Goal: Check status: Check status

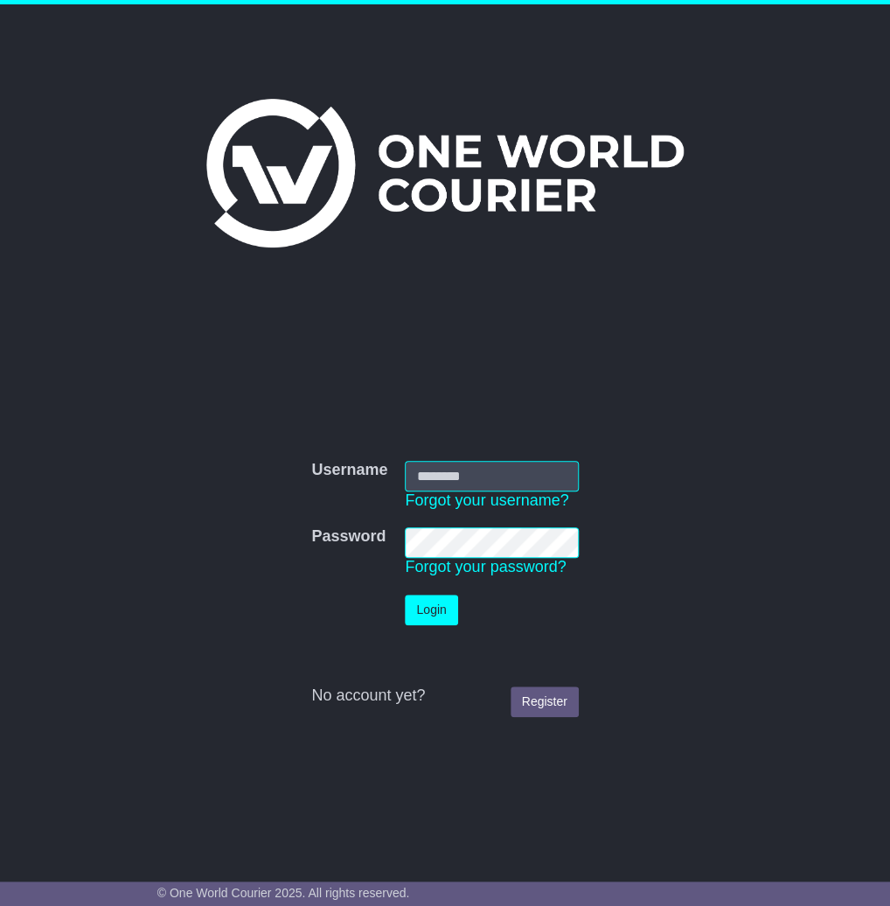
type input "**********"
click at [433, 606] on body "**********" at bounding box center [445, 453] width 890 height 906
click at [354, 602] on td at bounding box center [349, 610] width 94 height 48
click at [413, 608] on button "Login" at bounding box center [431, 609] width 52 height 31
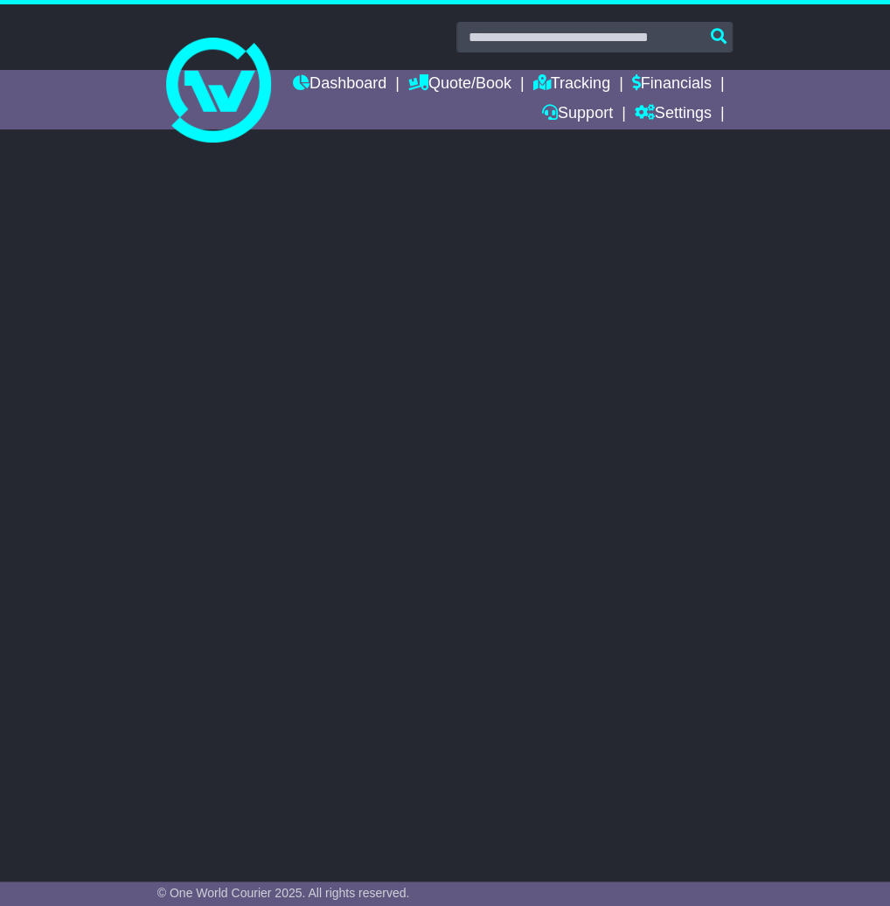
select select "**"
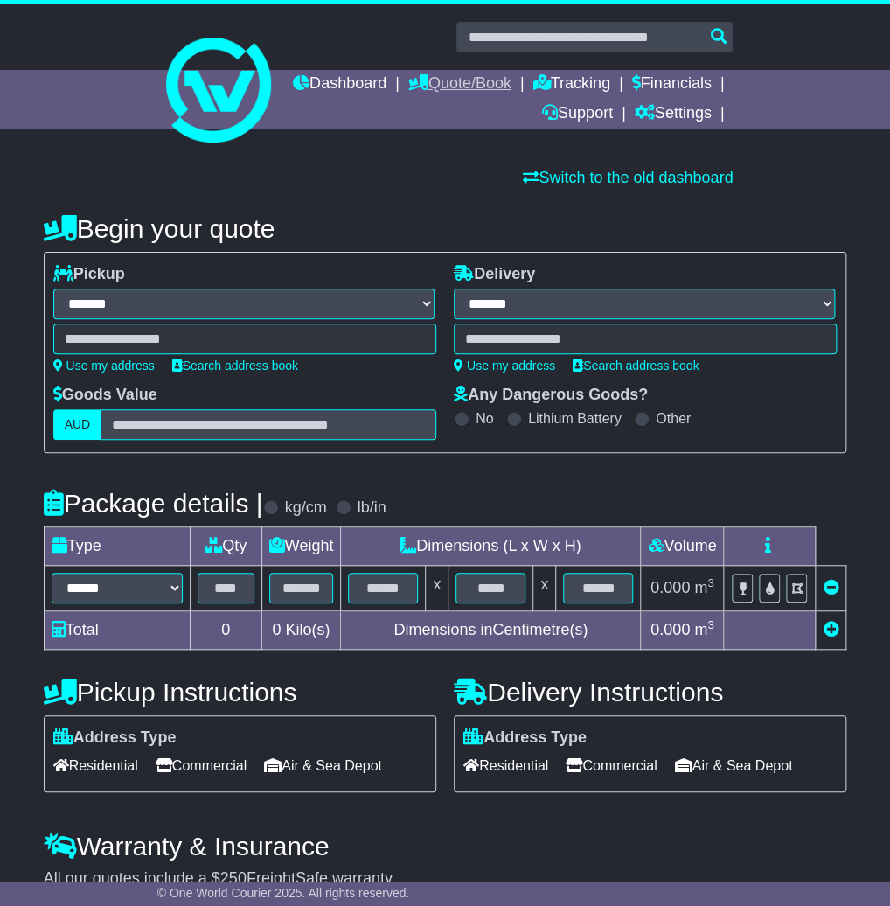
click at [511, 87] on link "Quote/Book" at bounding box center [459, 85] width 103 height 30
click at [747, 153] on div at bounding box center [445, 82] width 890 height 156
click at [610, 95] on link "Tracking" at bounding box center [571, 85] width 77 height 30
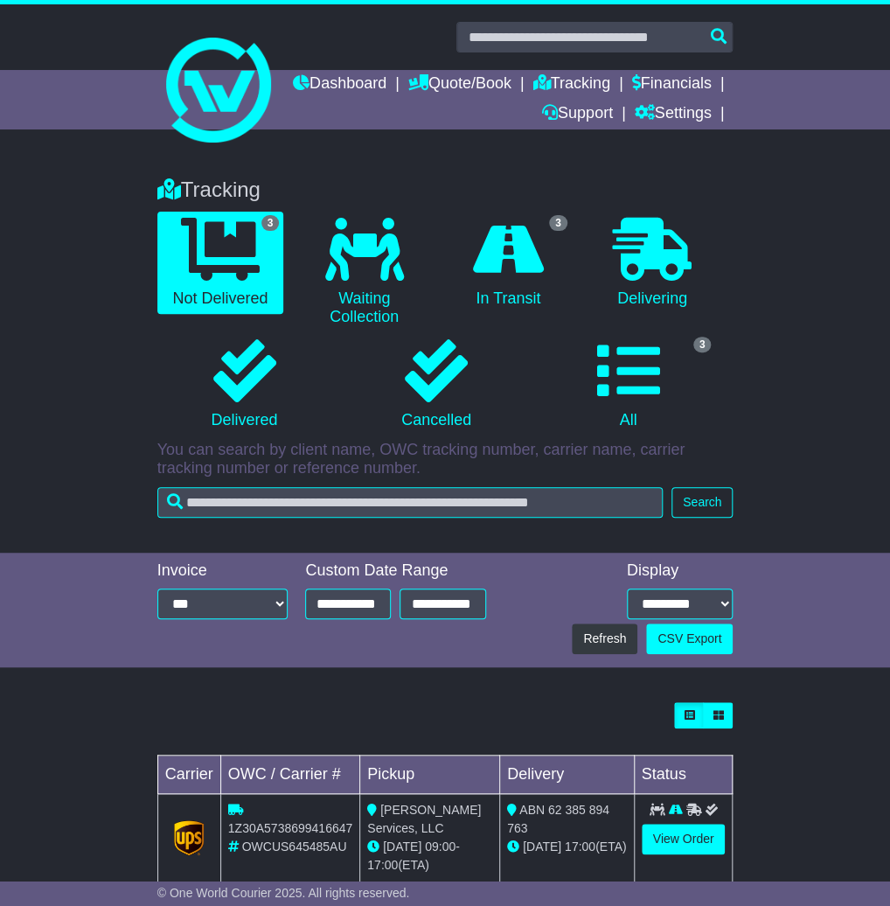
scroll to position [213, 0]
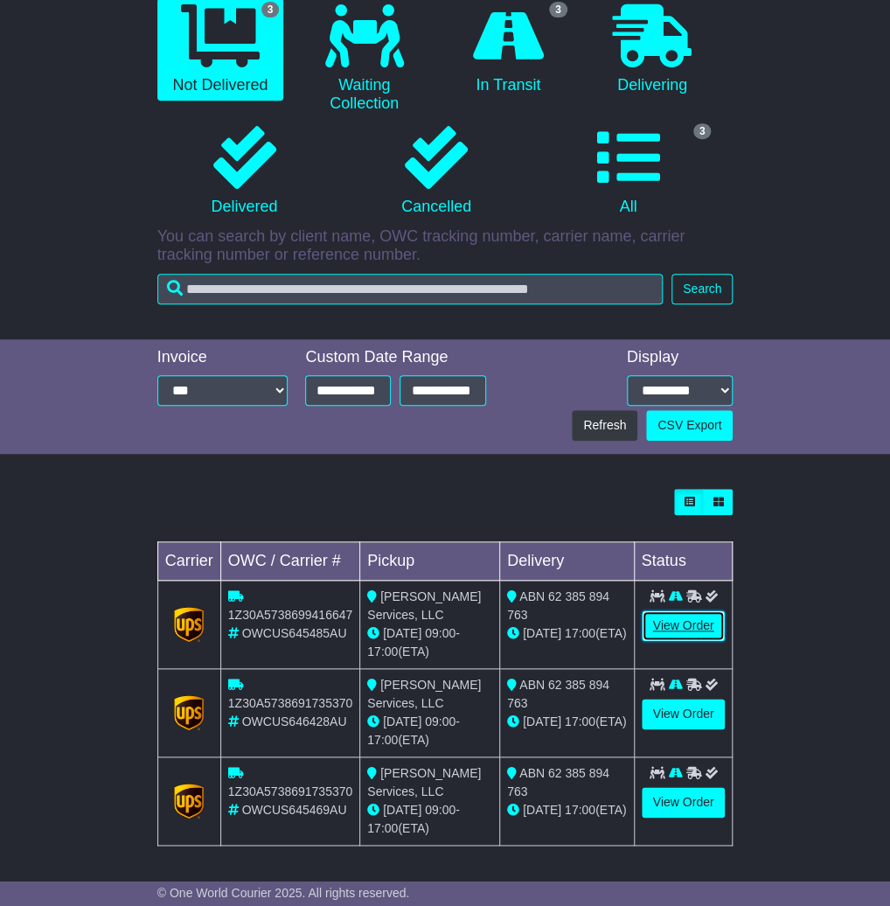
click at [663, 633] on link "View Order" at bounding box center [684, 625] width 84 height 31
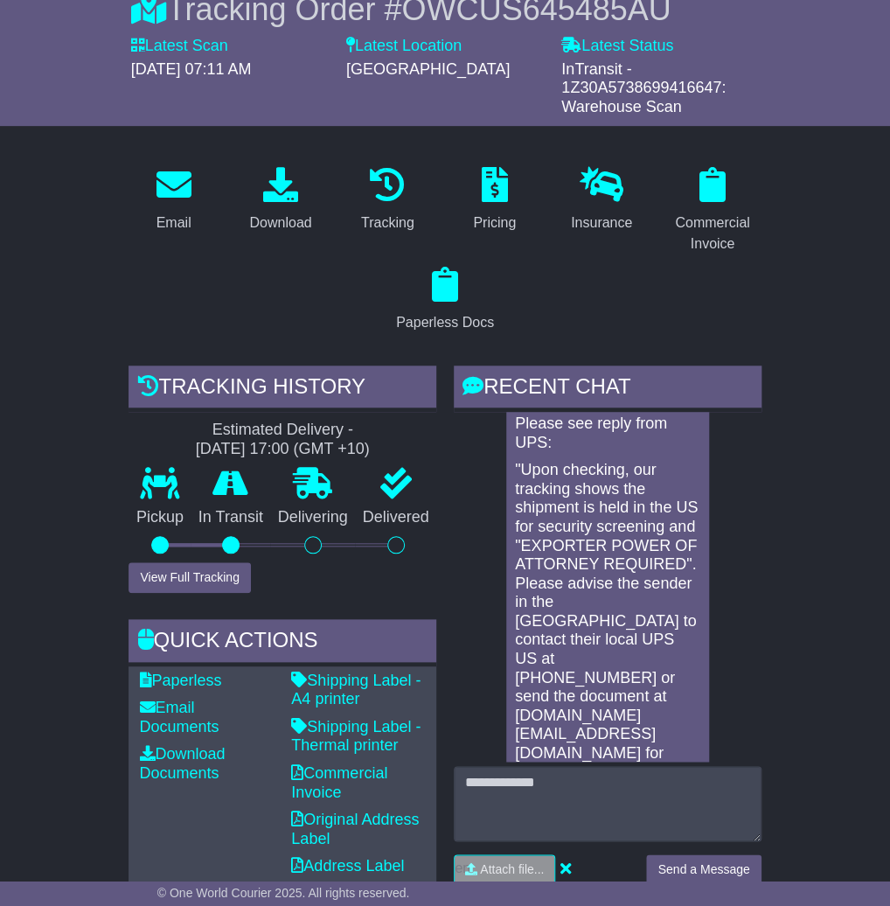
scroll to position [48, 0]
click at [578, 766] on div at bounding box center [608, 803] width 308 height 75
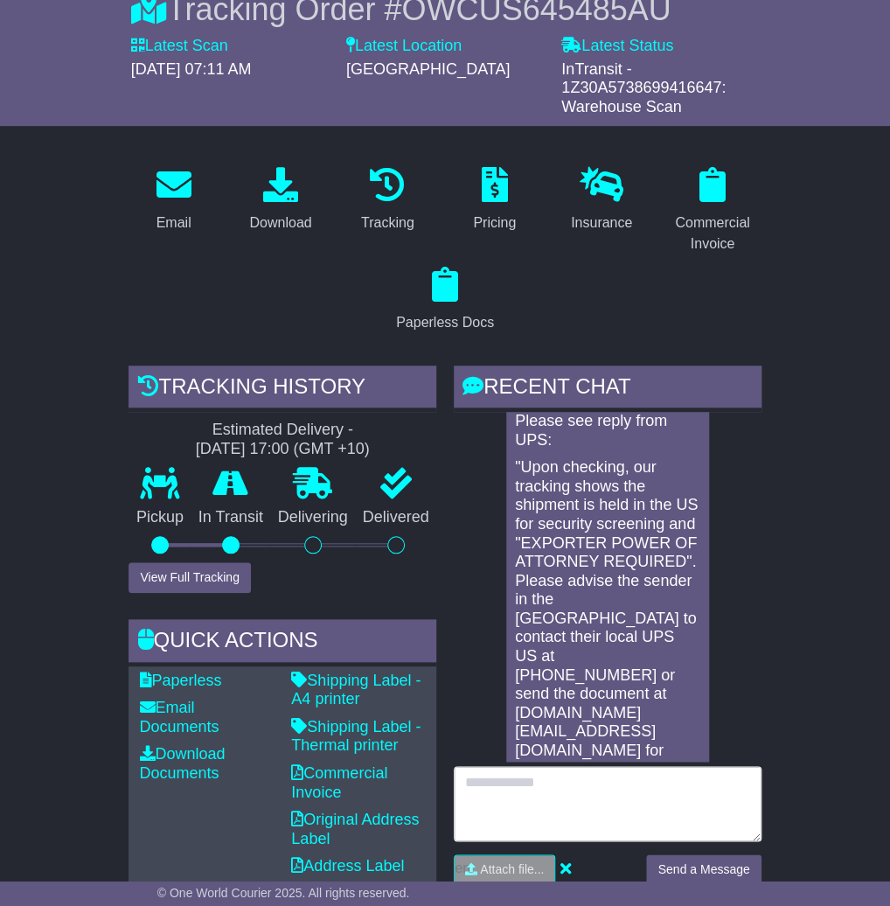
click at [570, 778] on textarea at bounding box center [608, 803] width 308 height 75
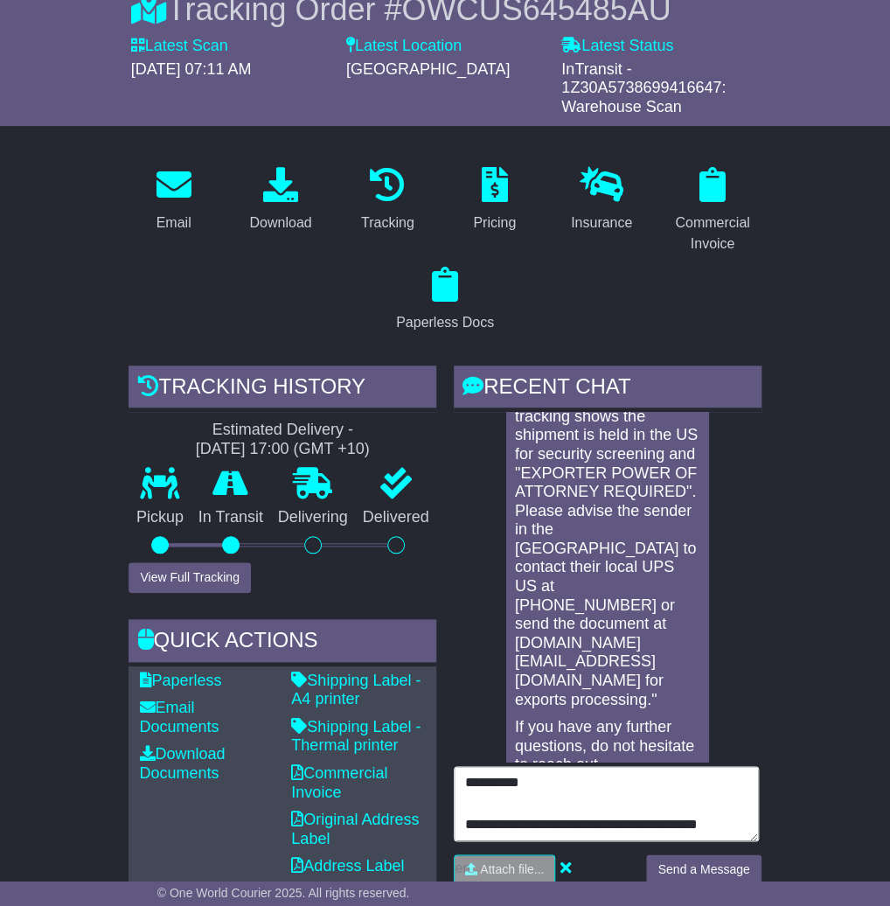
scroll to position [370, 0]
click at [684, 773] on textarea "**********" at bounding box center [606, 803] width 305 height 75
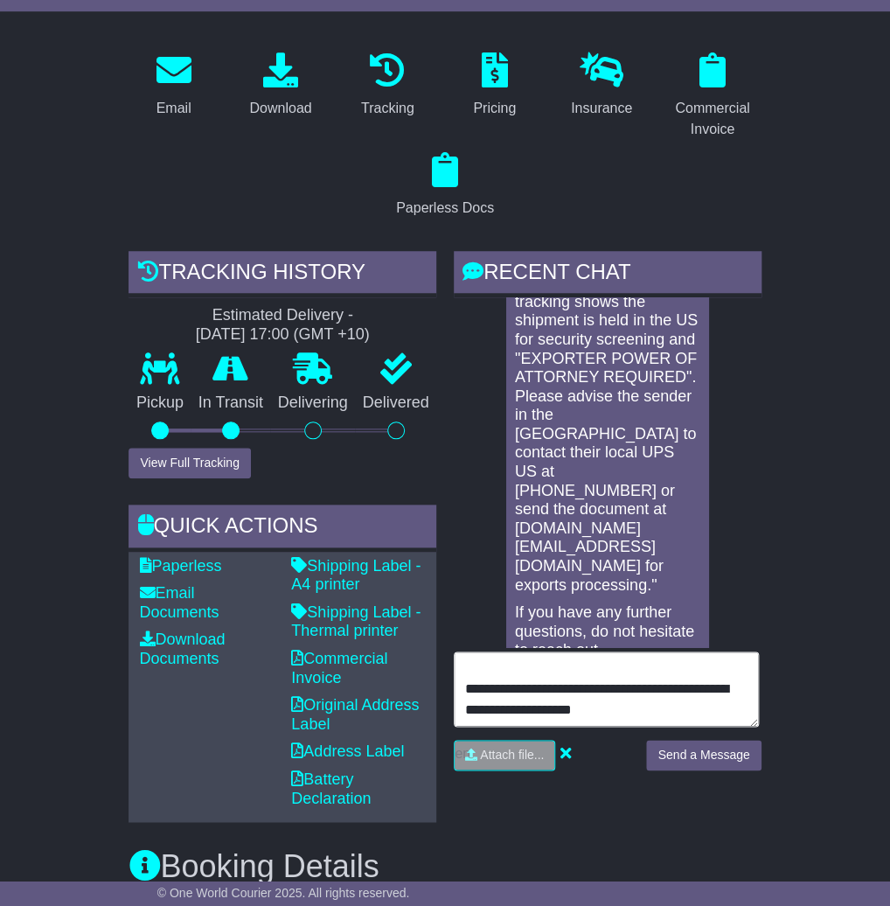
scroll to position [323, 0]
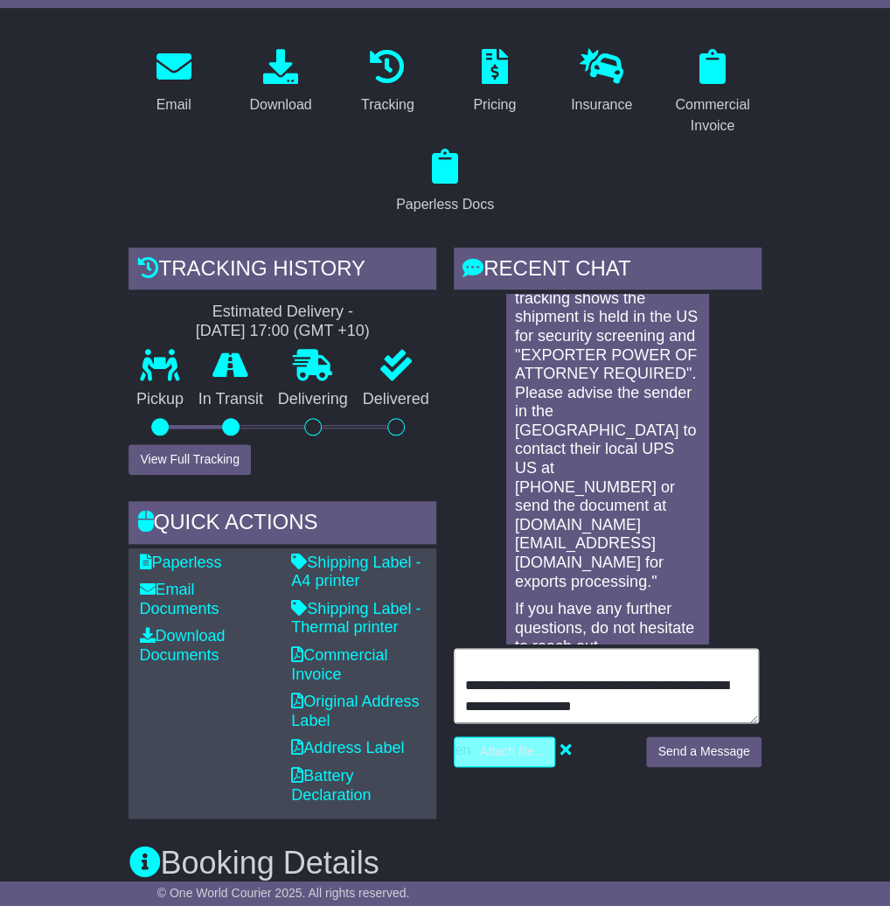
type textarea "**********"
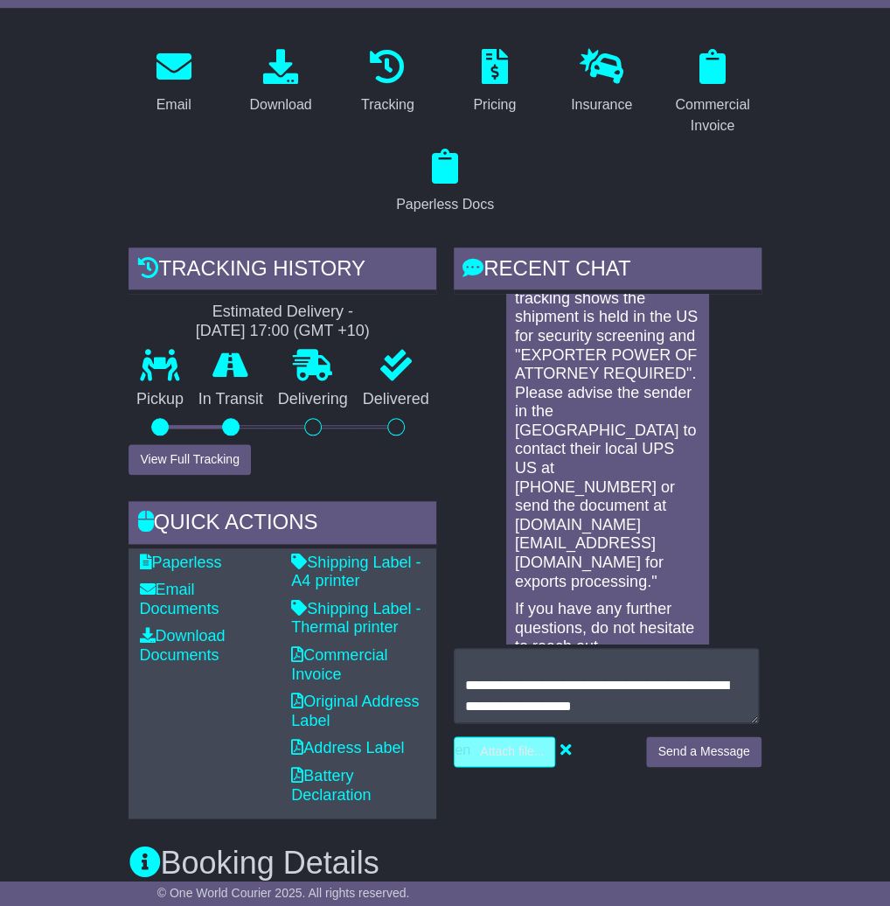
click at [515, 762] on input "file" at bounding box center [421, 751] width 265 height 29
click at [520, 746] on input "file" at bounding box center [421, 751] width 265 height 29
type input "**********"
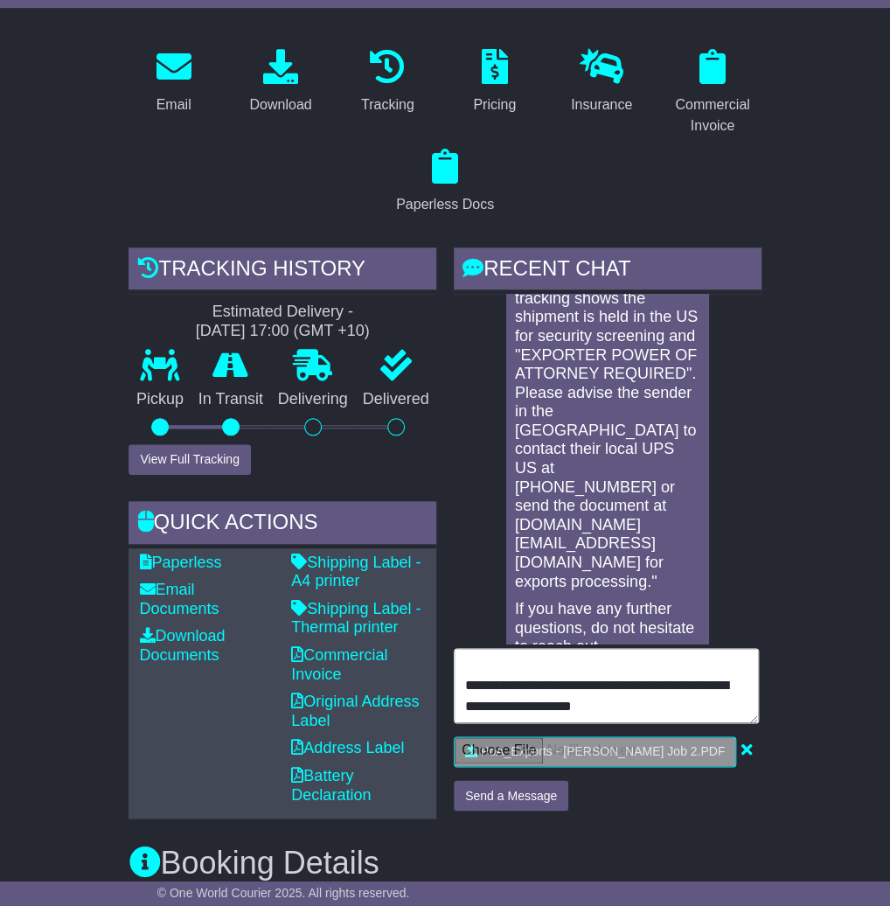
click at [667, 713] on textarea "**********" at bounding box center [606, 685] width 305 height 75
type textarea "**********"
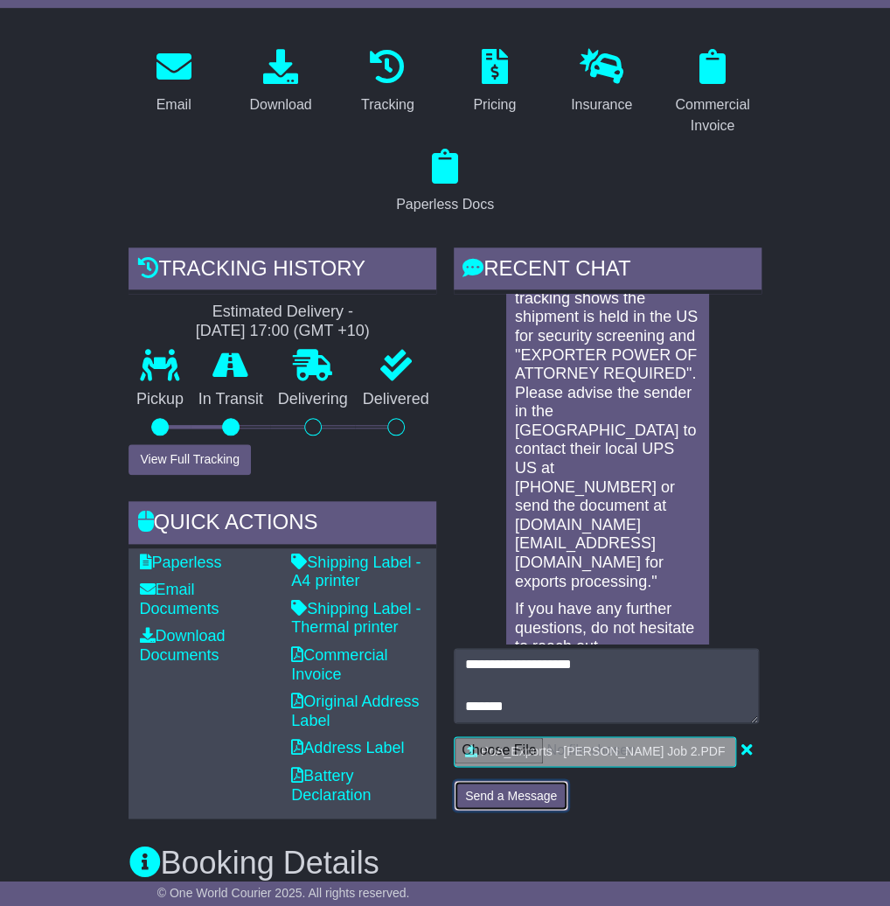
click at [486, 793] on button "Send a Message" at bounding box center [511, 795] width 115 height 31
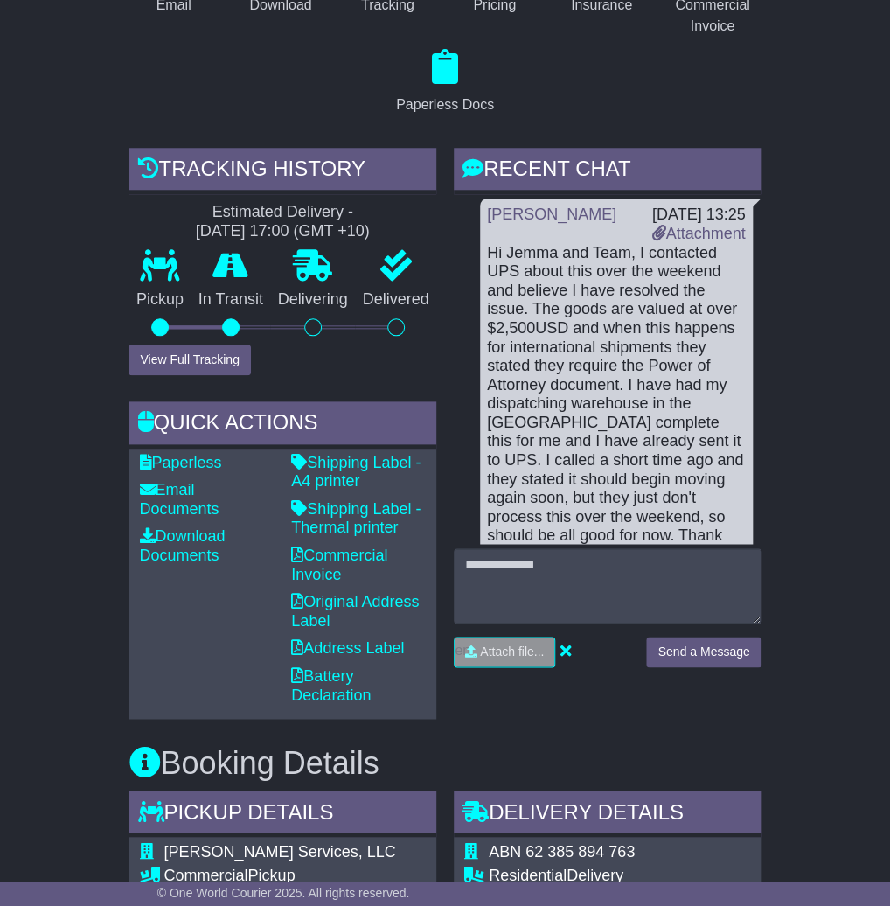
scroll to position [0, 0]
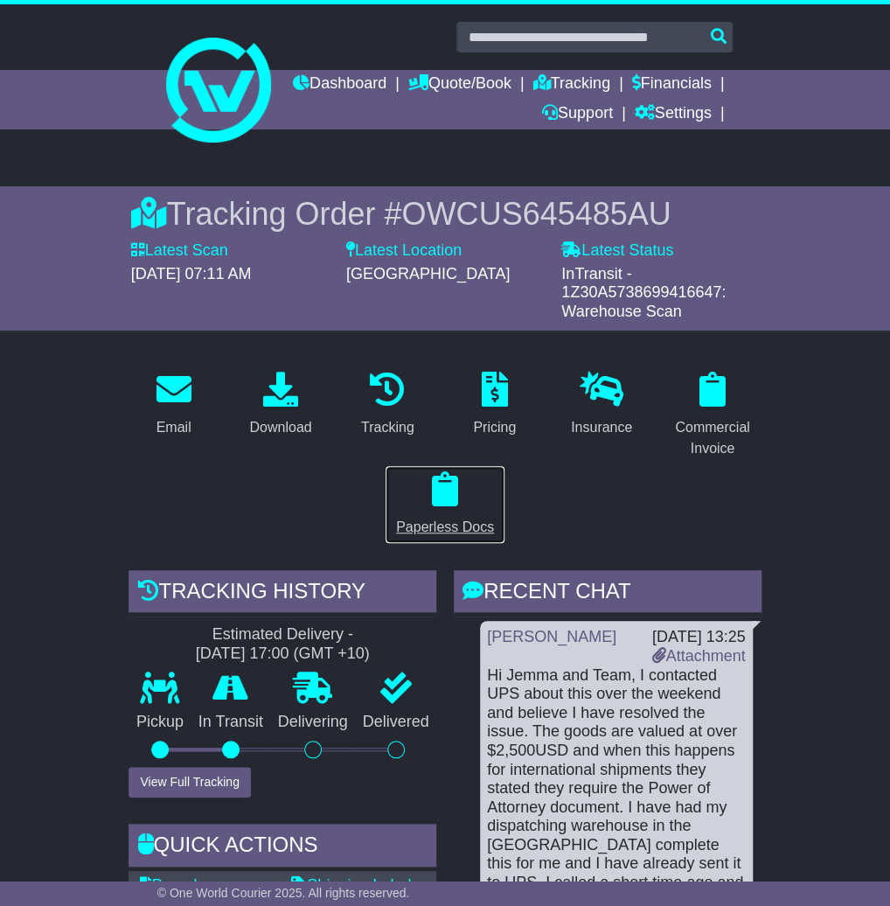
click at [464, 477] on p at bounding box center [445, 489] width 98 height 37
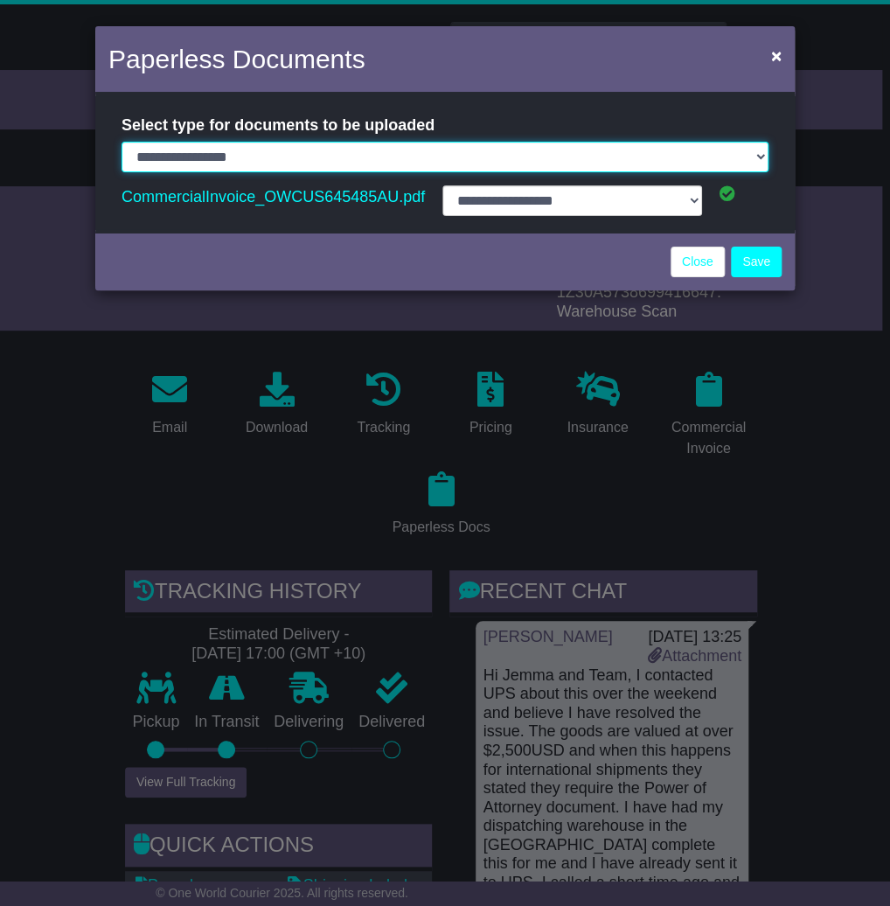
click at [434, 165] on select "**********" at bounding box center [445, 157] width 647 height 31
select select "**********"
click at [122, 142] on select "**********" at bounding box center [445, 157] width 647 height 31
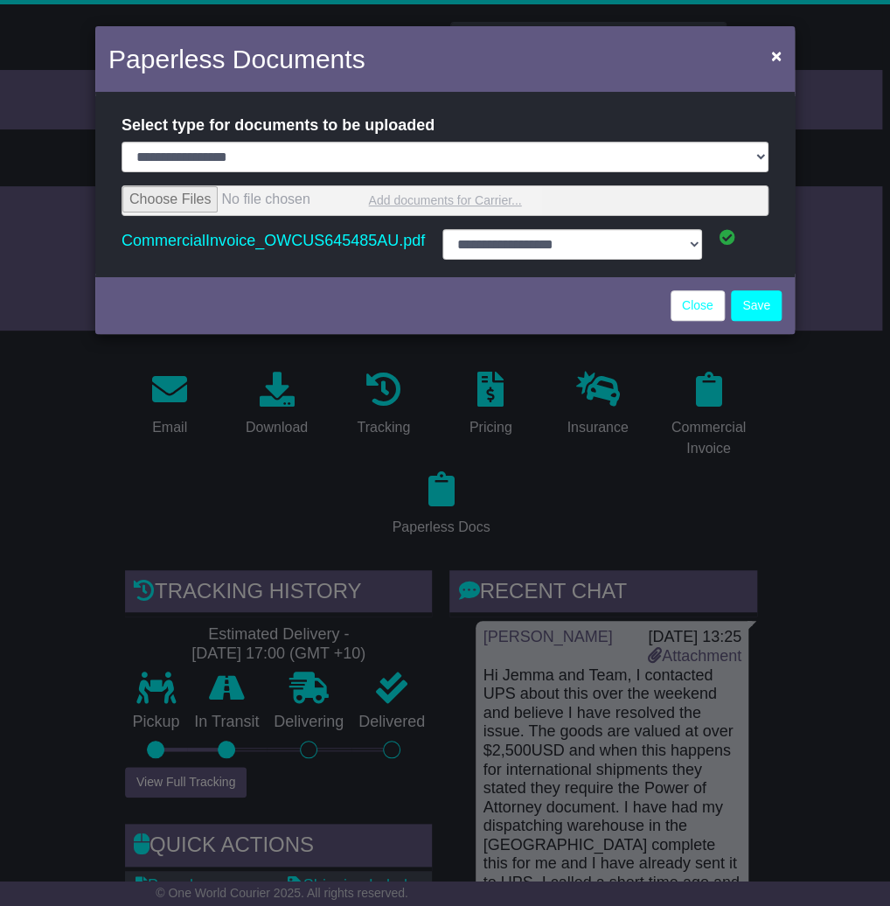
click at [493, 210] on input "file" at bounding box center [444, 200] width 645 height 29
type input "**********"
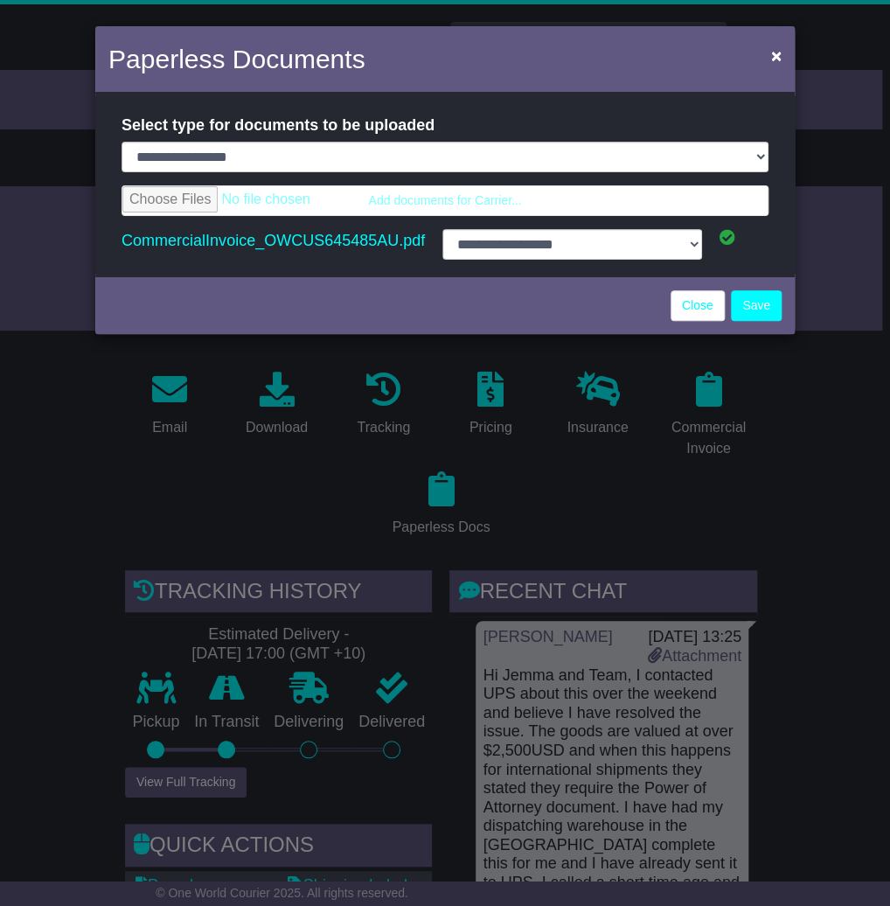
select select "**********"
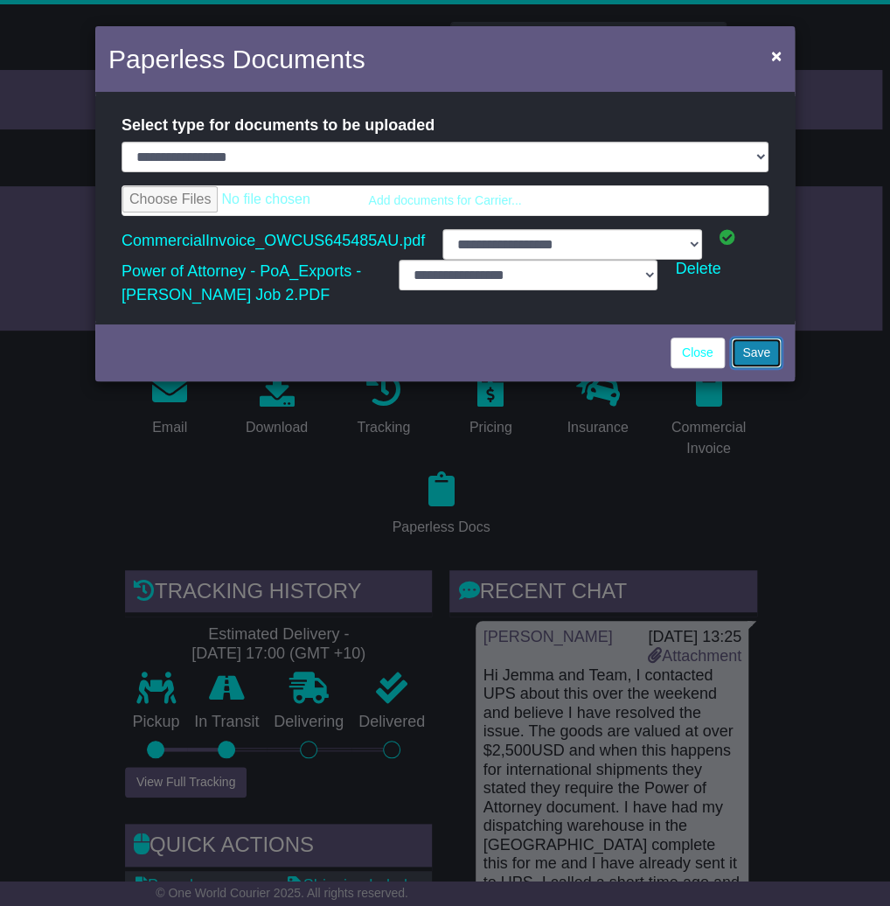
click at [749, 358] on button "Save" at bounding box center [756, 352] width 51 height 31
select select "**********"
drag, startPoint x: 683, startPoint y: 273, endPoint x: 660, endPoint y: 295, distance: 32.1
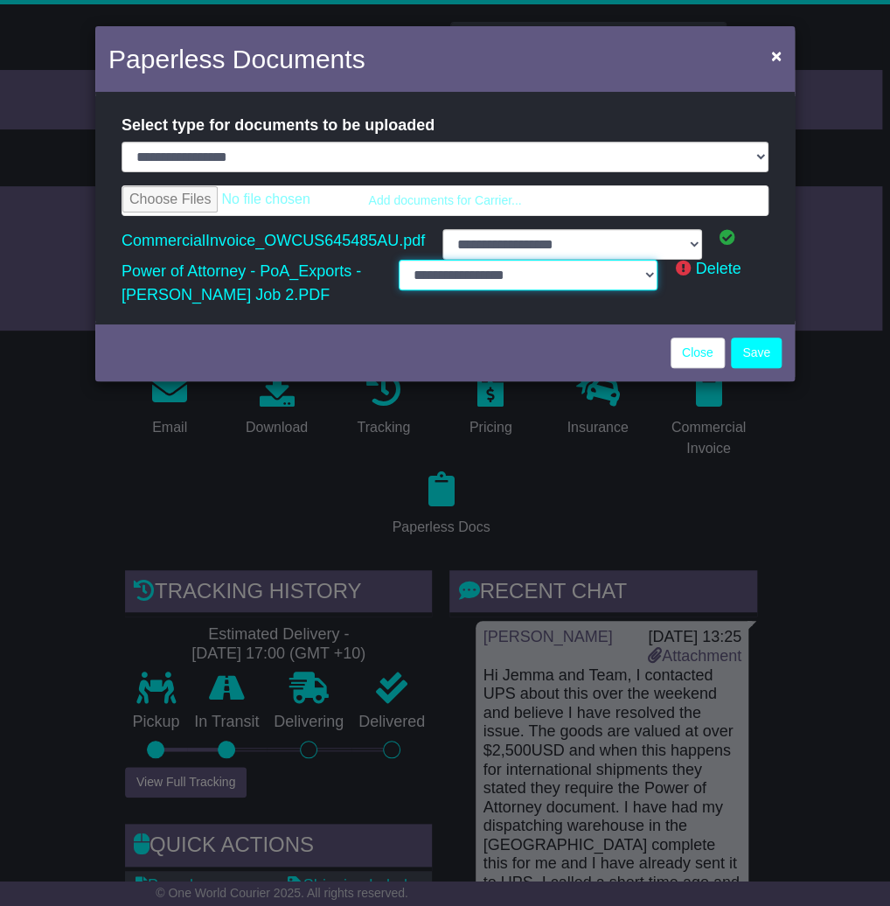
click at [638, 275] on select "**********" at bounding box center [529, 275] width 260 height 31
click at [719, 272] on link "Delete" at bounding box center [717, 268] width 45 height 17
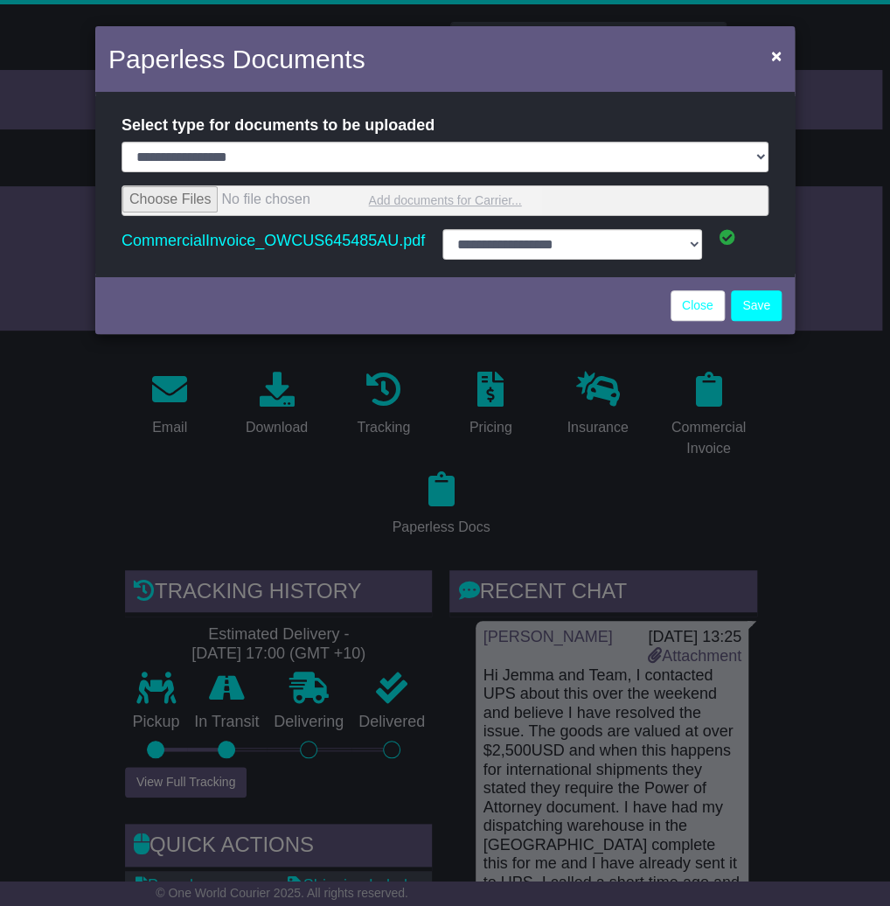
click at [505, 201] on input "file" at bounding box center [444, 200] width 645 height 29
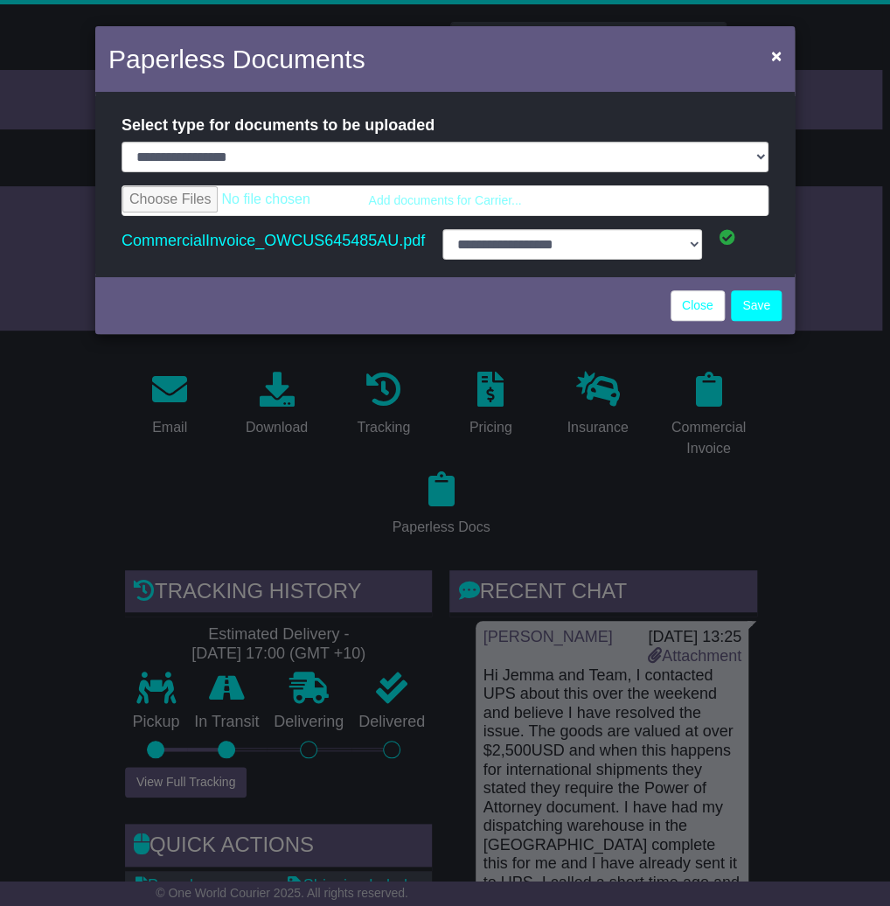
type input "**********"
select select "**********"
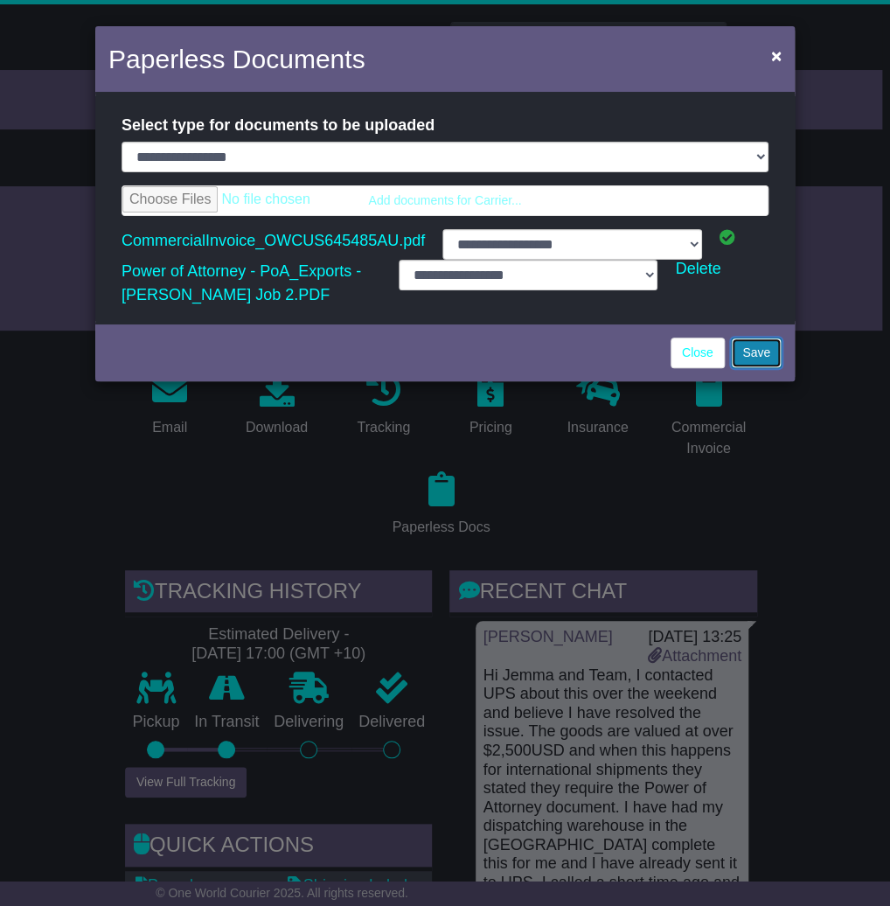
click at [746, 351] on button "Save" at bounding box center [756, 352] width 51 height 31
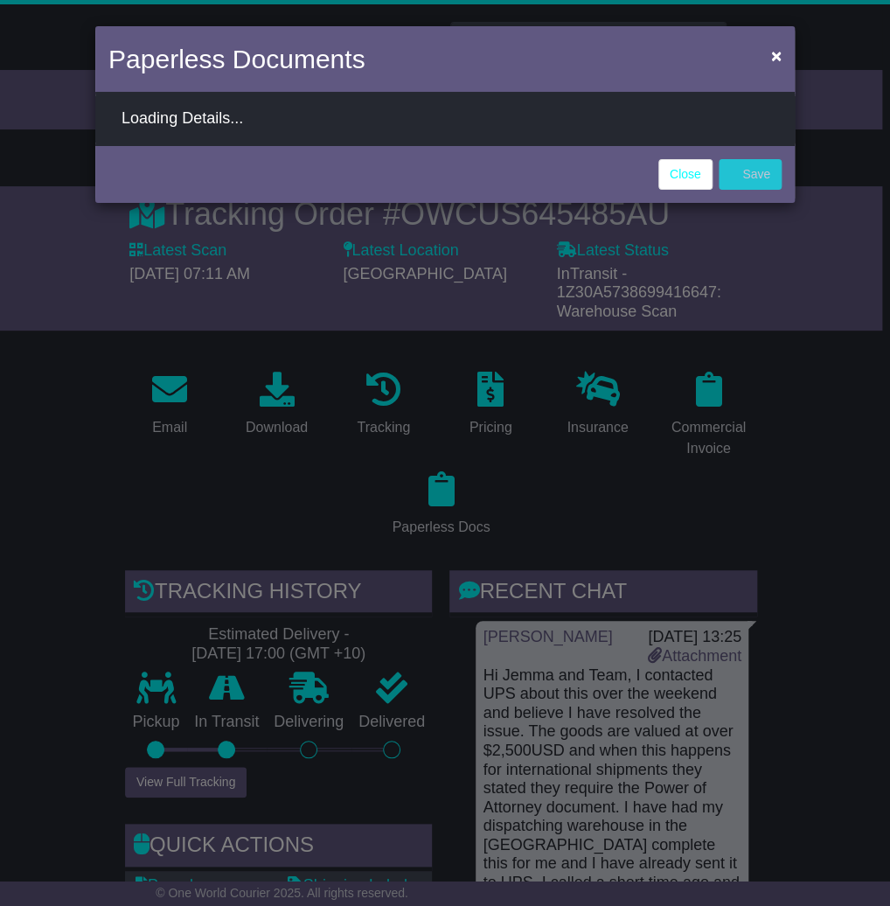
select select "**********"
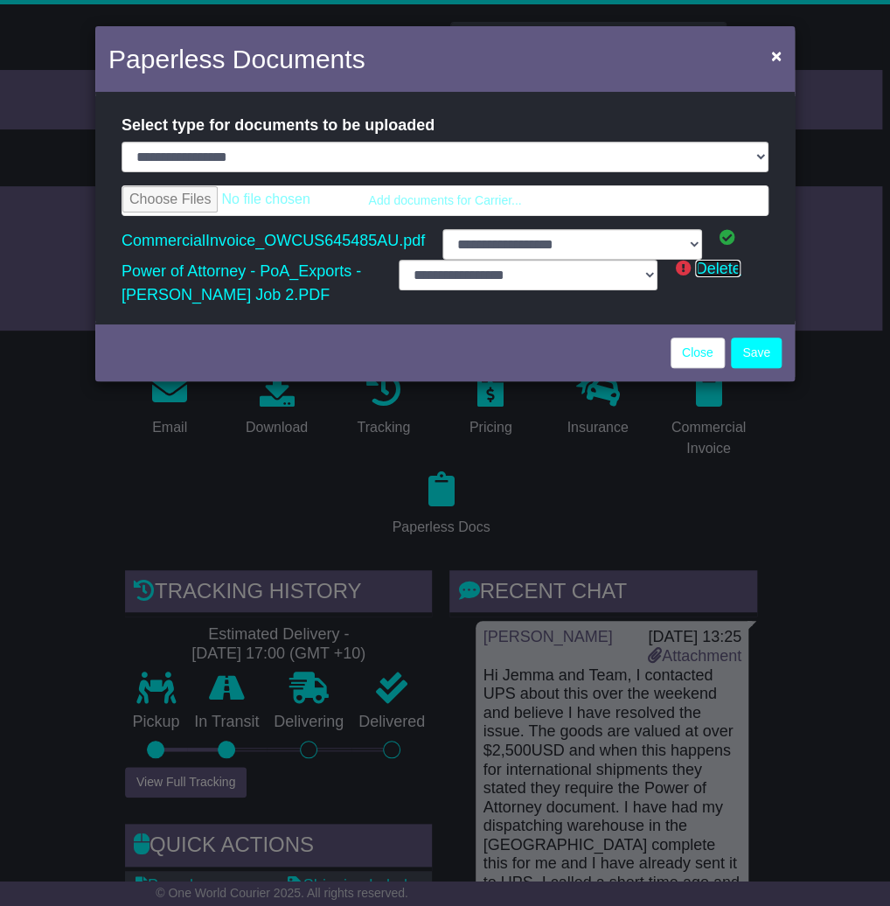
click at [703, 277] on link "Delete" at bounding box center [717, 268] width 45 height 17
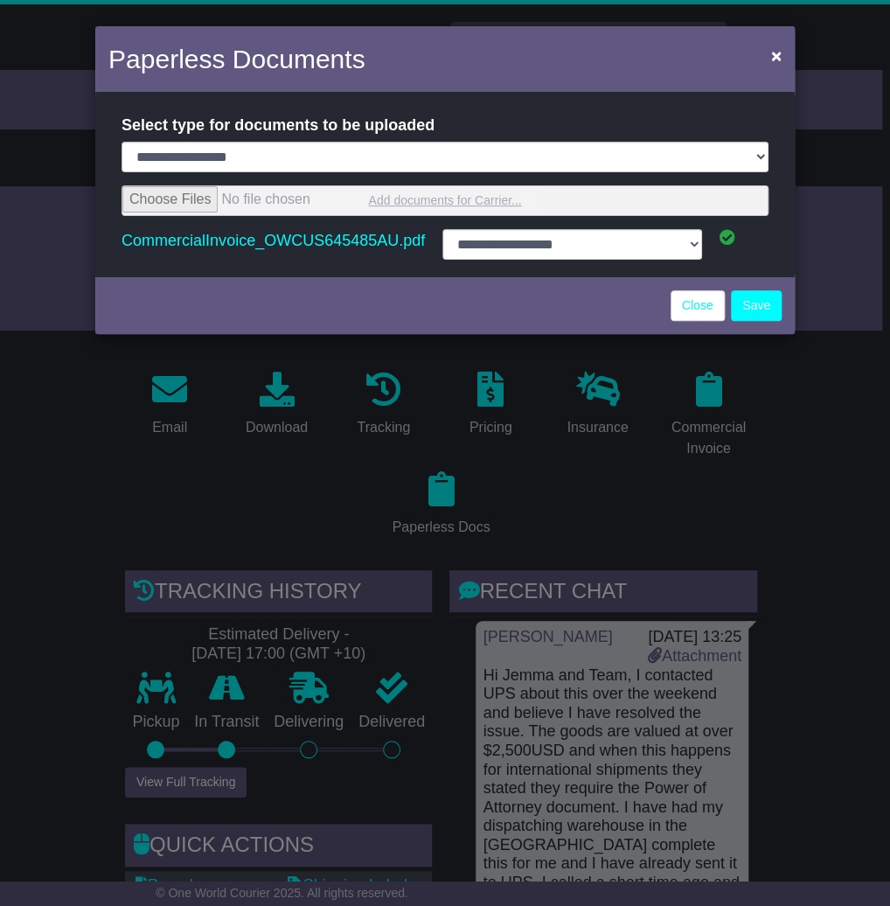
click at [532, 206] on input "file" at bounding box center [444, 200] width 645 height 29
type input "**********"
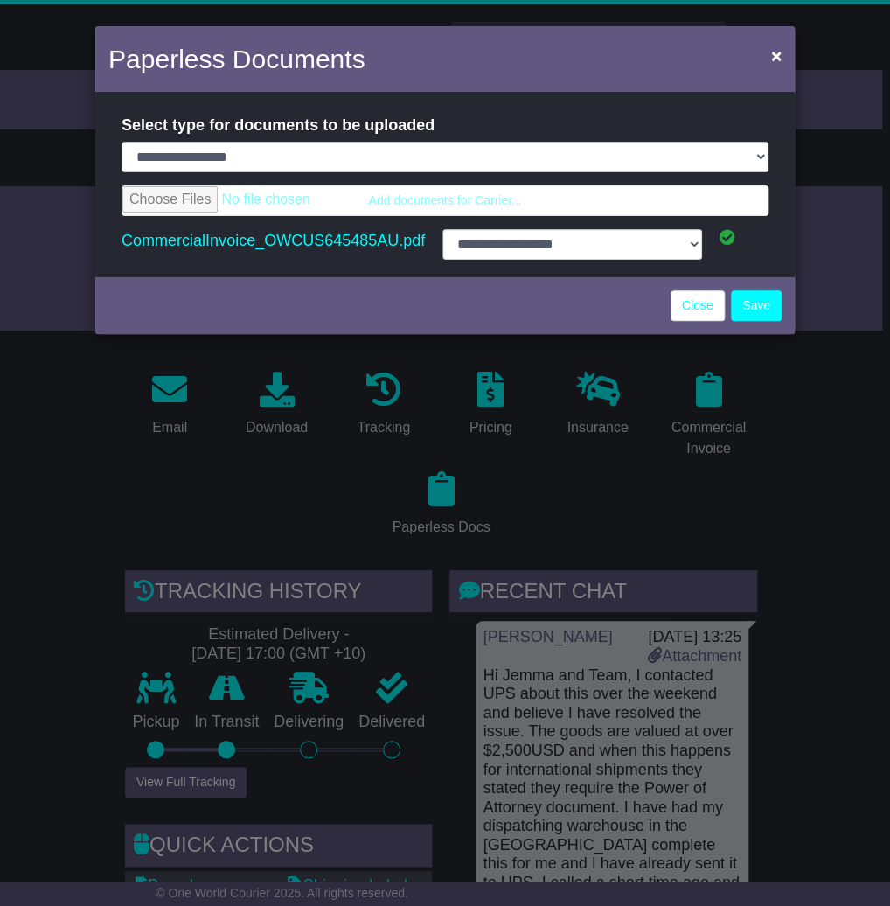
select select "**********"
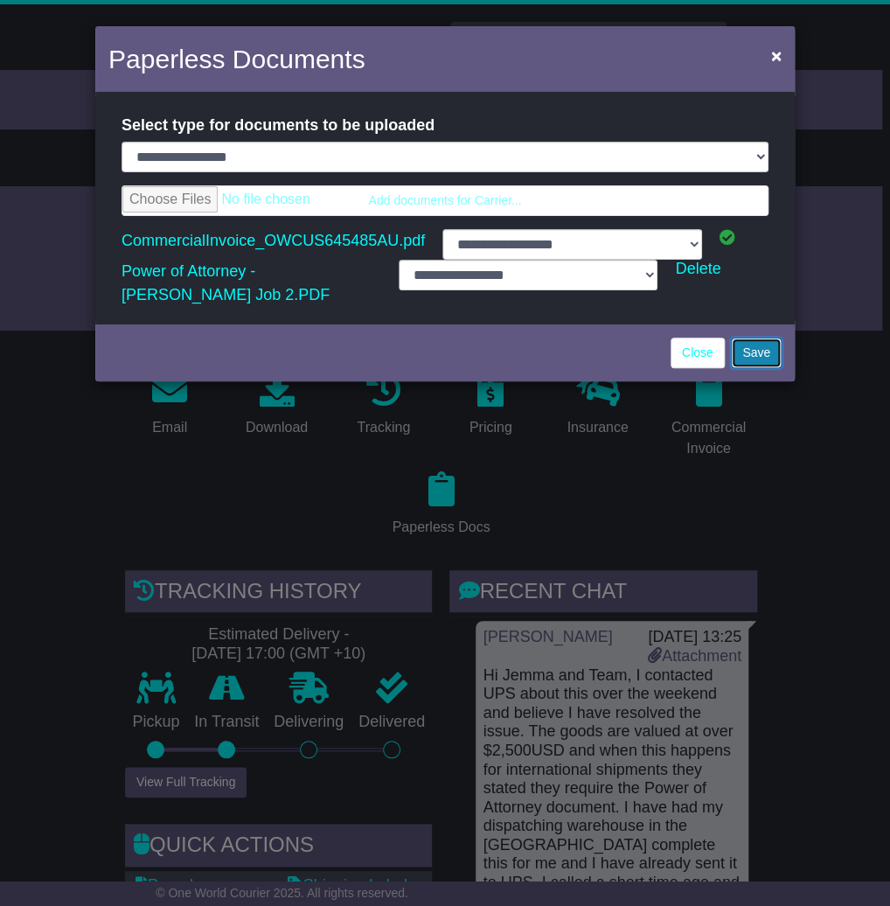
click at [741, 337] on button "Save" at bounding box center [756, 352] width 51 height 31
select select "**********"
click at [763, 337] on button "Save" at bounding box center [756, 352] width 51 height 31
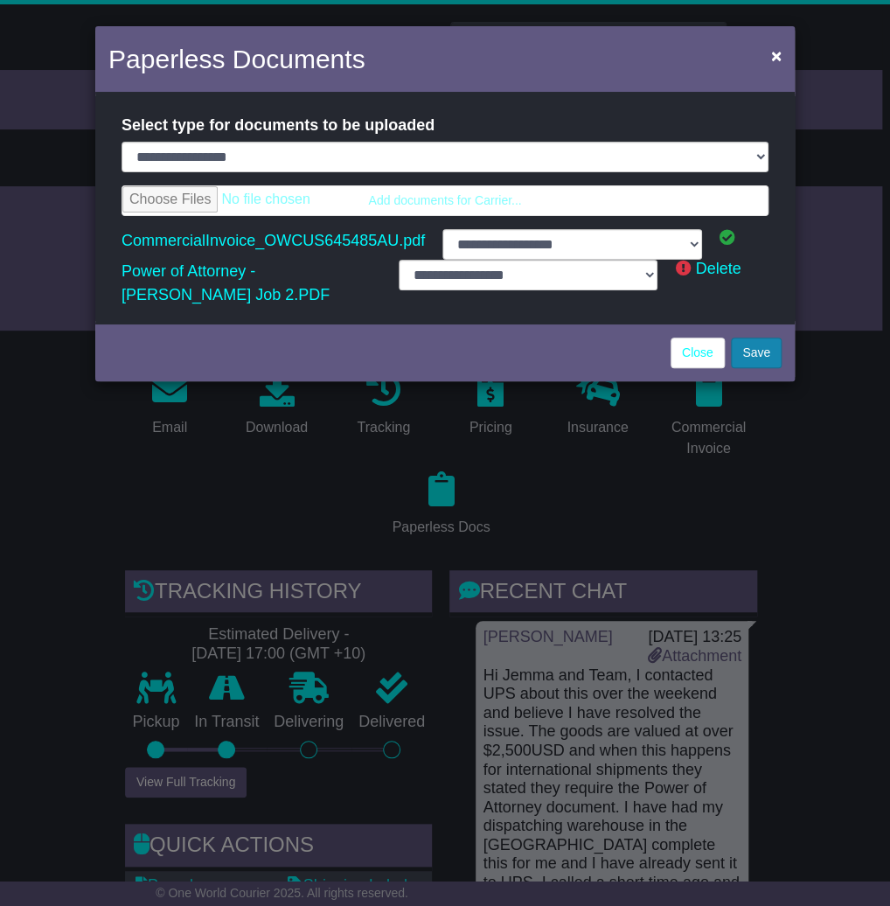
select select "**********"
click at [693, 274] on link at bounding box center [685, 268] width 20 height 17
click at [707, 272] on link "Delete" at bounding box center [717, 268] width 45 height 17
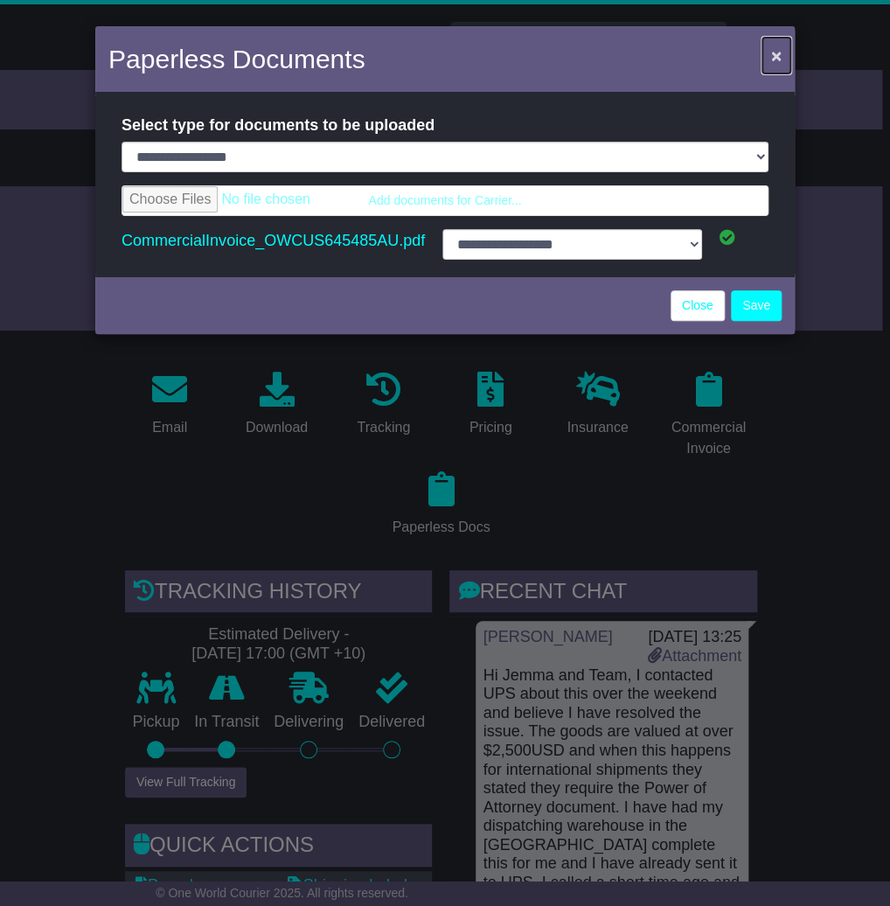
click at [779, 61] on span "×" at bounding box center [776, 55] width 10 height 20
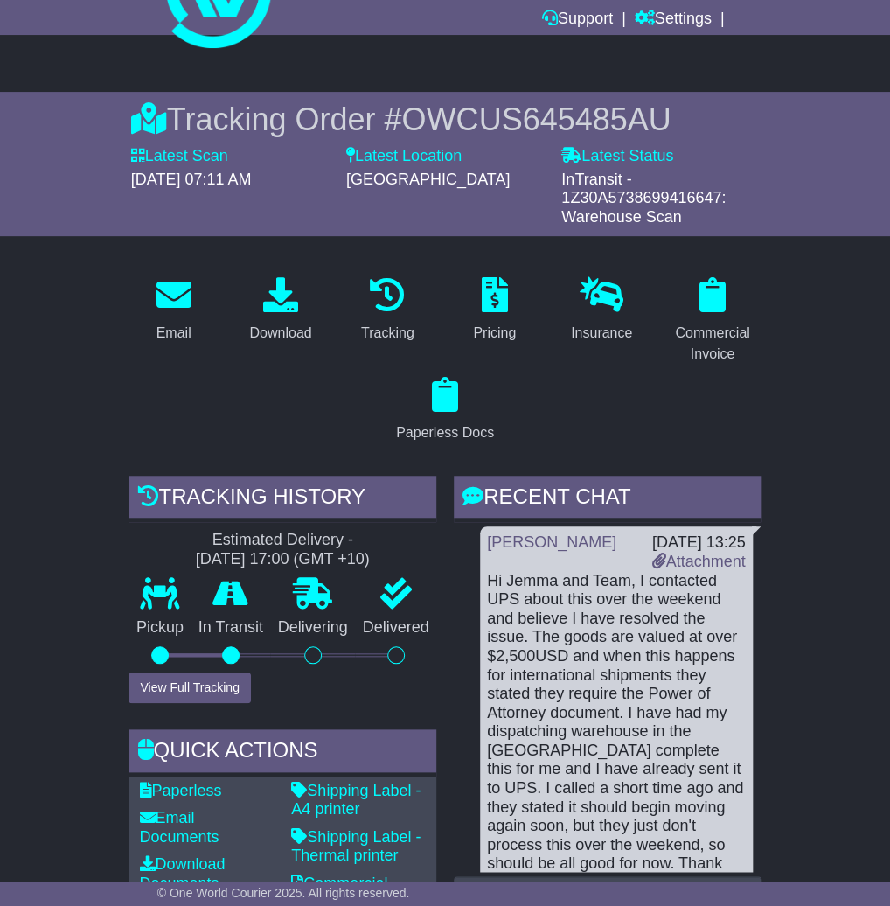
scroll to position [31, 0]
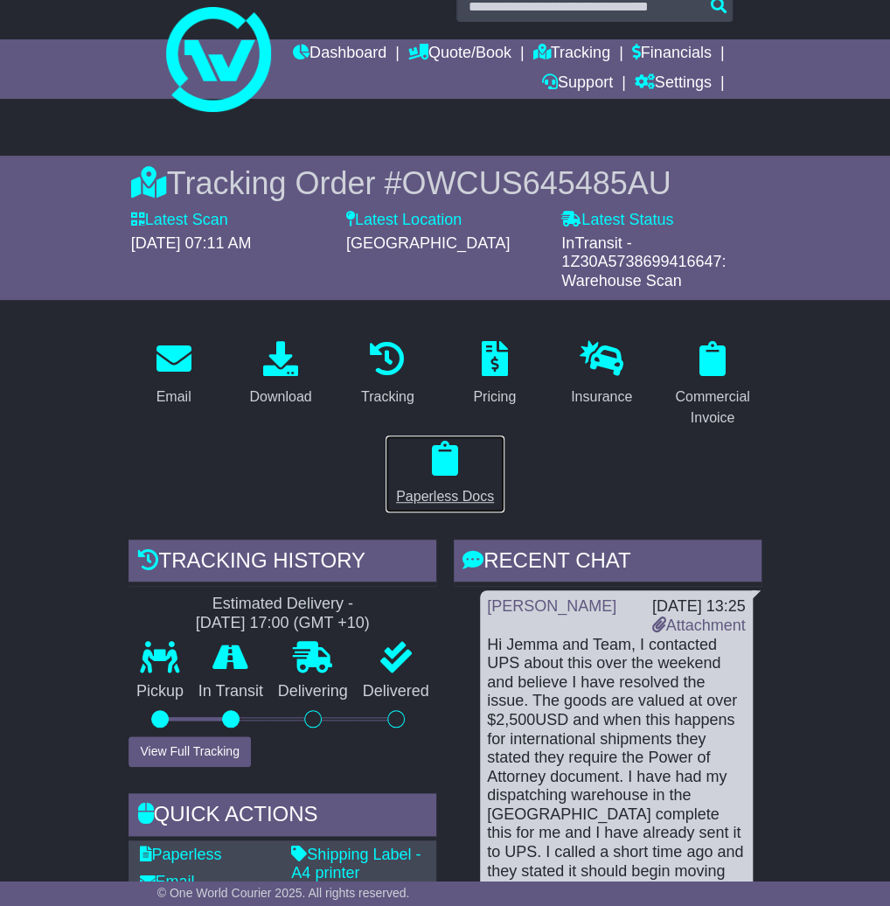
click at [449, 464] on icon at bounding box center [445, 458] width 26 height 35
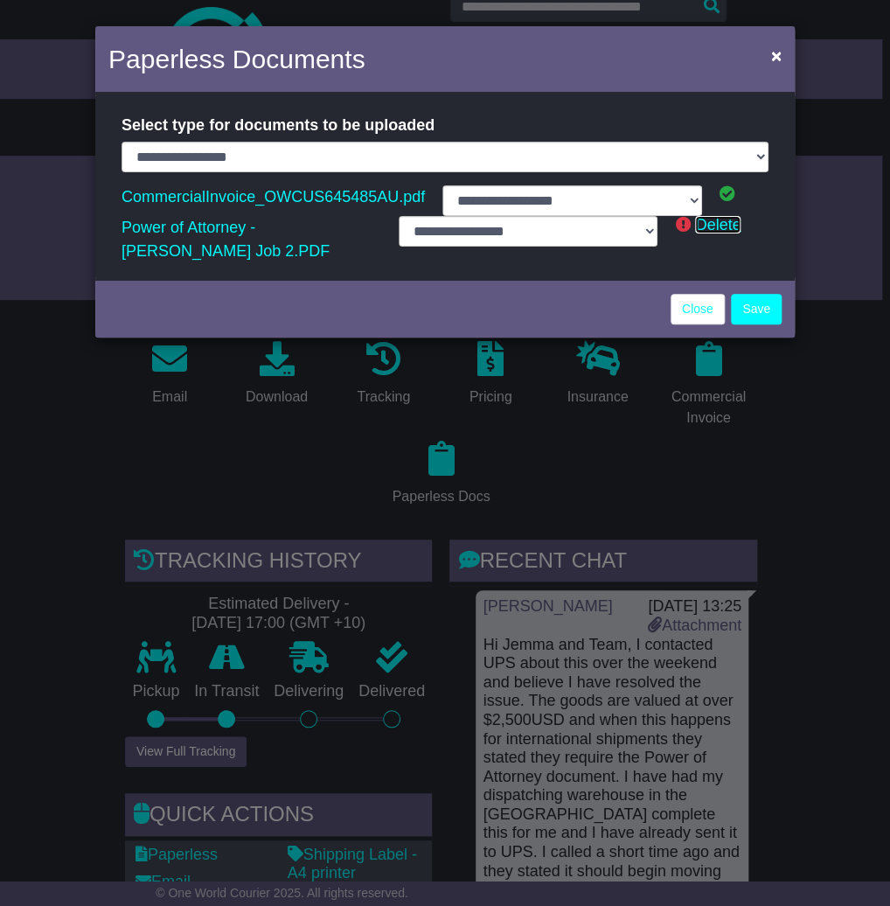
click at [713, 228] on link "Delete" at bounding box center [717, 224] width 45 height 17
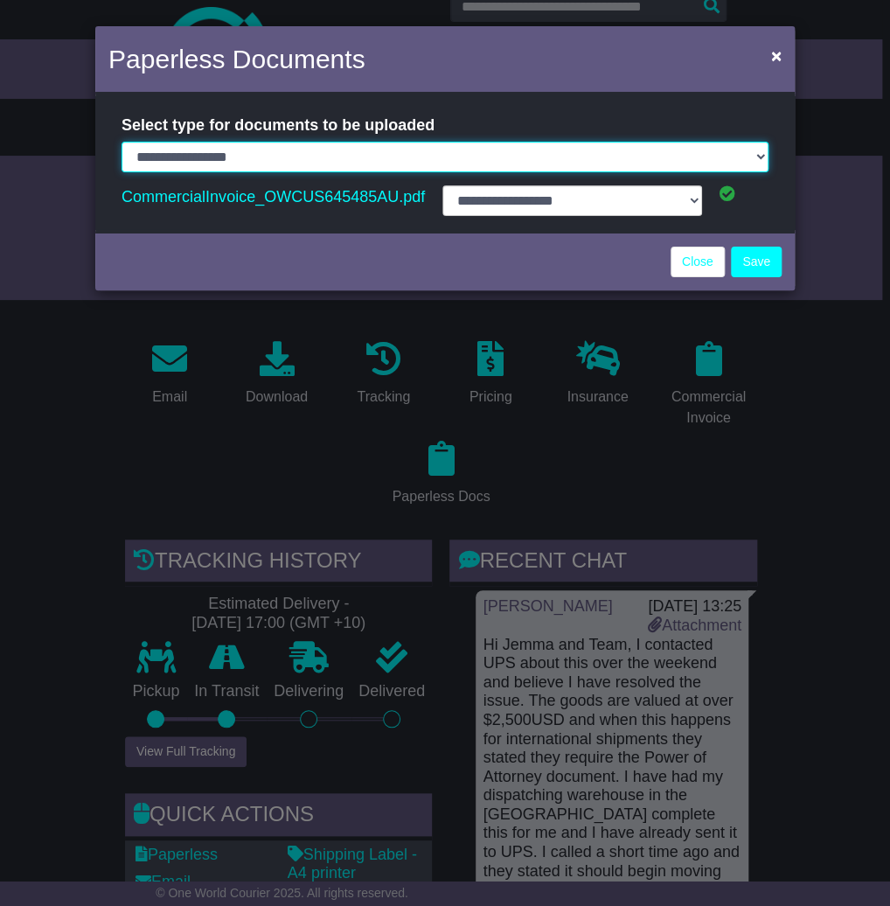
click at [608, 159] on select "**********" at bounding box center [445, 157] width 647 height 31
select select "**********"
click at [122, 142] on select "**********" at bounding box center [445, 157] width 647 height 31
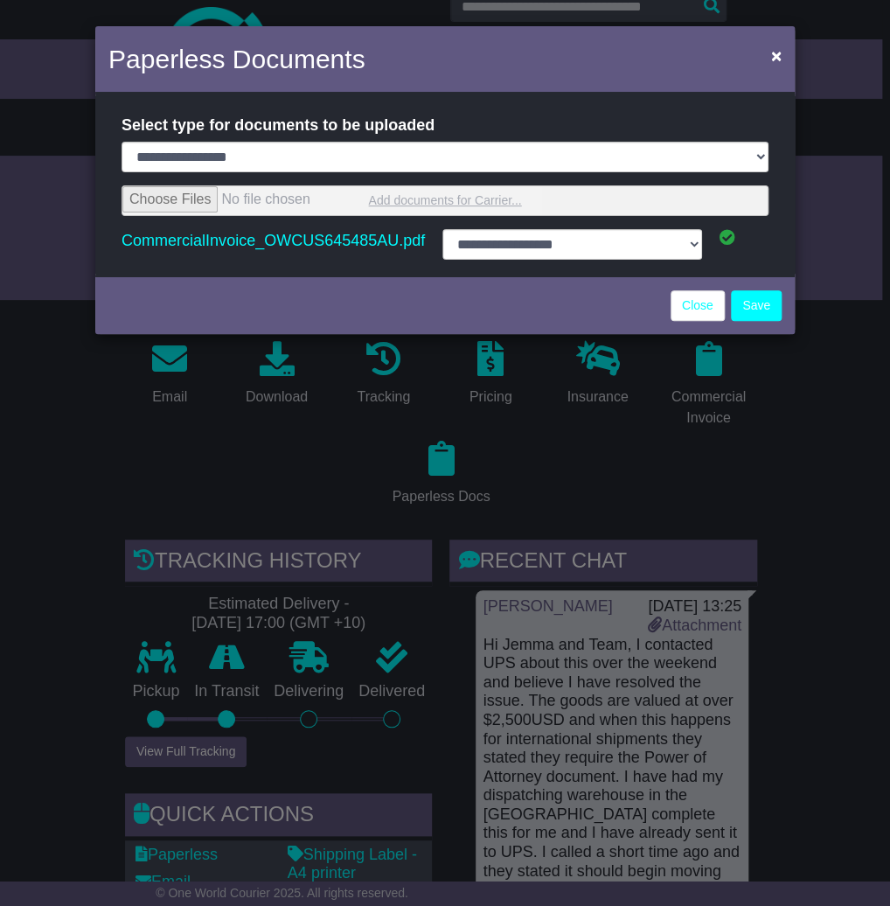
click at [506, 193] on input "file" at bounding box center [444, 200] width 645 height 29
type input "**********"
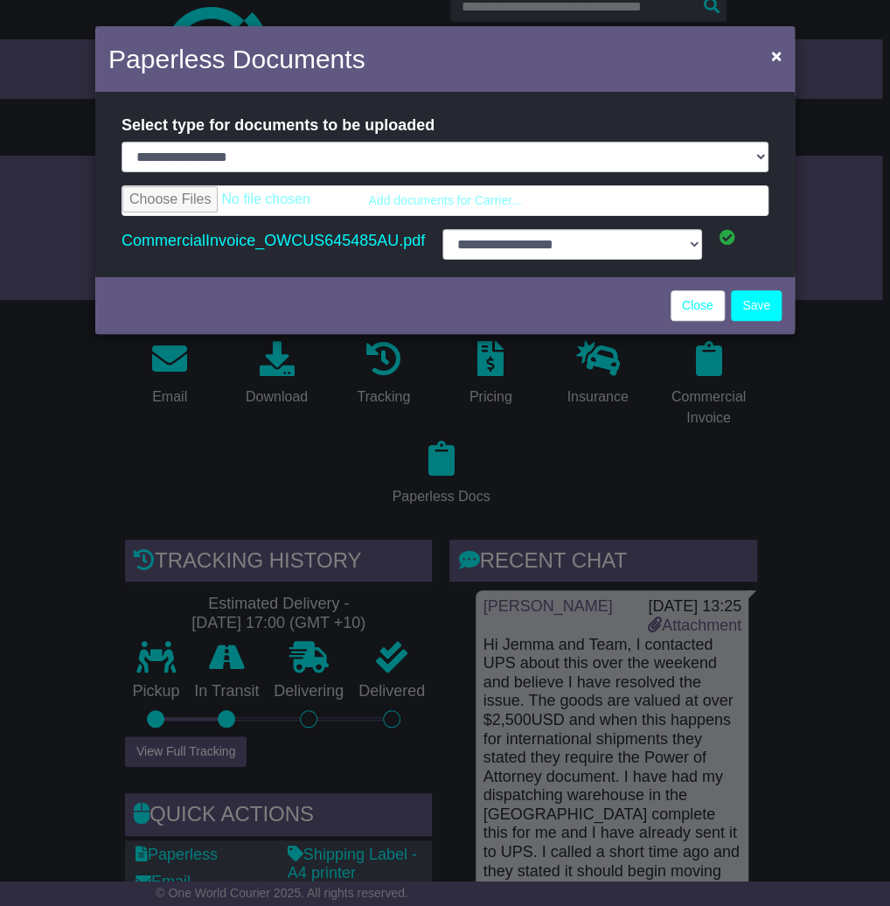
select select "**********"
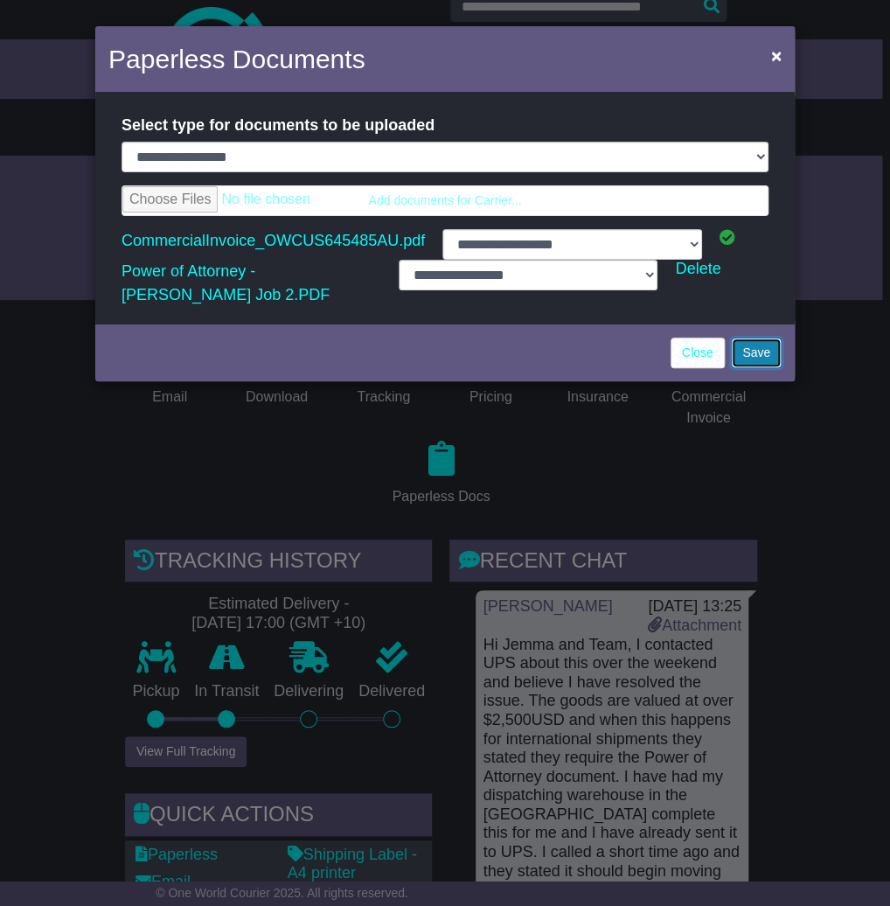
click at [748, 343] on button "Save" at bounding box center [756, 352] width 51 height 31
select select "**********"
click at [686, 337] on link "Close" at bounding box center [698, 352] width 54 height 31
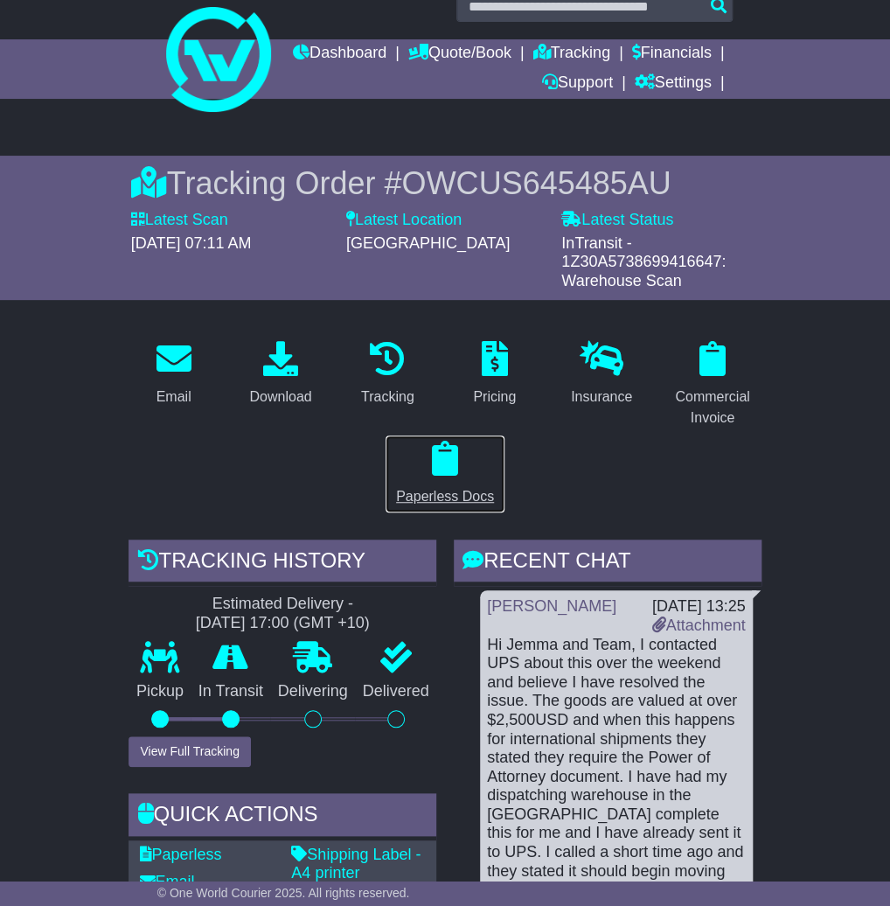
click at [447, 468] on icon at bounding box center [445, 458] width 26 height 35
click at [0, 0] on div "**********" at bounding box center [0, 0] width 0 height 0
click at [460, 452] on p at bounding box center [445, 459] width 98 height 37
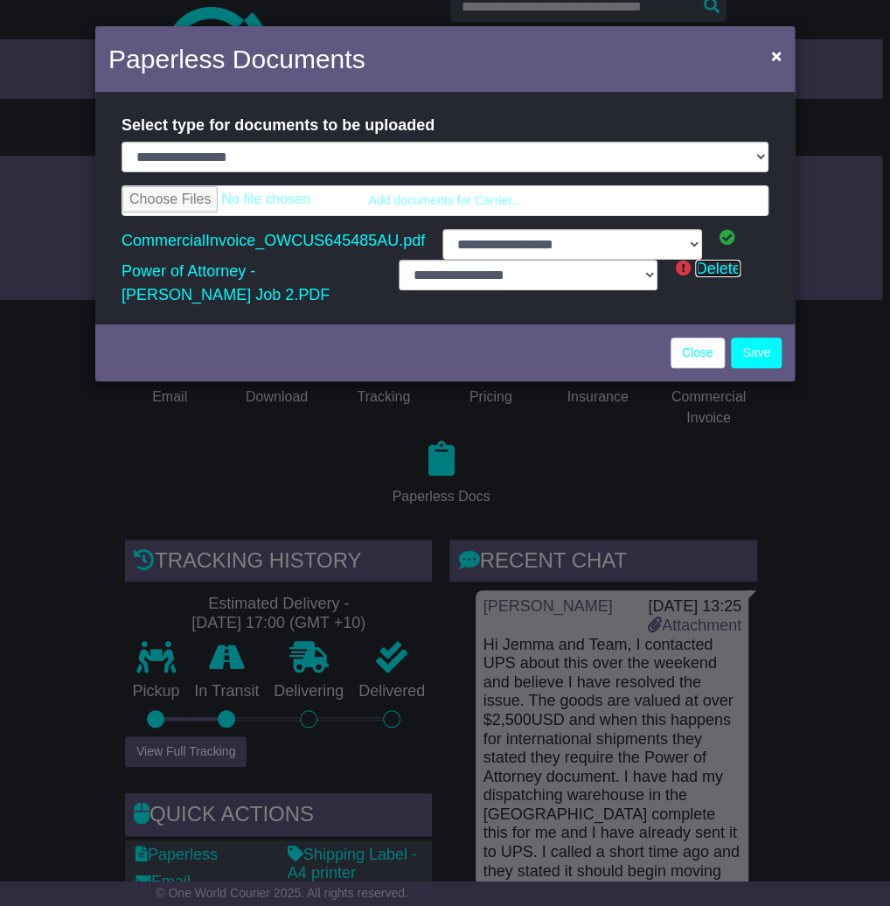
click at [697, 269] on link "Delete" at bounding box center [717, 268] width 45 height 17
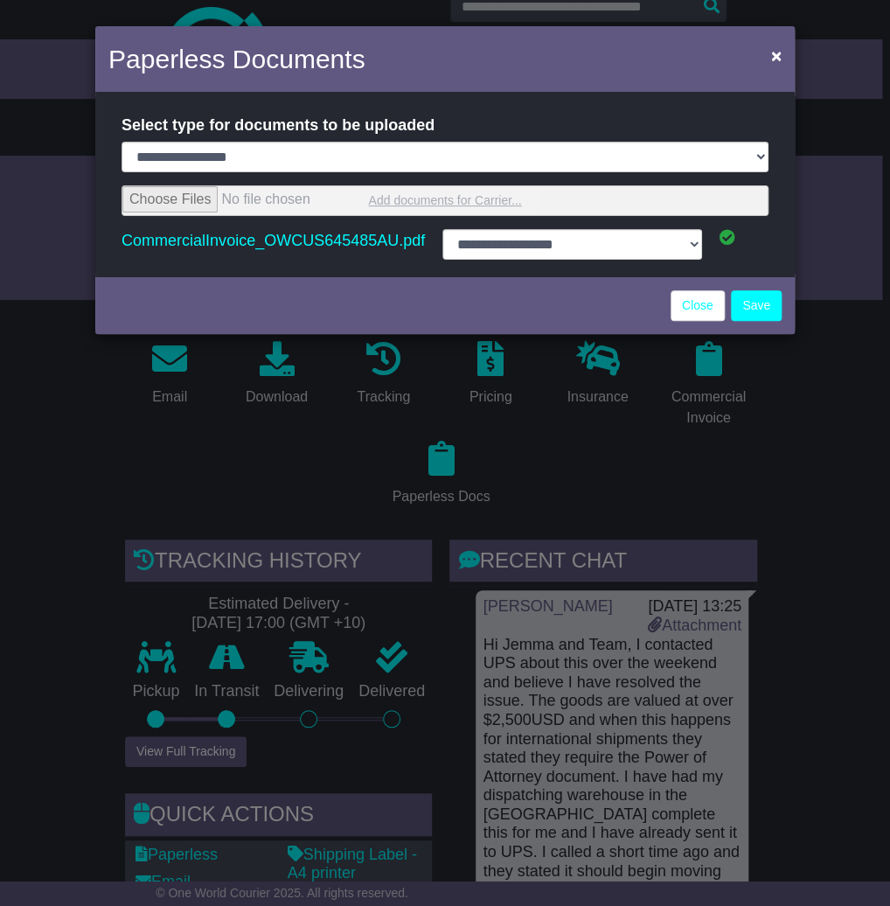
click at [605, 203] on input "file" at bounding box center [444, 200] width 645 height 29
type input "**********"
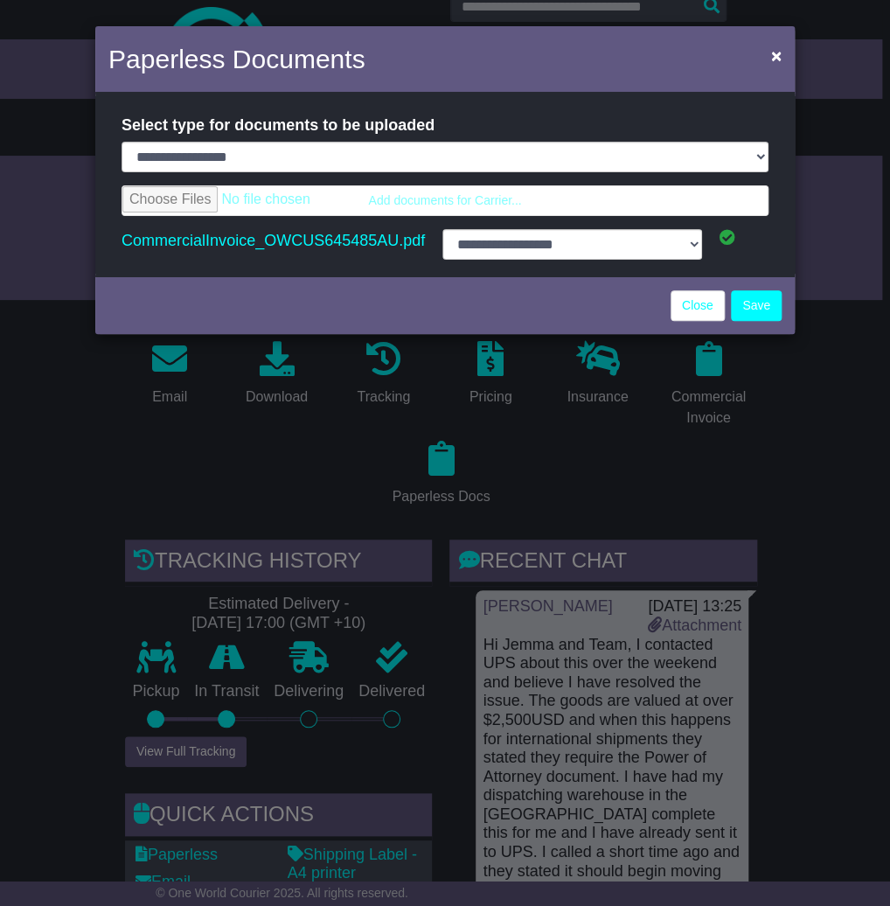
select select "**********"
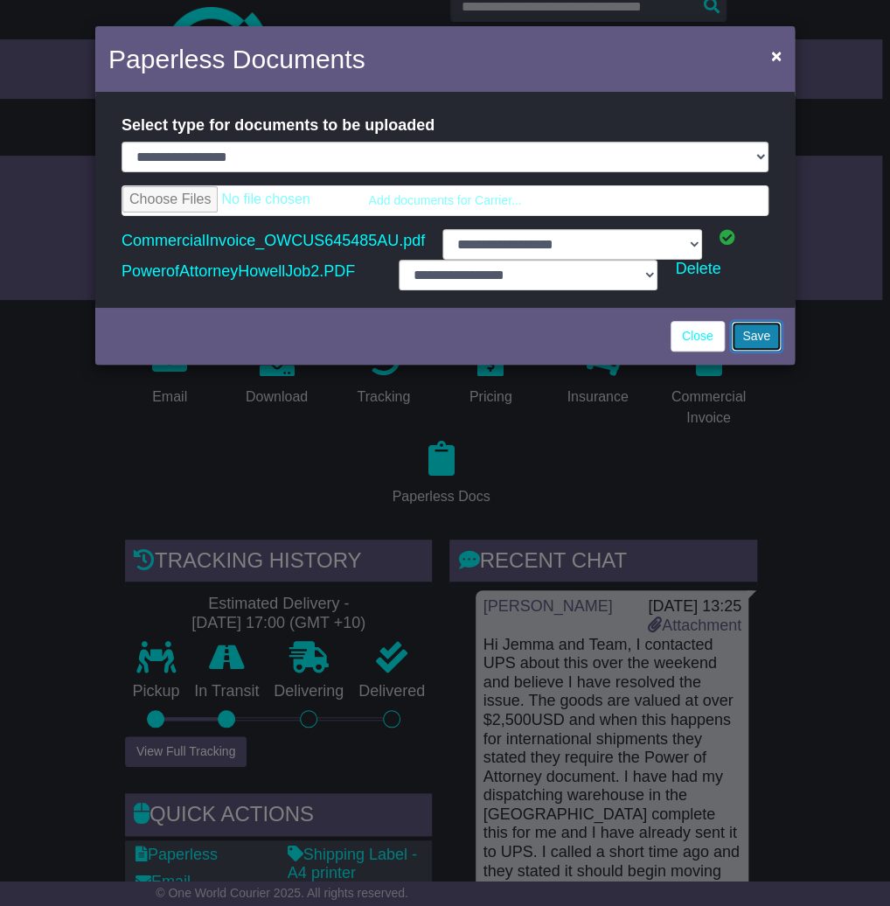
click at [756, 337] on button "Save" at bounding box center [756, 336] width 51 height 31
select select "**********"
click at [681, 271] on icon at bounding box center [683, 268] width 16 height 16
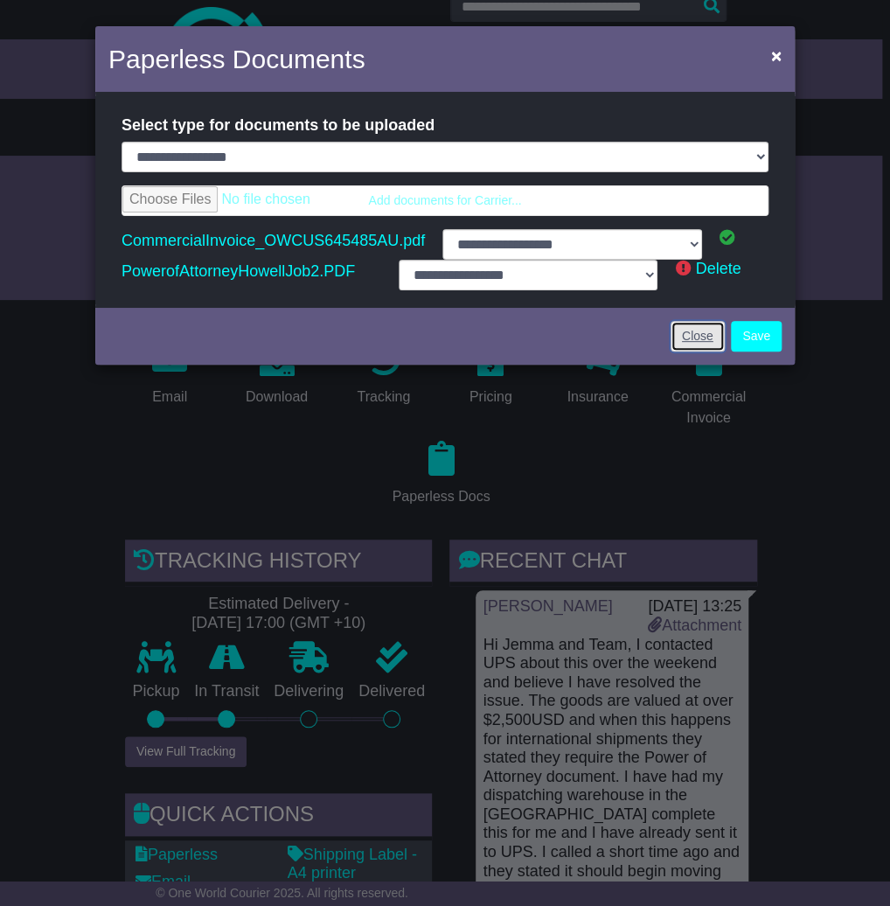
click at [708, 338] on link "Close" at bounding box center [698, 336] width 54 height 31
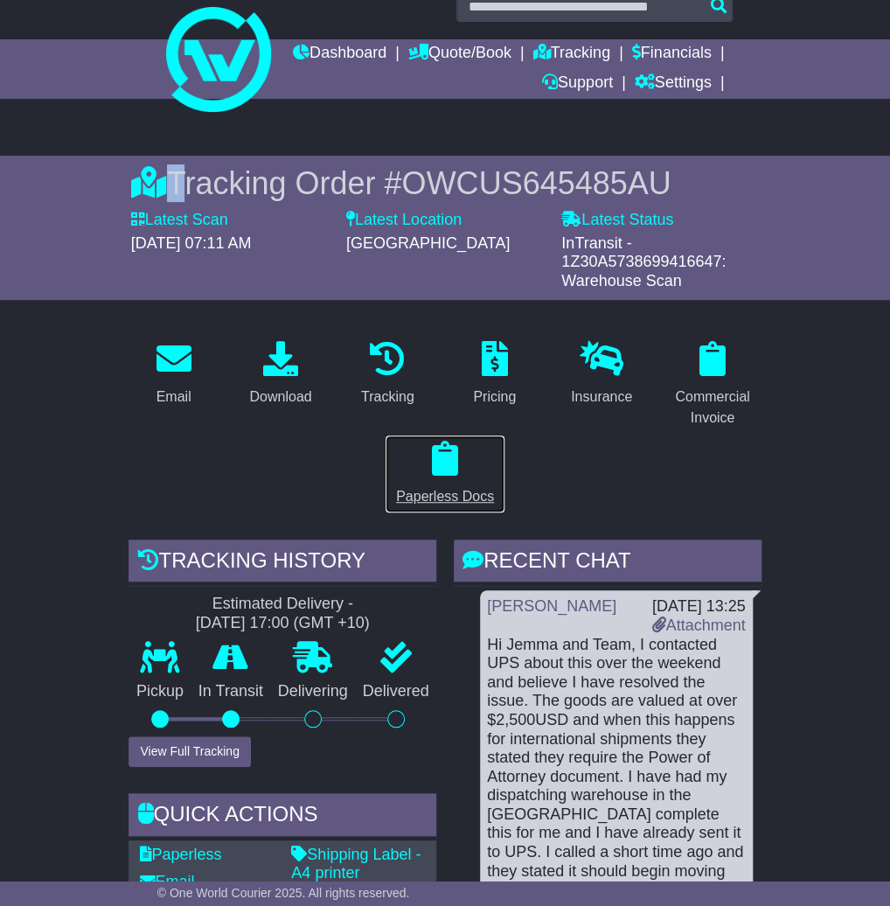
click at [440, 474] on icon at bounding box center [445, 458] width 26 height 35
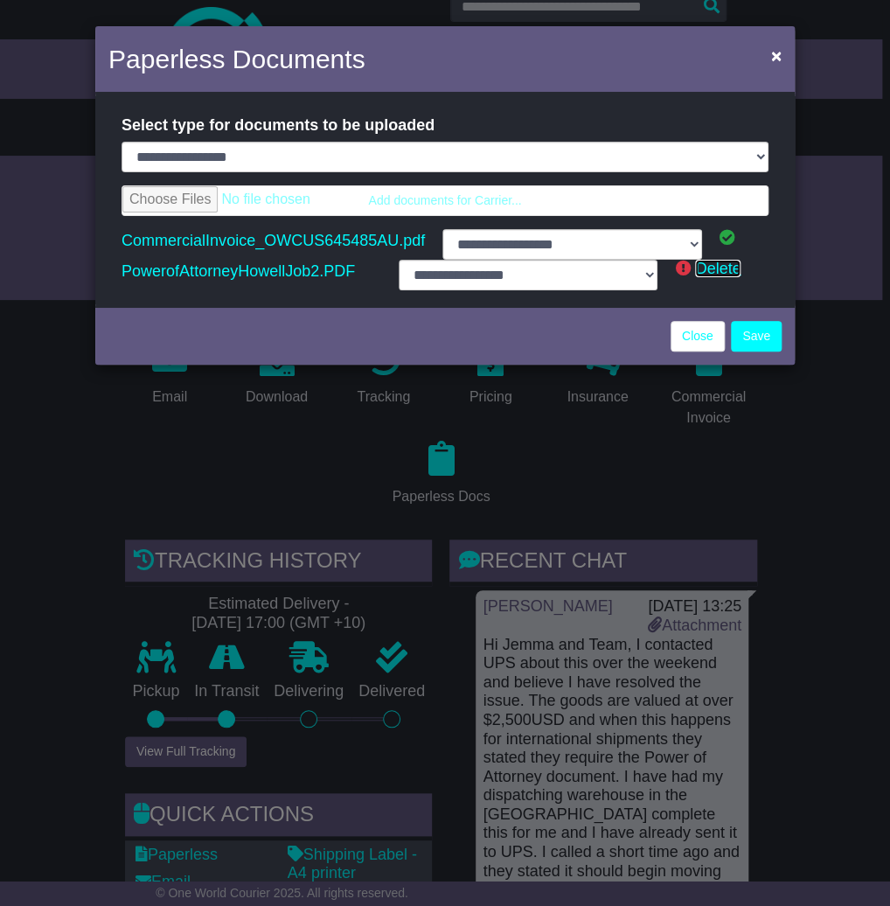
click at [705, 268] on link "Delete" at bounding box center [717, 268] width 45 height 17
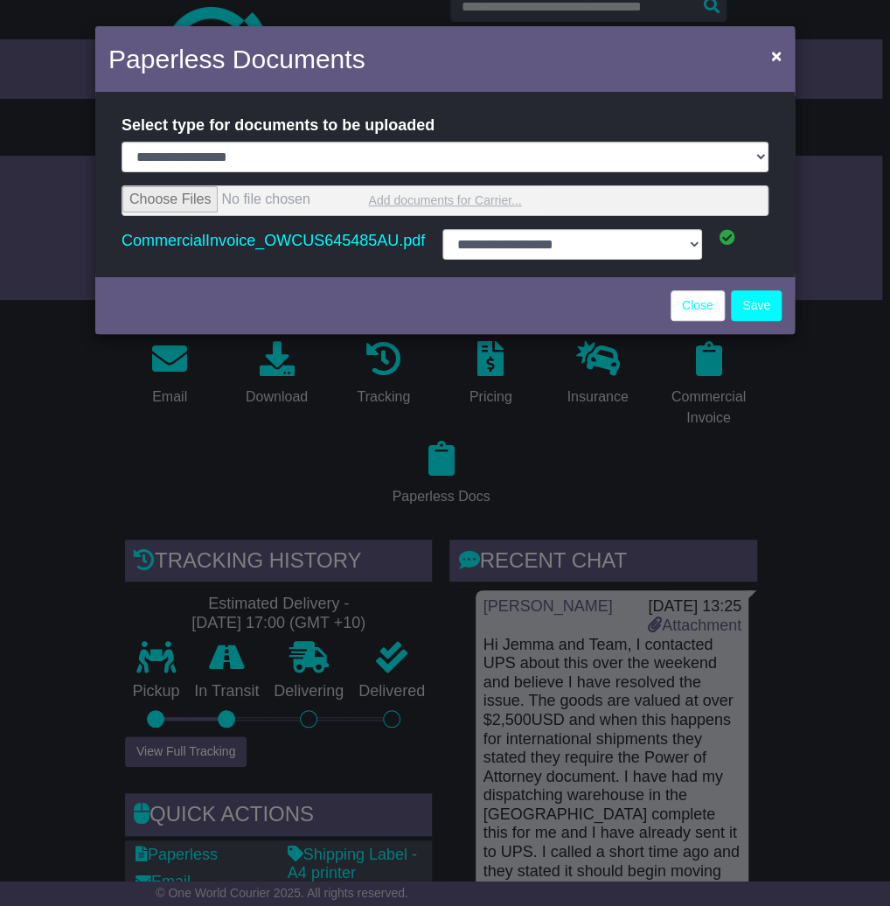
click at [413, 206] on input "file" at bounding box center [444, 200] width 645 height 29
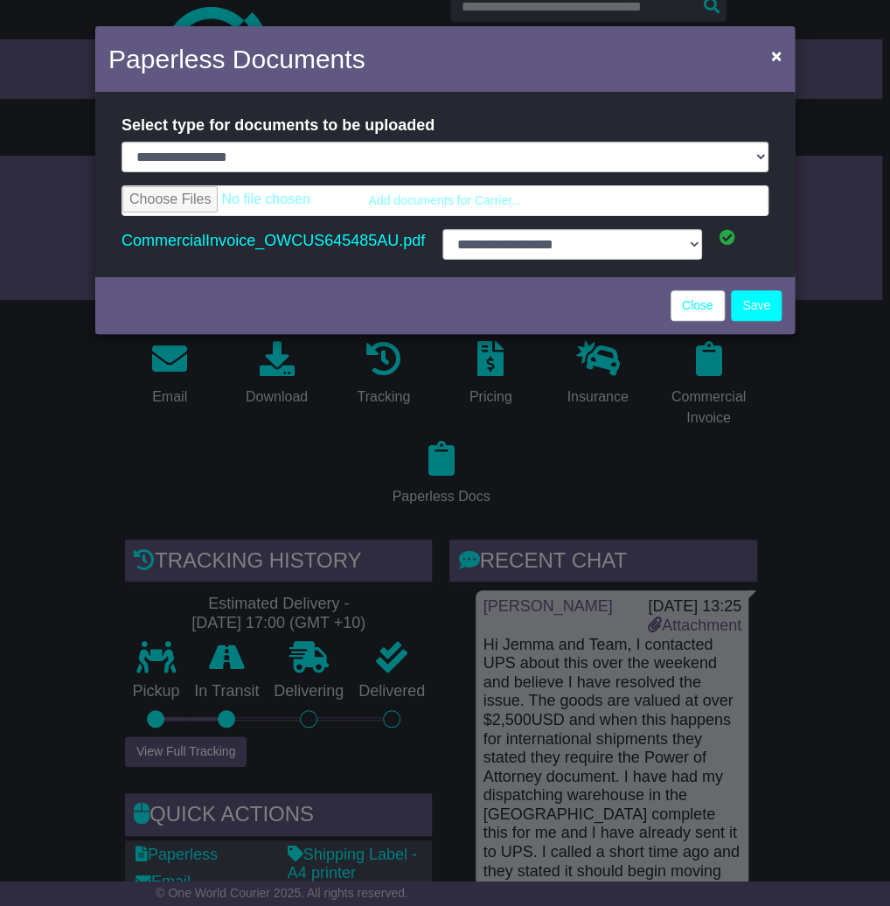
type input "**********"
select select "**********"
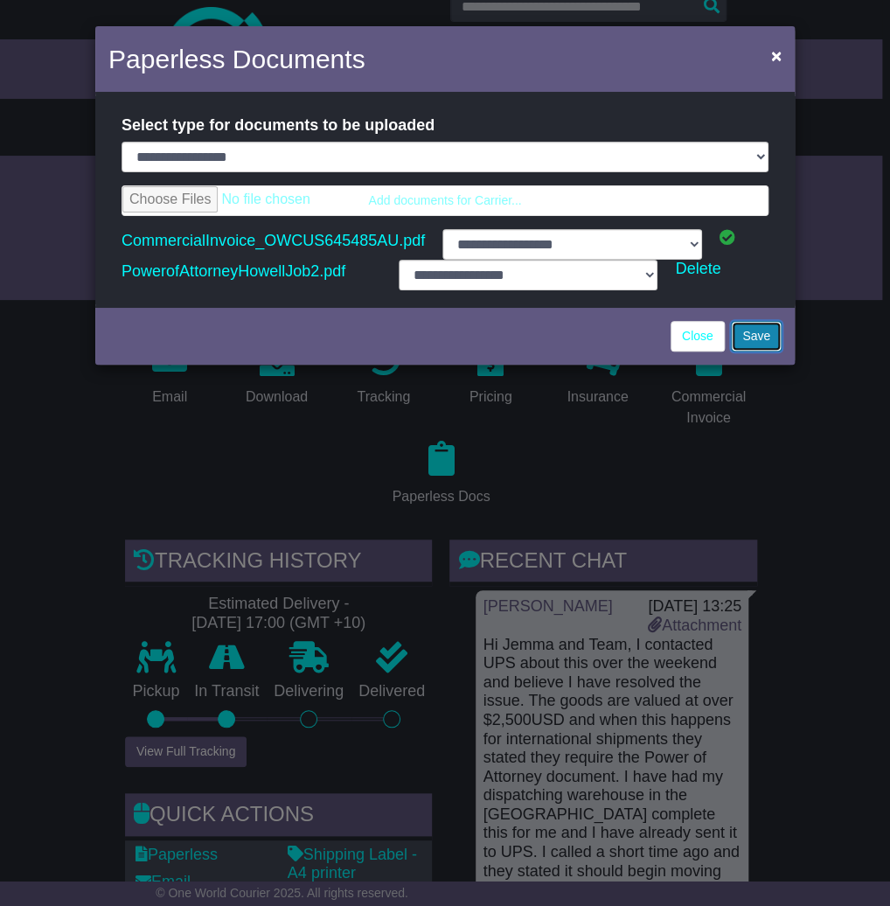
click at [745, 330] on button "Save" at bounding box center [756, 336] width 51 height 31
select select "**********"
click at [690, 347] on link "Close" at bounding box center [698, 336] width 54 height 31
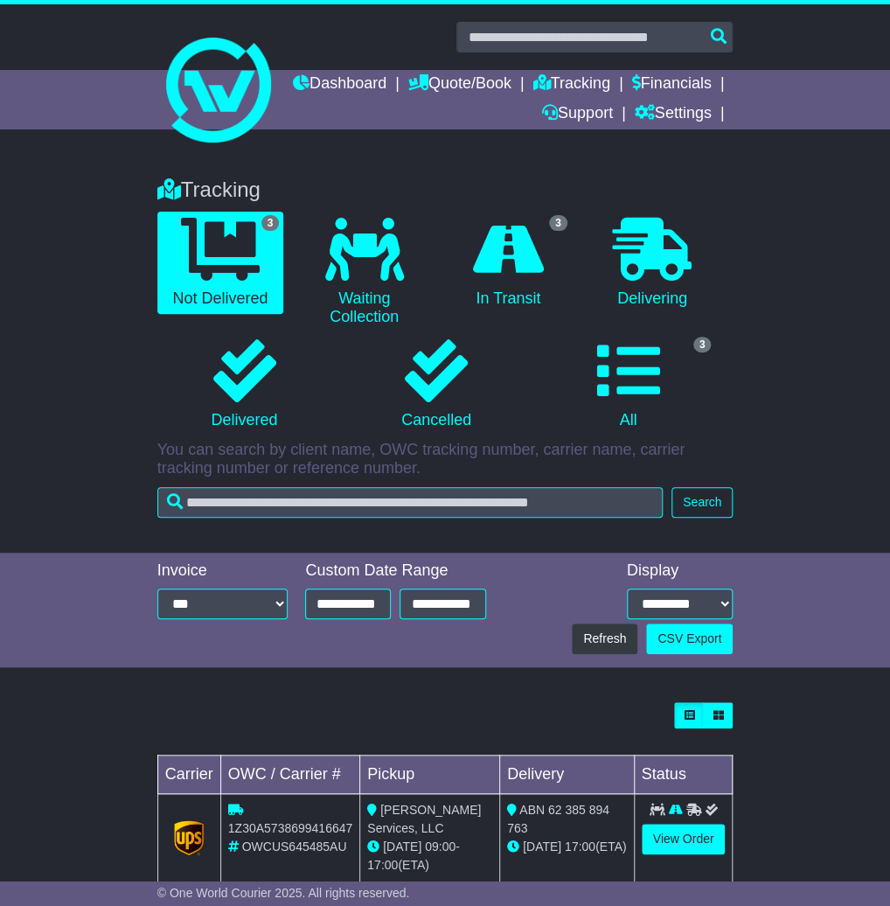
scroll to position [213, 0]
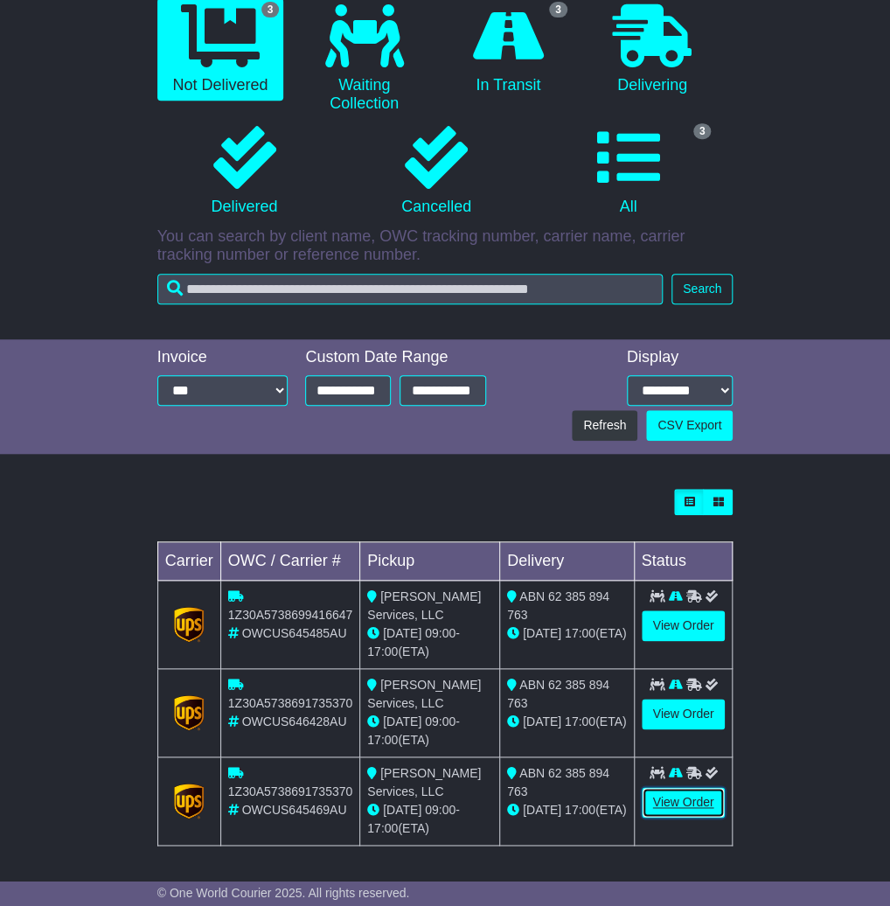
click at [664, 806] on link "View Order" at bounding box center [684, 802] width 84 height 31
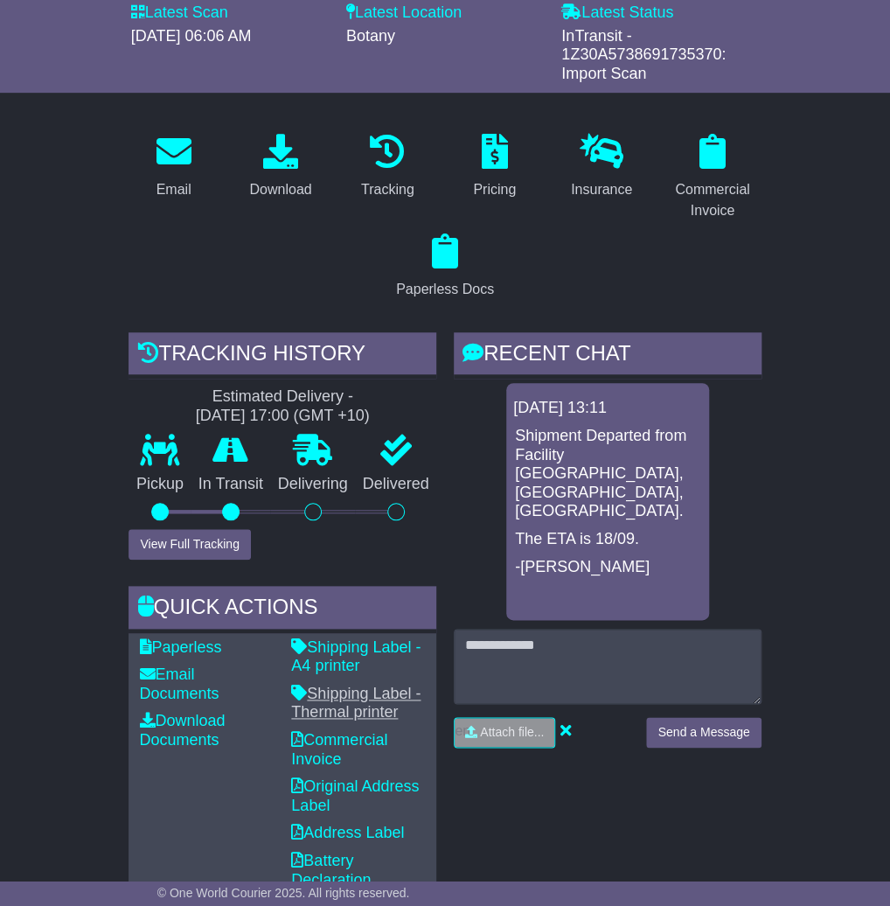
scroll to position [168, 0]
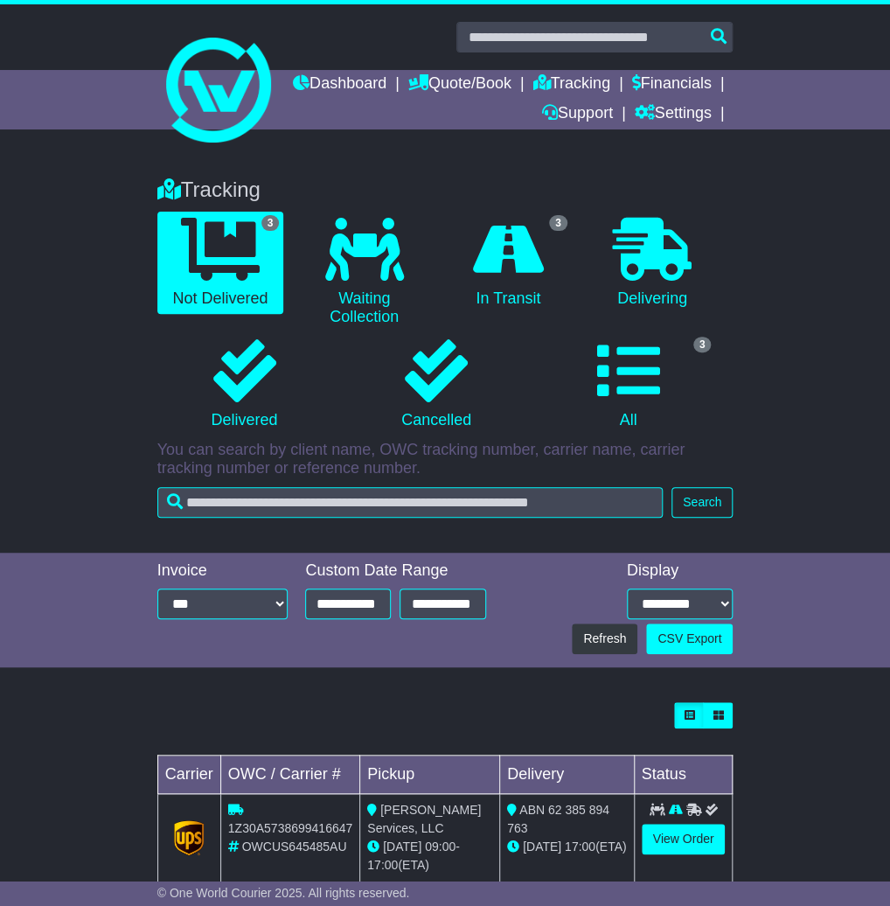
scroll to position [213, 0]
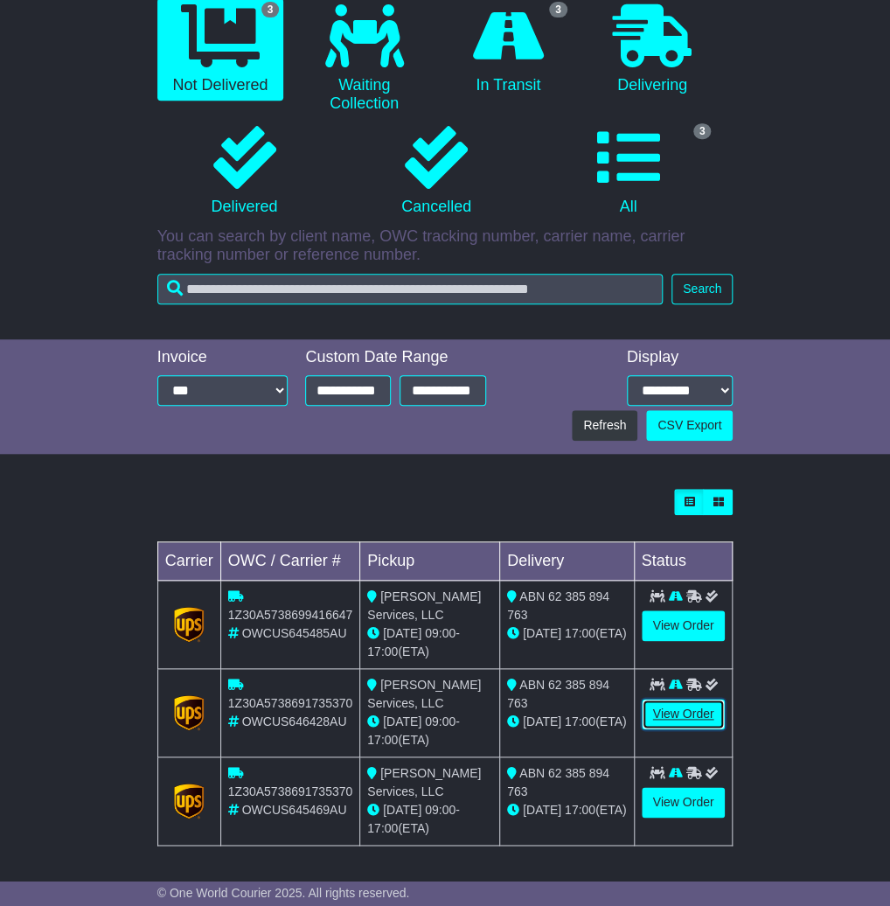
click at [673, 720] on link "View Order" at bounding box center [684, 713] width 84 height 31
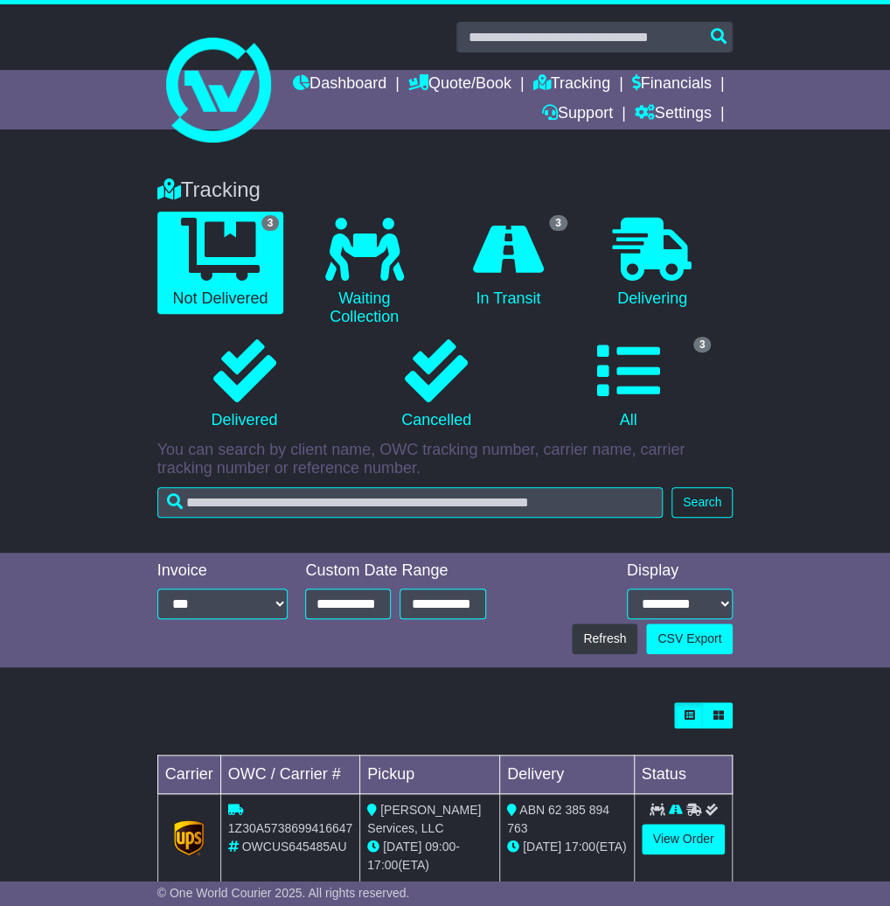
scroll to position [213, 0]
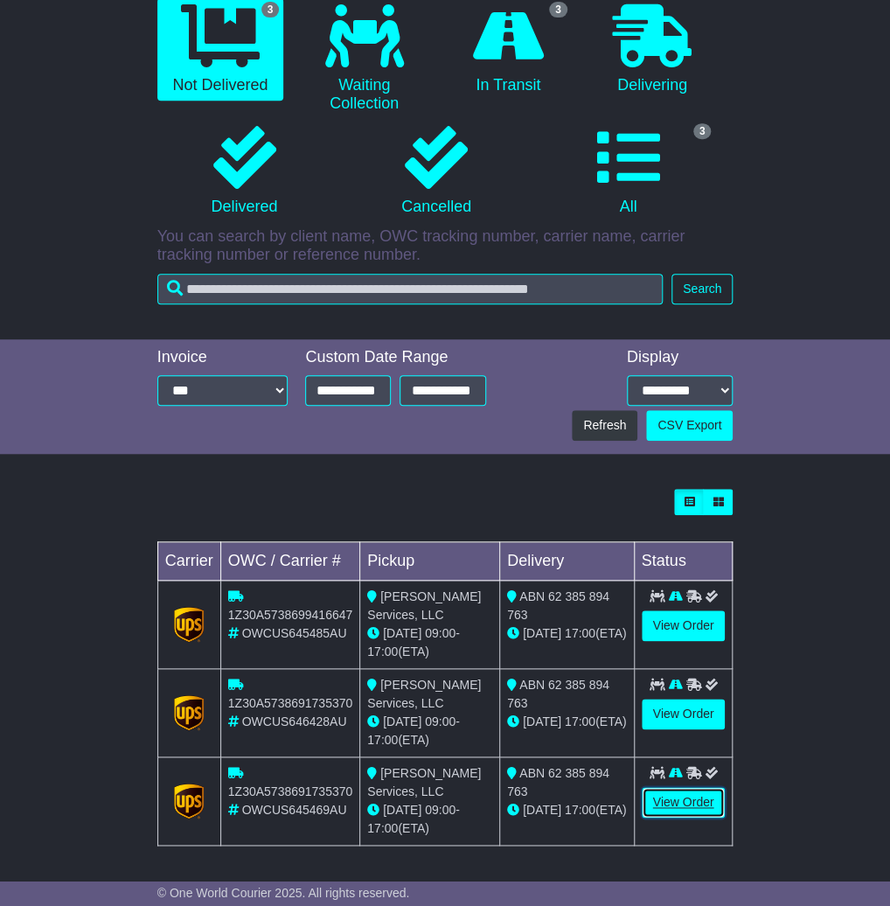
click at [674, 792] on link "View Order" at bounding box center [684, 802] width 84 height 31
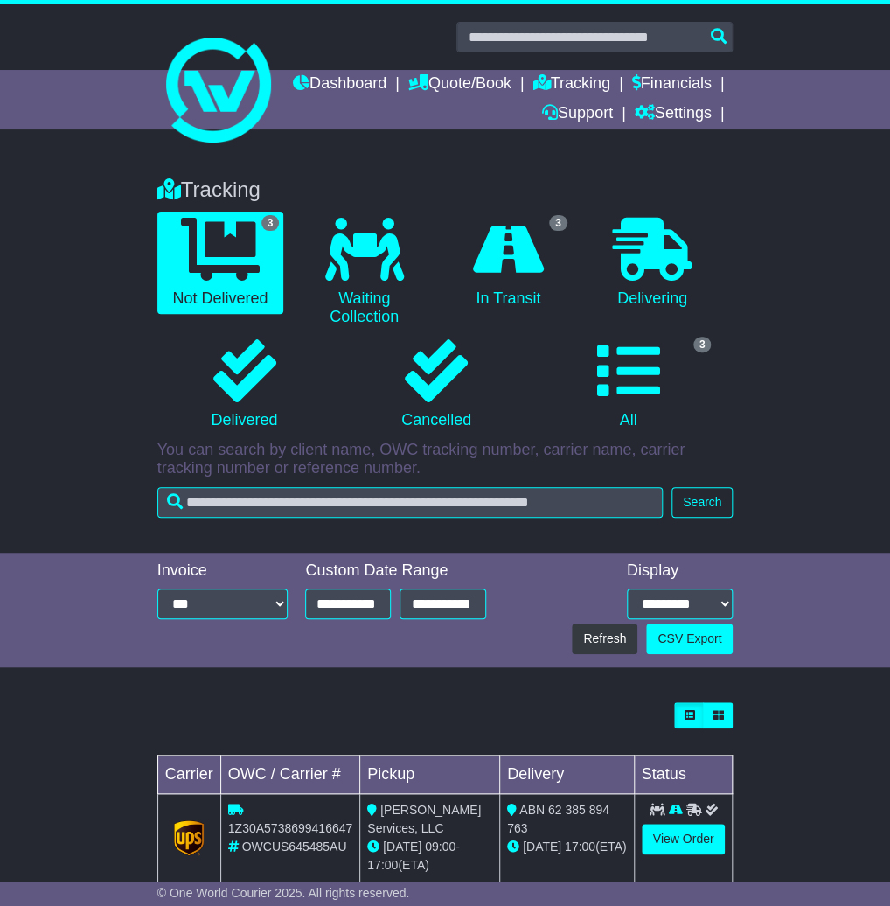
scroll to position [213, 0]
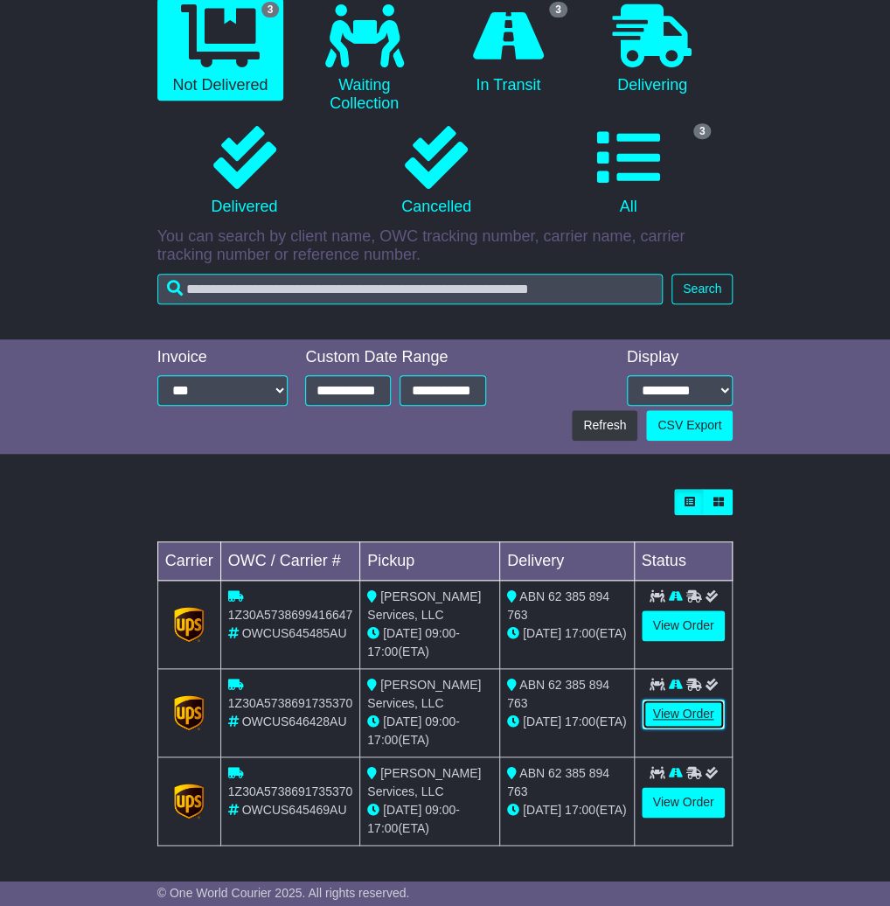
click at [666, 715] on link "View Order" at bounding box center [684, 713] width 84 height 31
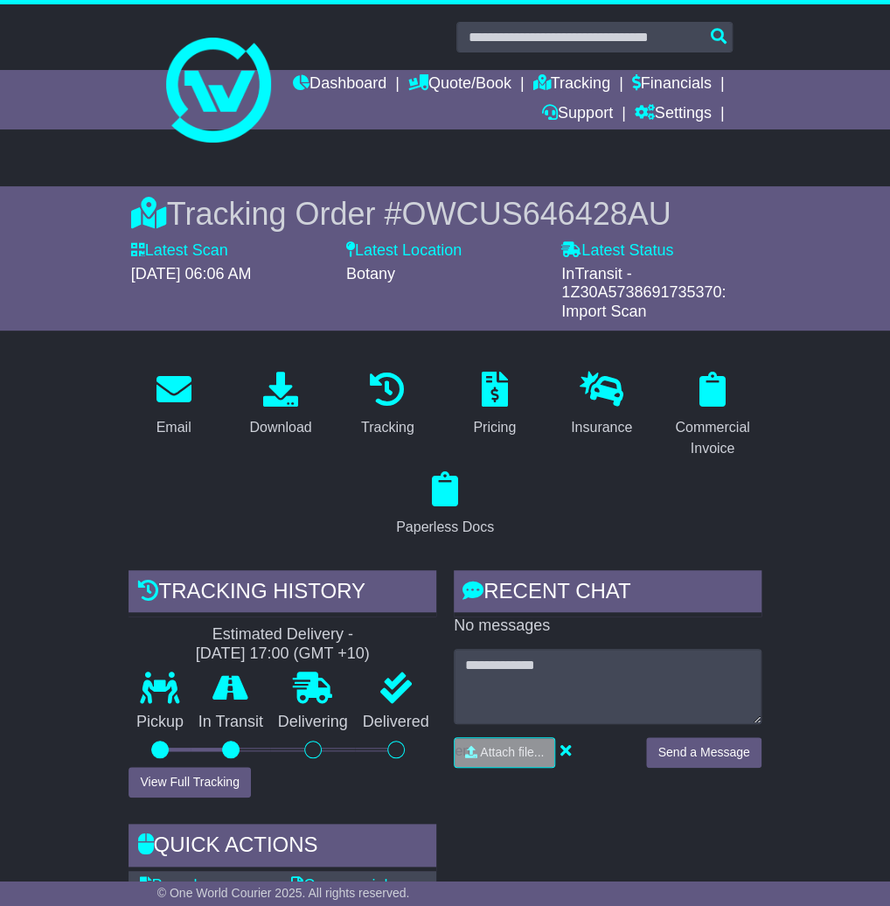
click at [595, 254] on label "Latest Status" at bounding box center [617, 250] width 112 height 19
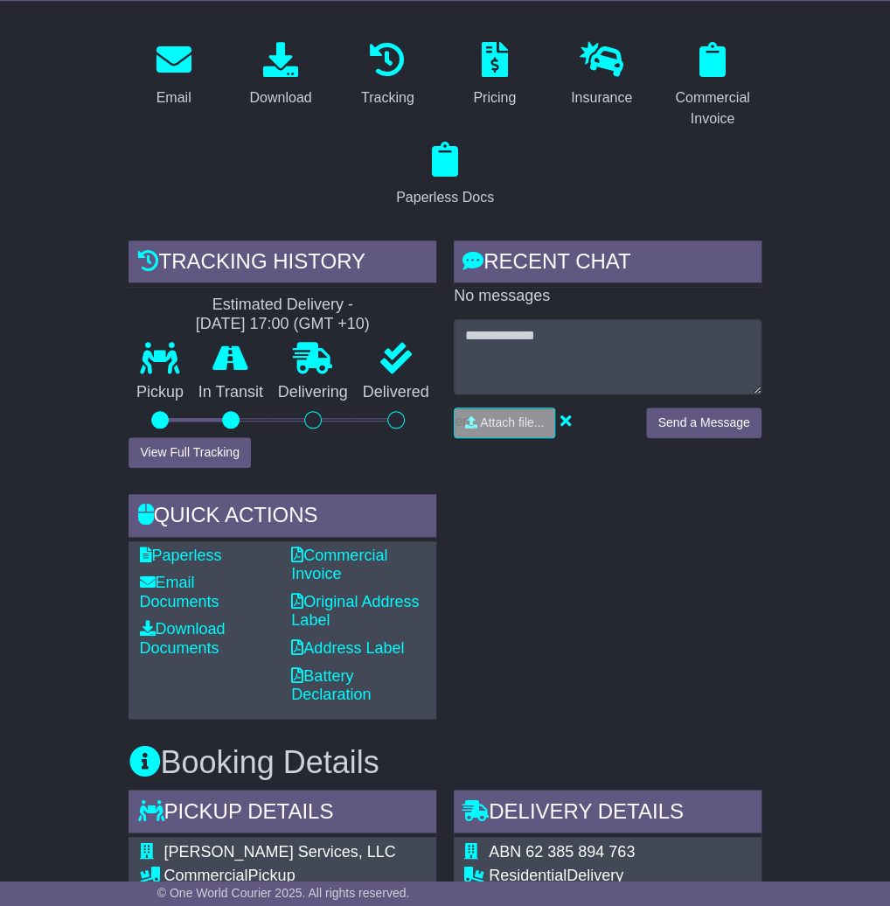
scroll to position [331, 0]
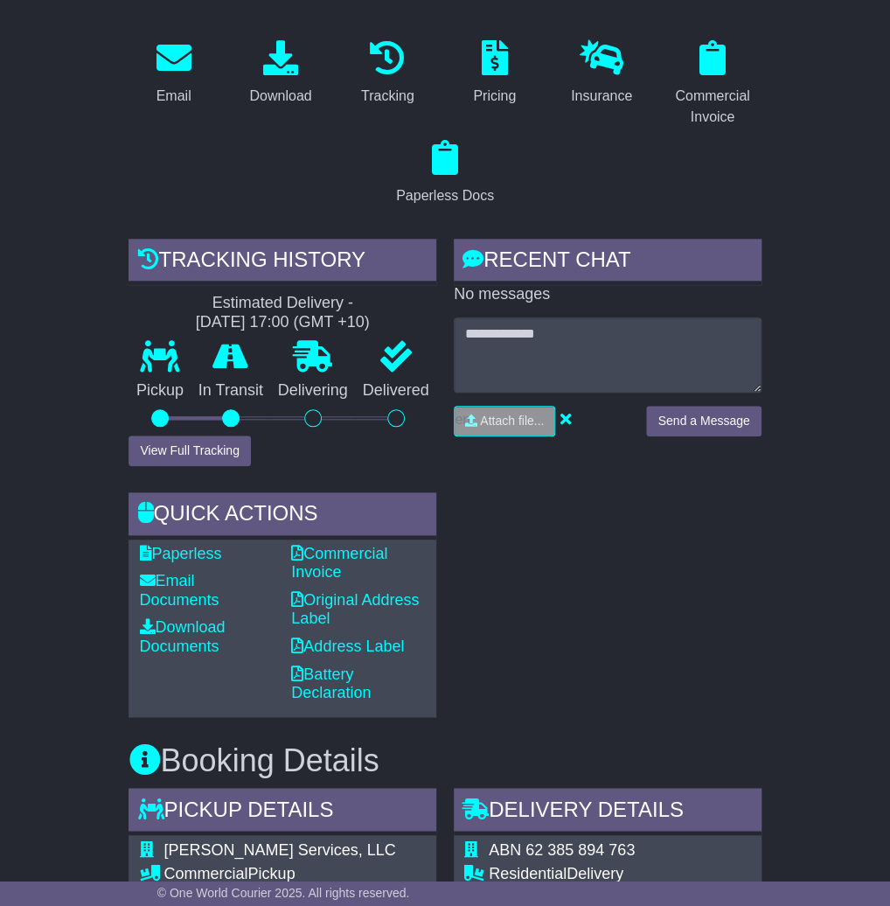
click at [205, 465] on div "Tracking history Estimated Delivery - [DATE] 17:00 (GMT +10) Pickup In Transit …" at bounding box center [282, 478] width 325 height 478
click at [205, 433] on div "In Transit" at bounding box center [231, 388] width 80 height 94
click at [205, 461] on button "View Full Tracking" at bounding box center [190, 450] width 122 height 31
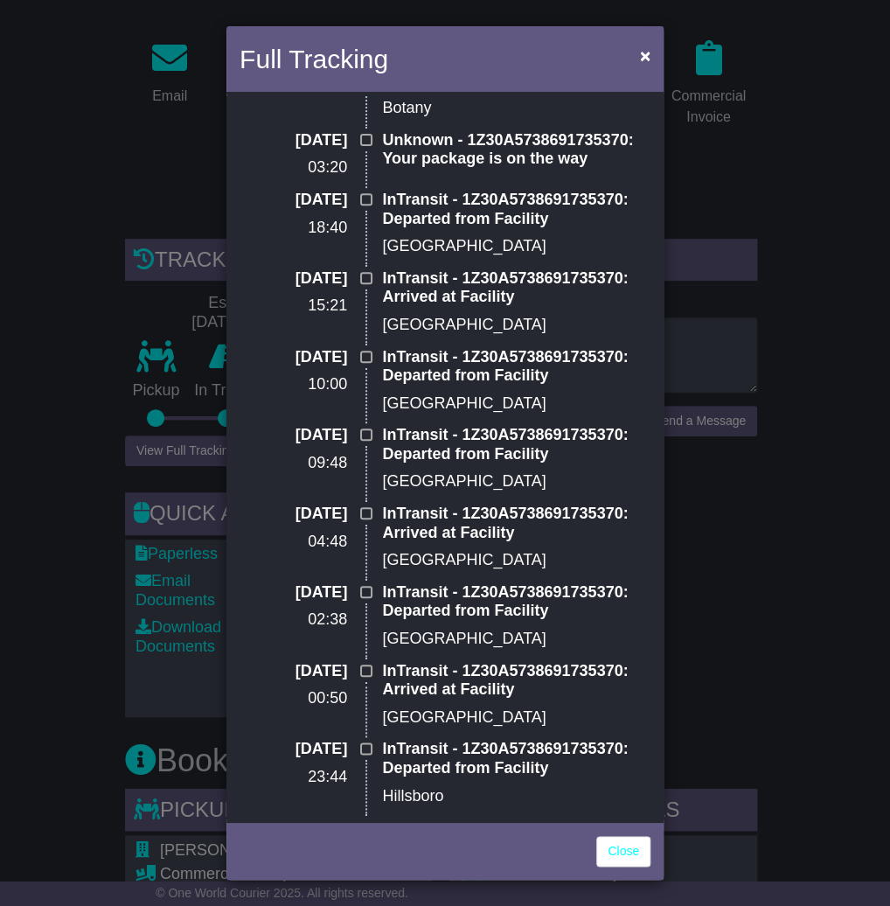
scroll to position [0, 0]
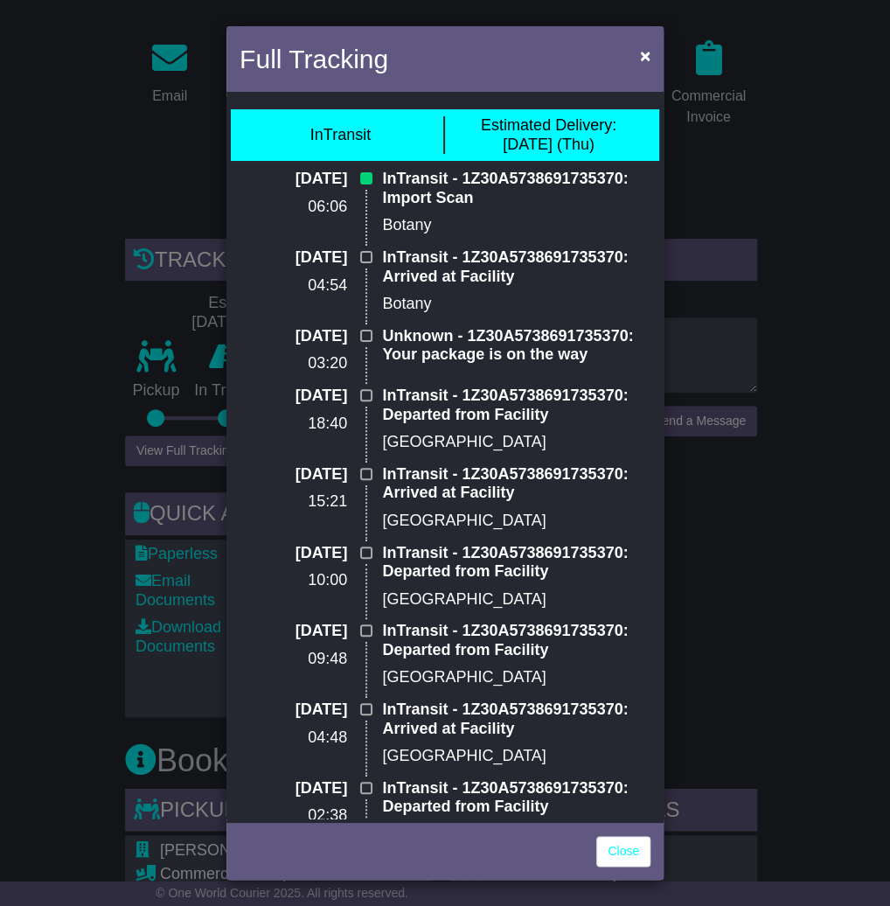
click at [469, 182] on p "InTransit - 1Z30A5738691735370: Import Scan" at bounding box center [516, 189] width 268 height 38
copy p "1Z30A5738691735370"
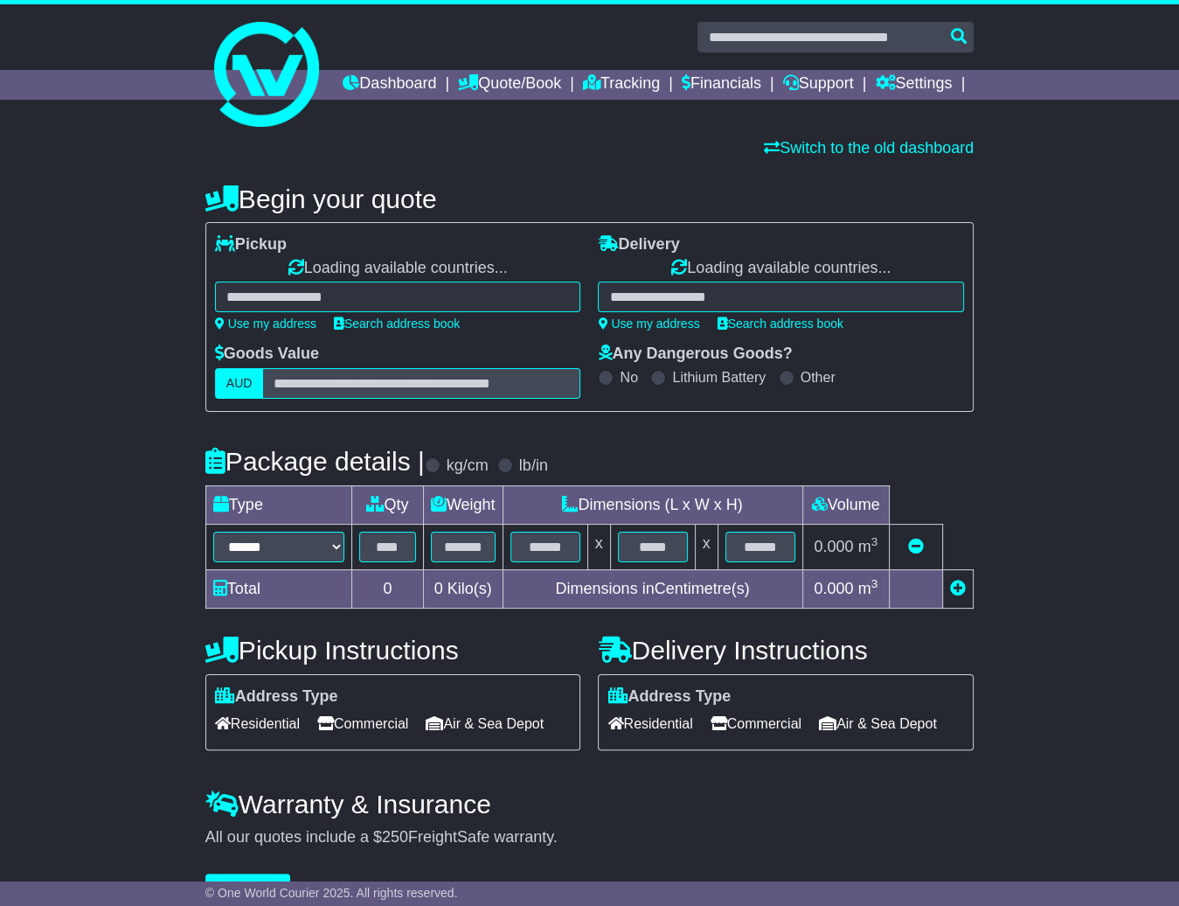
select select
select select "**"
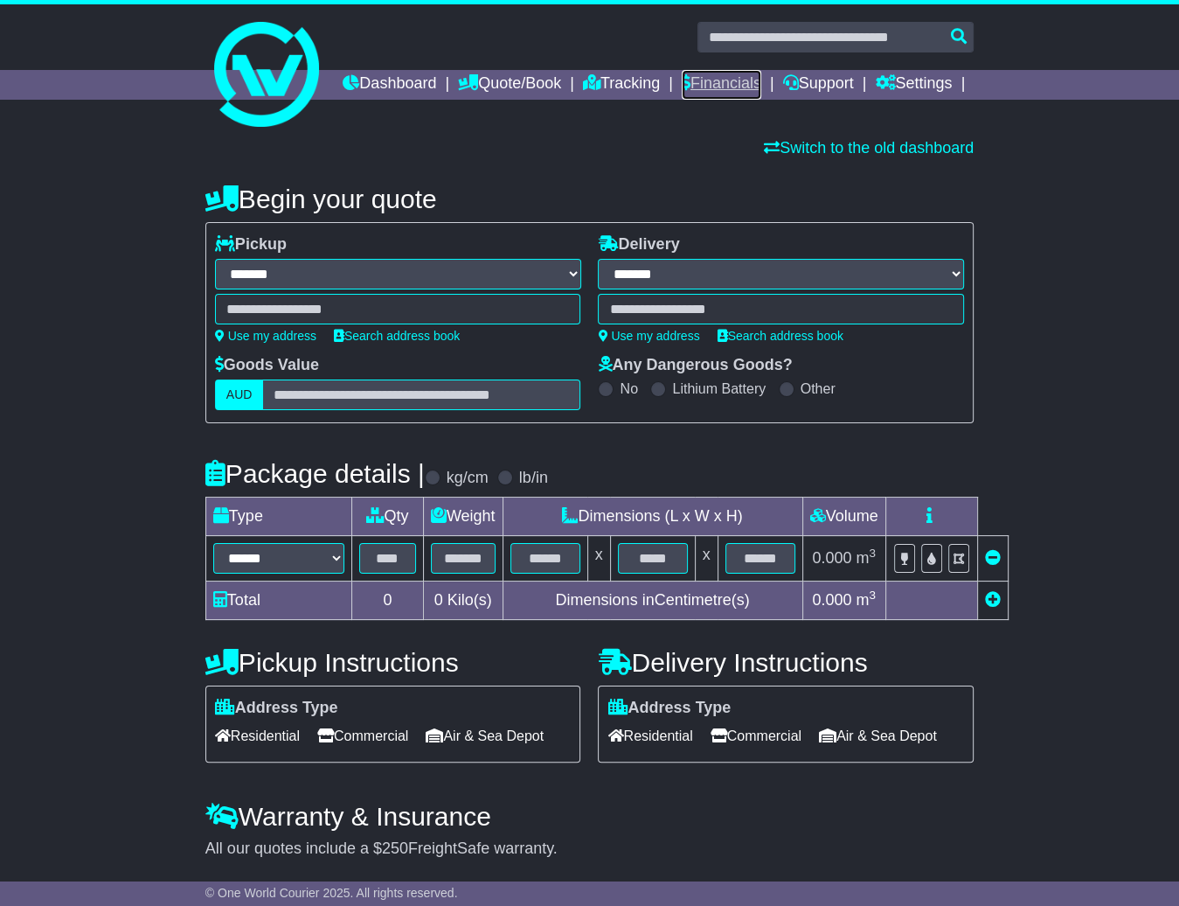
click at [761, 80] on link "Financials" at bounding box center [722, 85] width 80 height 30
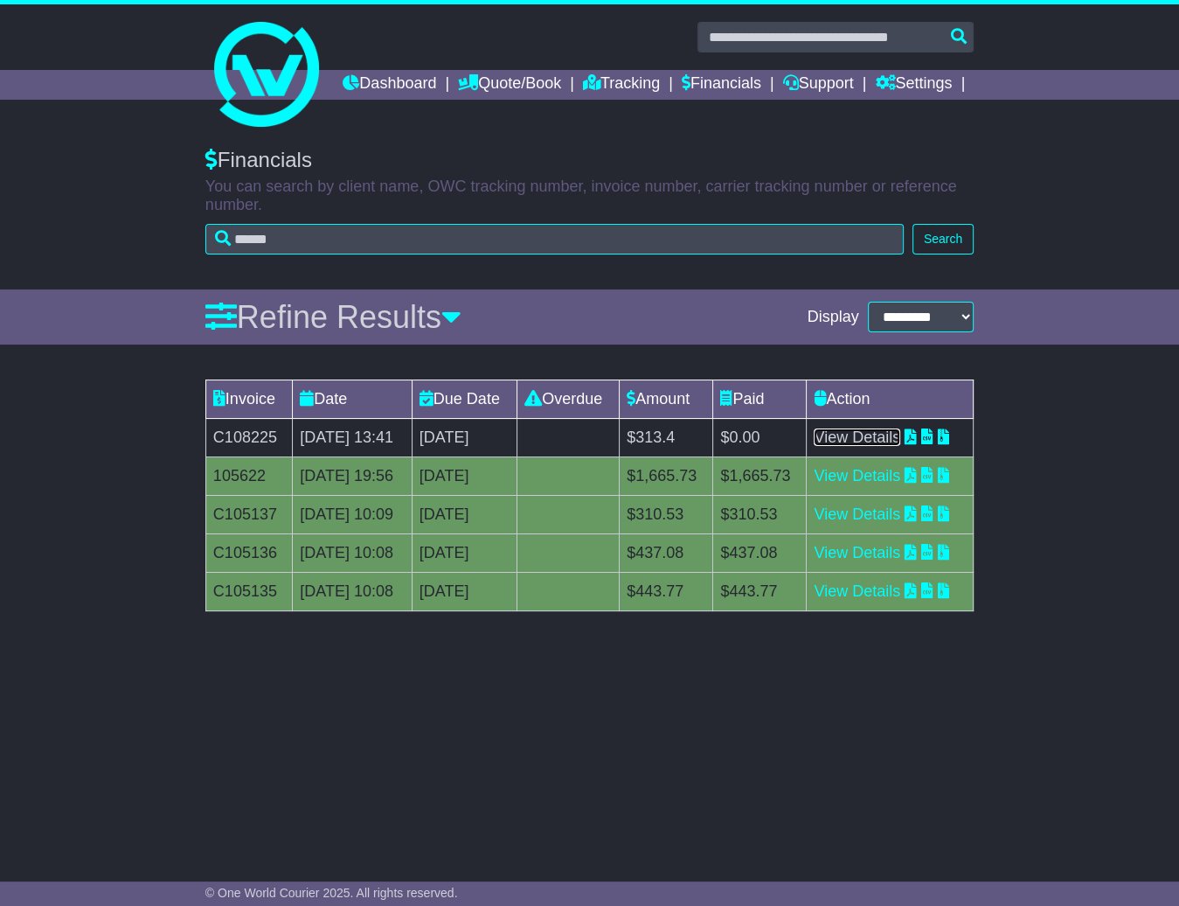
click at [862, 446] on link "View Details" at bounding box center [857, 436] width 87 height 17
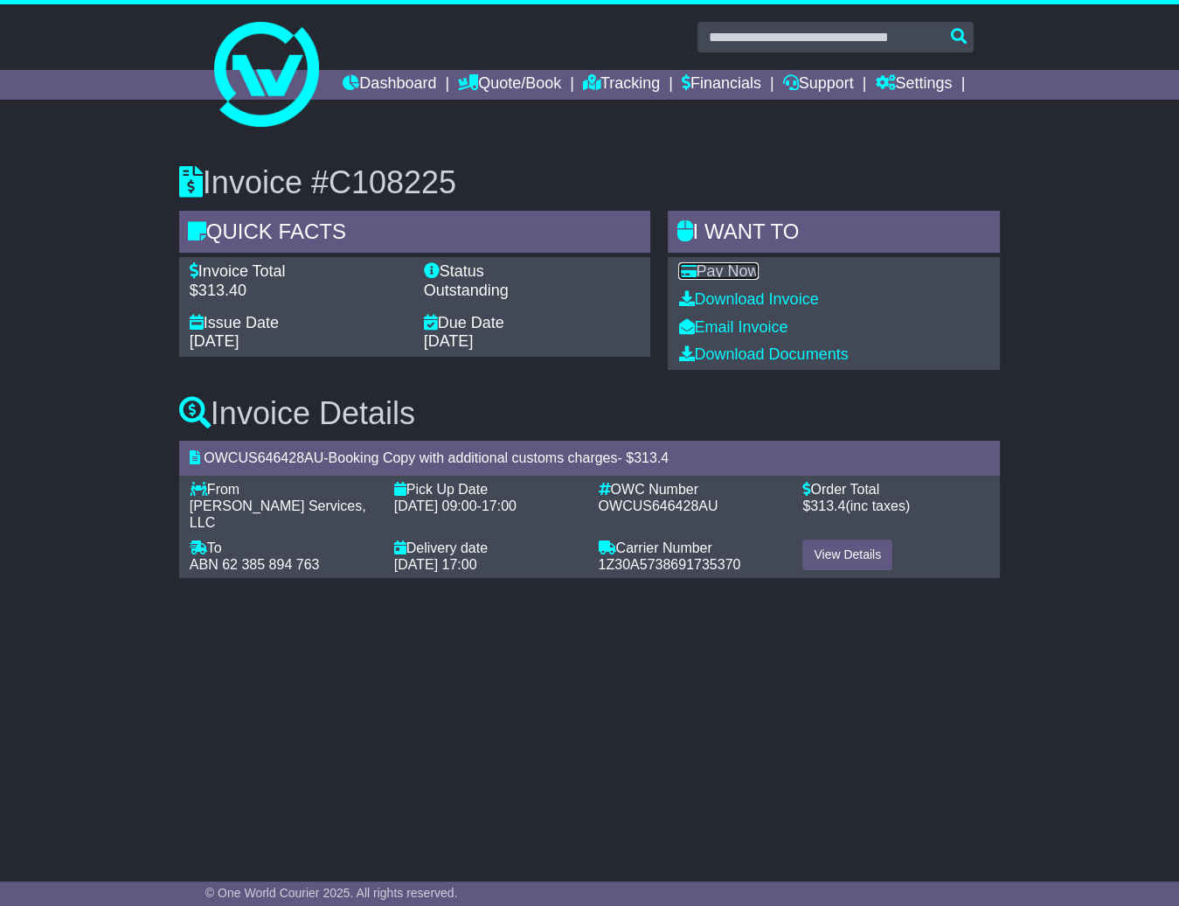
click at [723, 280] on link "Pay Now" at bounding box center [718, 270] width 80 height 17
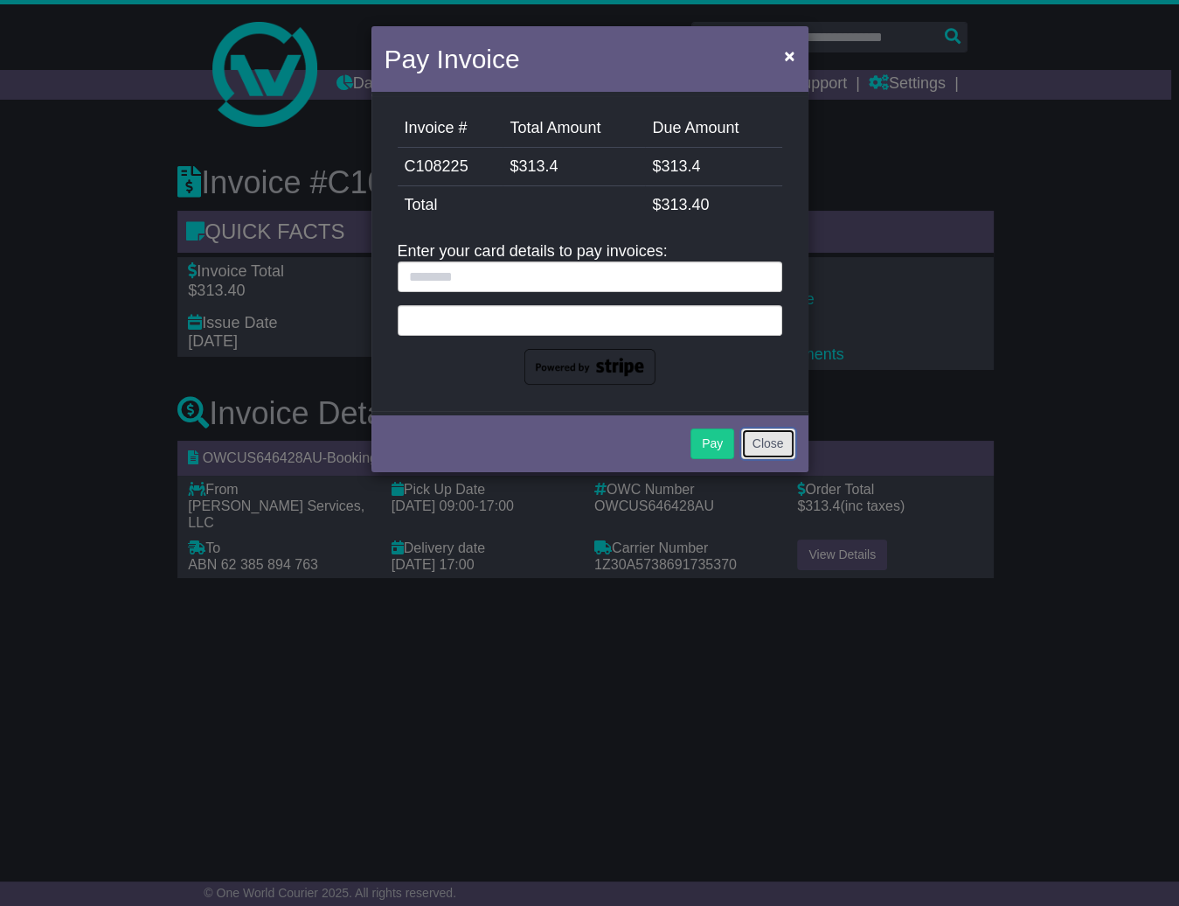
click at [765, 442] on button "Close" at bounding box center [768, 443] width 54 height 31
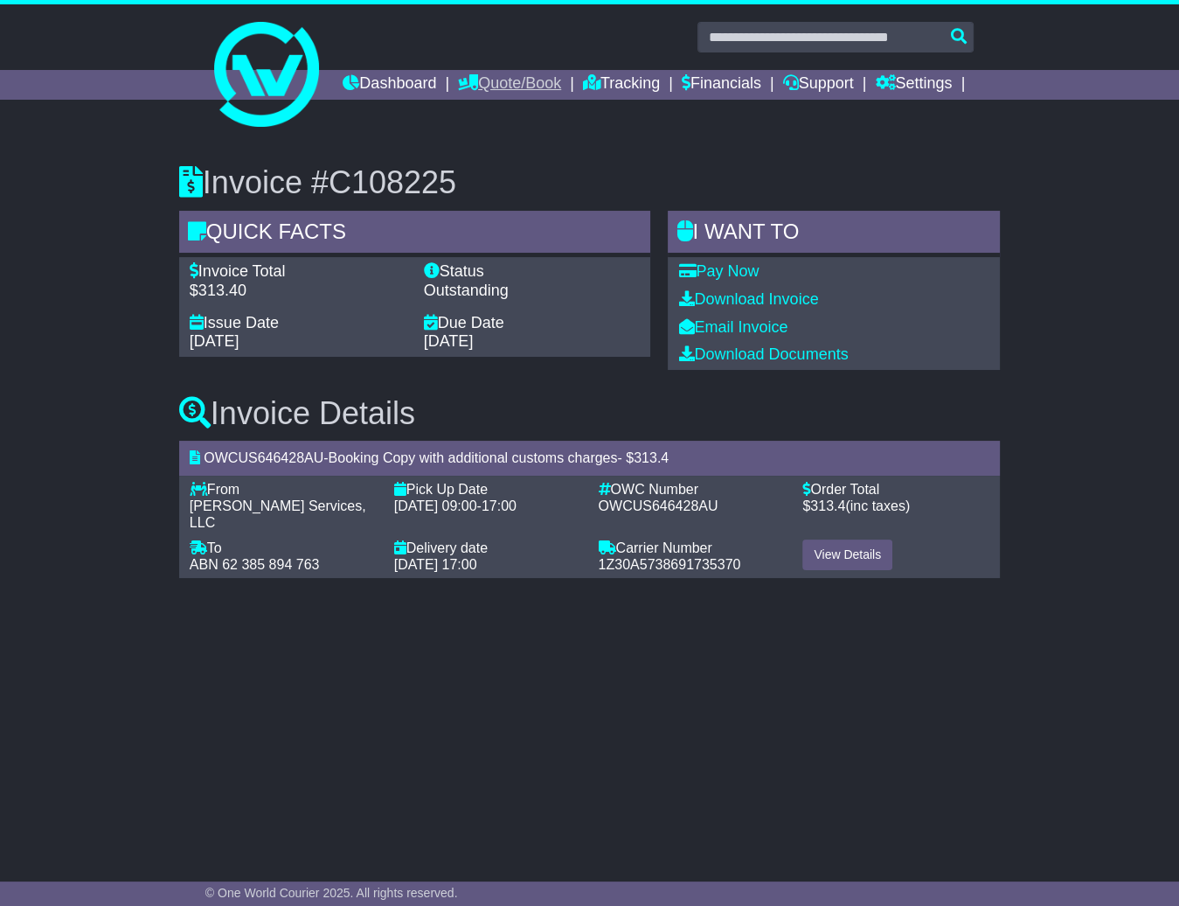
click at [561, 80] on link "Quote/Book" at bounding box center [509, 85] width 103 height 30
click at [660, 91] on link "Tracking" at bounding box center [621, 85] width 77 height 30
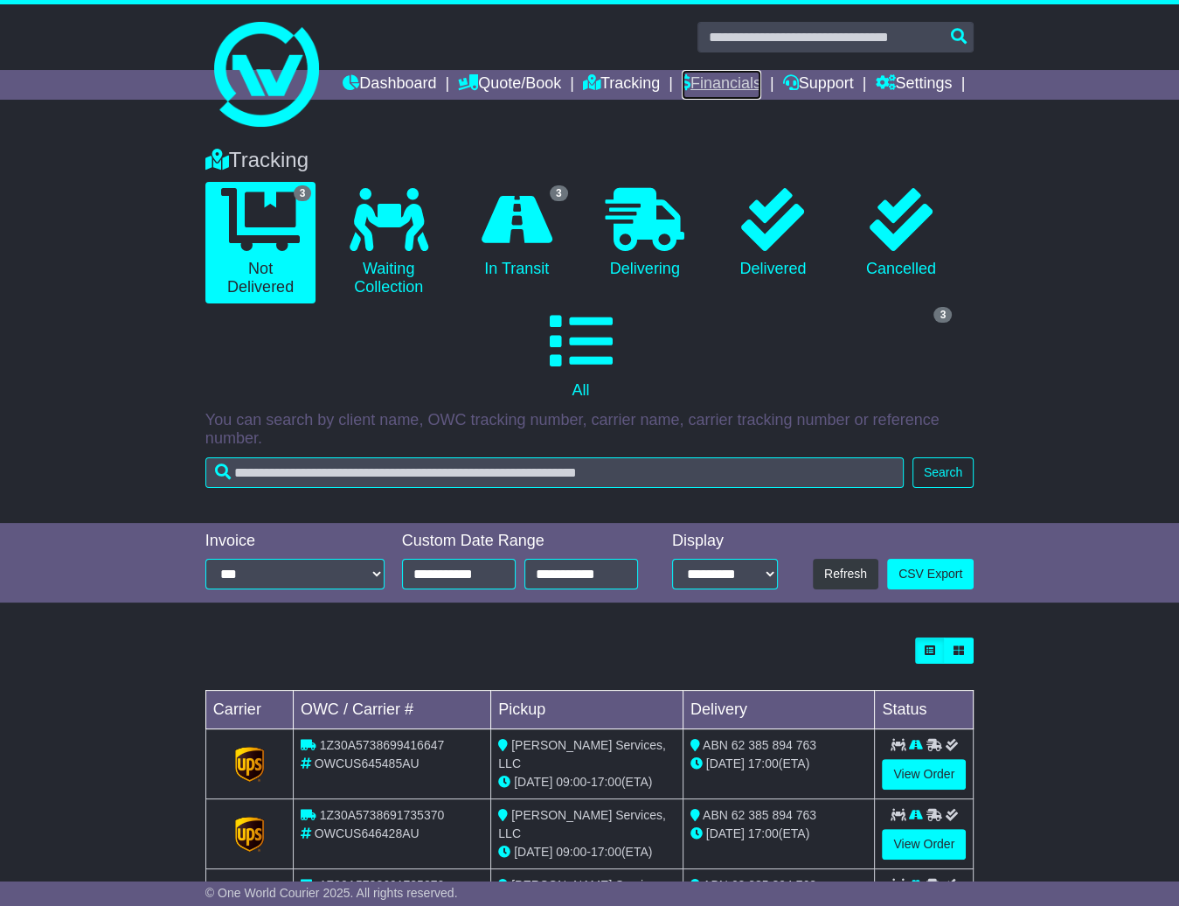
click at [761, 94] on link "Financials" at bounding box center [722, 85] width 80 height 30
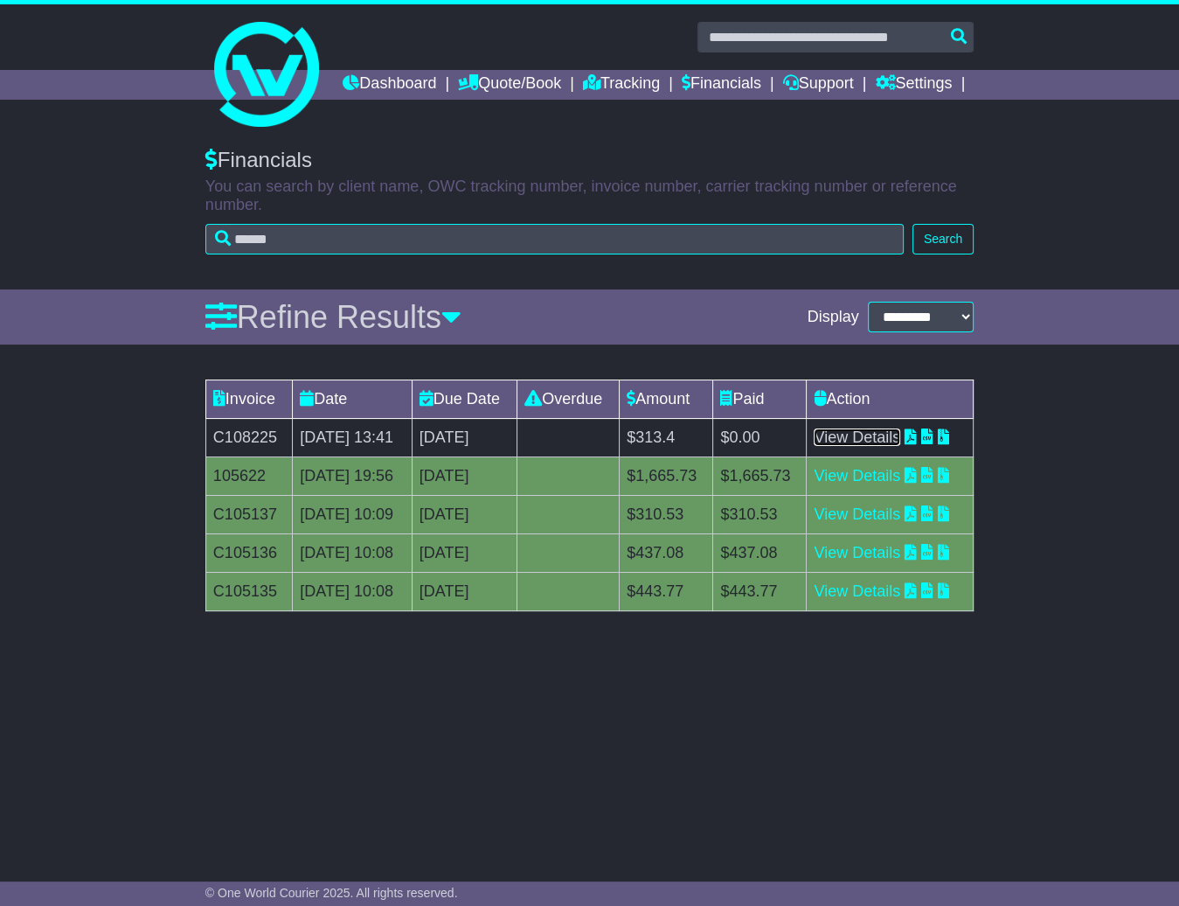
click at [880, 446] on link "View Details" at bounding box center [857, 436] width 87 height 17
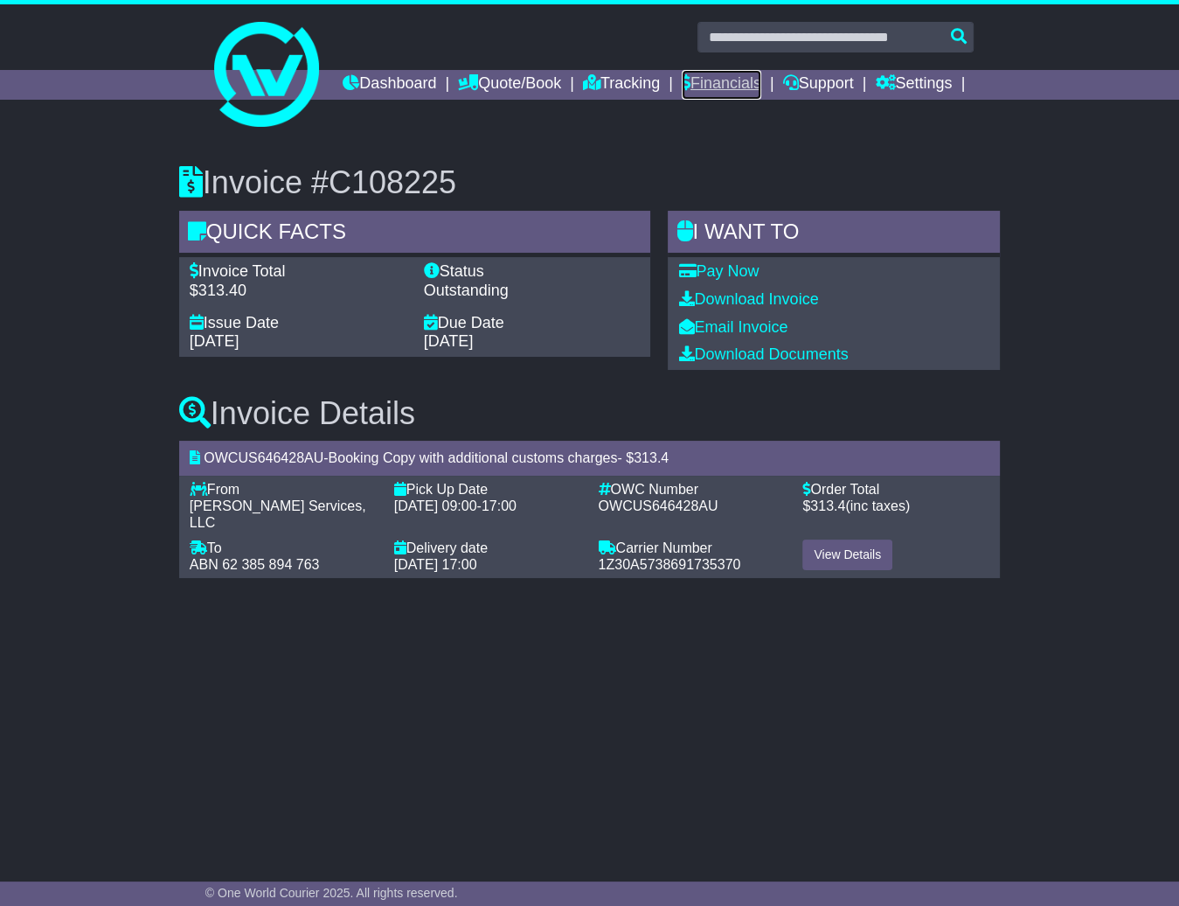
click at [761, 79] on link "Financials" at bounding box center [722, 85] width 80 height 30
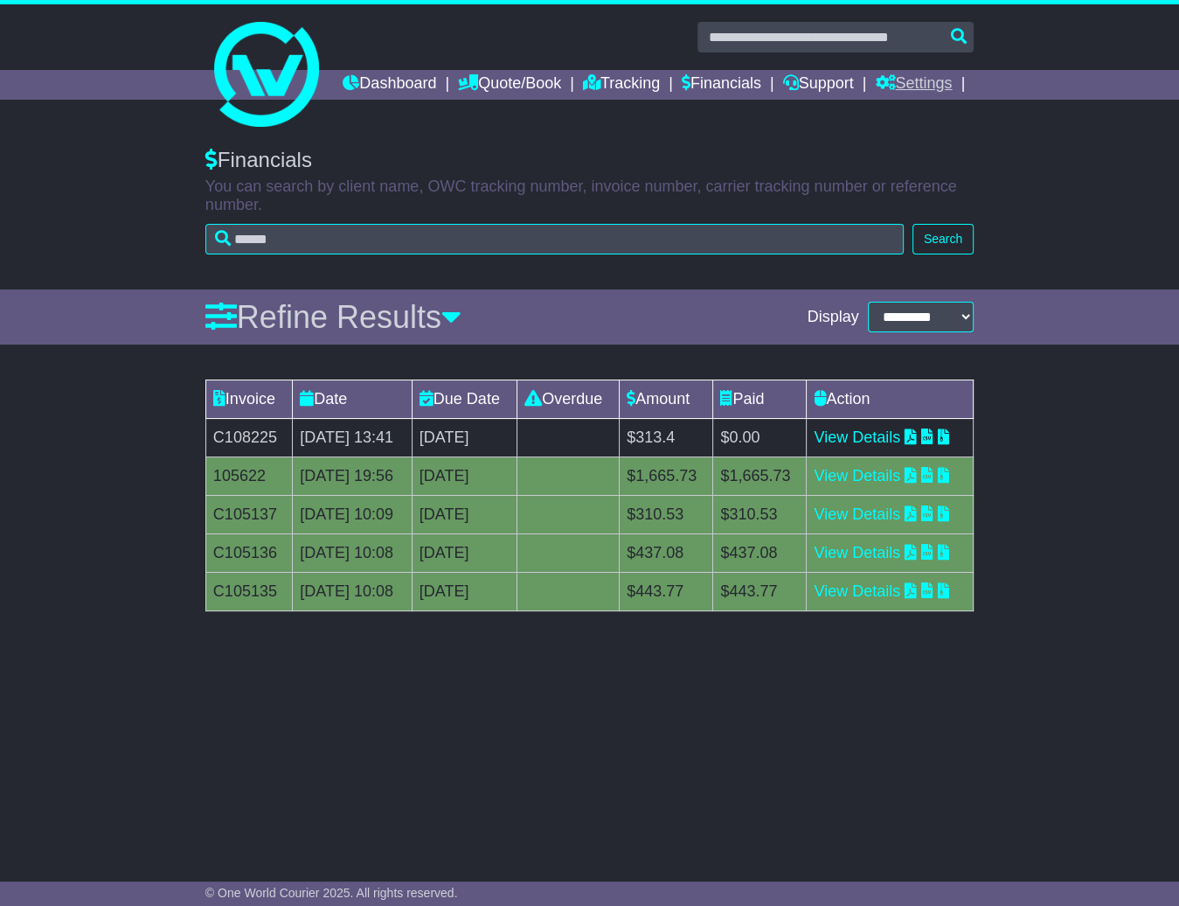
click at [908, 100] on link "Settings" at bounding box center [913, 85] width 77 height 30
click at [915, 124] on link "Settings" at bounding box center [945, 114] width 138 height 19
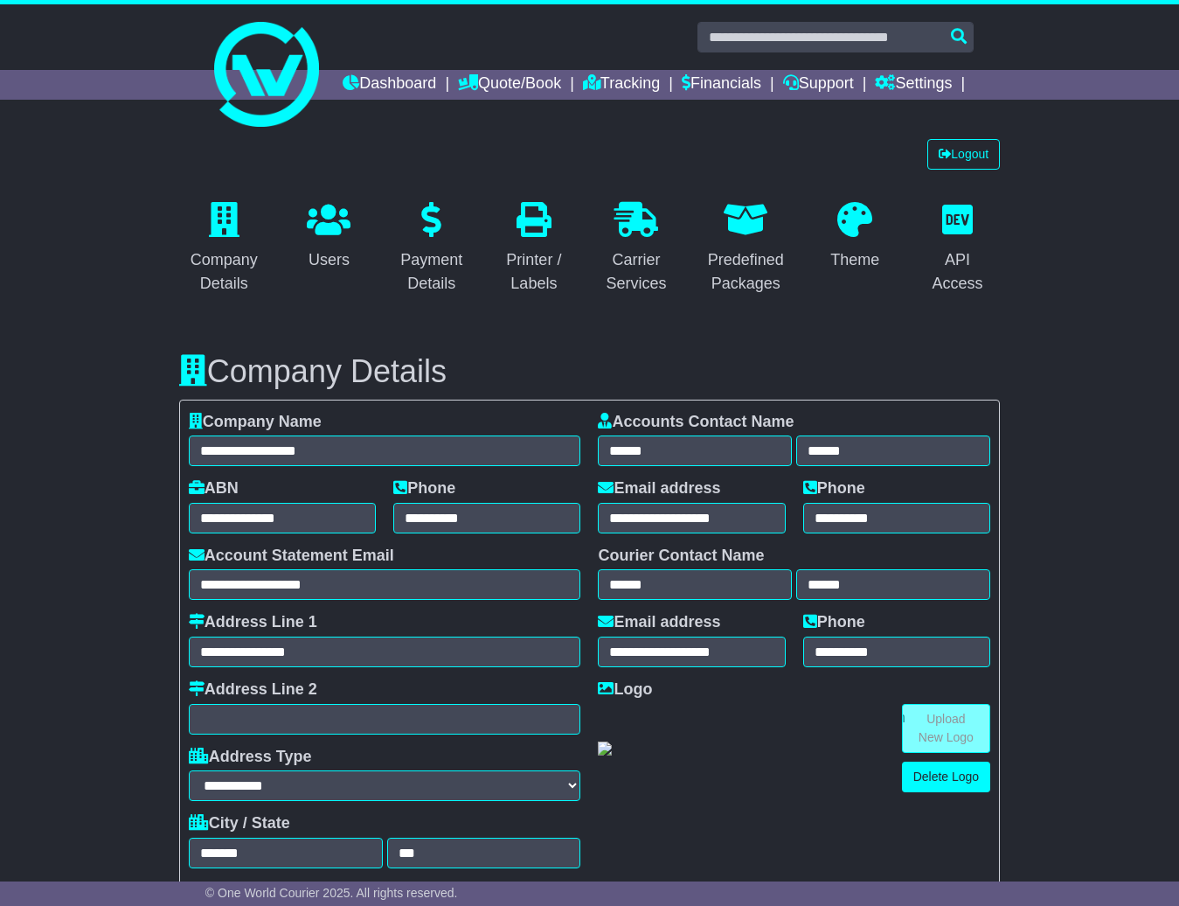
select select "**********"
select select "**"
click at [454, 295] on div "Payment Details" at bounding box center [431, 271] width 62 height 47
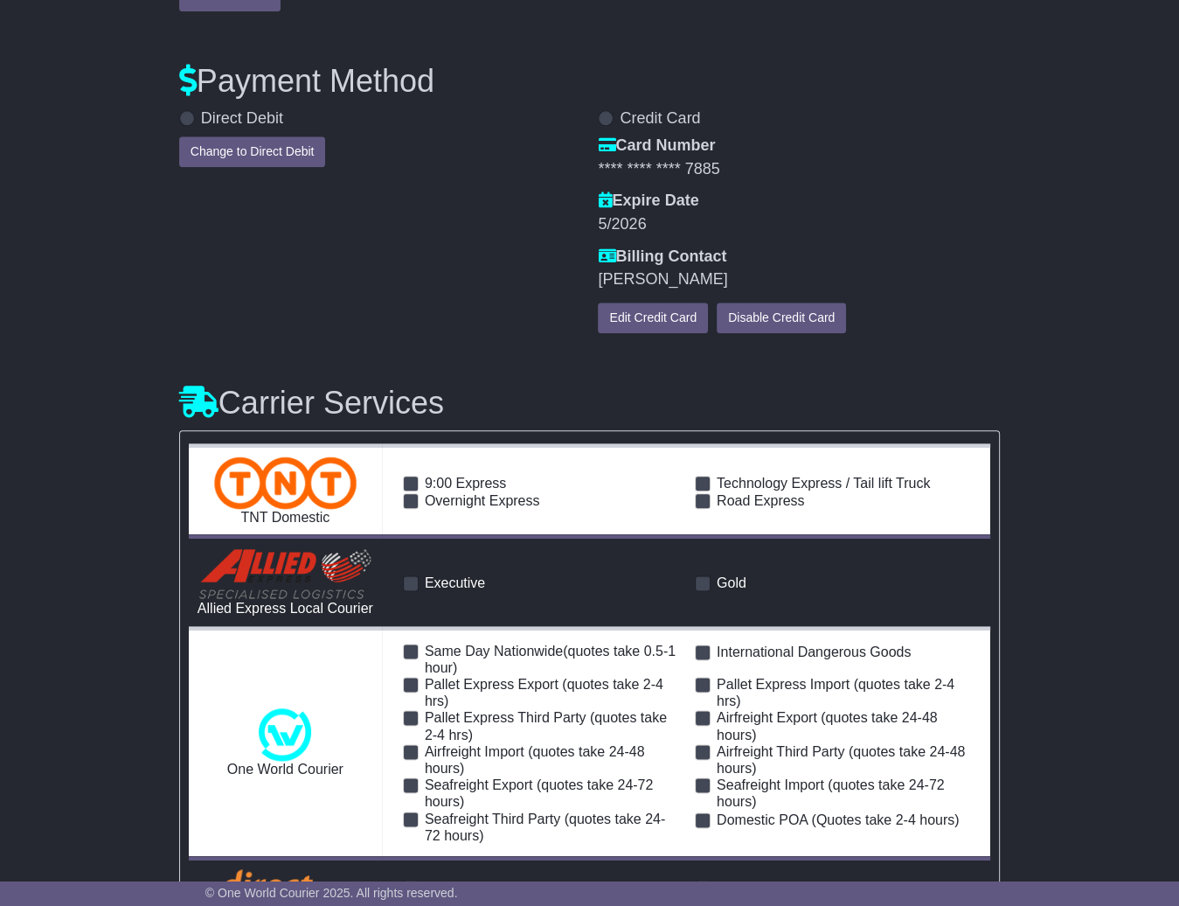
scroll to position [1690, 0]
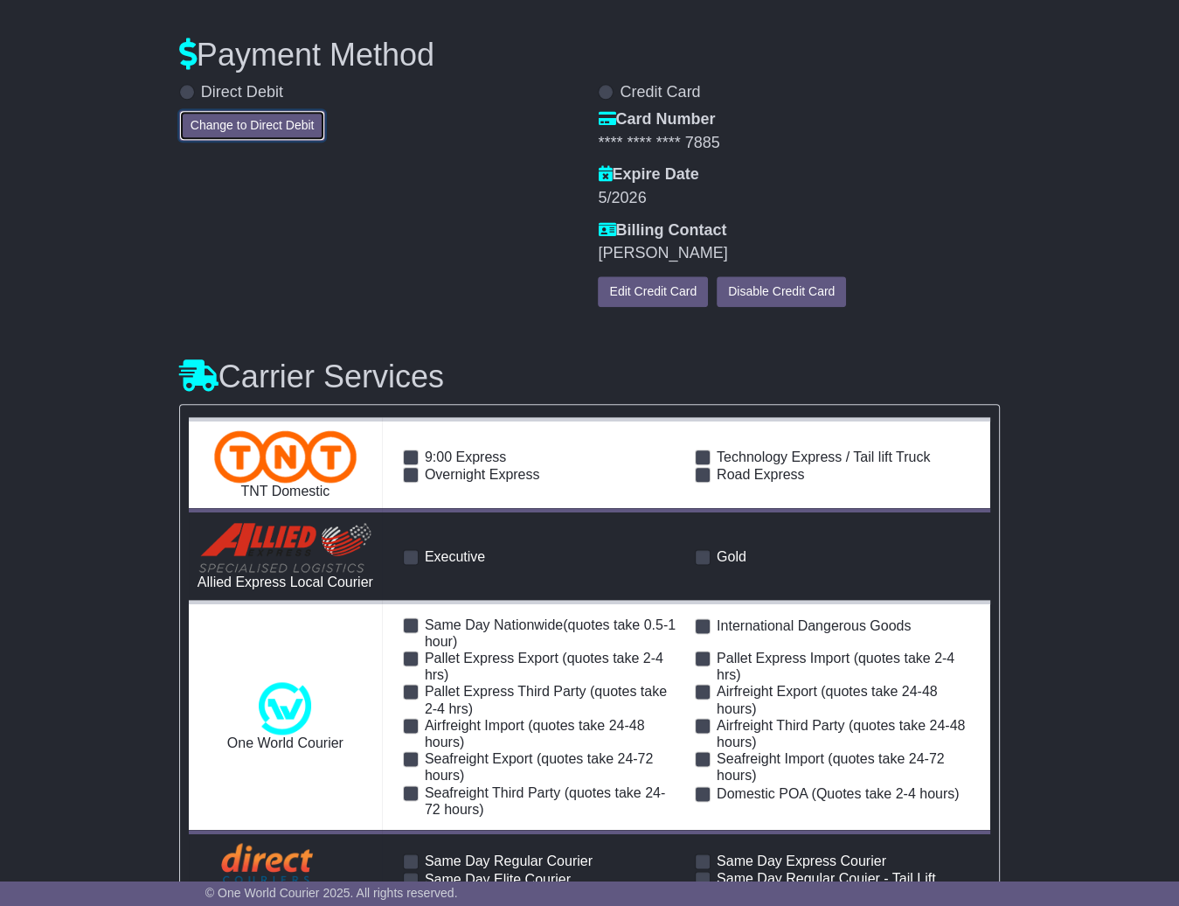
click at [291, 127] on button "Change to Direct Debit" at bounding box center [252, 125] width 147 height 31
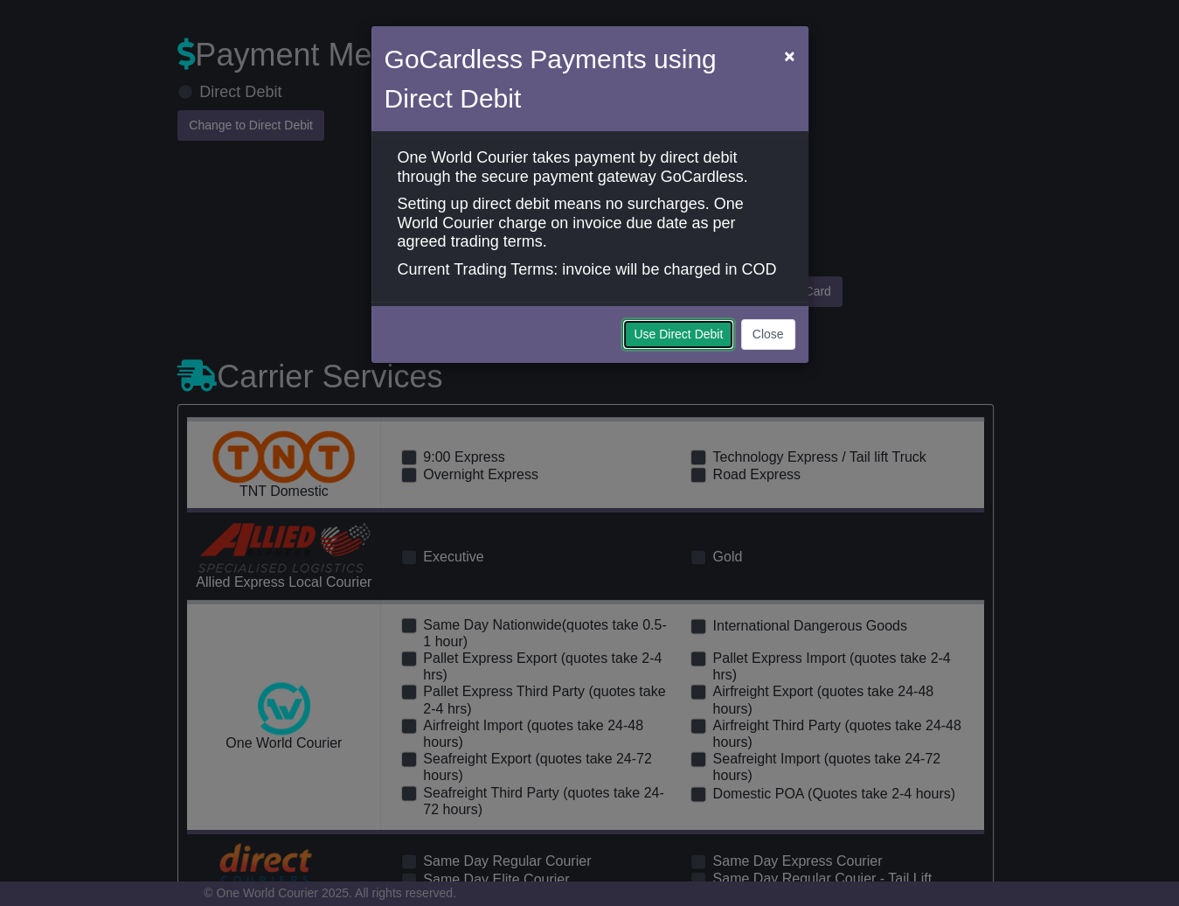
click at [652, 345] on button "Use Direct Debit" at bounding box center [678, 334] width 112 height 31
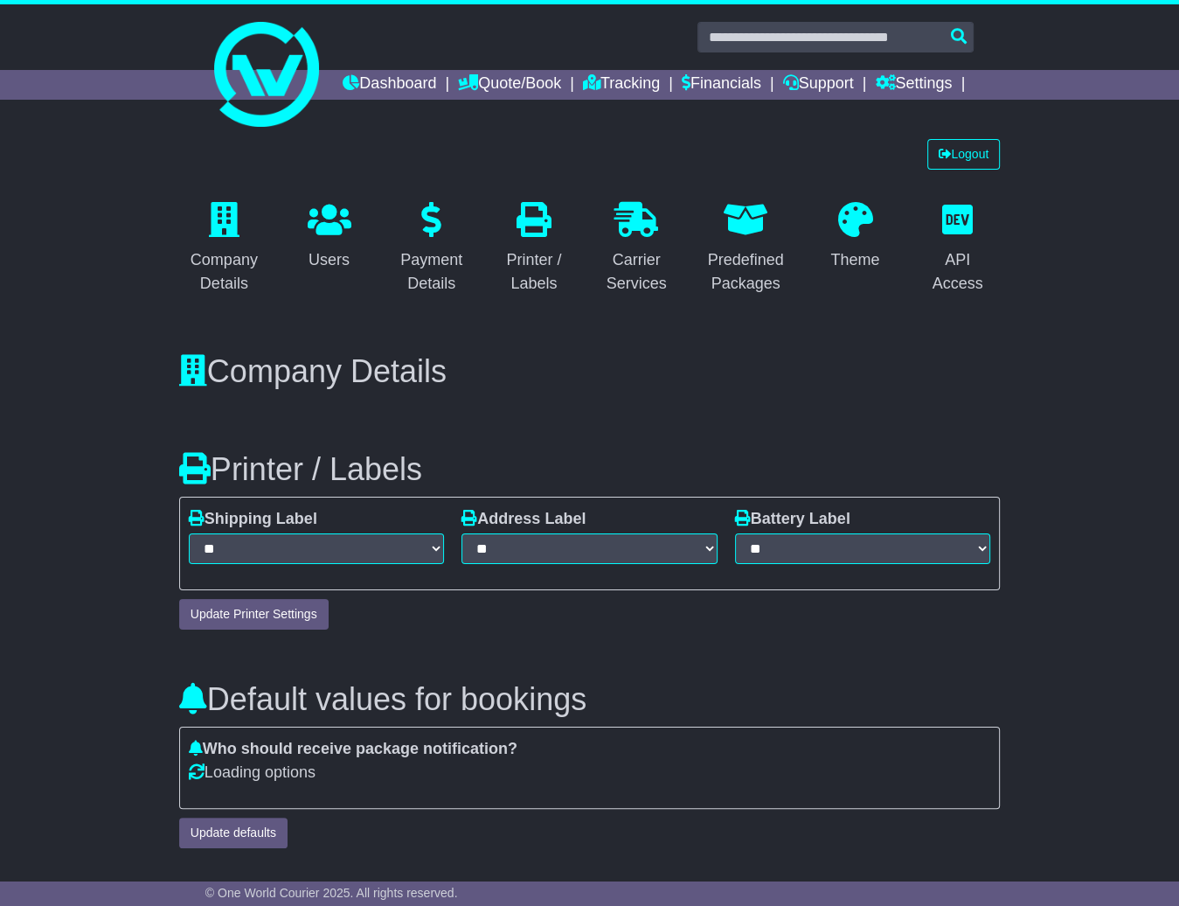
select select "*"
select select "**********"
select select "**"
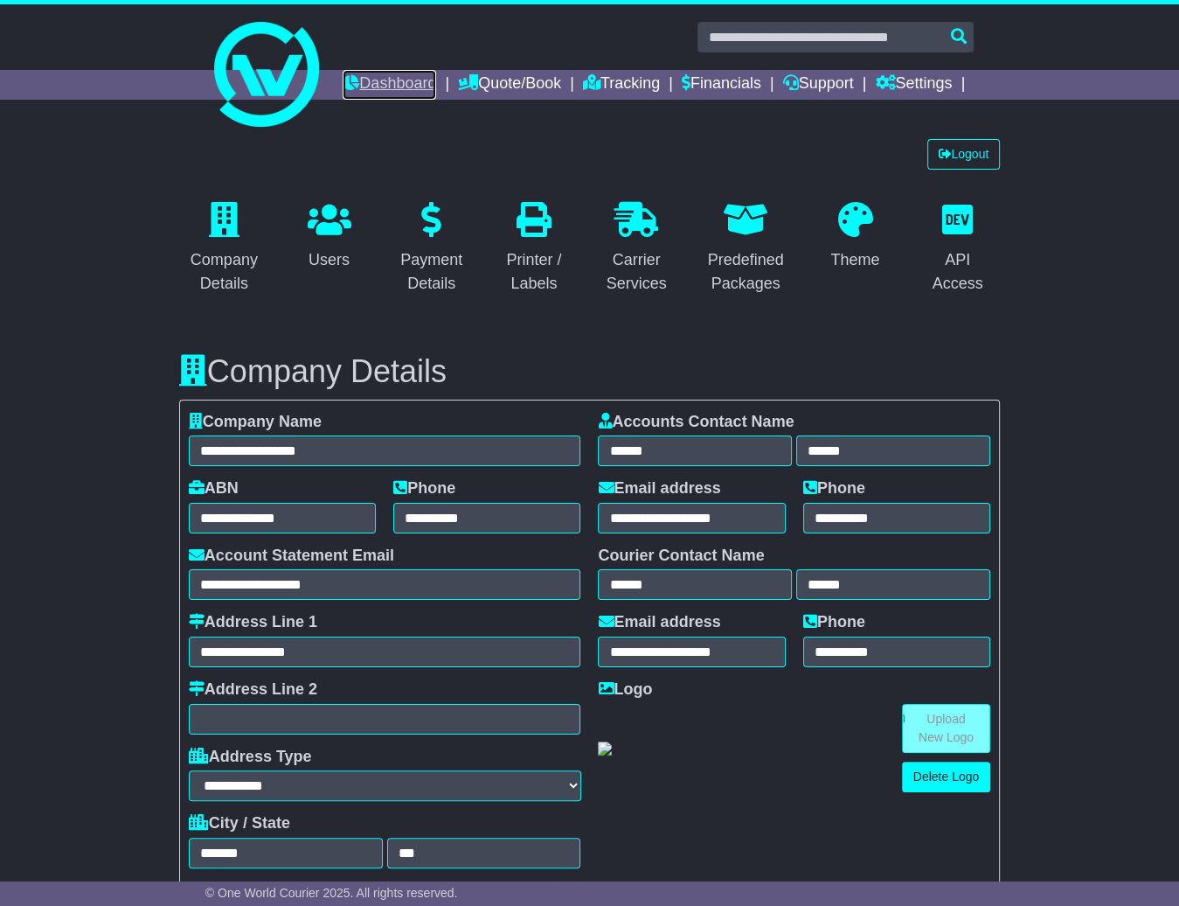
click at [436, 87] on link "Dashboard" at bounding box center [390, 85] width 94 height 30
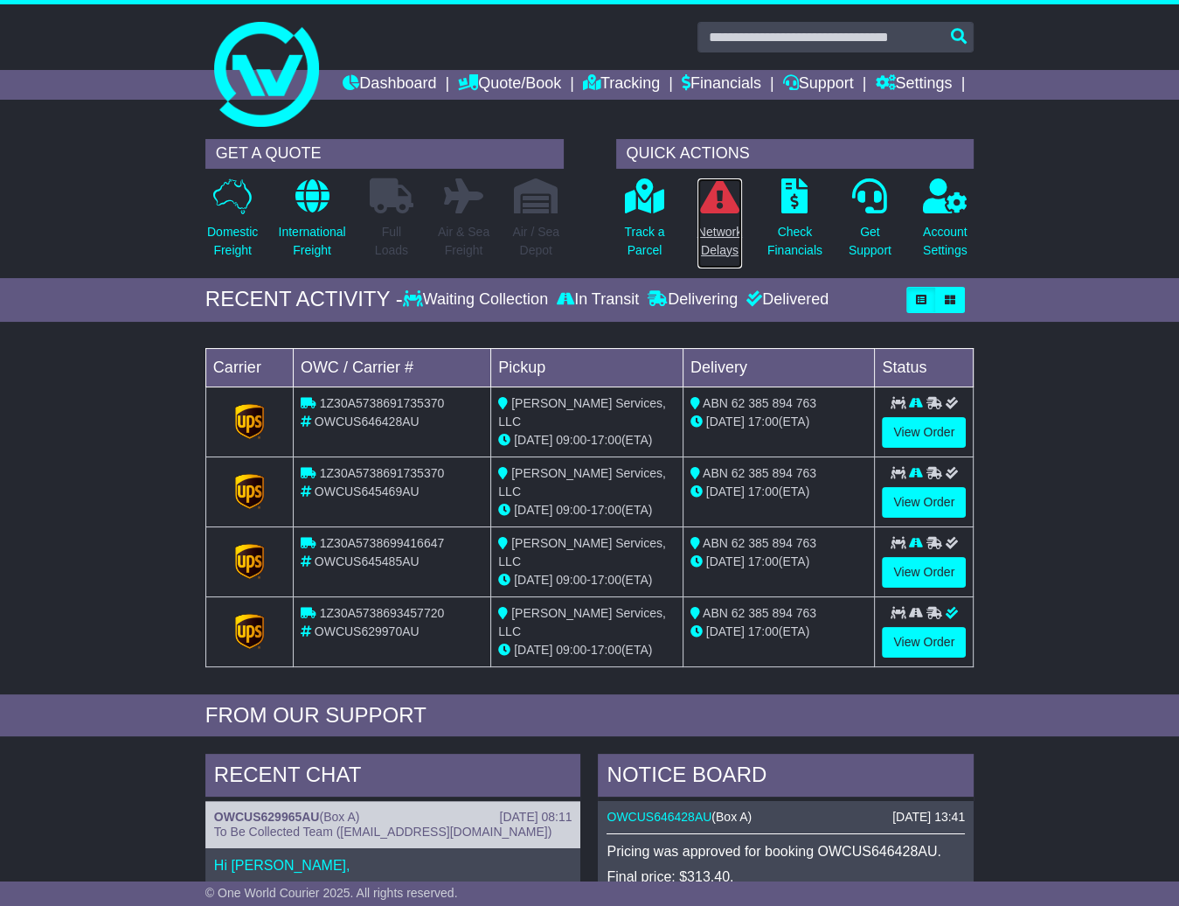
click at [706, 260] on p "Network Delays" at bounding box center [720, 241] width 45 height 37
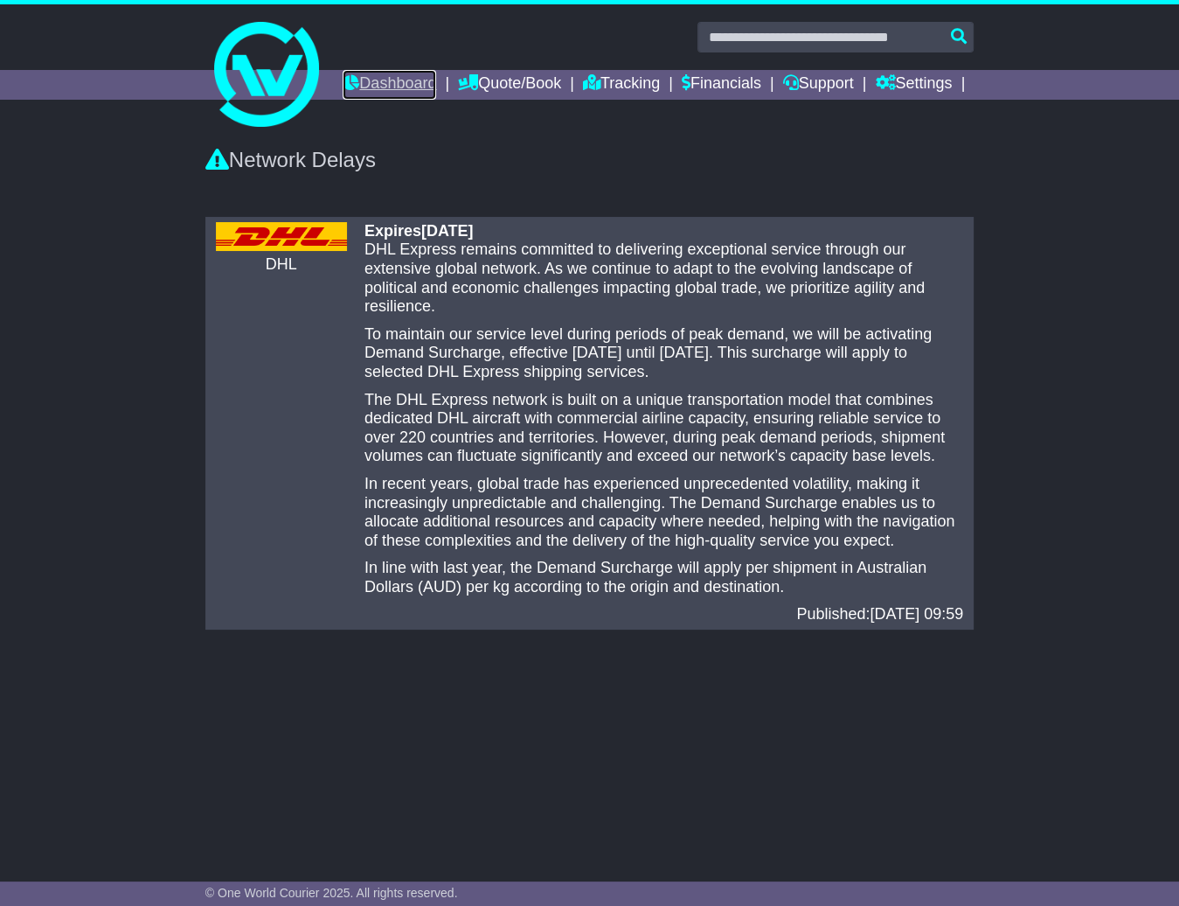
click at [436, 88] on link "Dashboard" at bounding box center [390, 85] width 94 height 30
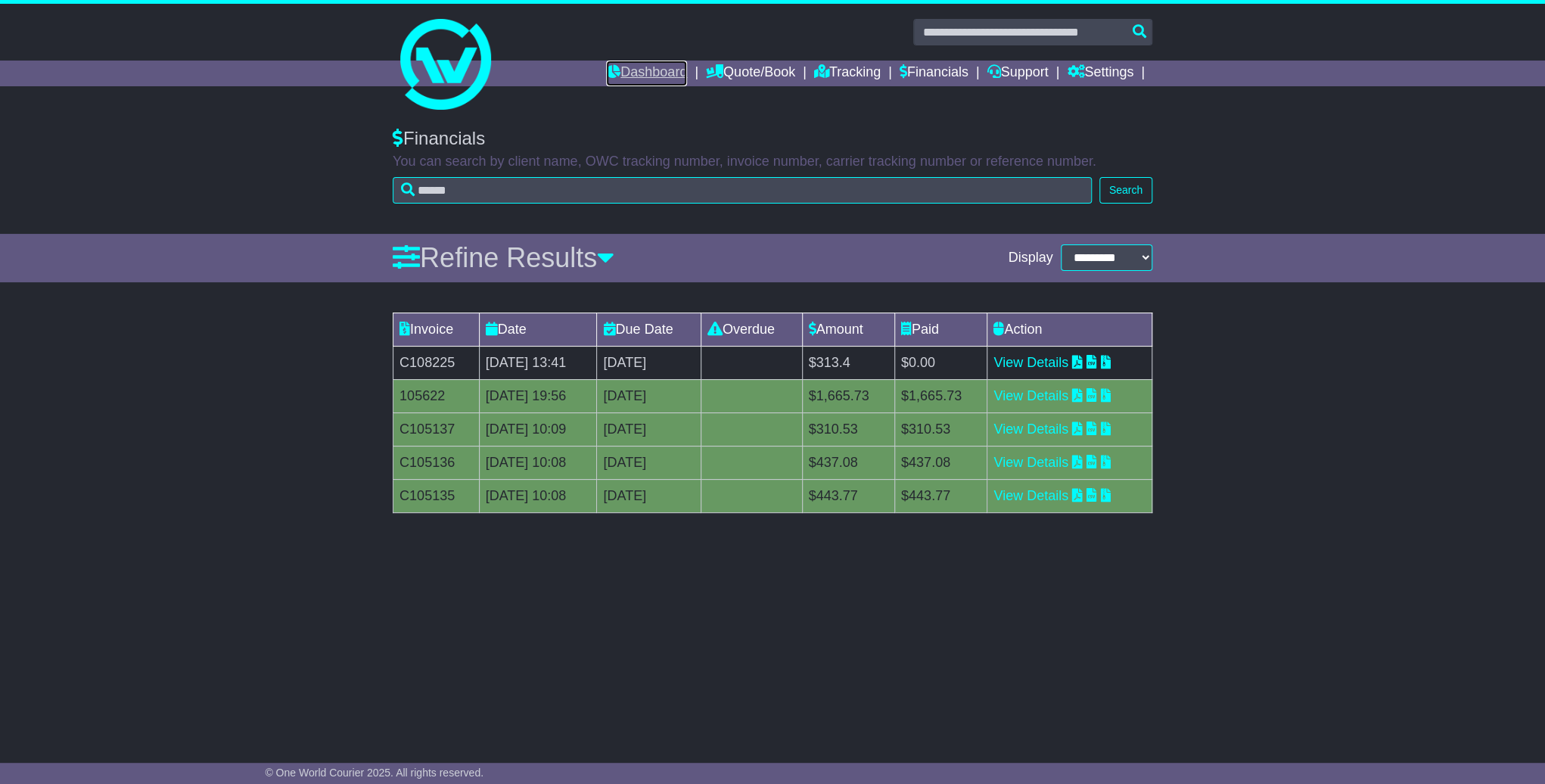
click at [617, 74] on link "Dashboard" at bounding box center [647, 74] width 81 height 26
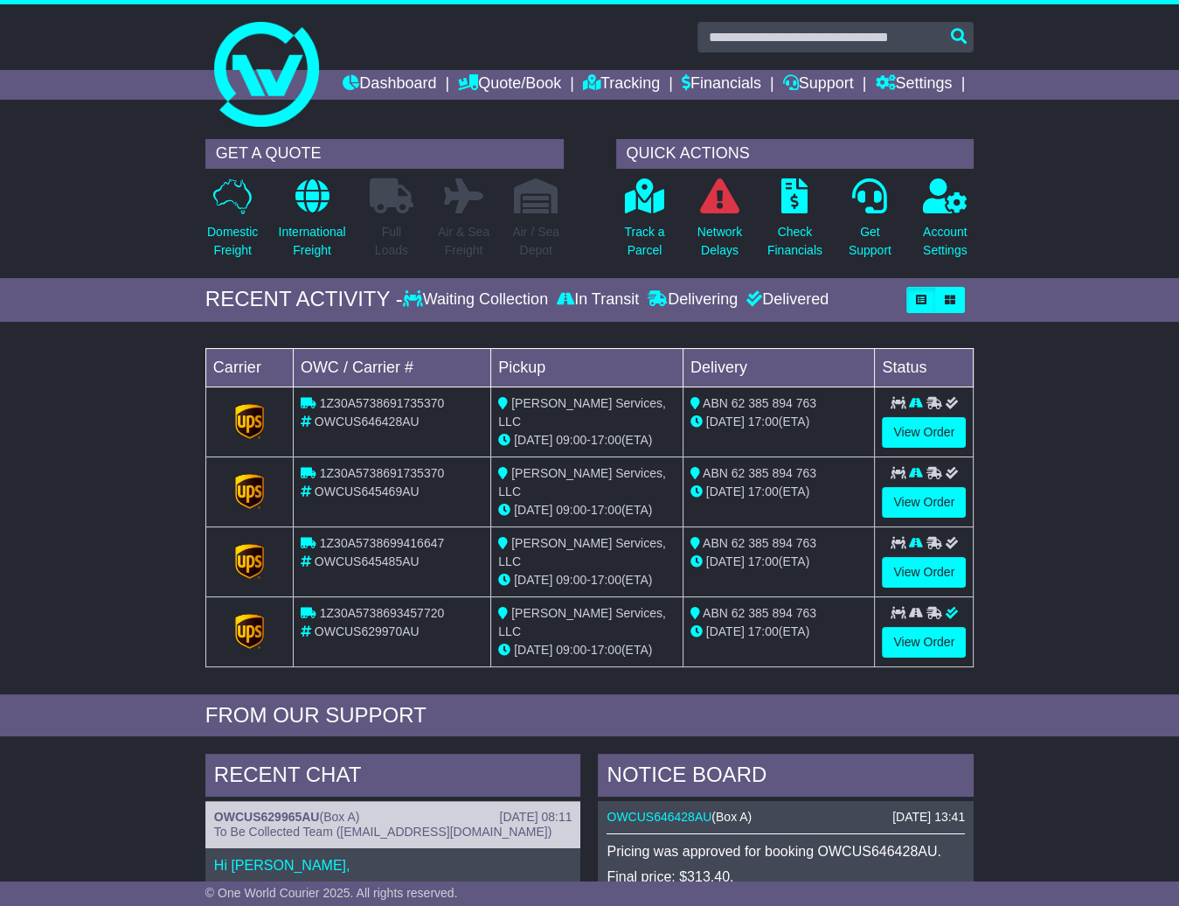
click at [951, 619] on icon at bounding box center [952, 613] width 12 height 12
click at [934, 657] on link "View Order" at bounding box center [924, 642] width 84 height 31
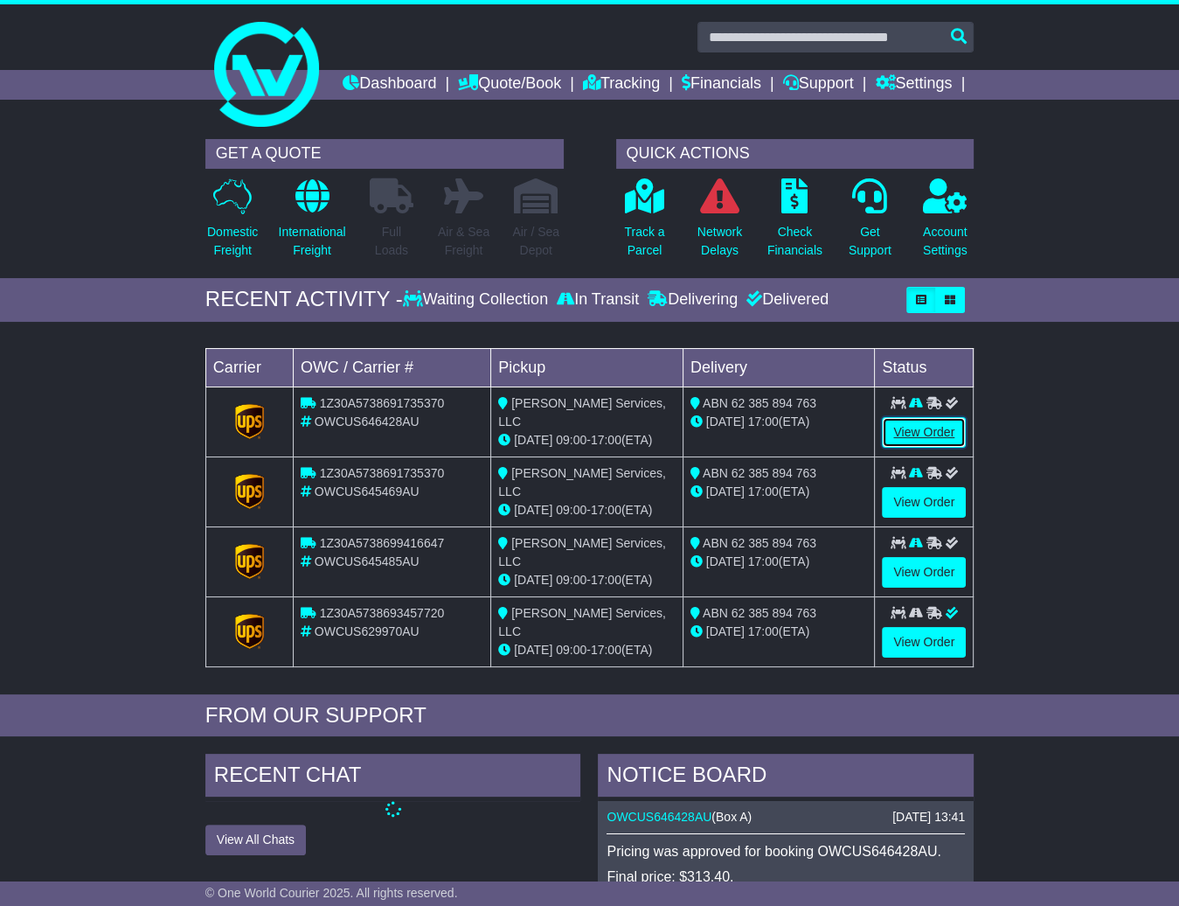
click at [923, 448] on link "View Order" at bounding box center [924, 432] width 84 height 31
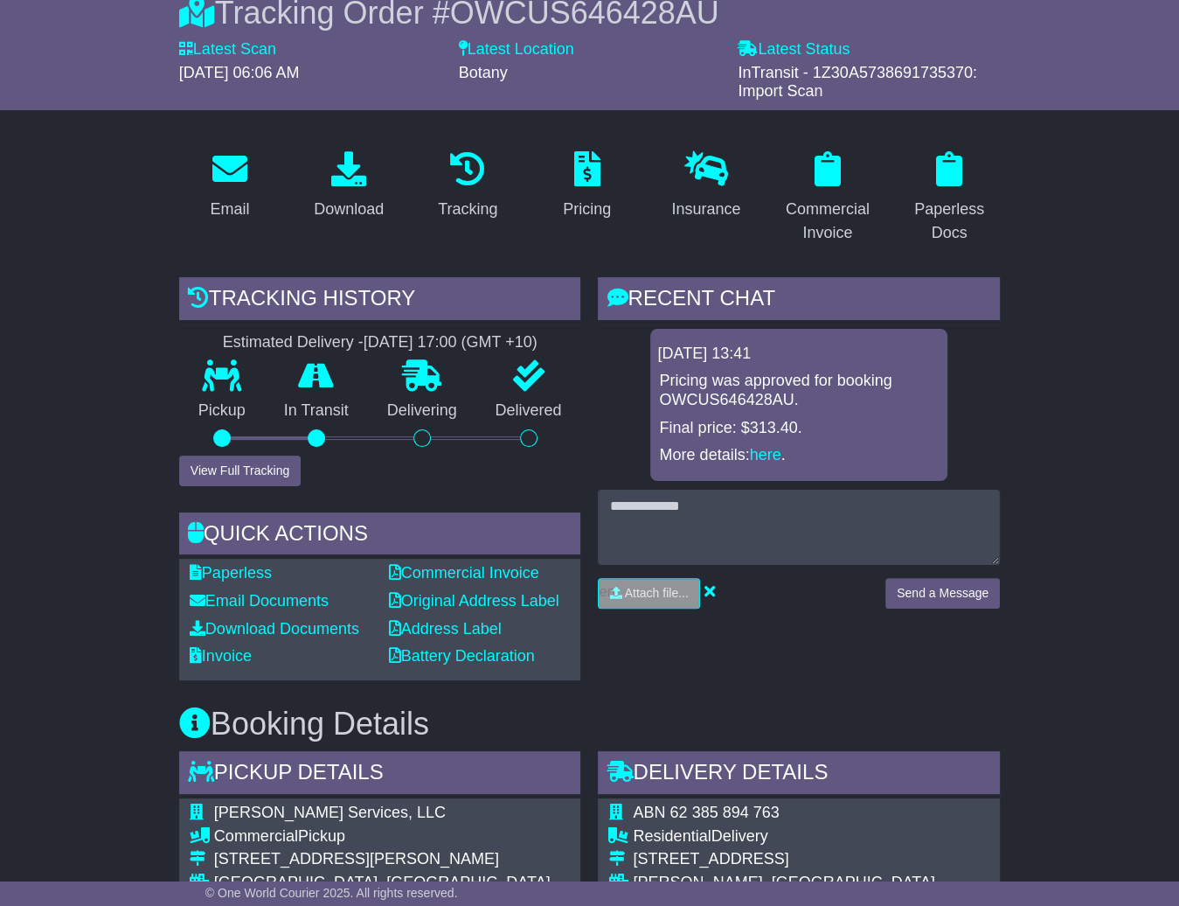
scroll to position [201, 0]
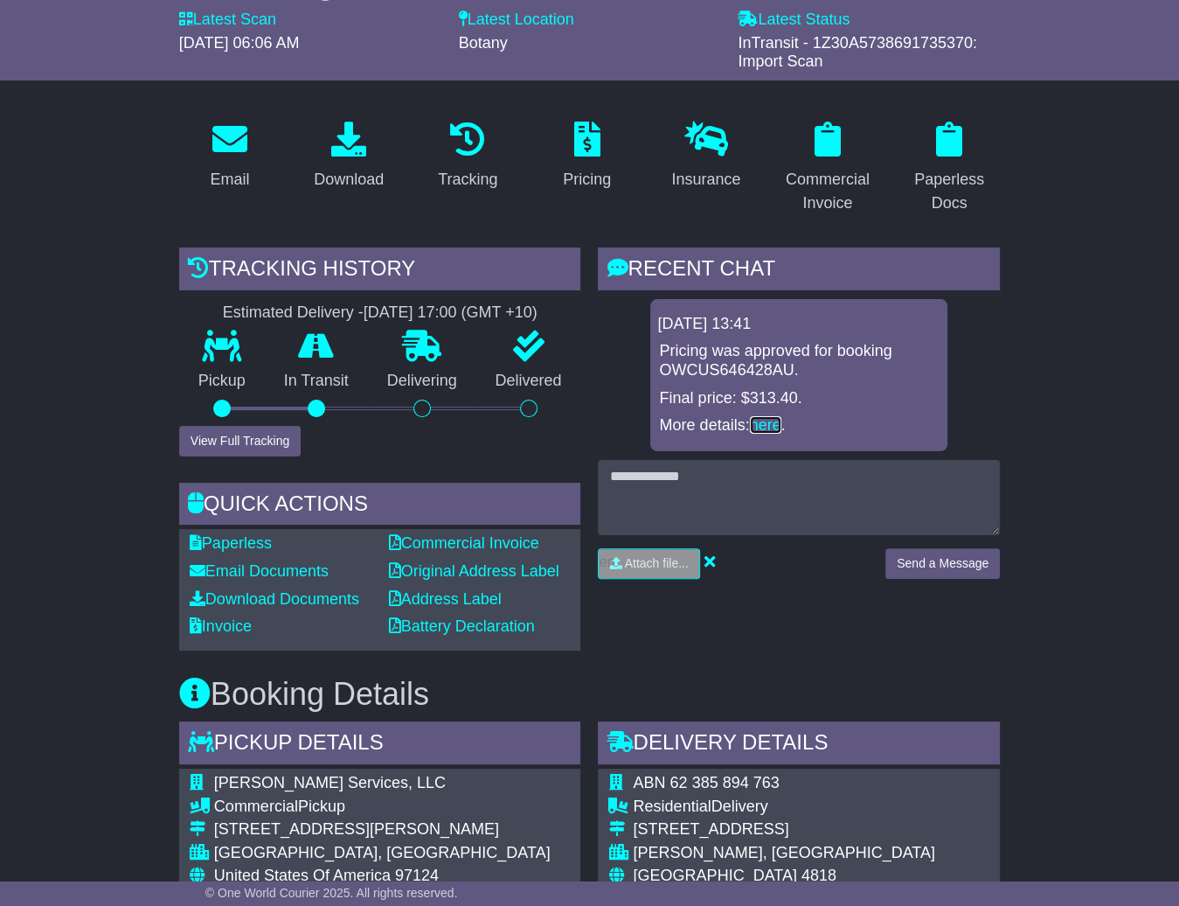
click at [760, 434] on link "here" at bounding box center [765, 424] width 31 height 17
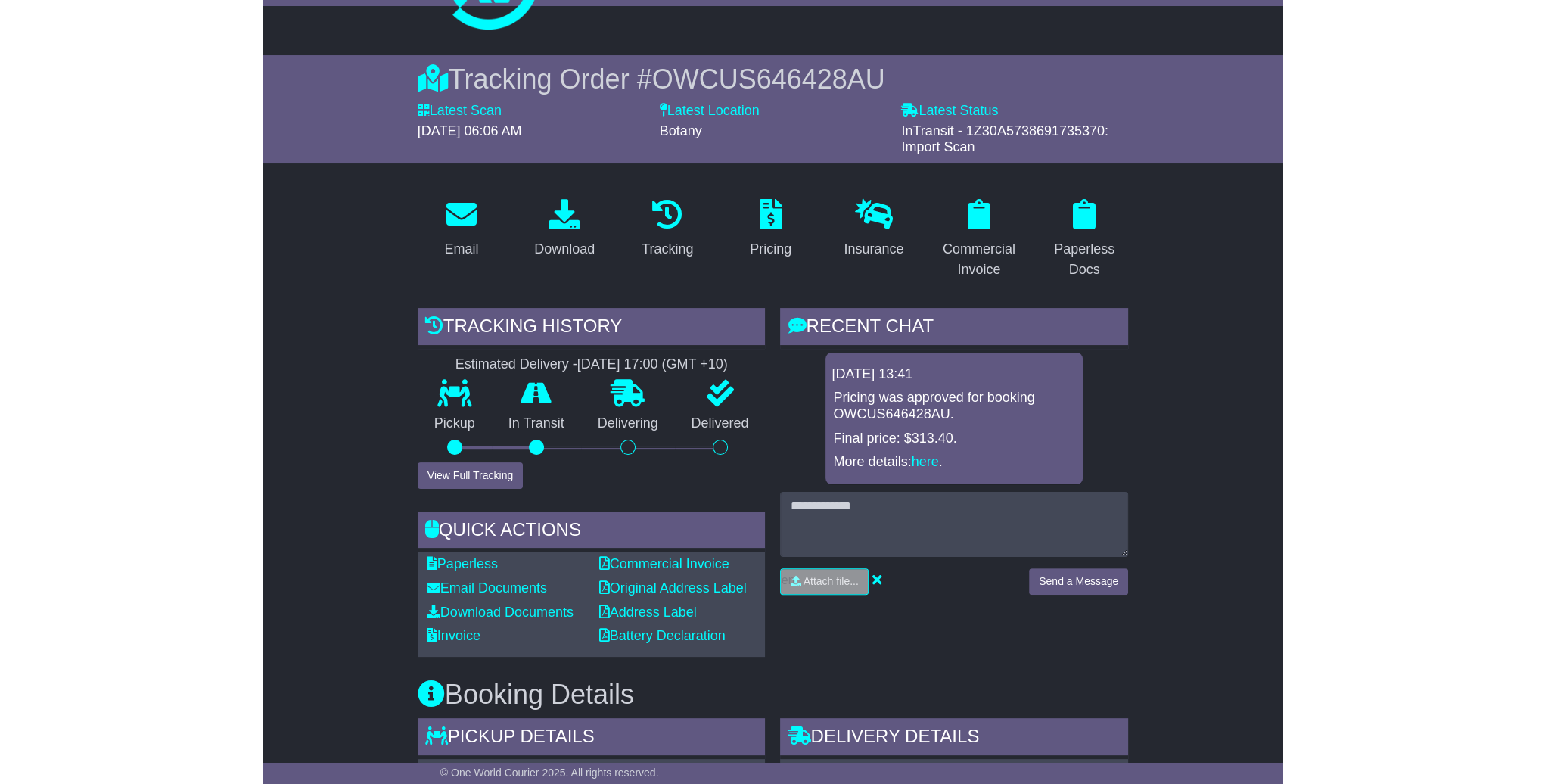
scroll to position [67, 0]
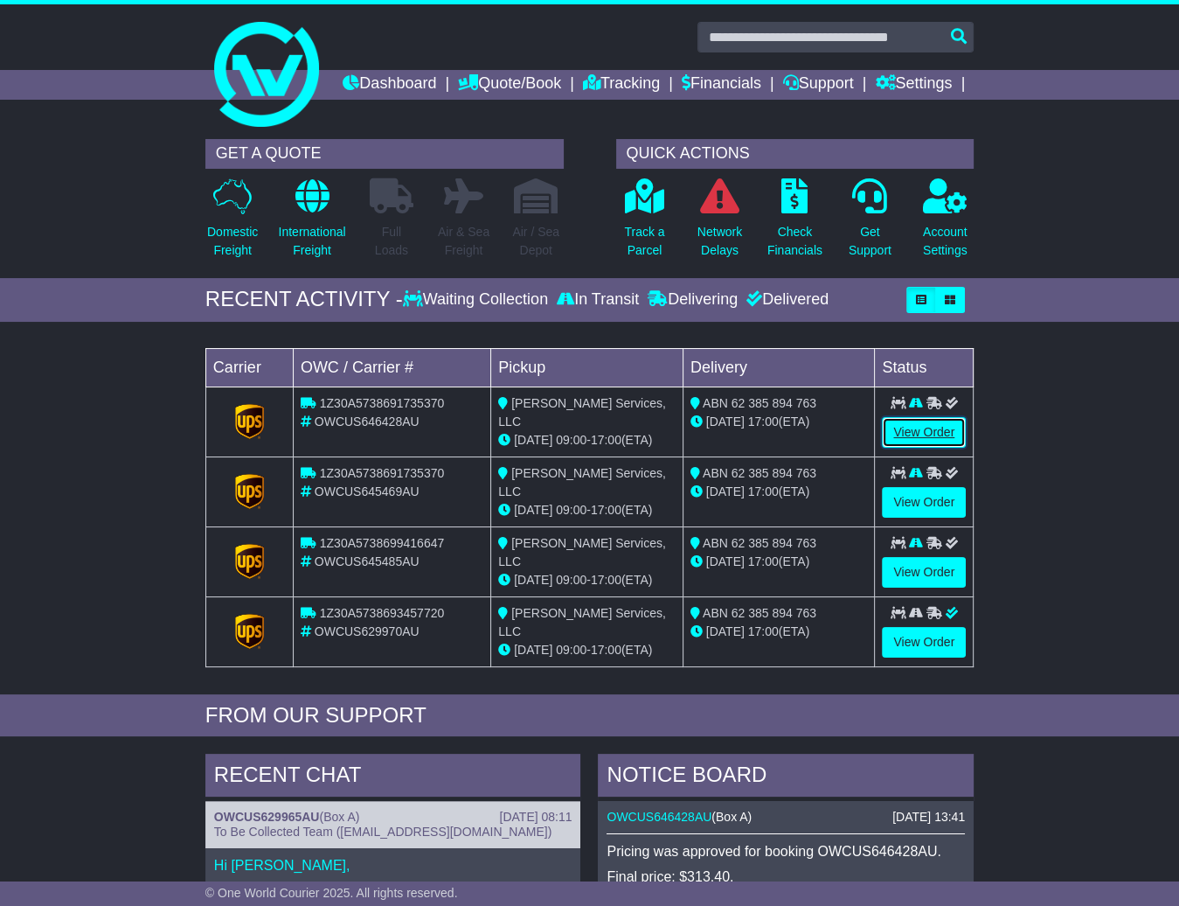
click at [890, 448] on link "View Order" at bounding box center [924, 432] width 84 height 31
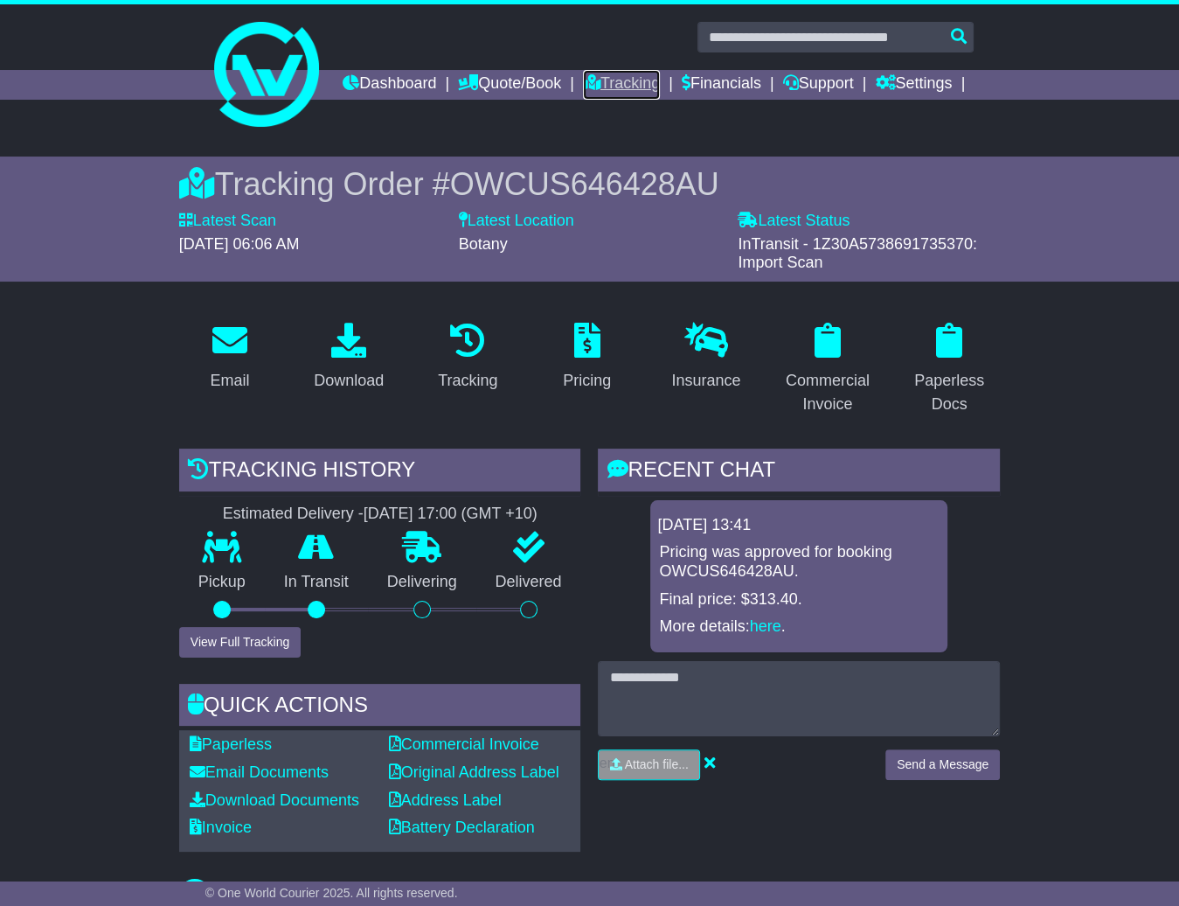
click at [660, 73] on link "Tracking" at bounding box center [621, 85] width 77 height 30
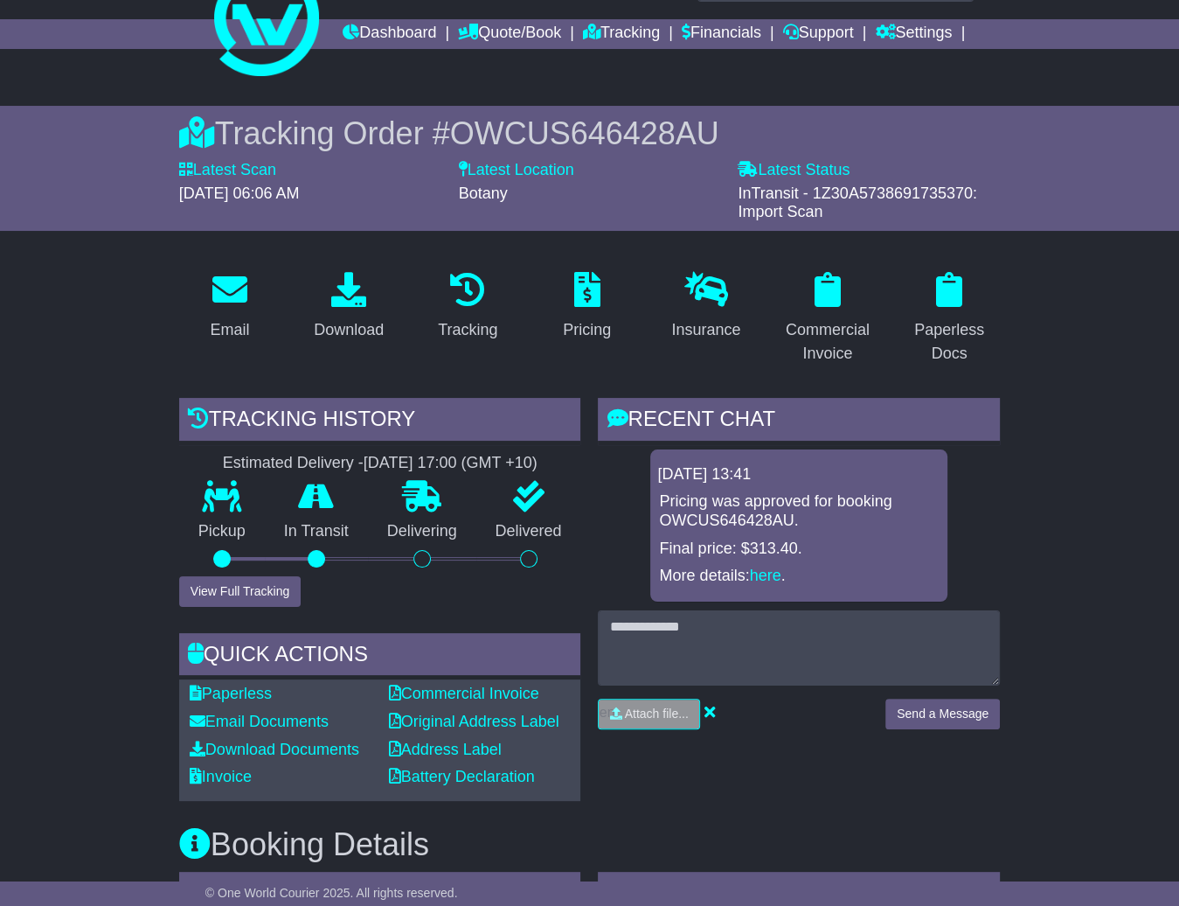
scroll to position [45, 0]
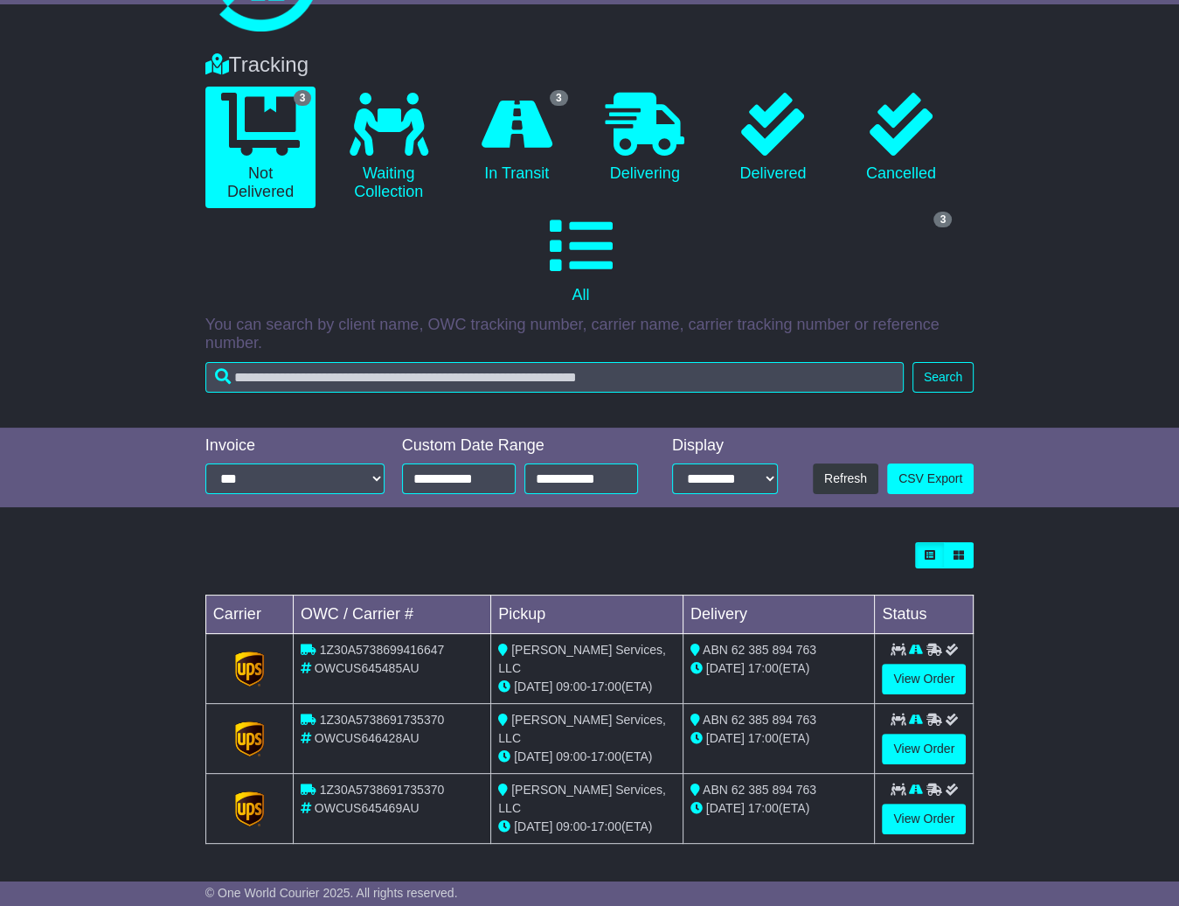
scroll to position [98, 0]
click at [898, 830] on link "View Order" at bounding box center [924, 818] width 84 height 31
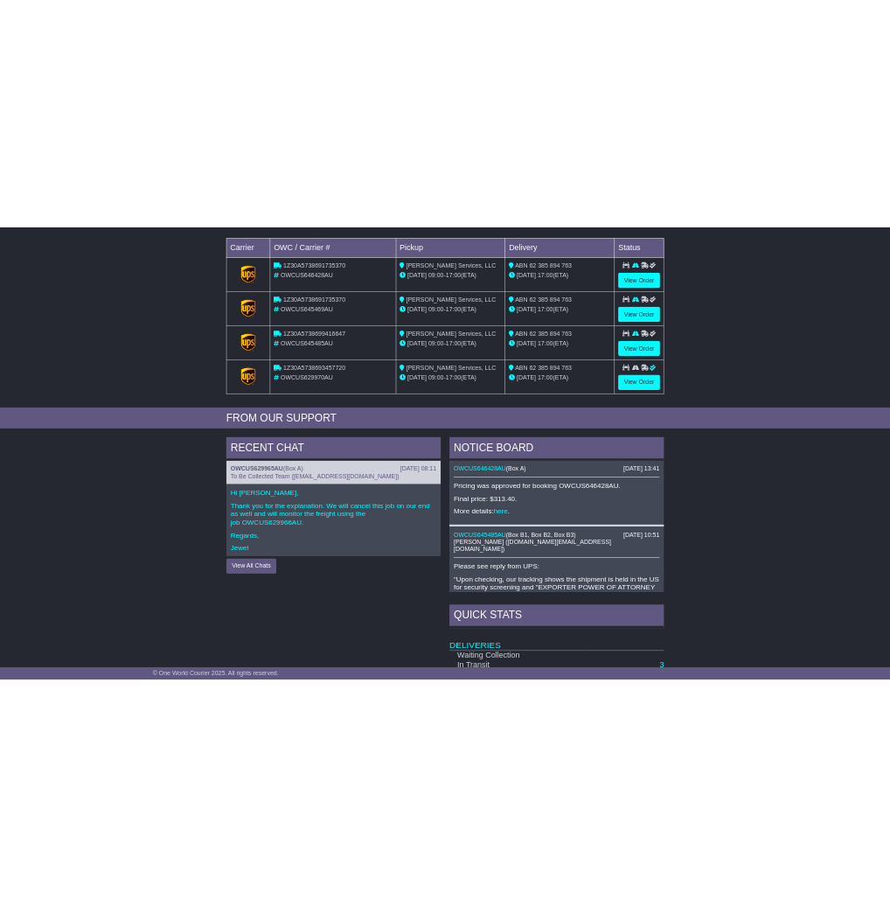
scroll to position [382, 0]
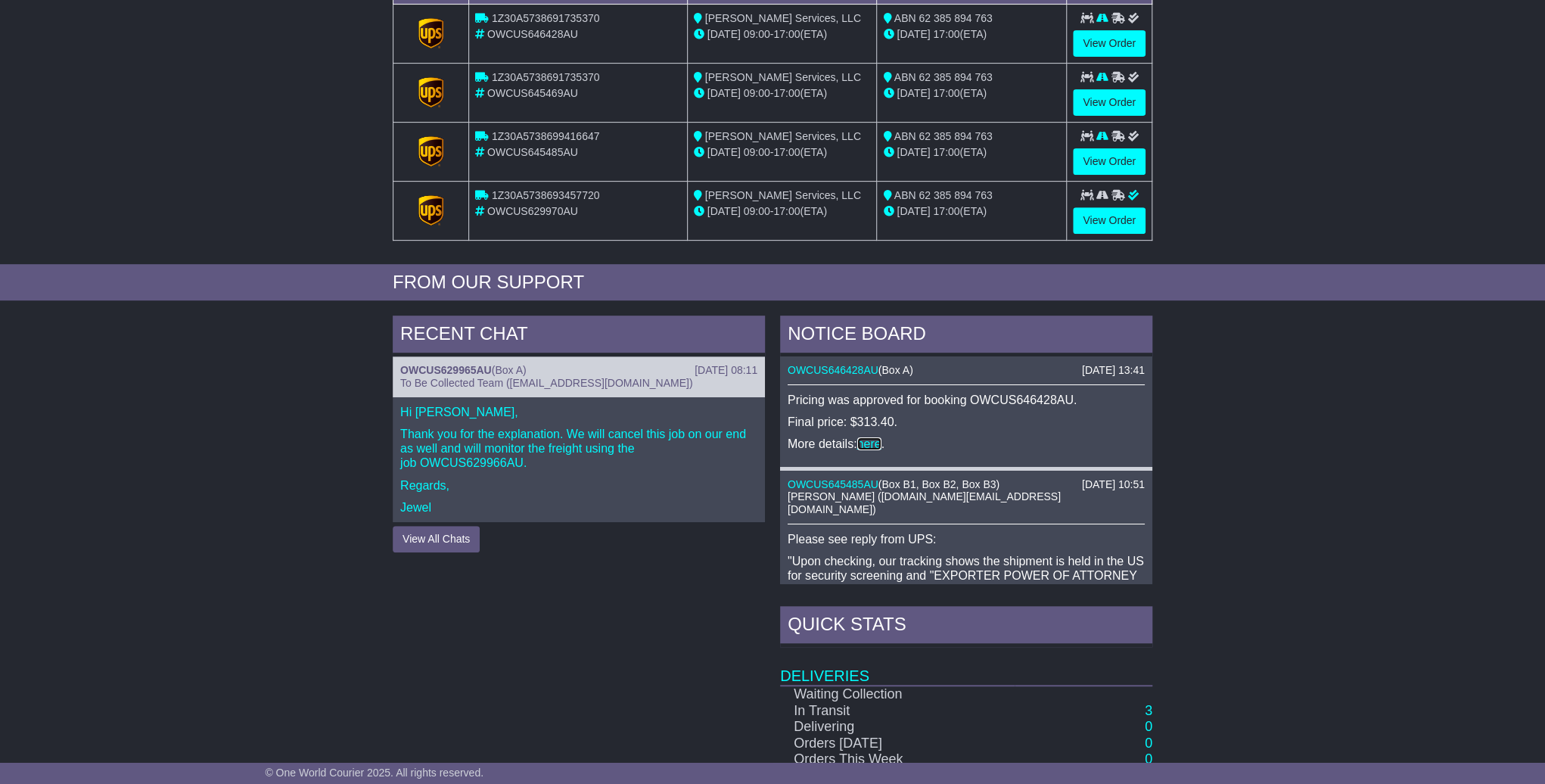
click at [869, 443] on link "here" at bounding box center [869, 443] width 24 height 13
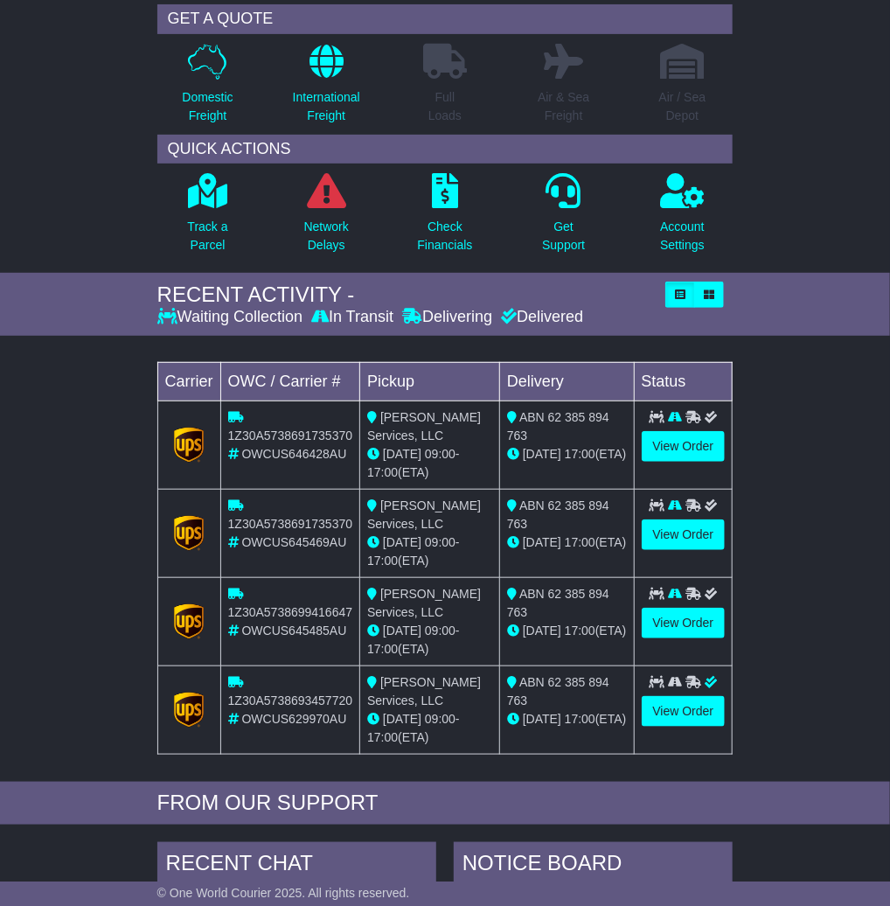
scroll to position [152, 0]
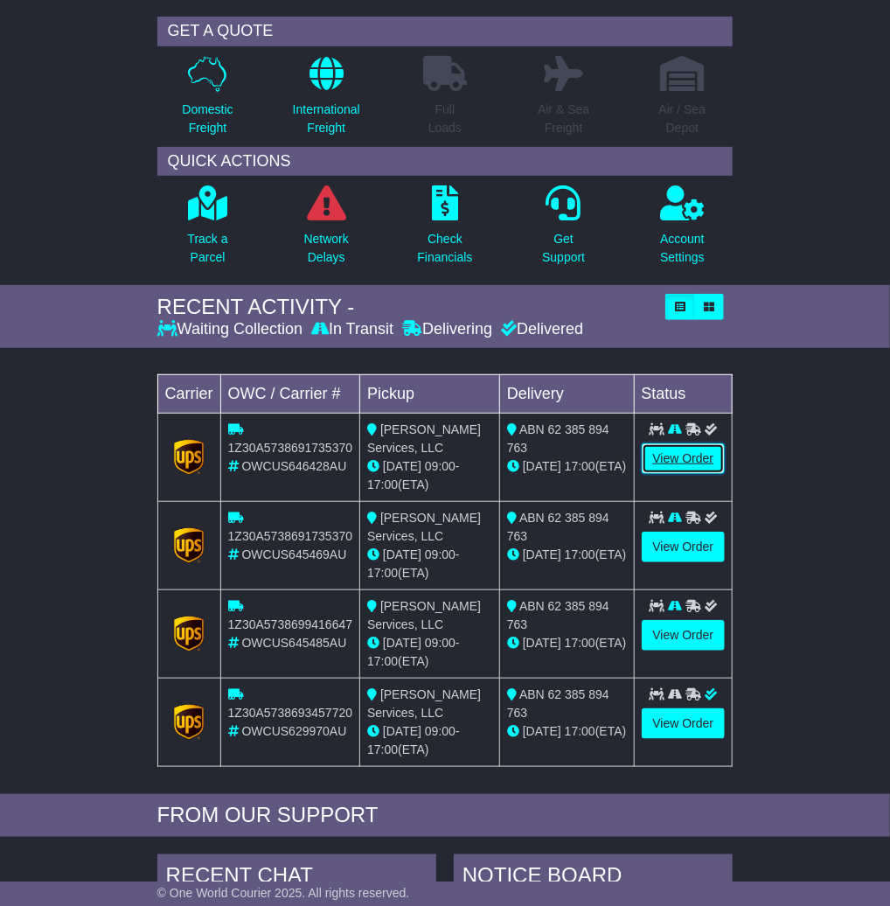
click at [664, 454] on link "View Order" at bounding box center [684, 458] width 84 height 31
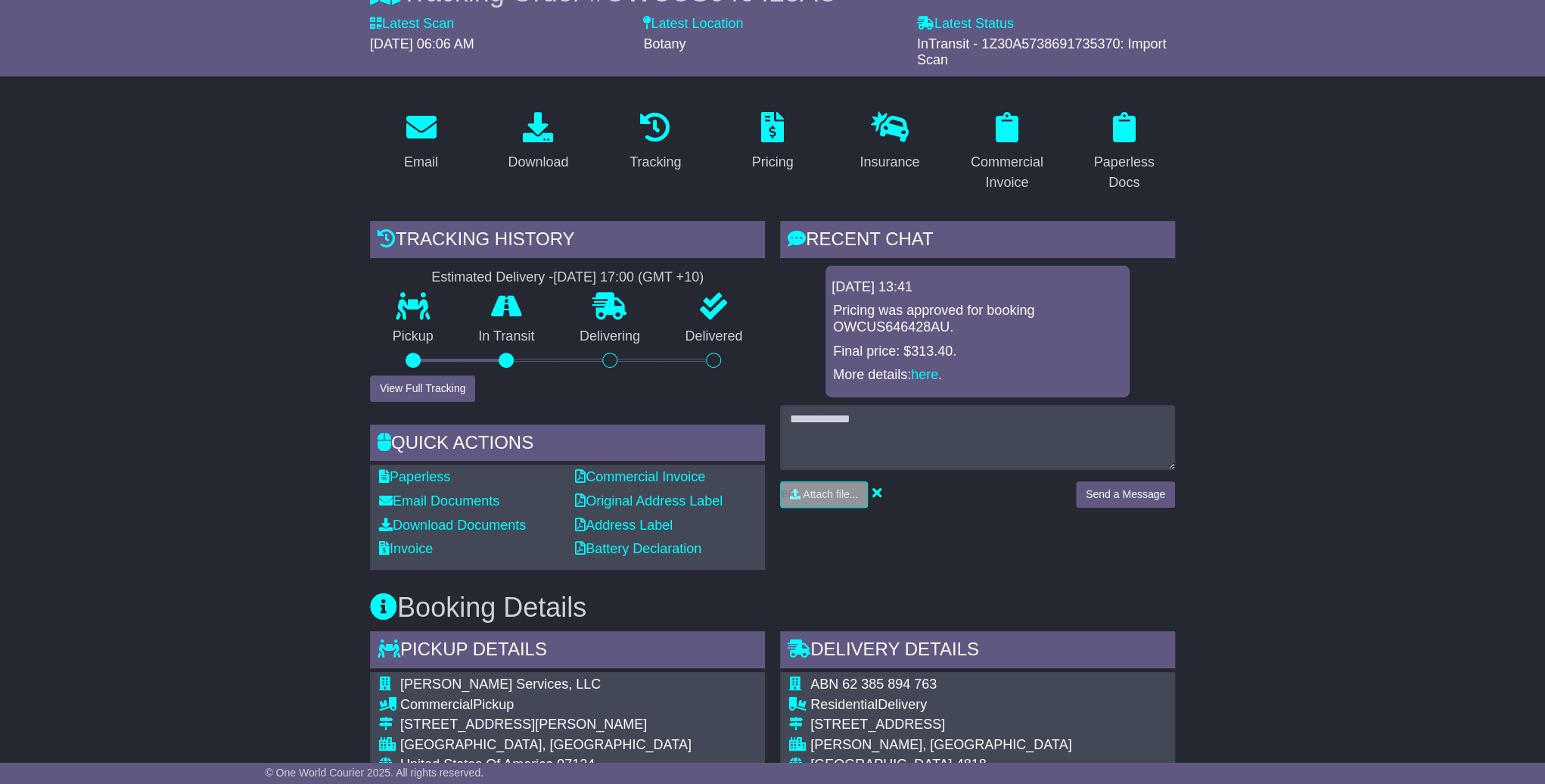
scroll to position [155, 0]
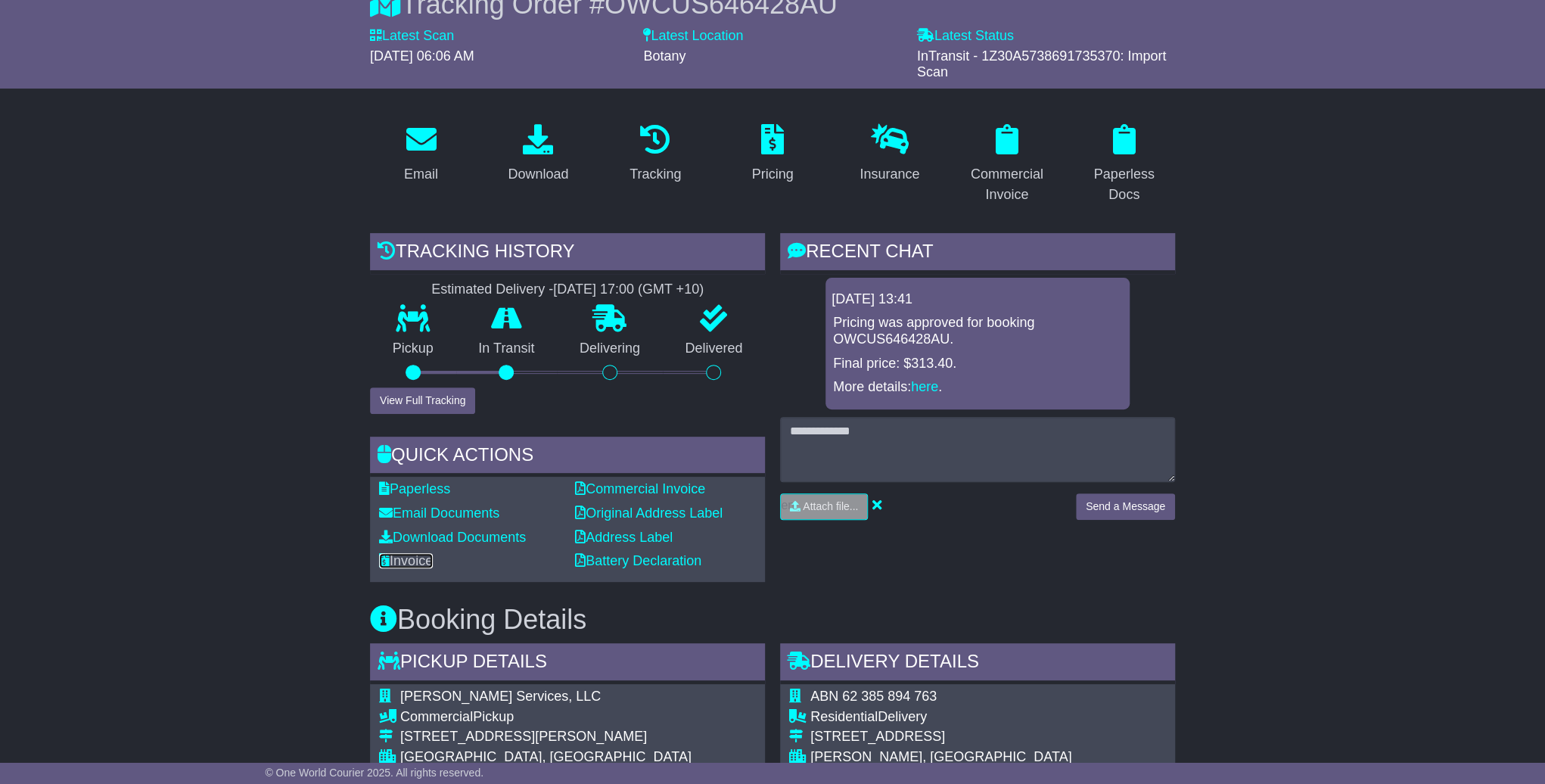
click at [421, 560] on link "Invoice" at bounding box center [406, 560] width 54 height 15
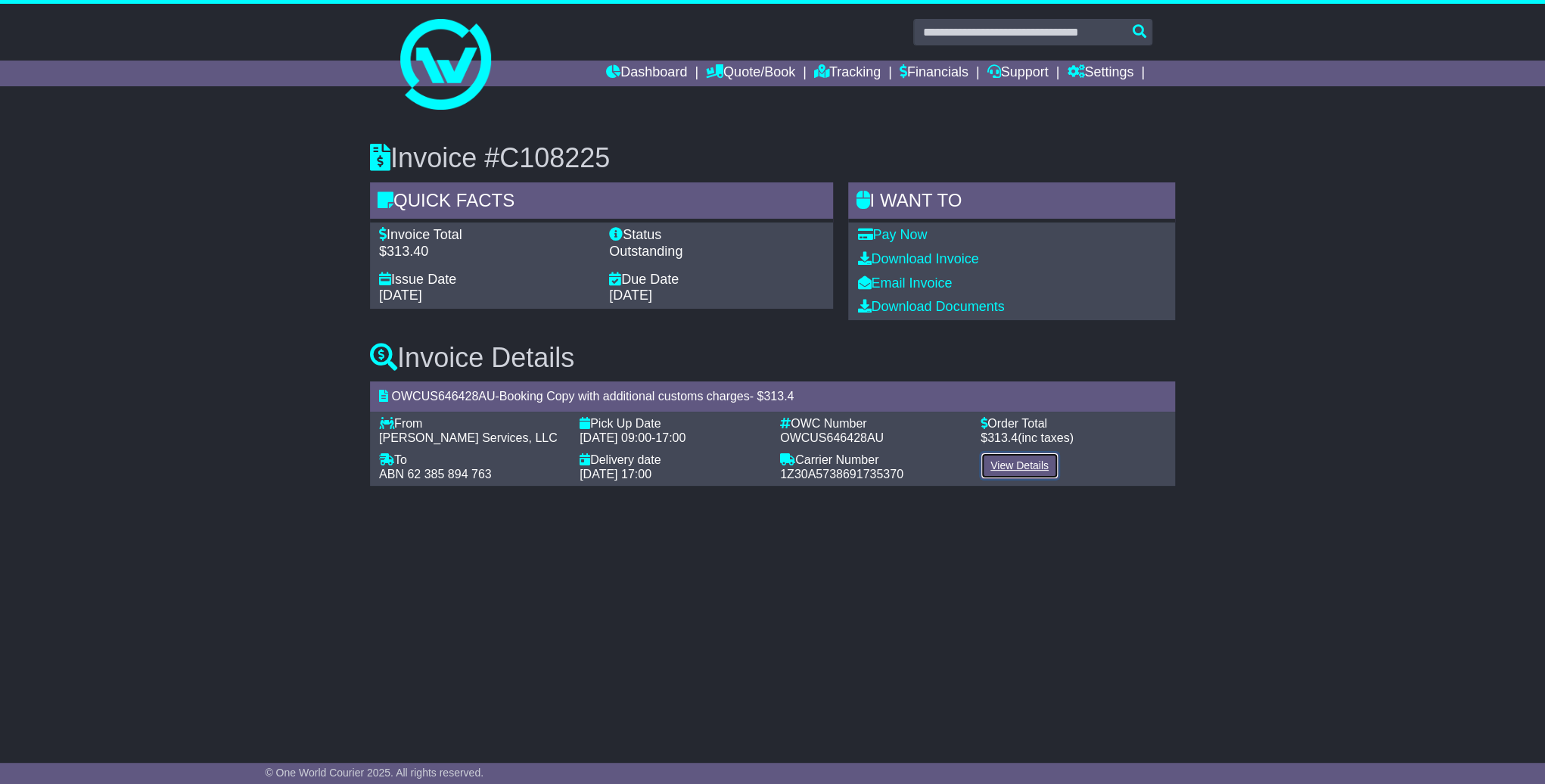
click at [1013, 468] on link "View Details" at bounding box center [1020, 466] width 78 height 27
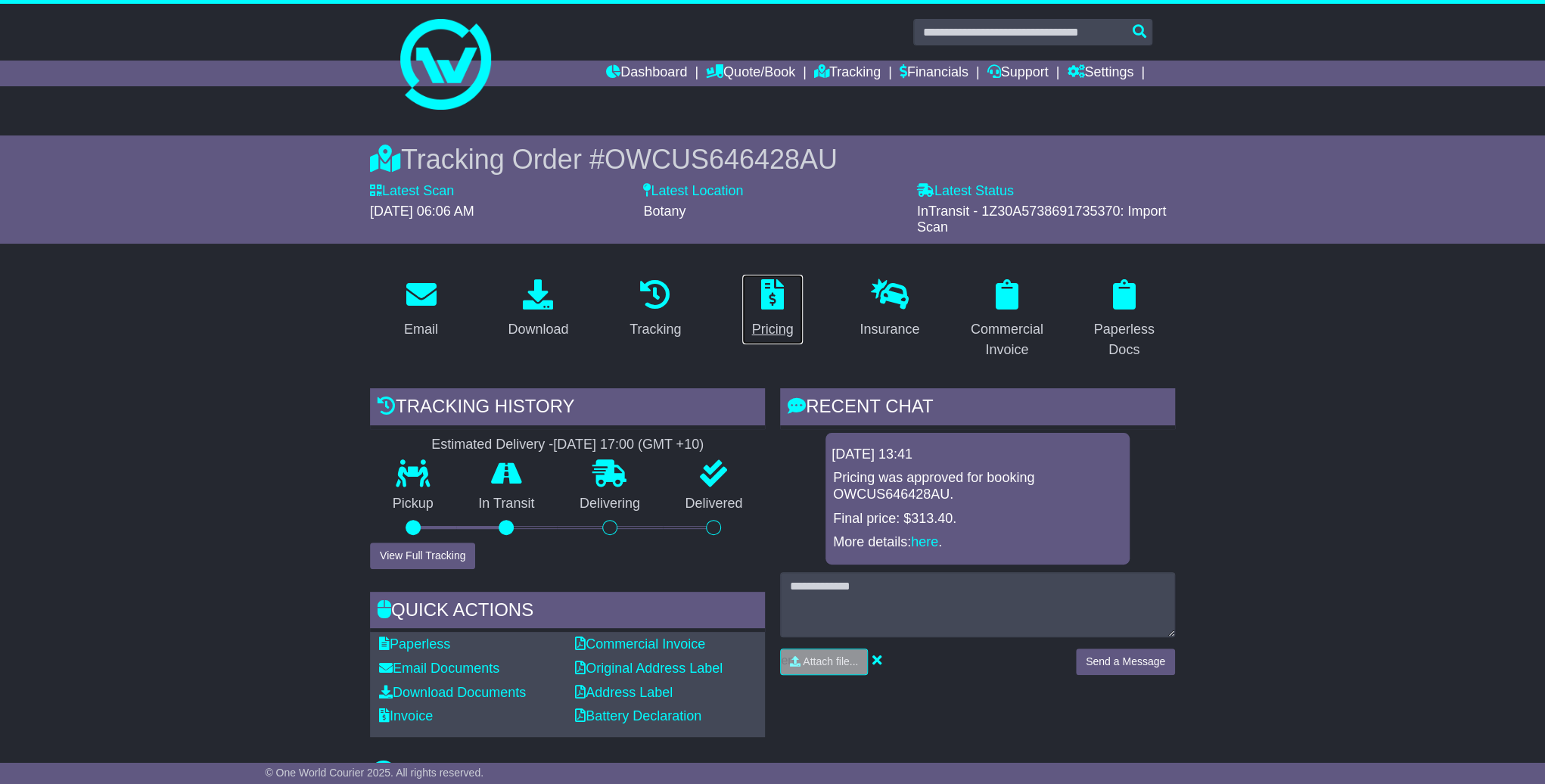
click at [781, 304] on icon at bounding box center [772, 294] width 23 height 30
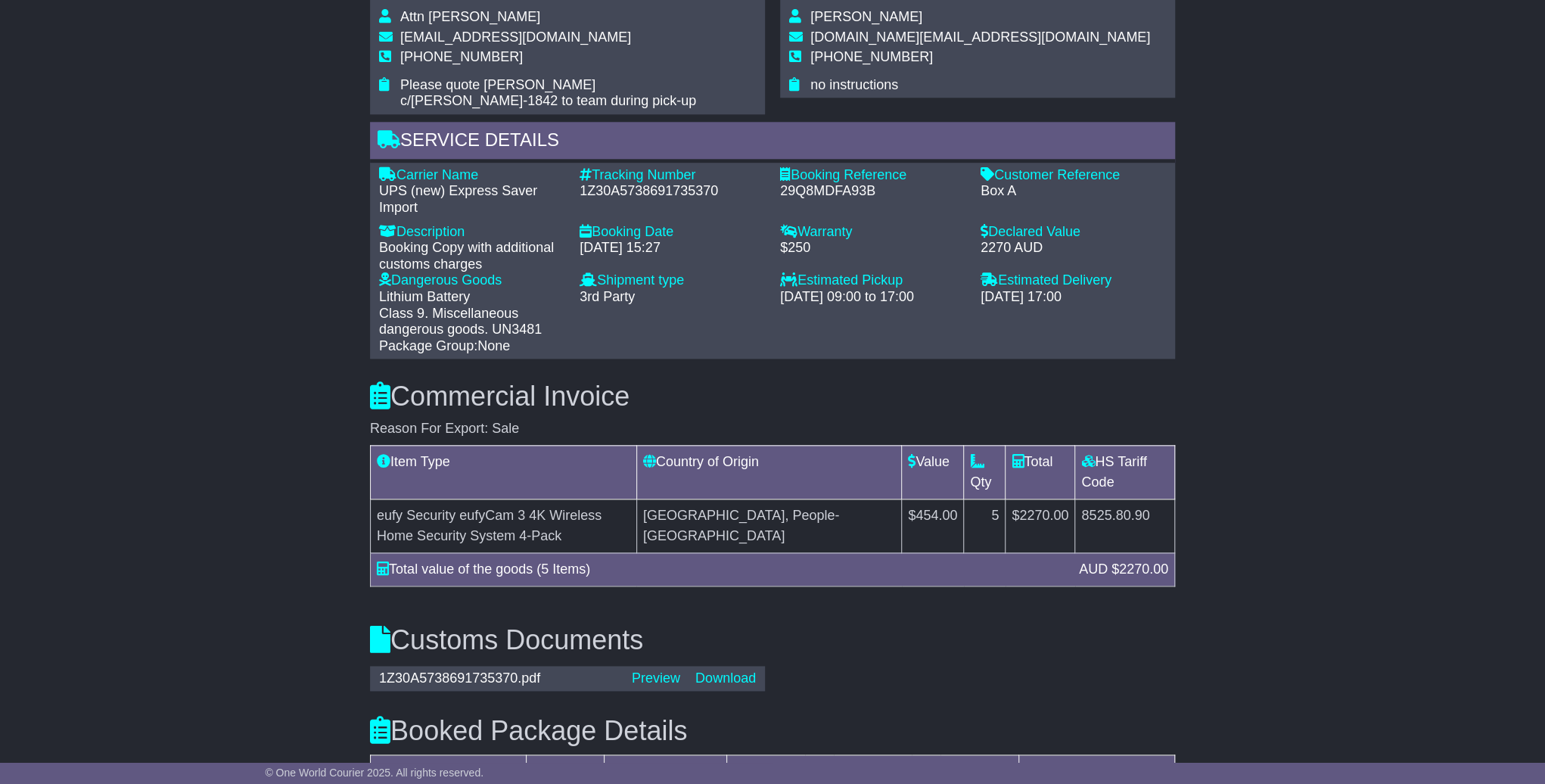
scroll to position [929, 0]
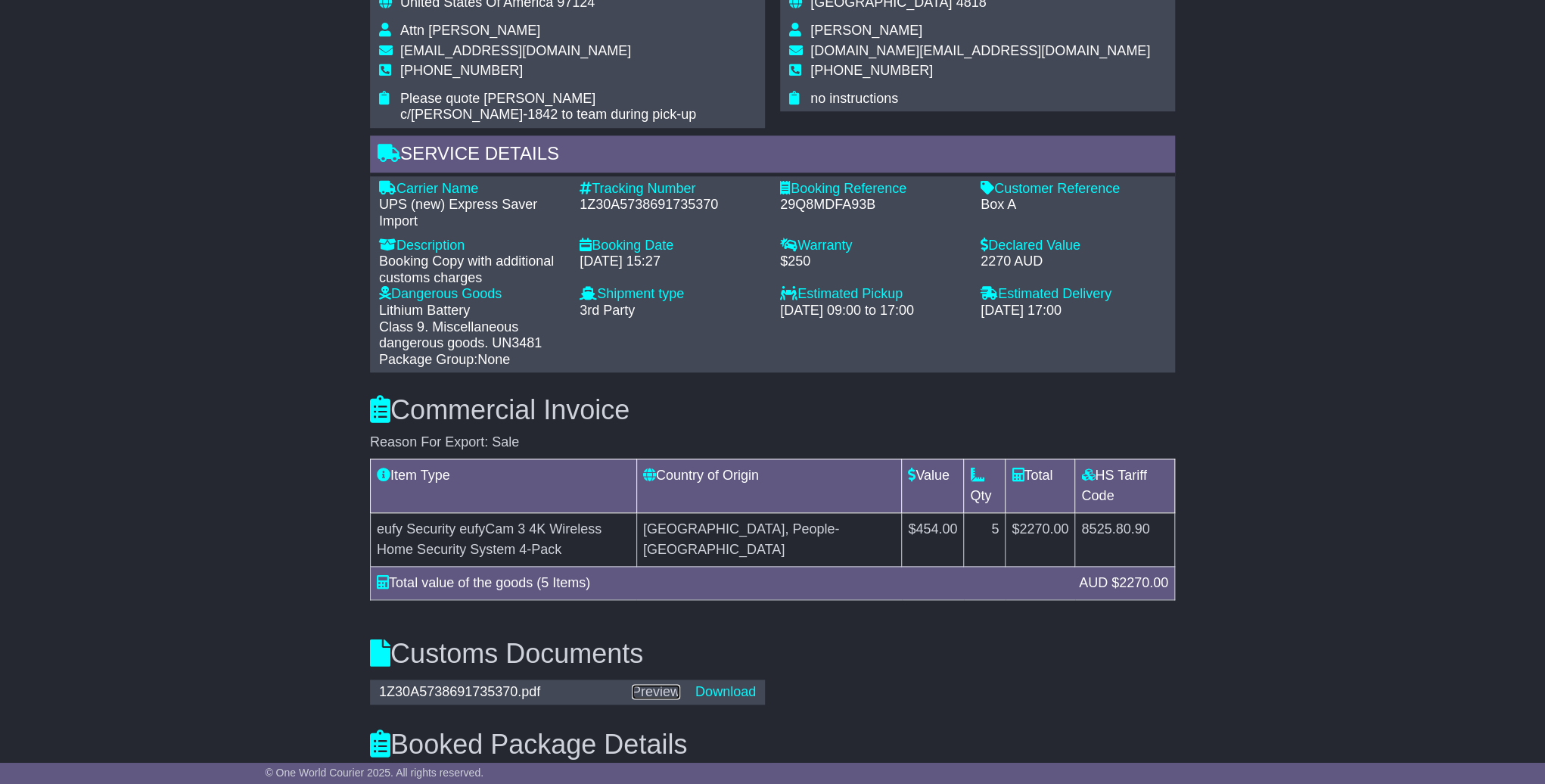
click at [679, 684] on link "Preview" at bounding box center [656, 691] width 48 height 15
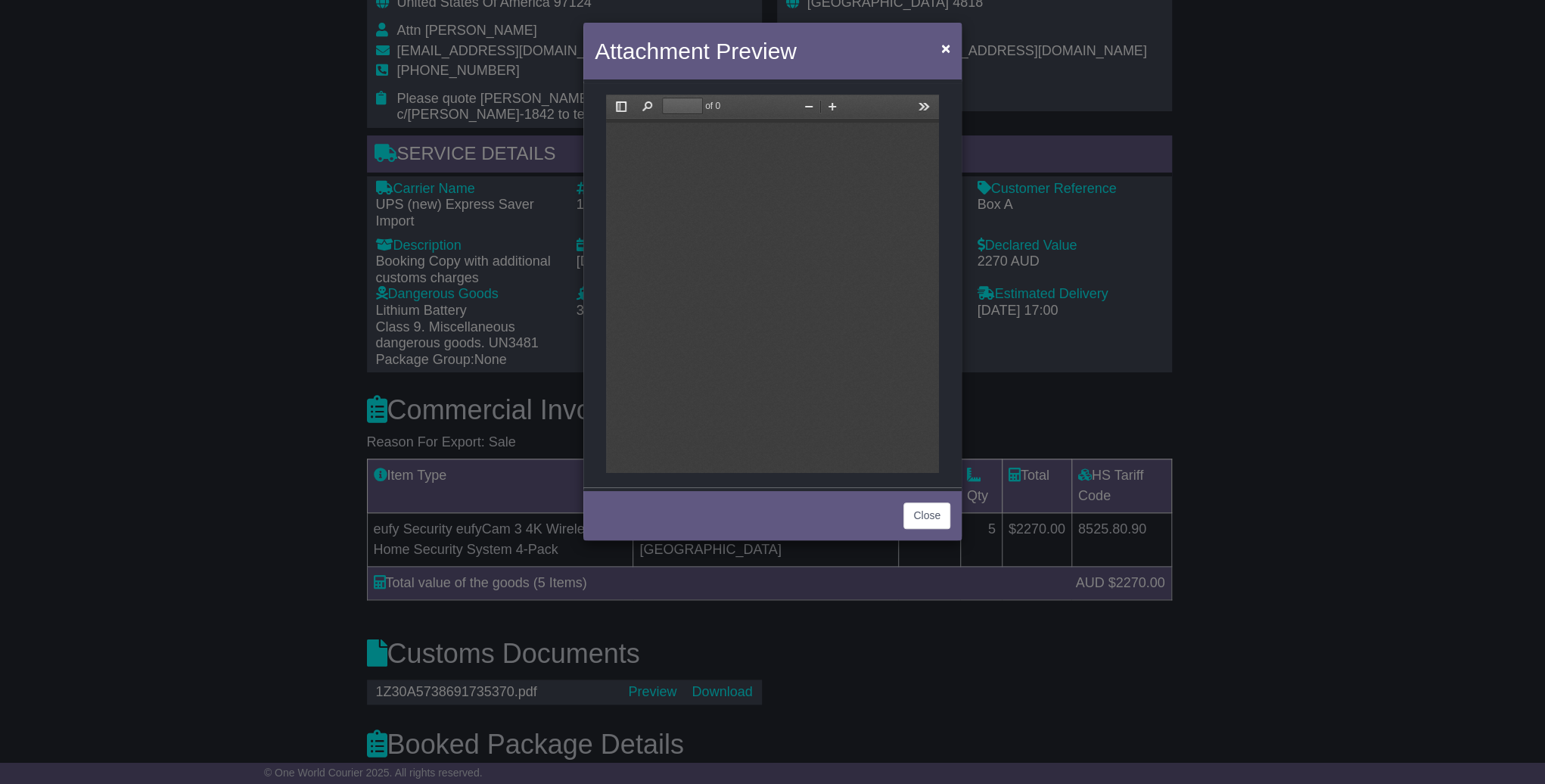
scroll to position [0, 0]
type input "*"
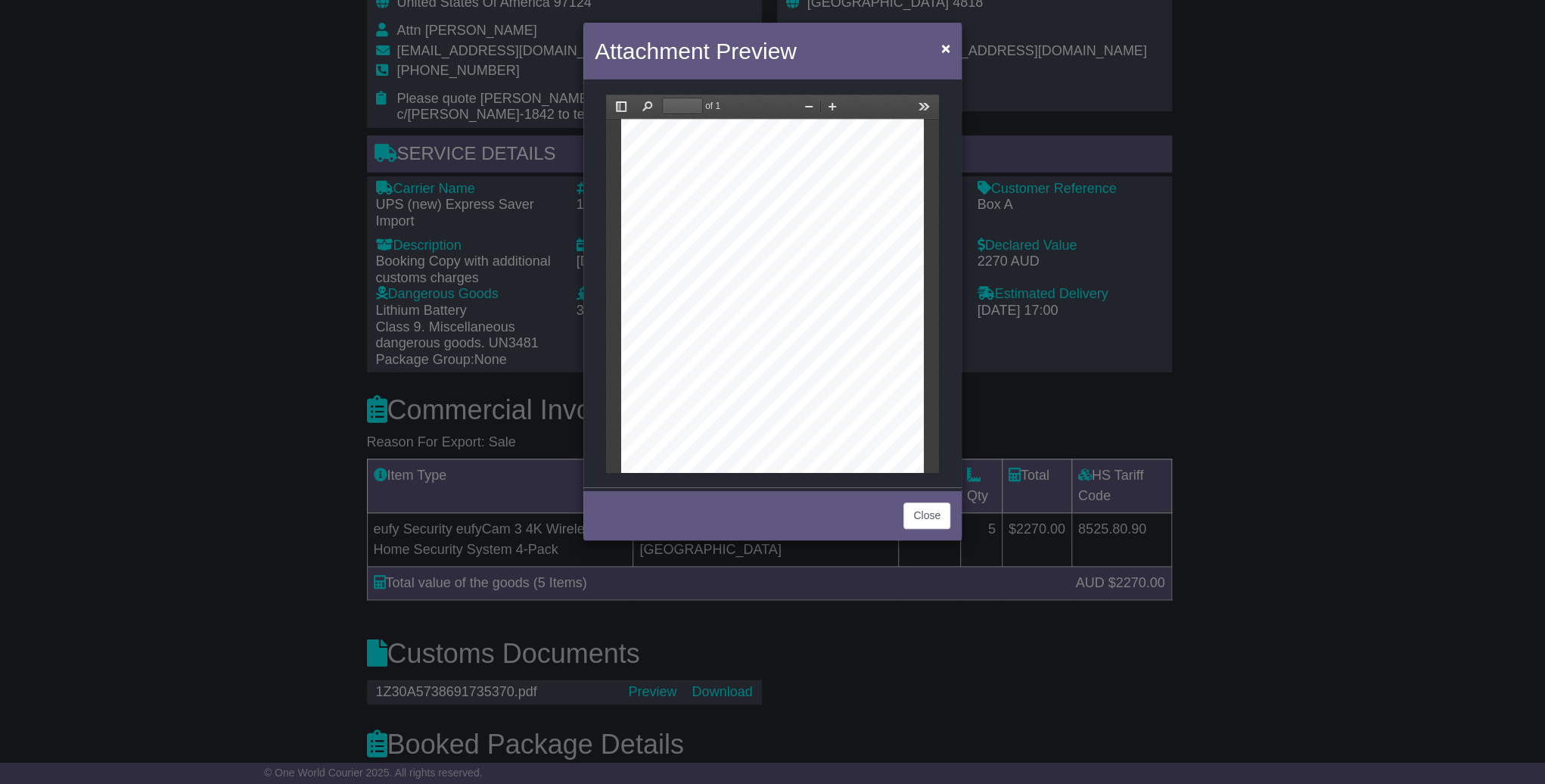
scroll to position [87, 0]
click at [917, 509] on button "Close" at bounding box center [927, 515] width 47 height 27
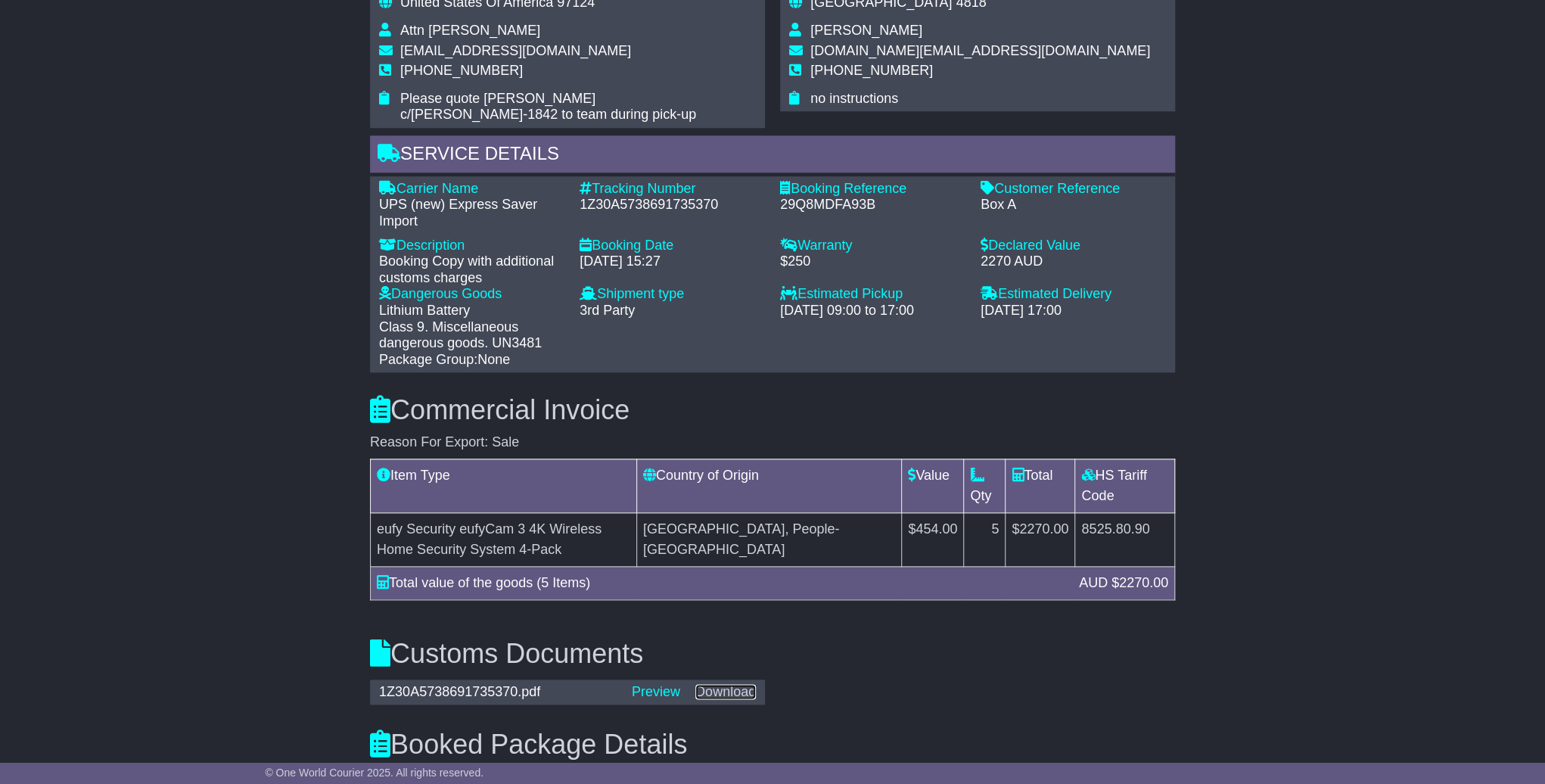
click at [732, 684] on link "Download" at bounding box center [725, 691] width 61 height 15
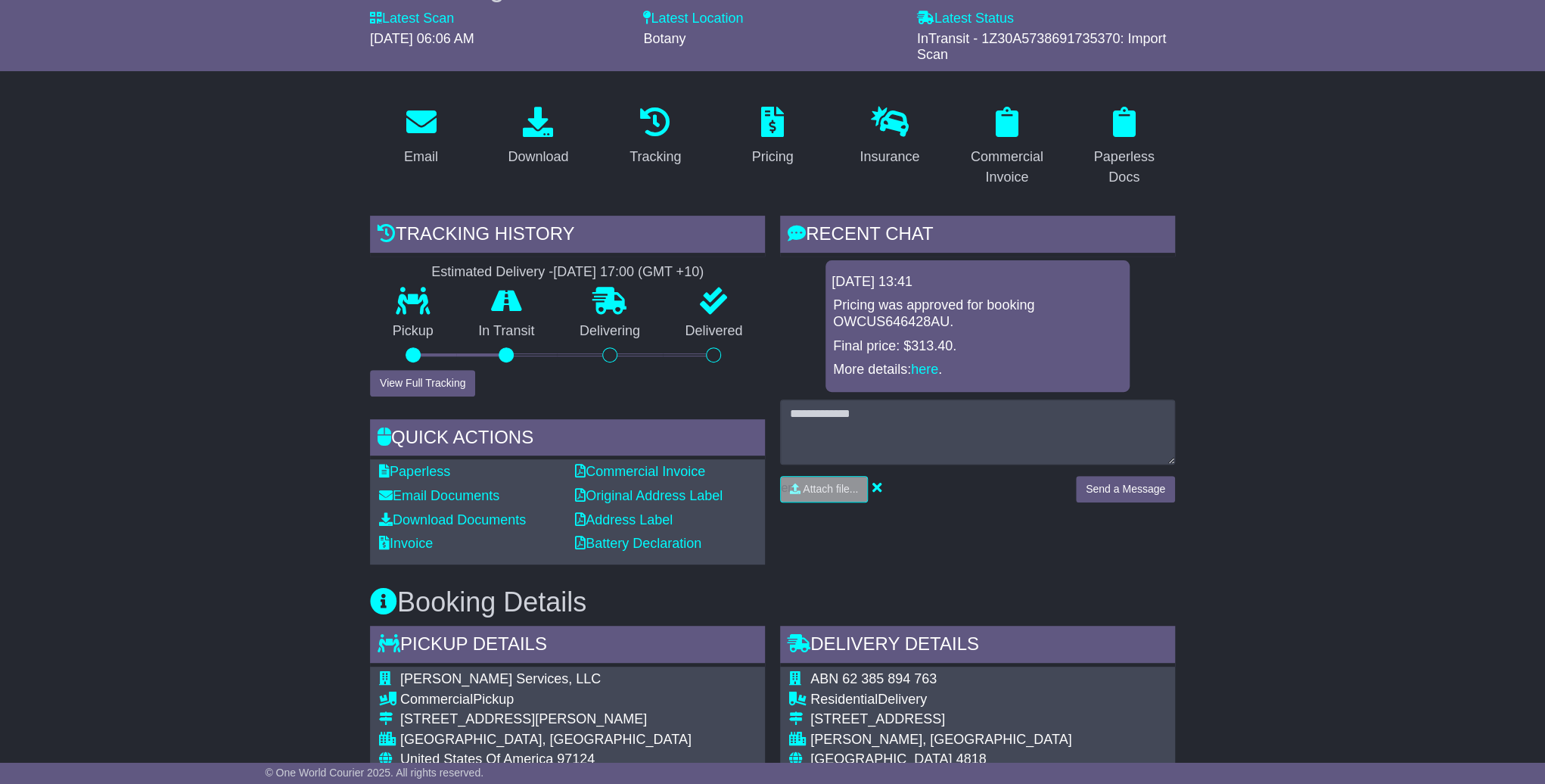
scroll to position [0, 0]
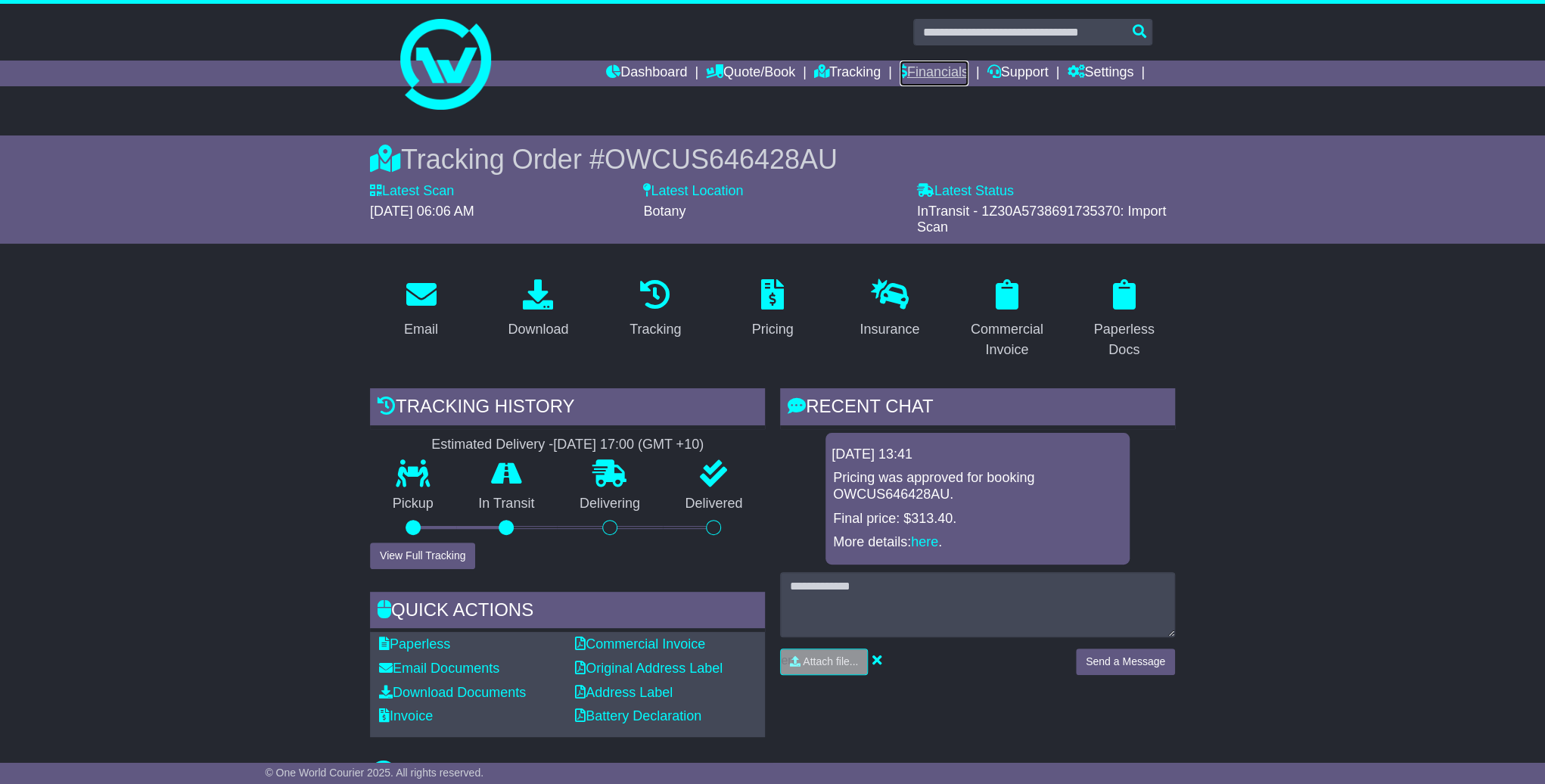
click at [930, 69] on link "Financials" at bounding box center [934, 74] width 69 height 26
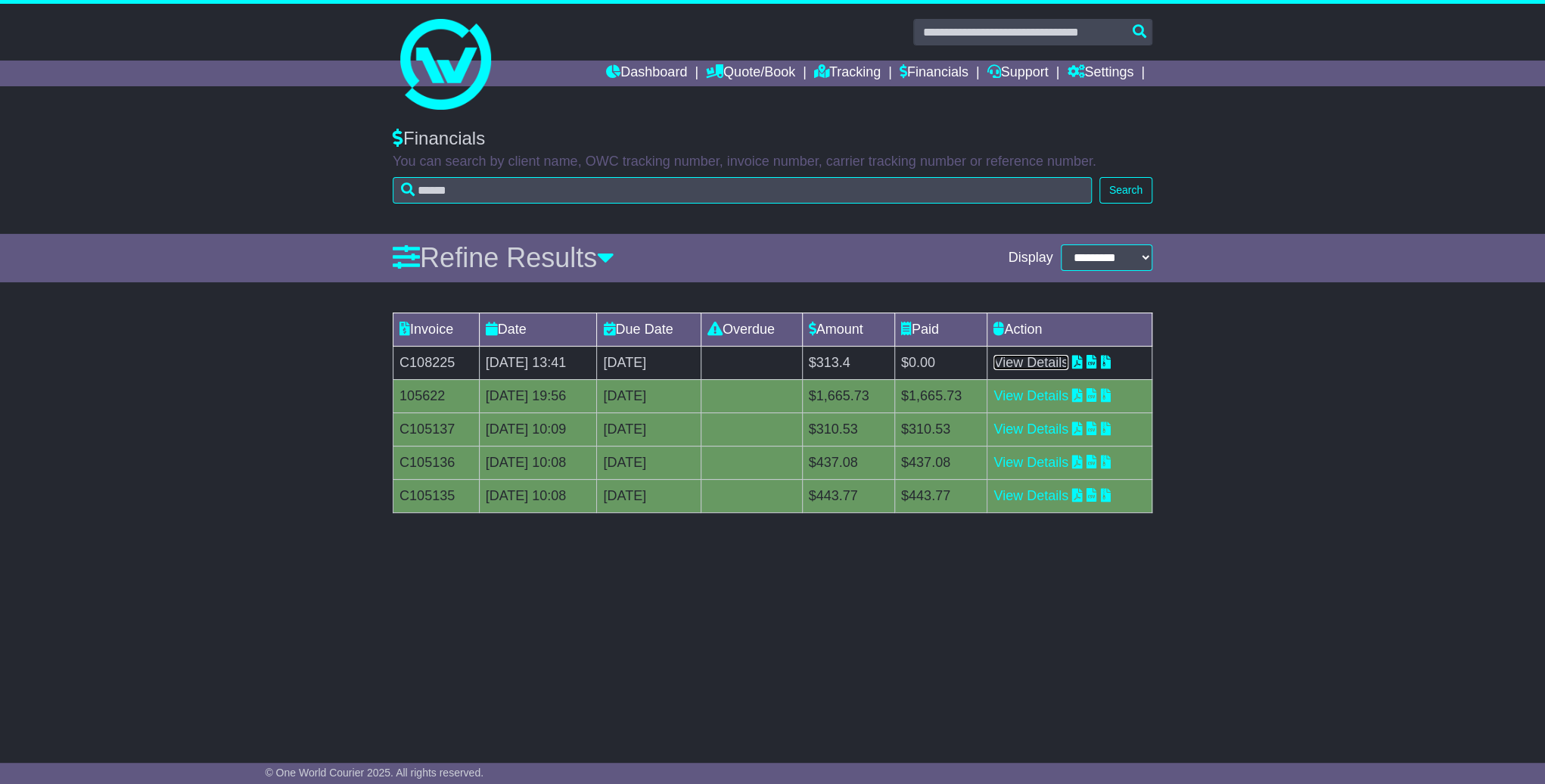
click at [1068, 359] on link "View Details" at bounding box center [1031, 362] width 75 height 15
click at [626, 81] on link "Dashboard" at bounding box center [647, 74] width 81 height 26
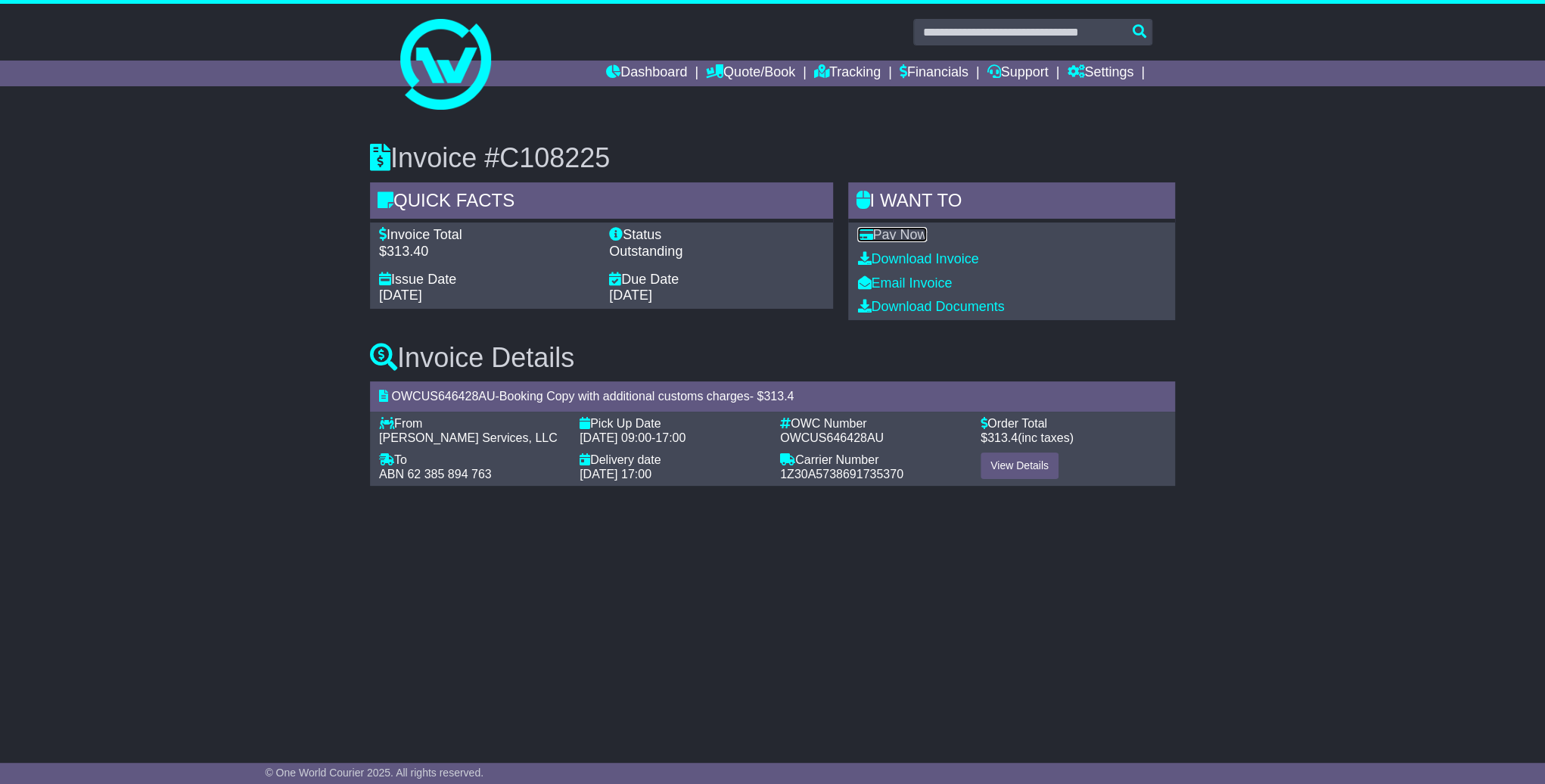
click at [897, 234] on link "Pay Now" at bounding box center [892, 234] width 69 height 15
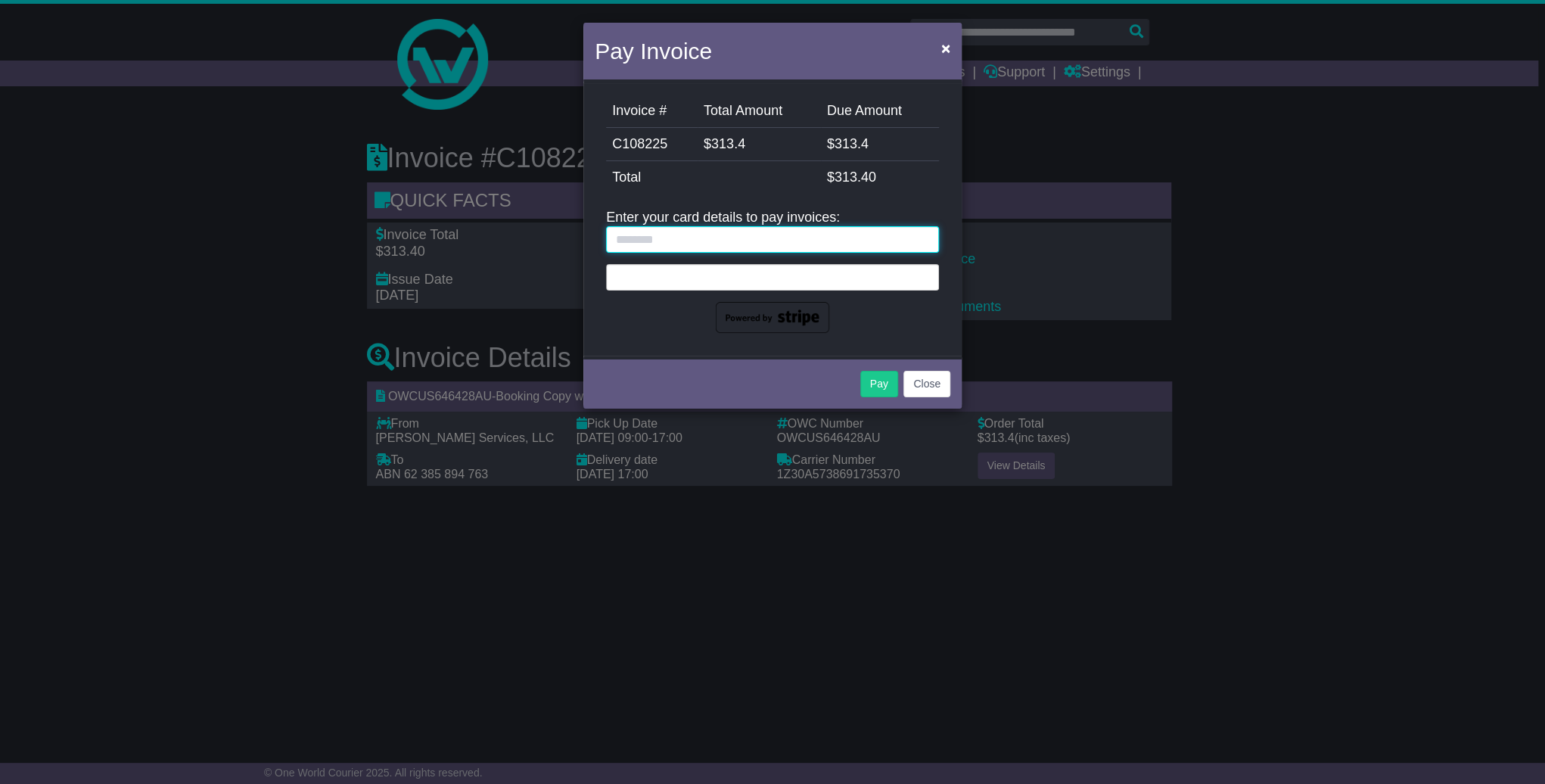
click at [827, 241] on input "text" at bounding box center [772, 239] width 333 height 27
click at [754, 247] on div "Enter your card details to pay invoices:" at bounding box center [772, 271] width 333 height 123
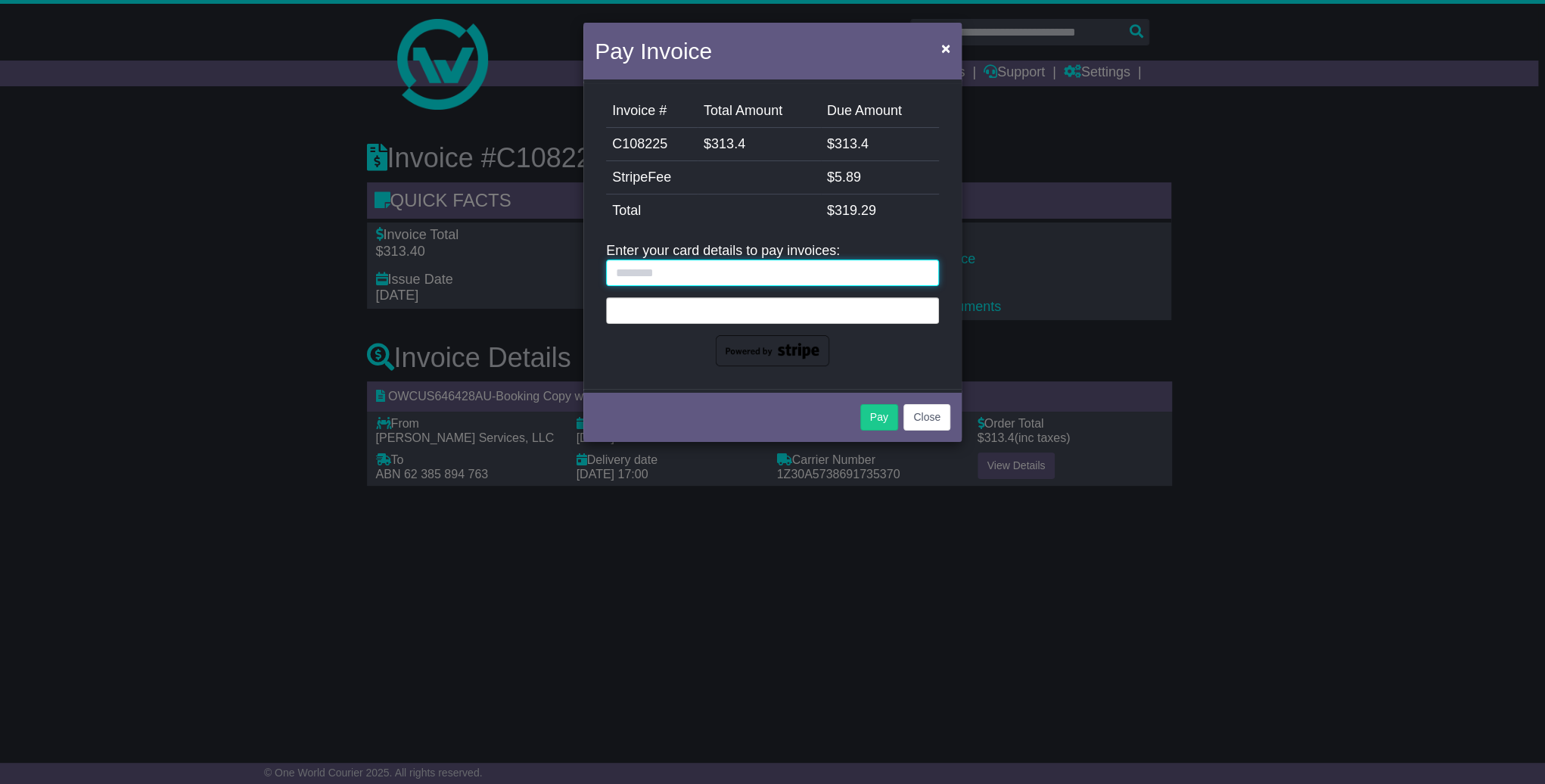
click at [756, 266] on input "text" at bounding box center [772, 273] width 333 height 27
type input "**********"
click at [947, 49] on span "×" at bounding box center [946, 48] width 9 height 17
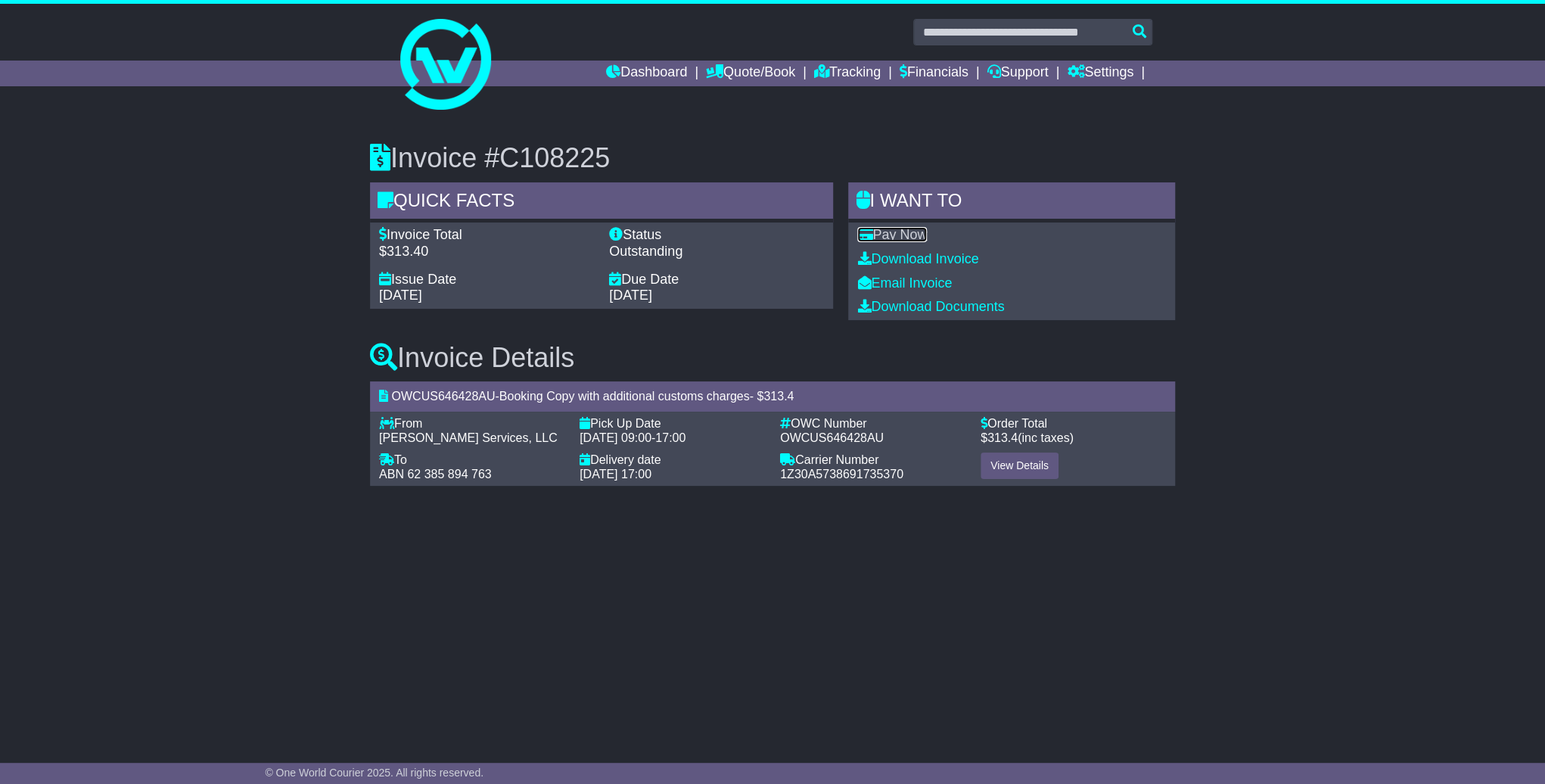
click at [887, 235] on link "Pay Now" at bounding box center [892, 234] width 69 height 15
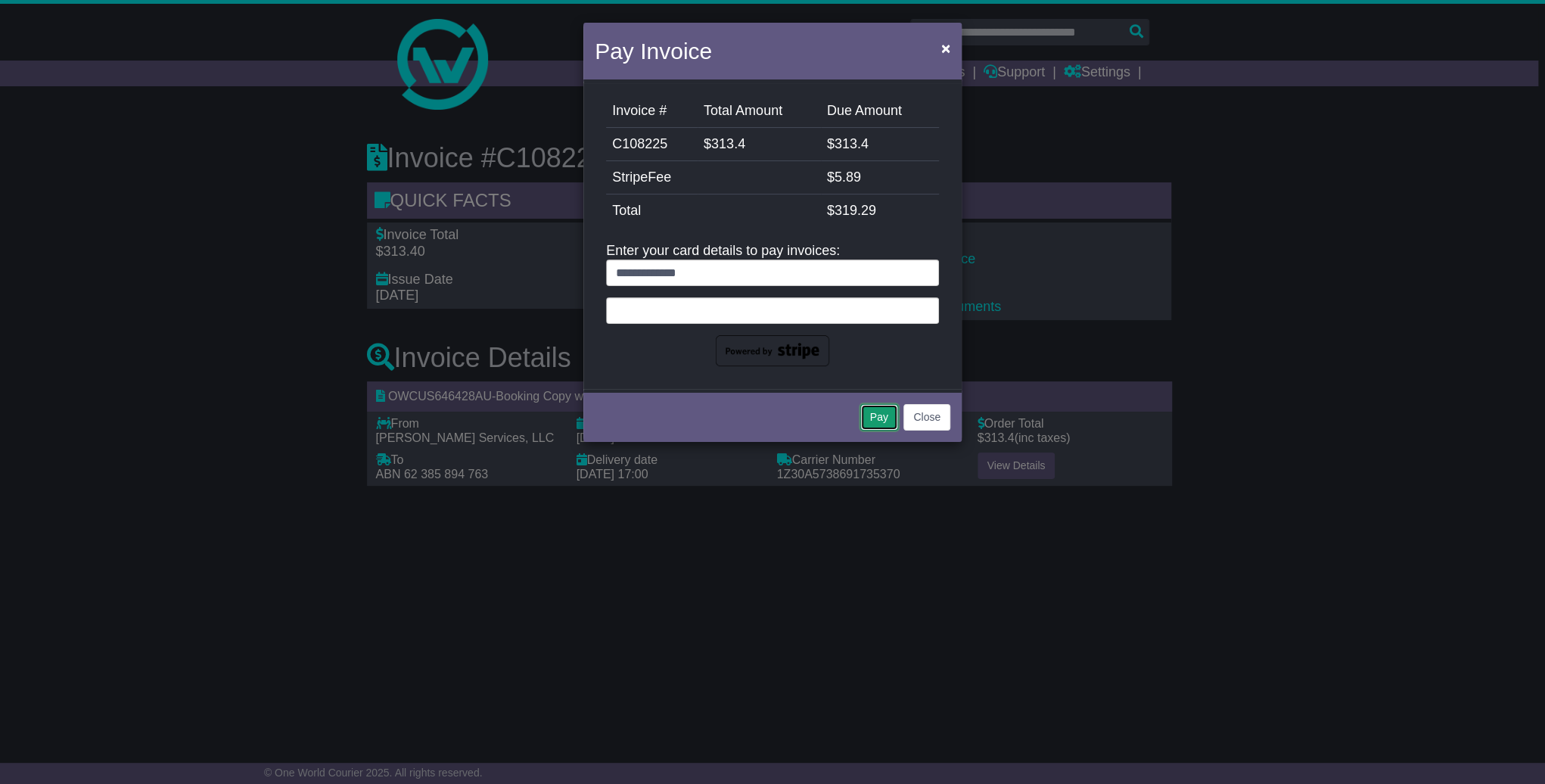
click at [881, 423] on button "Pay" at bounding box center [879, 417] width 38 height 27
click at [869, 423] on button "Pay" at bounding box center [879, 417] width 38 height 27
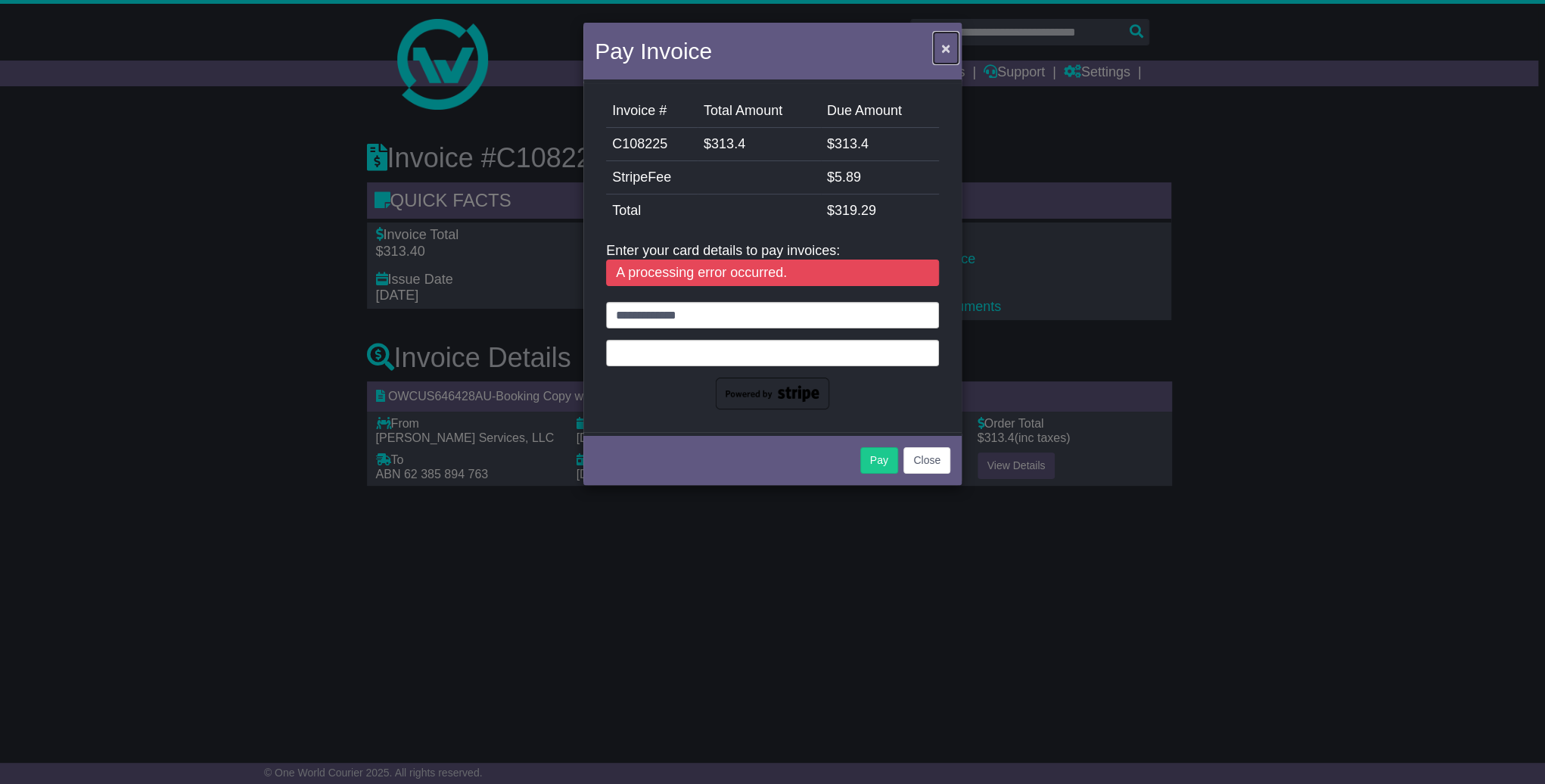
click at [947, 49] on span "×" at bounding box center [946, 48] width 9 height 17
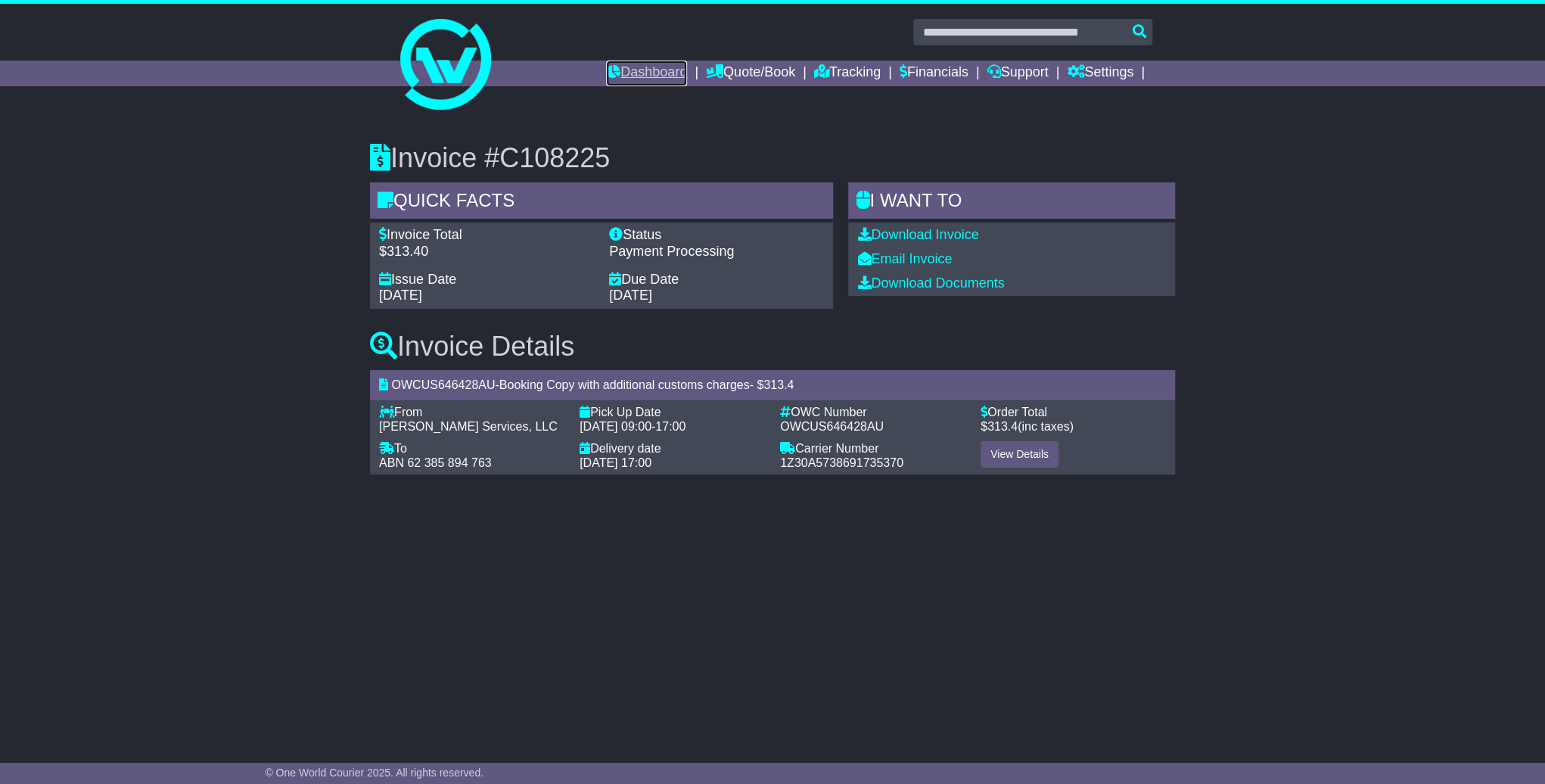
click at [631, 69] on link "Dashboard" at bounding box center [647, 74] width 81 height 26
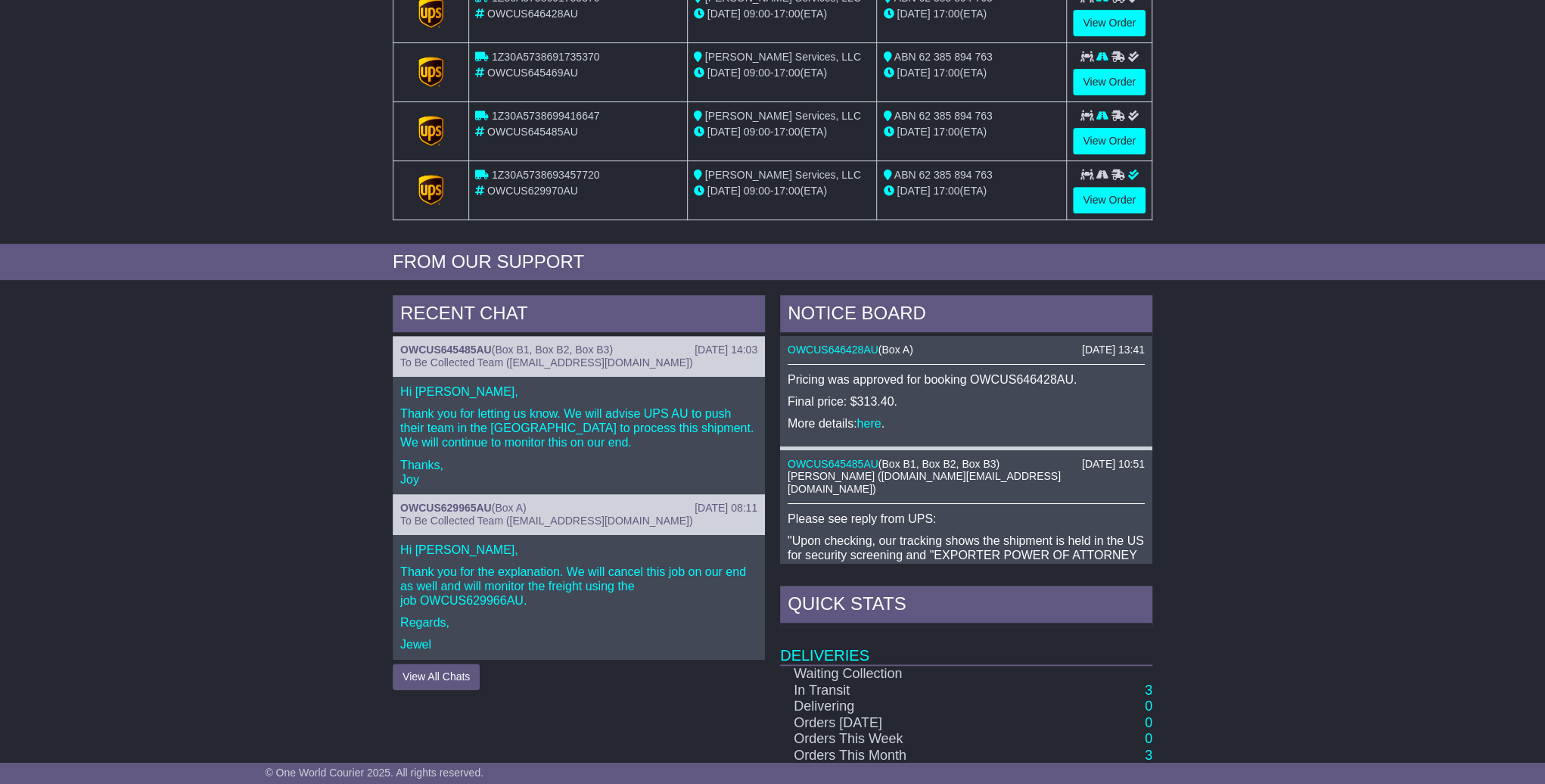
scroll to position [337, 0]
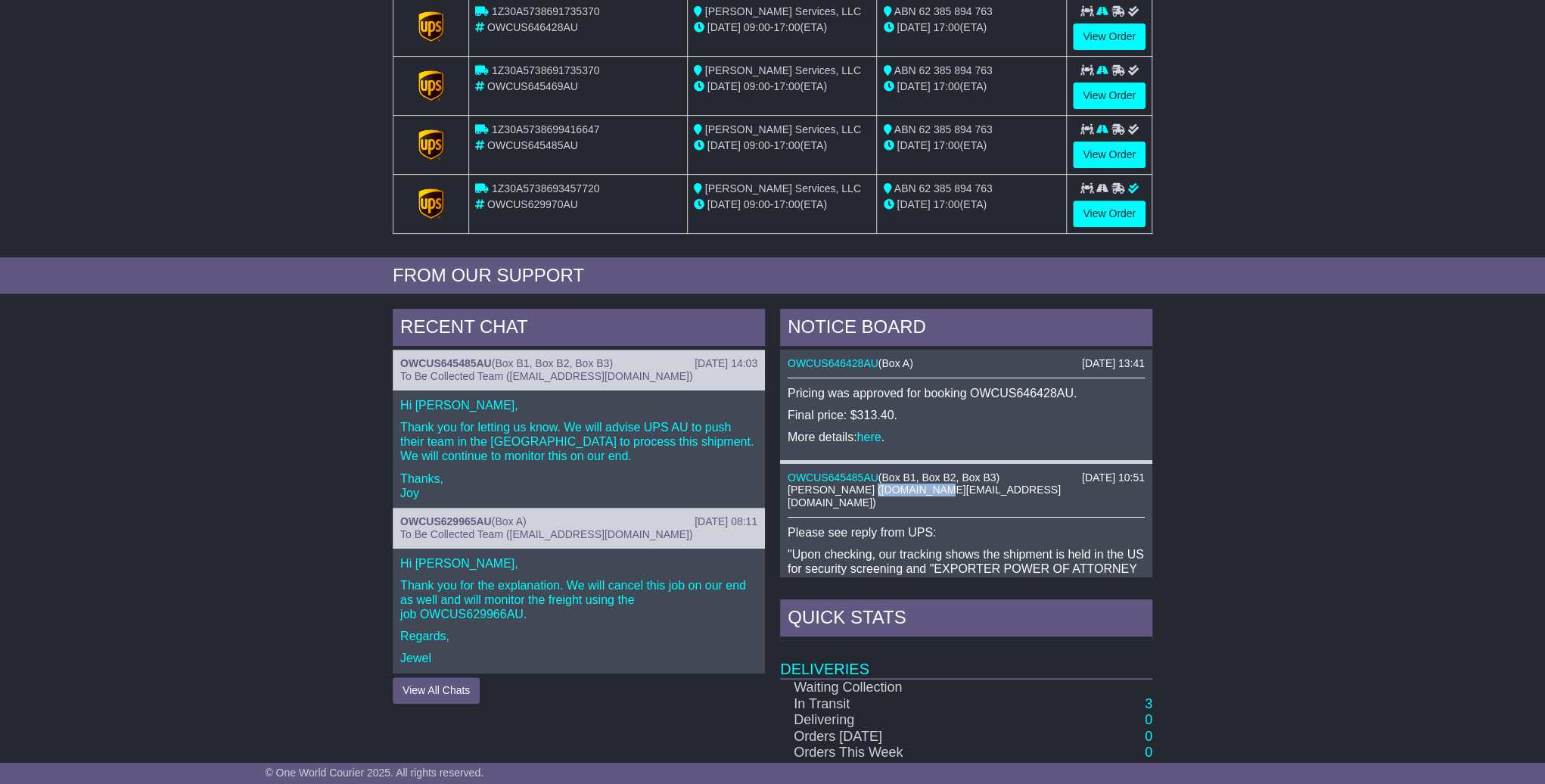
drag, startPoint x: 857, startPoint y: 490, endPoint x: 914, endPoint y: 490, distance: 57.0
click at [914, 490] on span "[PERSON_NAME] ([DOMAIN_NAME][EMAIL_ADDRESS][DOMAIN_NAME])" at bounding box center [924, 496] width 274 height 25
click at [837, 525] on p "Please see reply from UPS:" at bounding box center [966, 532] width 357 height 15
drag, startPoint x: 788, startPoint y: 490, endPoint x: 850, endPoint y: 492, distance: 62.0
click at [850, 492] on span "Jemma Cruise (jemma.cruise@oneworldcourier.com.au)" at bounding box center [924, 496] width 274 height 25
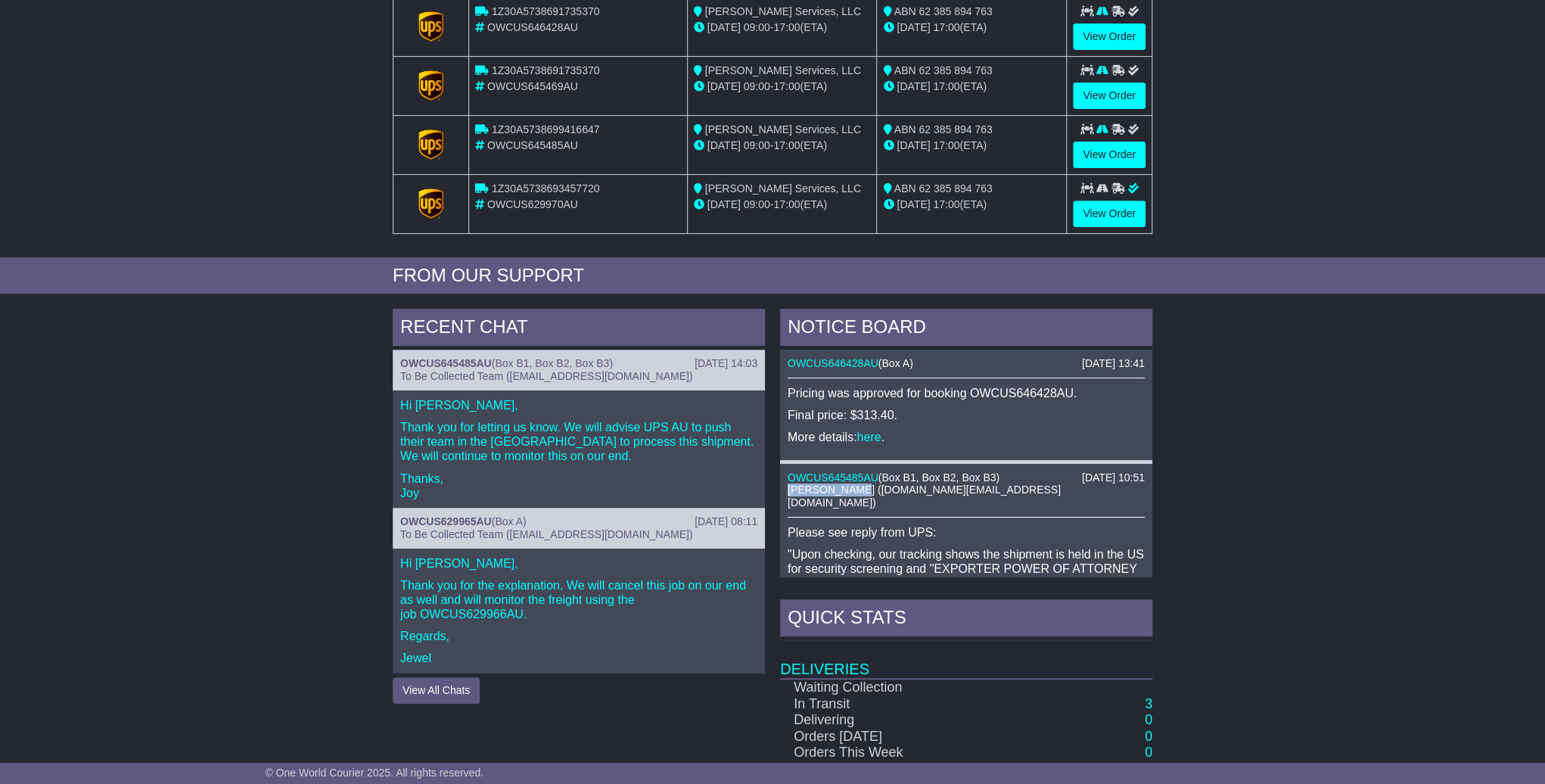
copy span "Jemma Cruise"
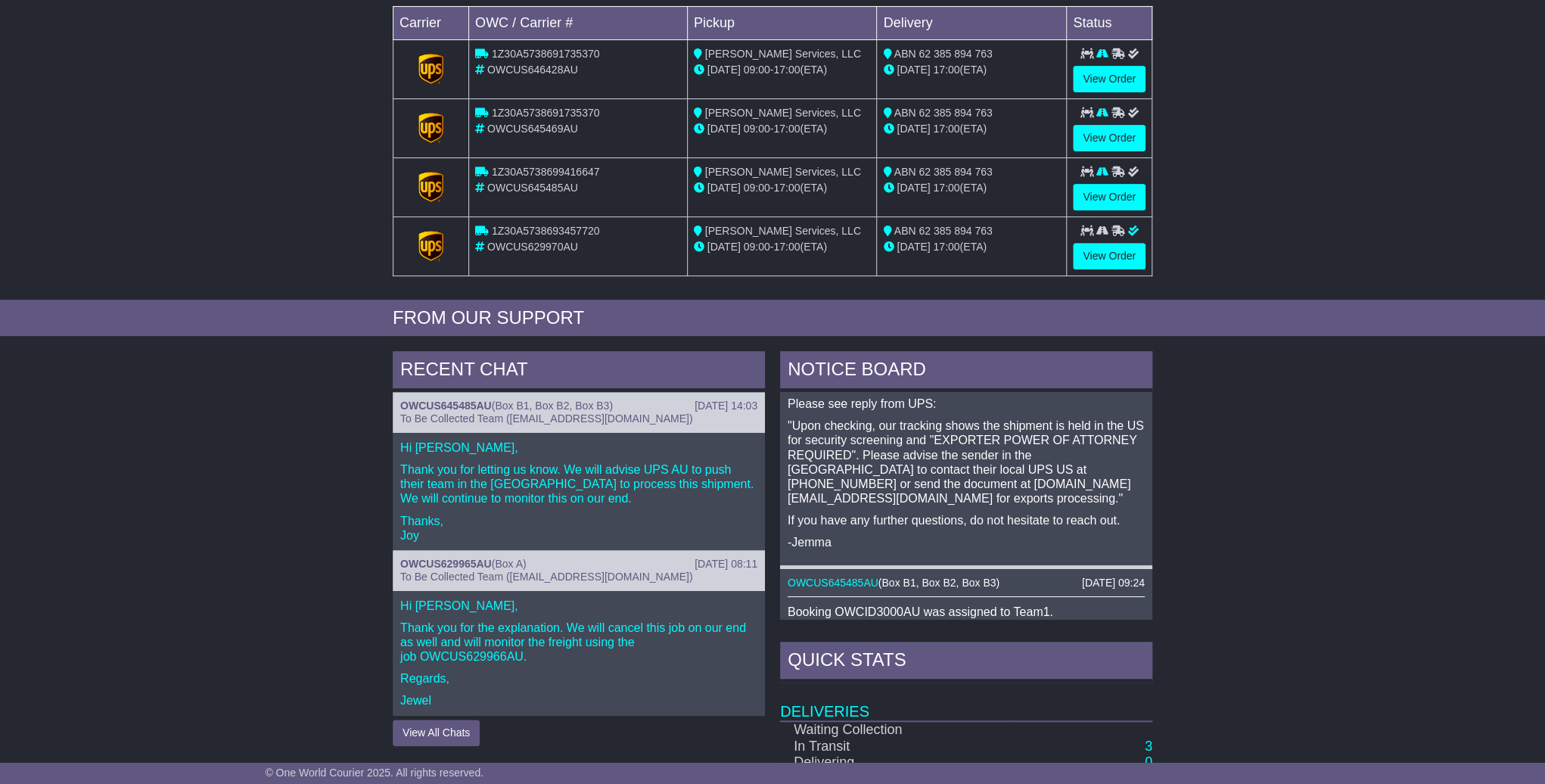
scroll to position [173, 0]
click at [452, 404] on link "OWCUS645485AU" at bounding box center [446, 406] width 92 height 12
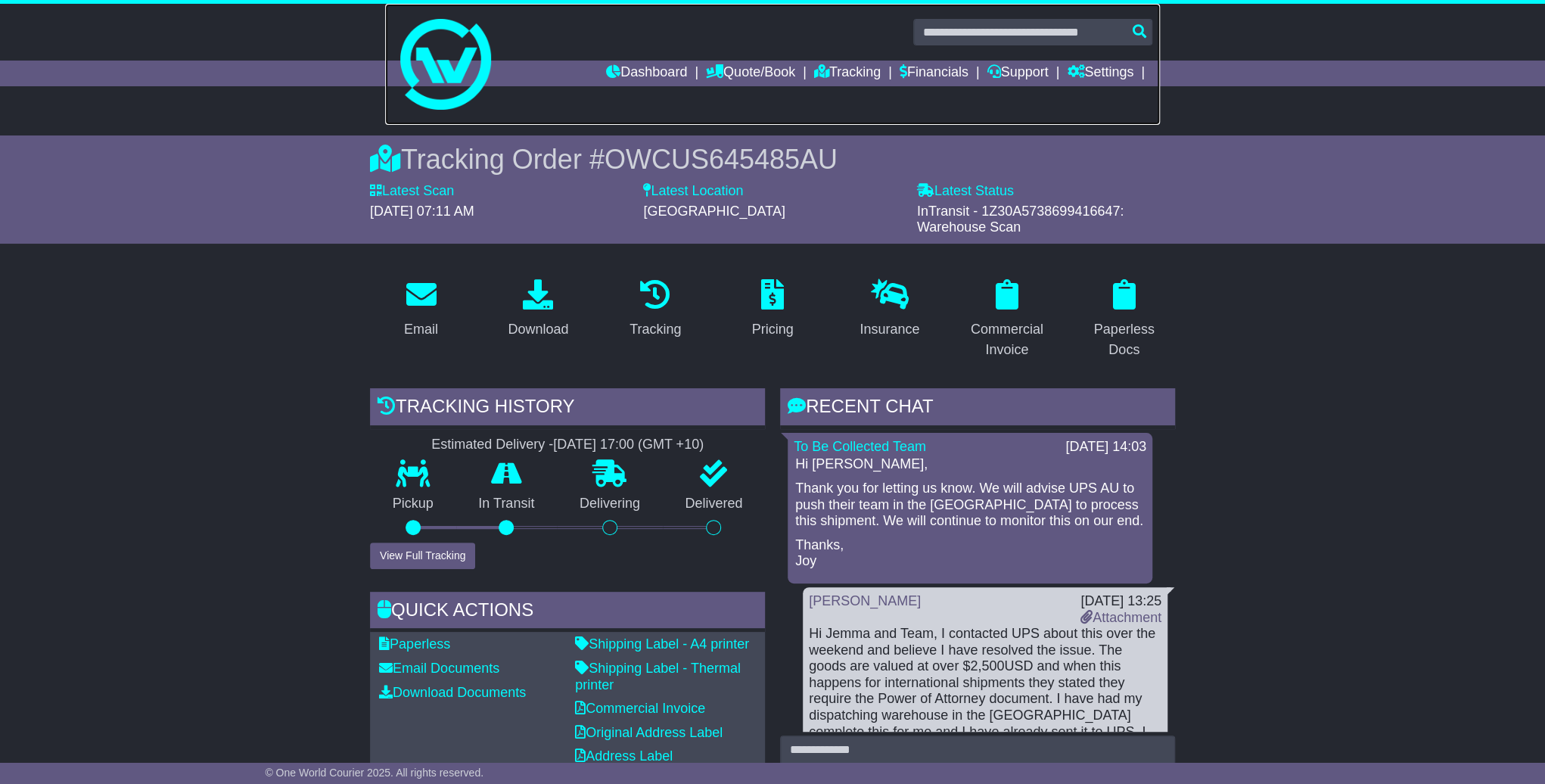
click at [447, 94] on img at bounding box center [445, 64] width 91 height 91
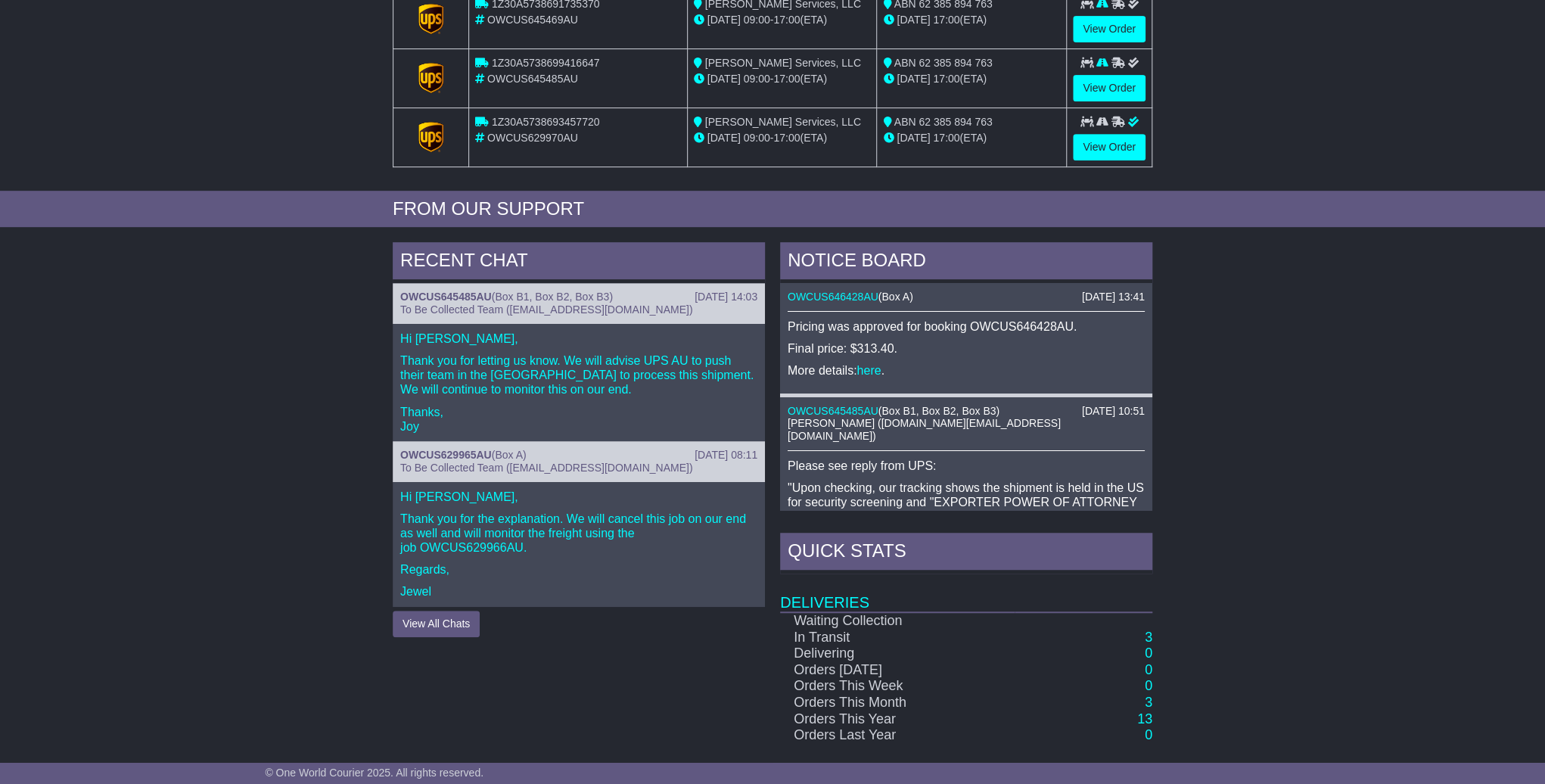
scroll to position [402, 0]
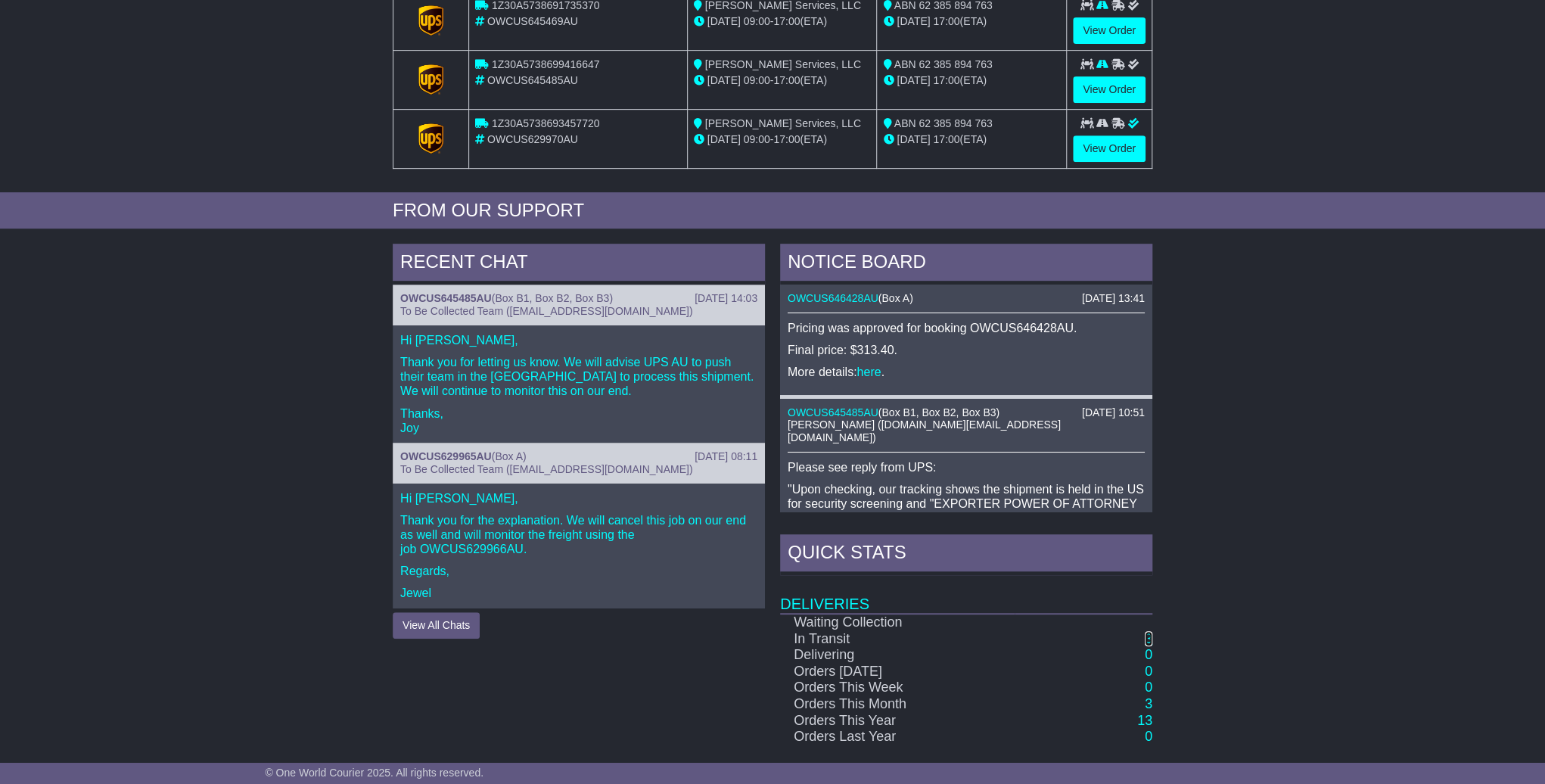
click at [1147, 638] on link "3" at bounding box center [1149, 638] width 8 height 15
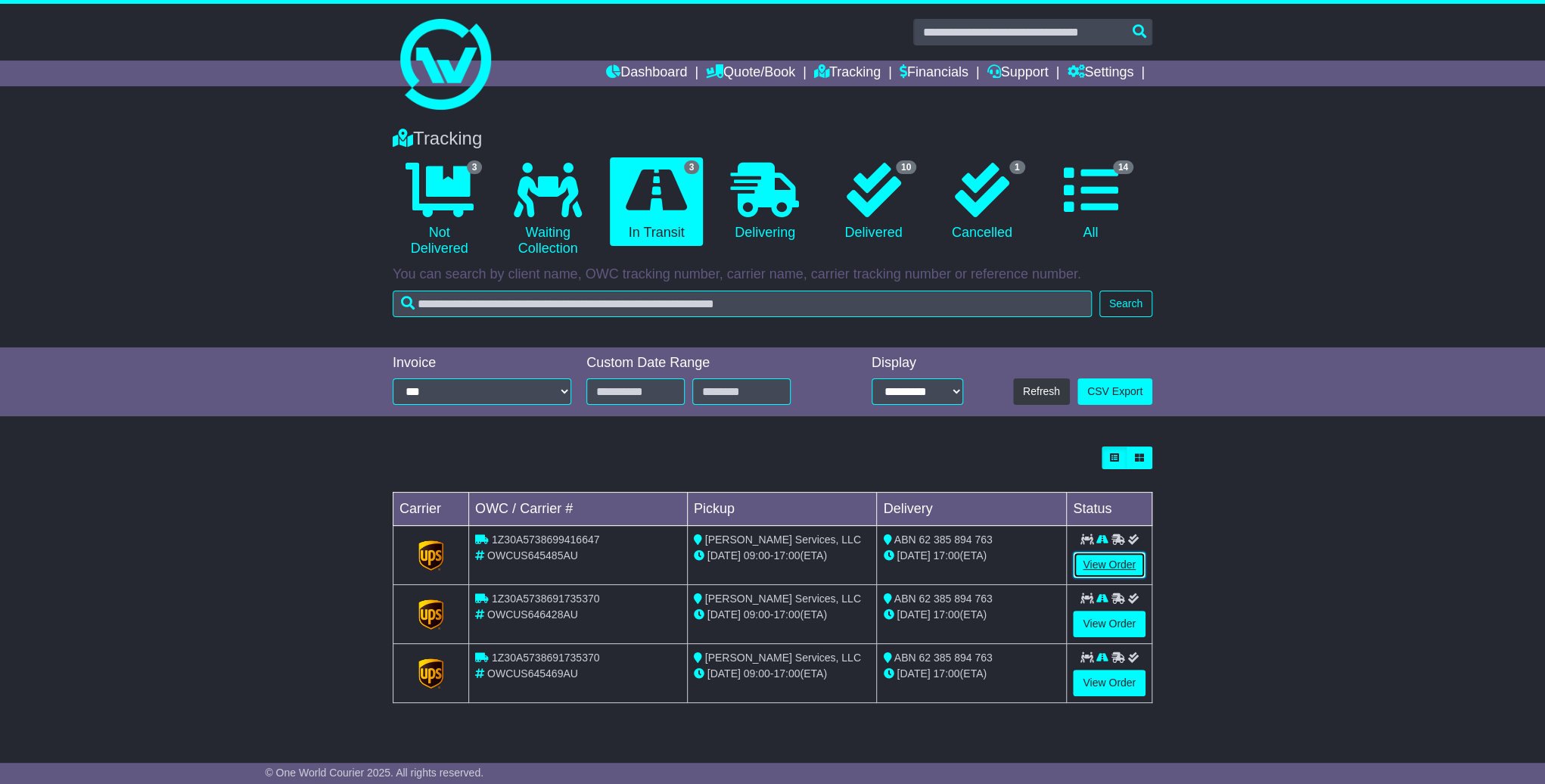
click at [1097, 571] on link "View Order" at bounding box center [1110, 564] width 73 height 27
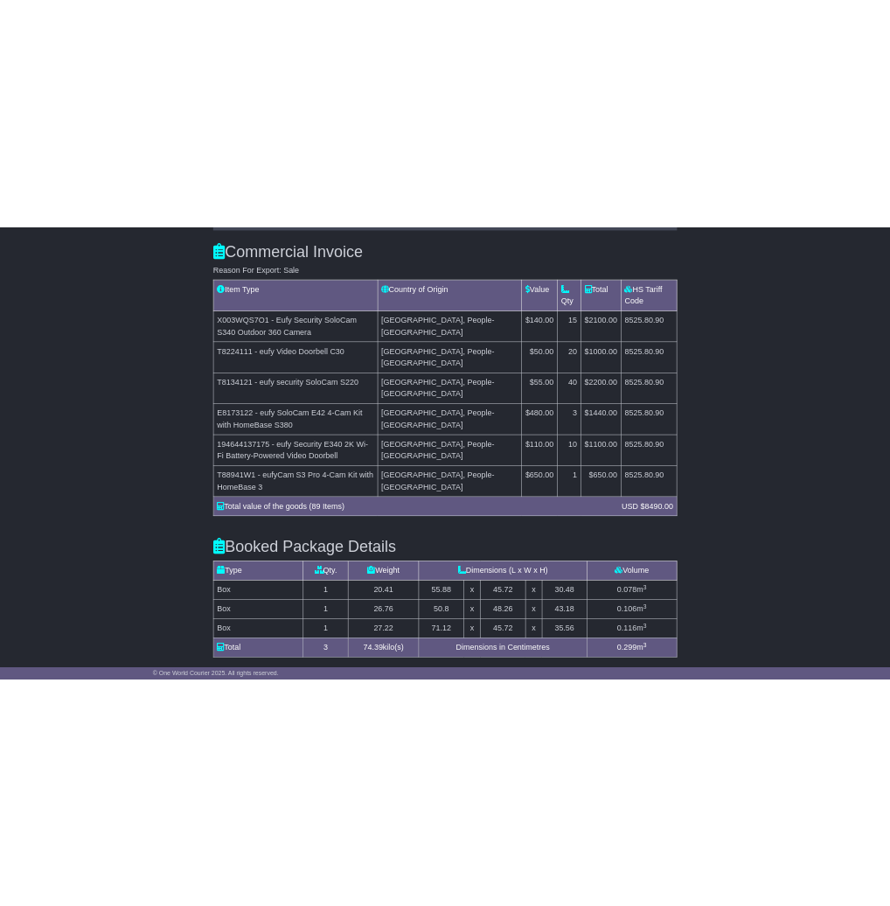
scroll to position [1634, 0]
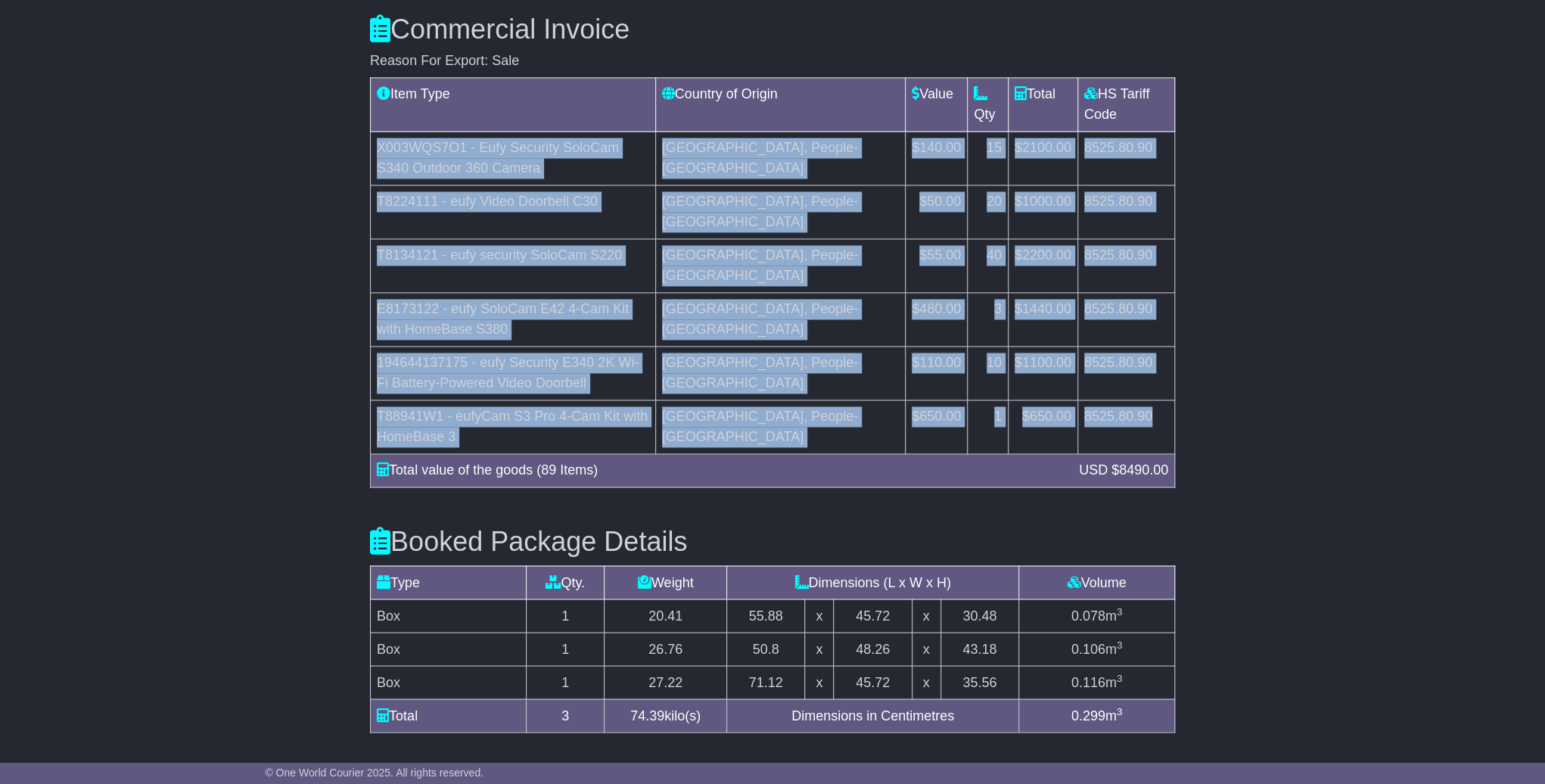
drag, startPoint x: 376, startPoint y: 112, endPoint x: 1109, endPoint y: 395, distance: 785.7
click at [1109, 395] on tbody "X003WQS7O1 - Eufy Security SoloCam S340 Outdoor 360 Camera [GEOGRAPHIC_DATA], P…" at bounding box center [772, 292] width 804 height 322
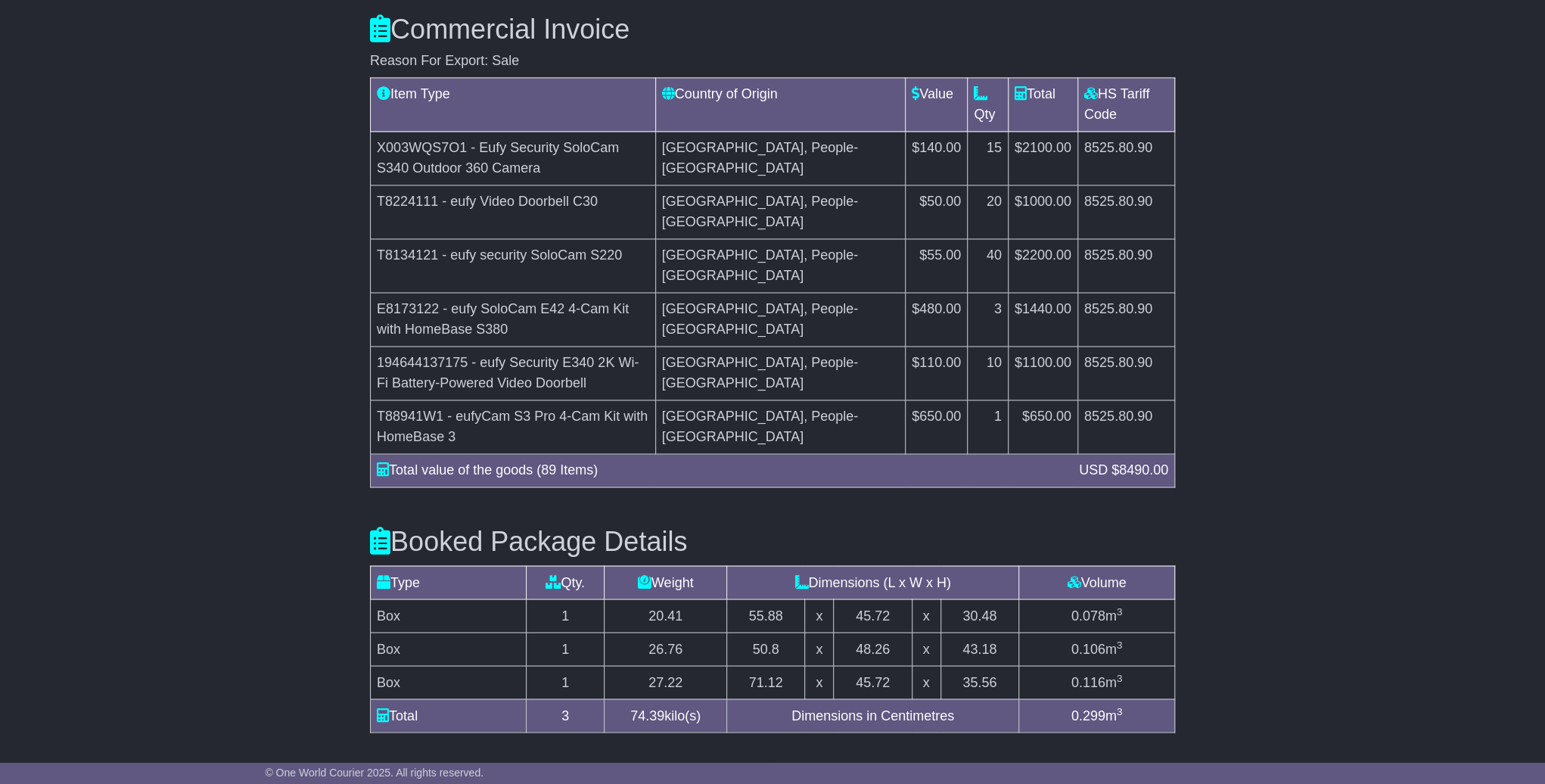
click at [1218, 468] on div "Email Download Tracking Pricing Insurance" at bounding box center [772, 16] width 1545 height 2326
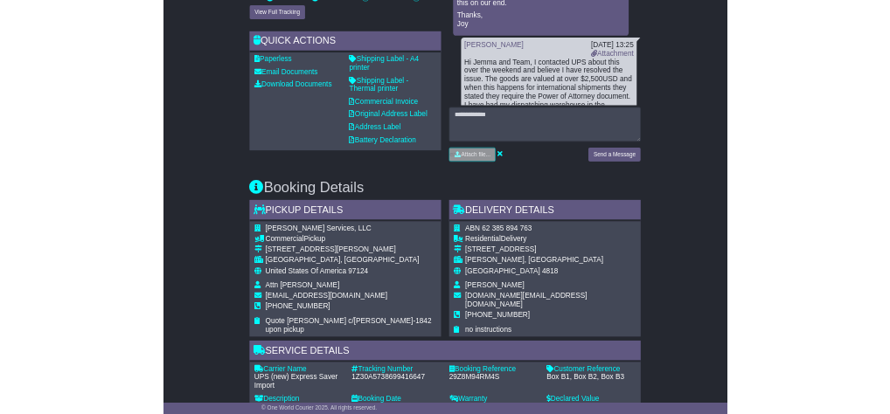
scroll to position [0, 0]
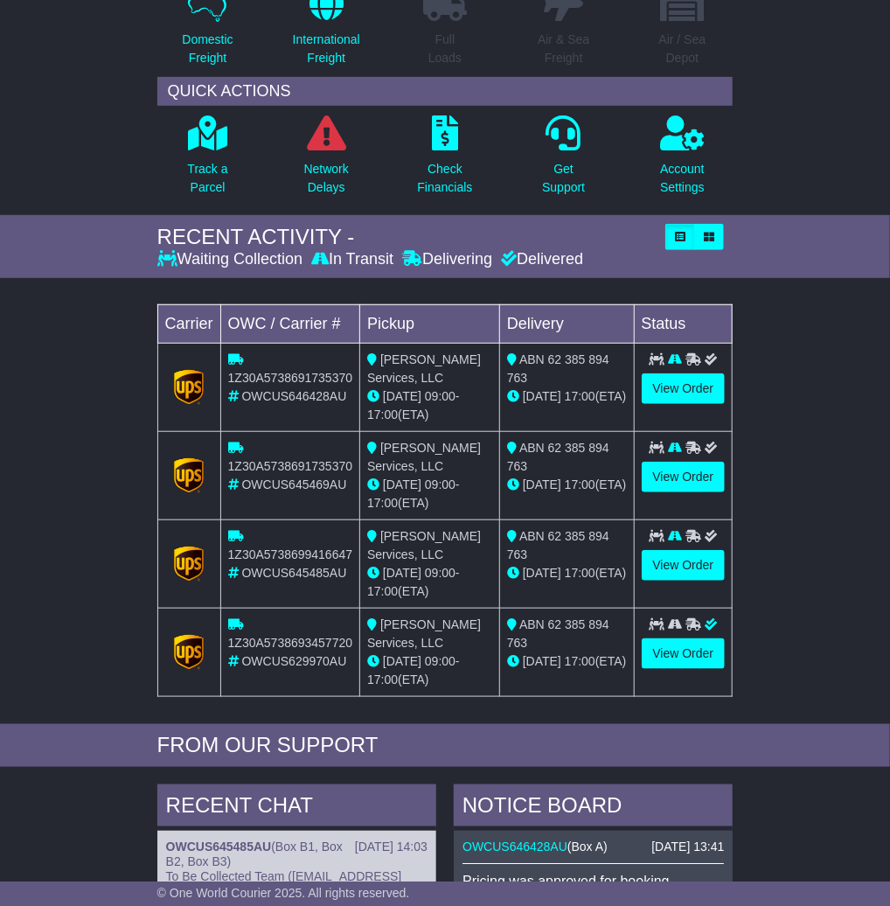
scroll to position [152, 0]
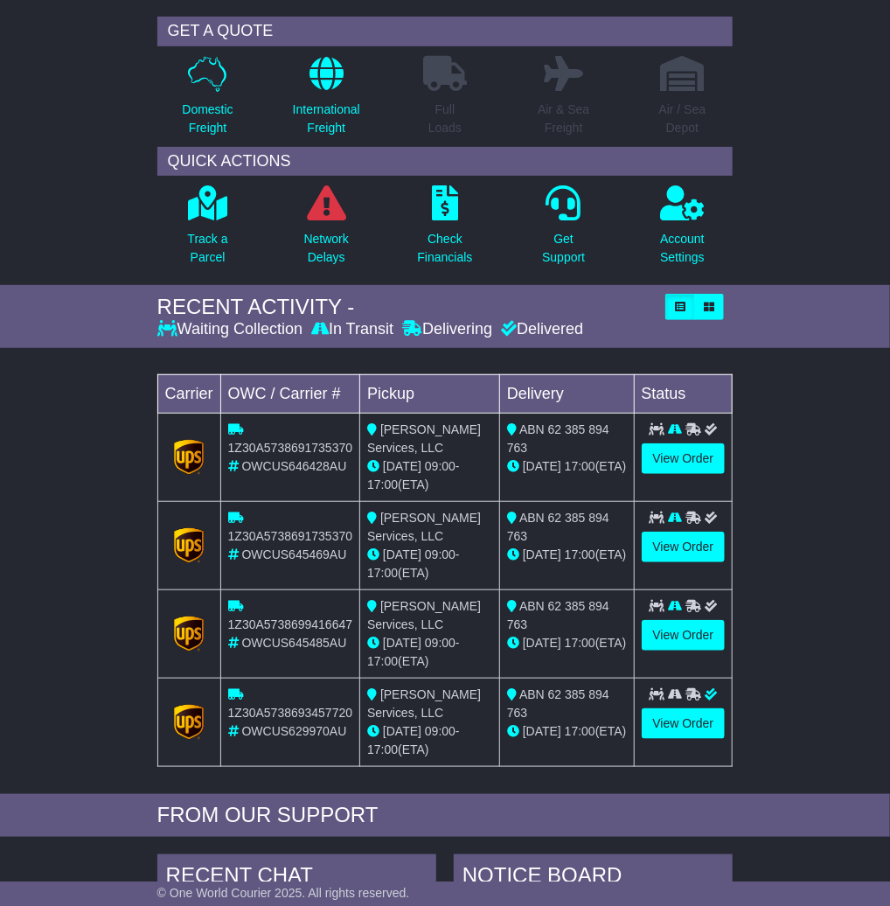
click at [670, 490] on td "View Order" at bounding box center [683, 457] width 99 height 88
click at [670, 537] on link "View Order" at bounding box center [684, 547] width 84 height 31
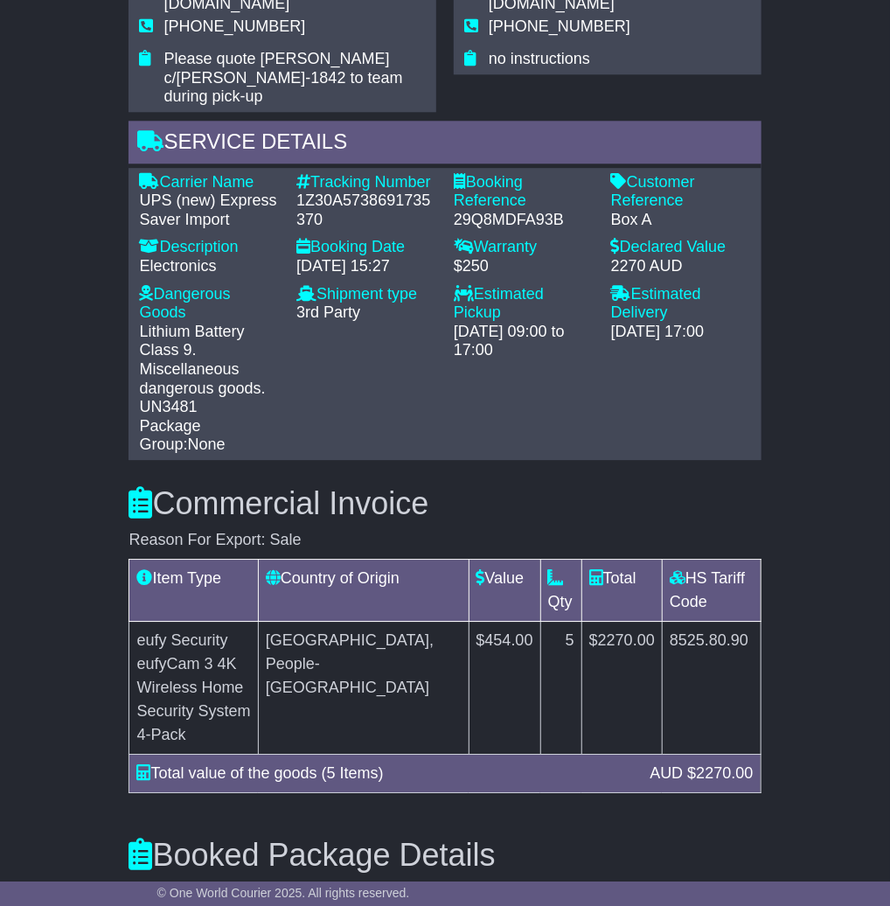
scroll to position [1501, 0]
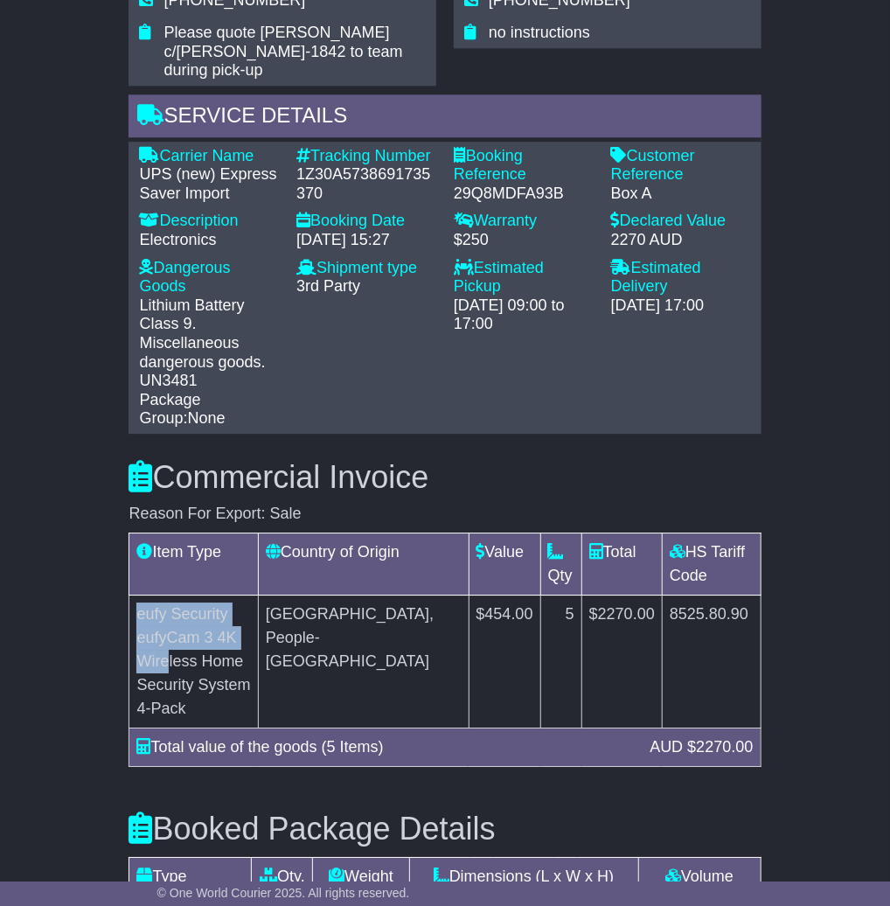
drag, startPoint x: 141, startPoint y: 543, endPoint x: 164, endPoint y: 561, distance: 29.9
click at [164, 595] on td "eufy Security eufyCam 3 4K Wireless Home Security System 4-Pack" at bounding box center [193, 661] width 129 height 133
click at [139, 595] on td "eufy Security eufyCam 3 4K Wireless Home Security System 4-Pack" at bounding box center [193, 661] width 129 height 133
click at [142, 595] on td "eufy Security eufyCam 3 4K Wireless Home Security System 4-Pack" at bounding box center [193, 661] width 129 height 133
click at [138, 595] on td "eufy Security eufyCam 3 4K Wireless Home Security System 4-Pack" at bounding box center [193, 661] width 129 height 133
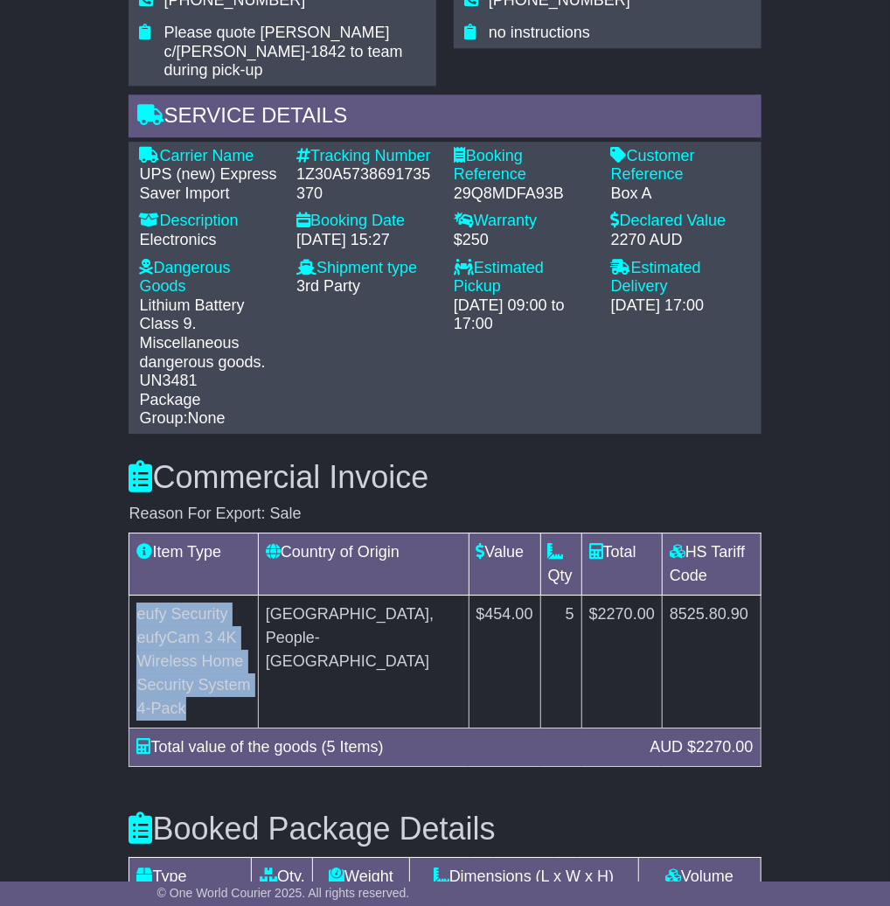
drag, startPoint x: 138, startPoint y: 547, endPoint x: 240, endPoint y: 592, distance: 111.6
click at [240, 595] on td "eufy Security eufyCam 3 4K Wireless Home Security System 4-Pack" at bounding box center [193, 661] width 129 height 133
copy td "eufy Security eufyCam 3 4K Wireless Home Security System 4-Pack"
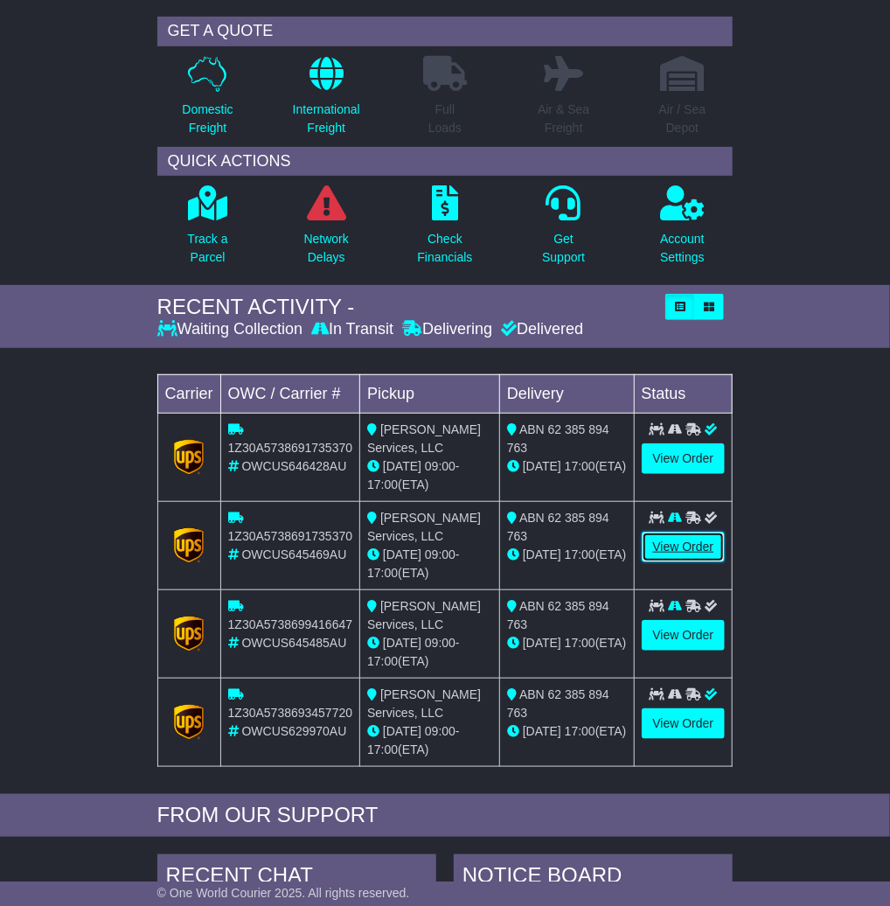
click at [699, 547] on link "View Order" at bounding box center [684, 547] width 84 height 31
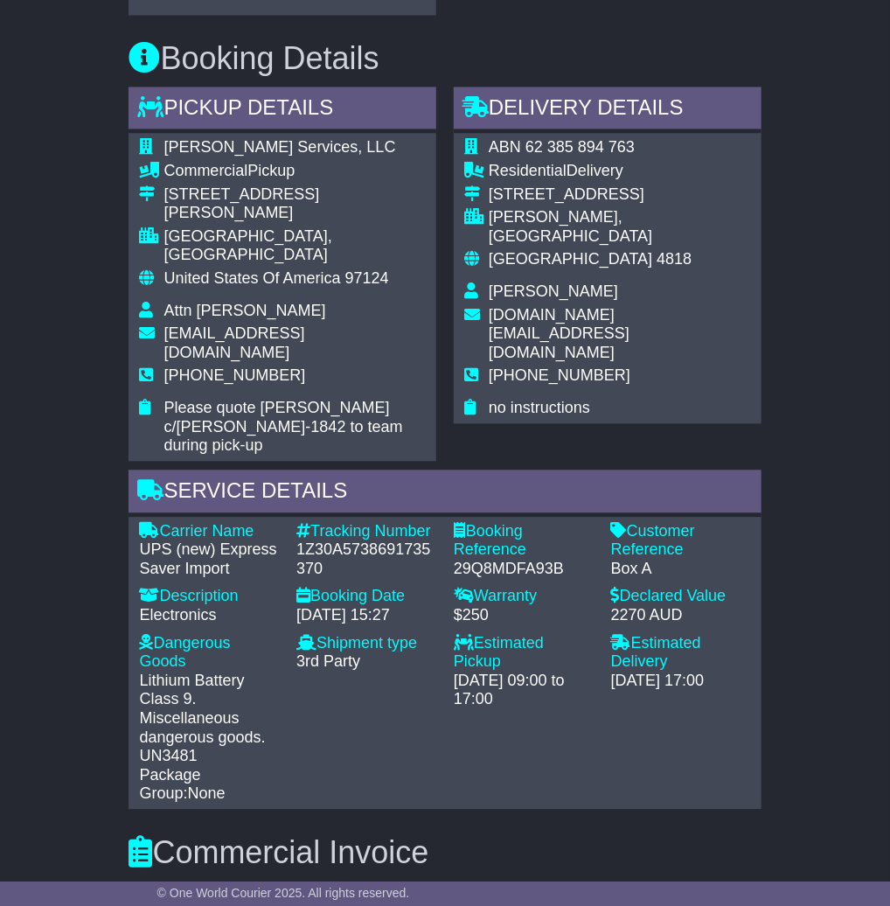
scroll to position [1032, 0]
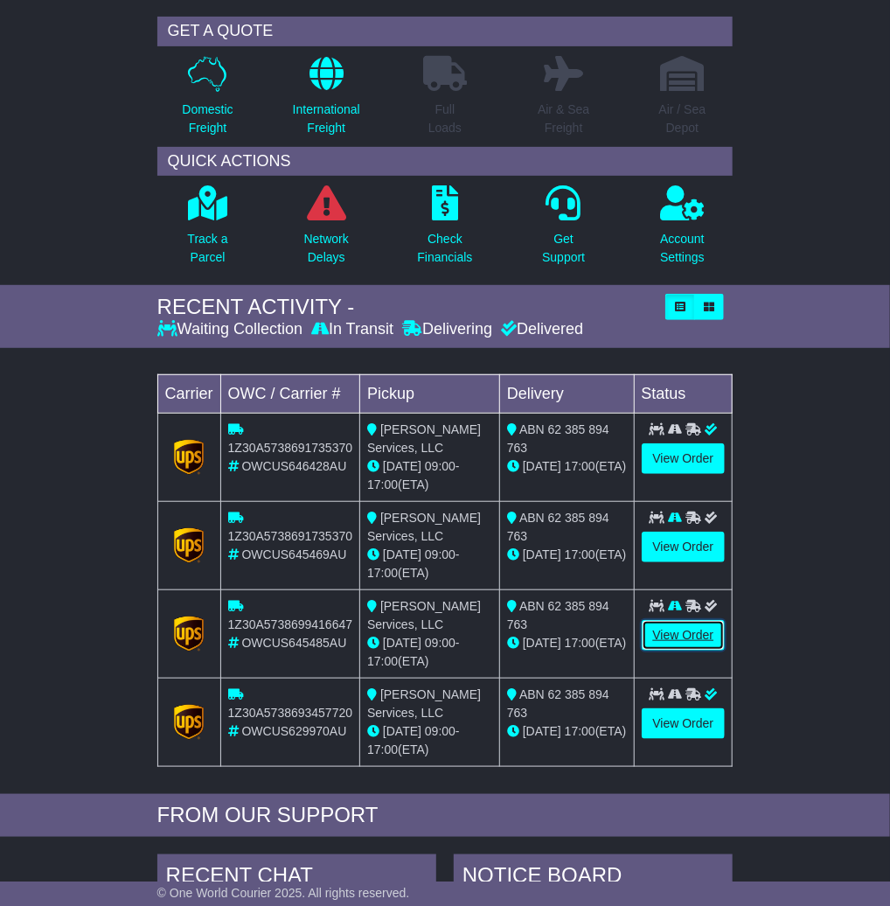
click at [670, 632] on link "View Order" at bounding box center [684, 635] width 84 height 31
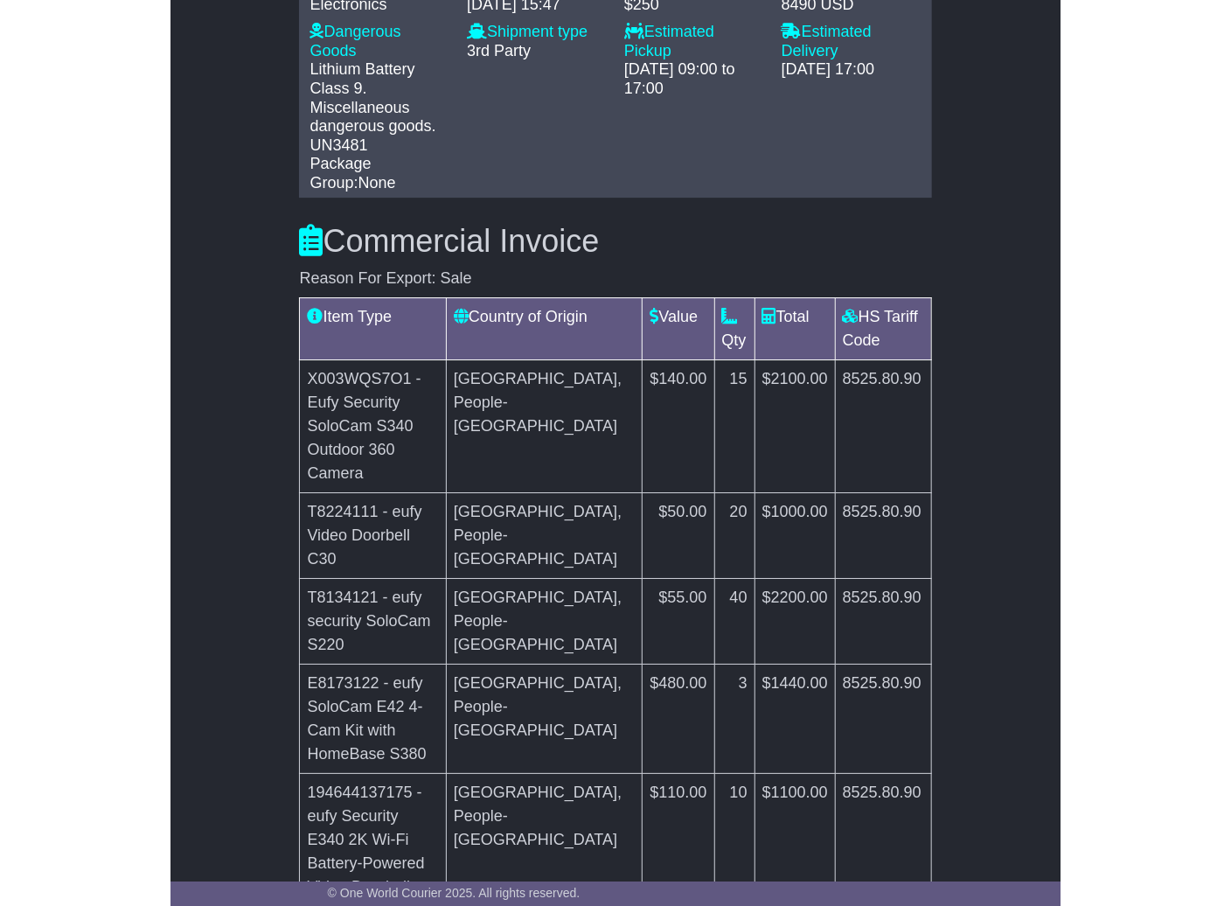
scroll to position [1832, 0]
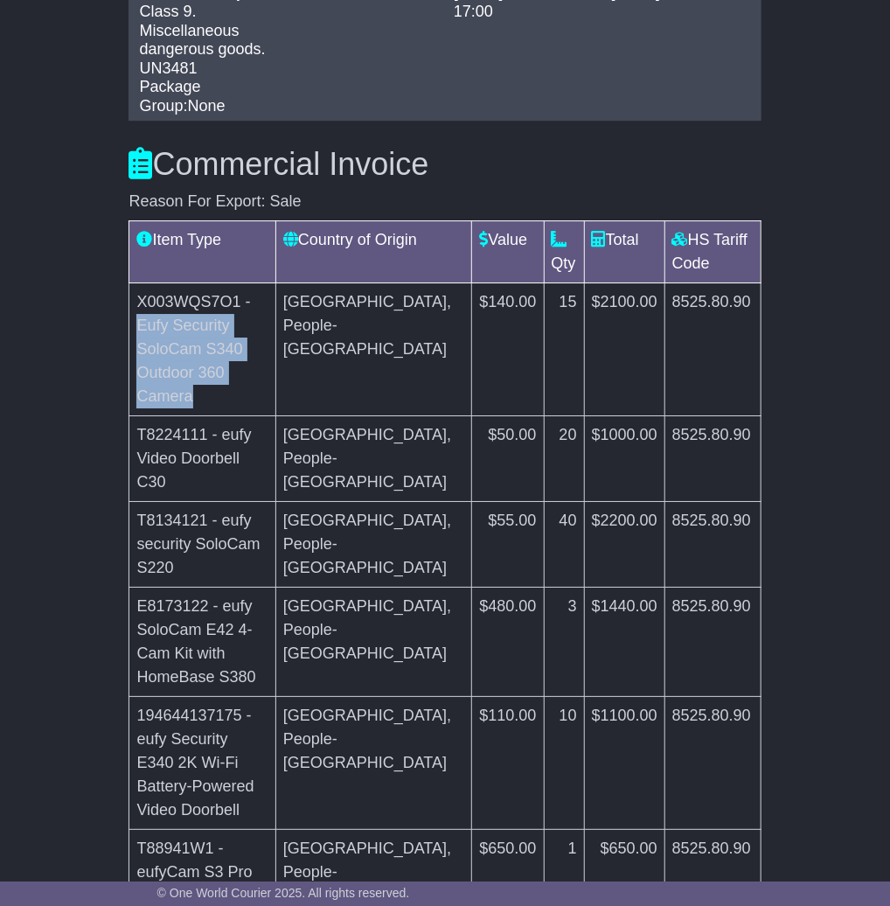
drag, startPoint x: 251, startPoint y: 231, endPoint x: 277, endPoint y: 286, distance: 61.0
click at [275, 286] on td "X003WQS7O1 - Eufy Security SoloCam S340 Outdoor 360 Camera" at bounding box center [202, 348] width 146 height 133
copy td "Eufy Security SoloCam S340 Outdoor 360 Camera"
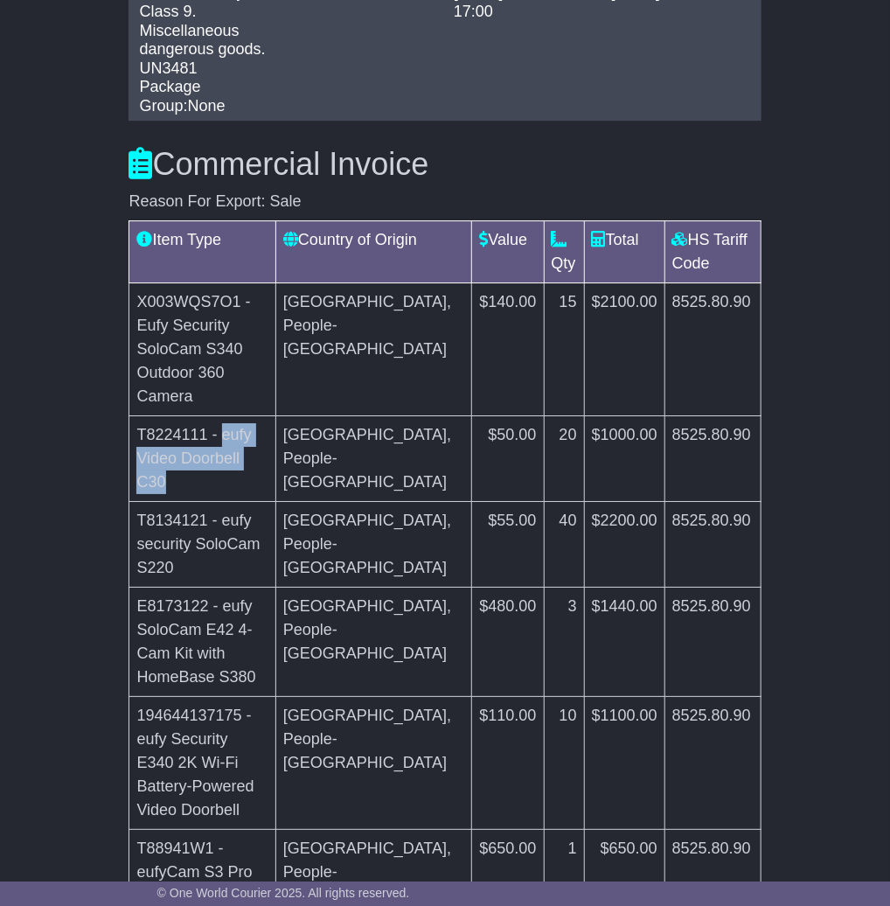
drag, startPoint x: 226, startPoint y: 316, endPoint x: 227, endPoint y: 349, distance: 32.4
click at [227, 415] on td "T8224111 - eufy Video Doorbell C30" at bounding box center [202, 458] width 146 height 86
copy td "eufy Video Doorbell C30"
click at [227, 501] on td "T8134121 - eufy security SoloCam S220" at bounding box center [202, 544] width 146 height 86
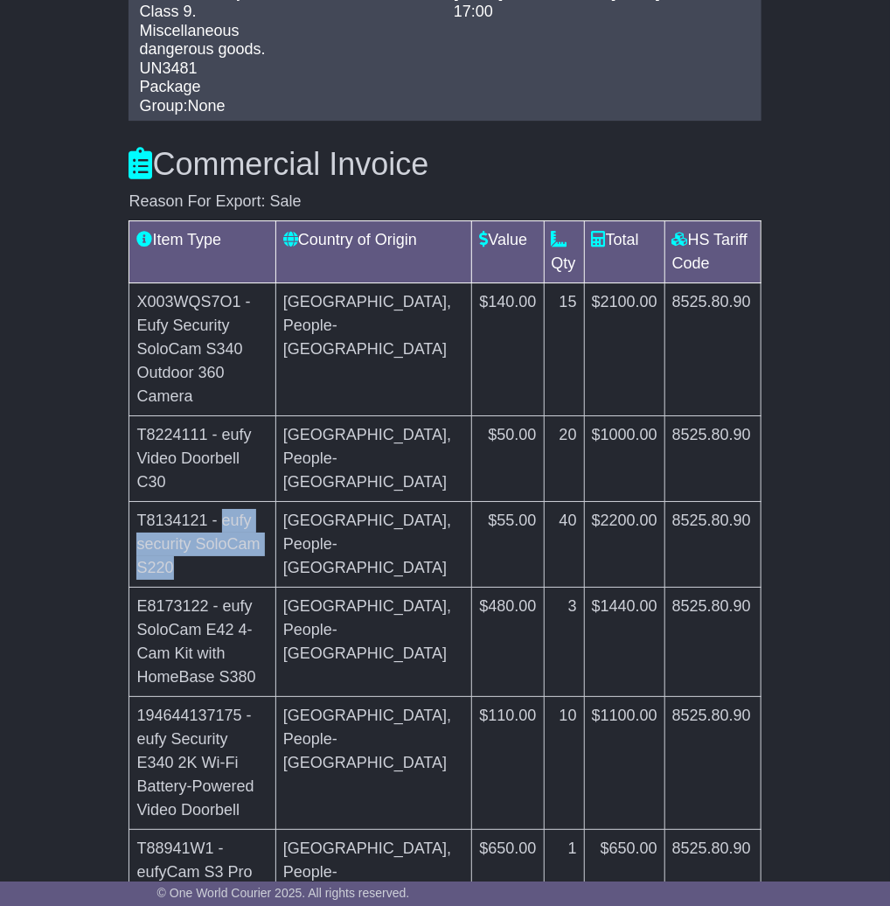
drag, startPoint x: 221, startPoint y: 407, endPoint x: 252, endPoint y: 441, distance: 45.8
click at [252, 501] on td "T8134121 - eufy security SoloCam S220" at bounding box center [202, 544] width 146 height 86
copy td "eufy security SoloCam S220"
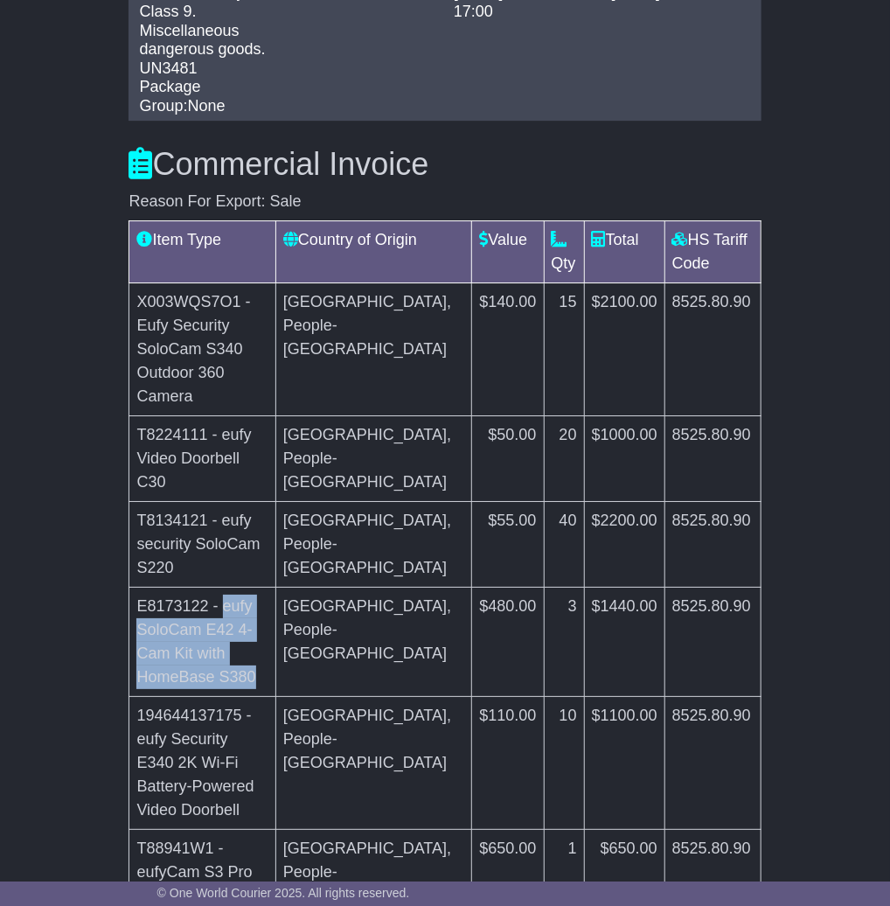
drag, startPoint x: 224, startPoint y: 495, endPoint x: 226, endPoint y: 541, distance: 46.4
click at [226, 587] on td "E8173122 - eufy SoloCam E42 4-Cam Kit with HomeBase S380" at bounding box center [202, 641] width 146 height 109
copy td "eufy SoloCam E42 4-Cam Kit with HomeBase S380"
click at [212, 696] on td "194644137175 - eufy Security E340 2K Wi-Fi Battery-Powered Video Doorbell" at bounding box center [202, 762] width 146 height 133
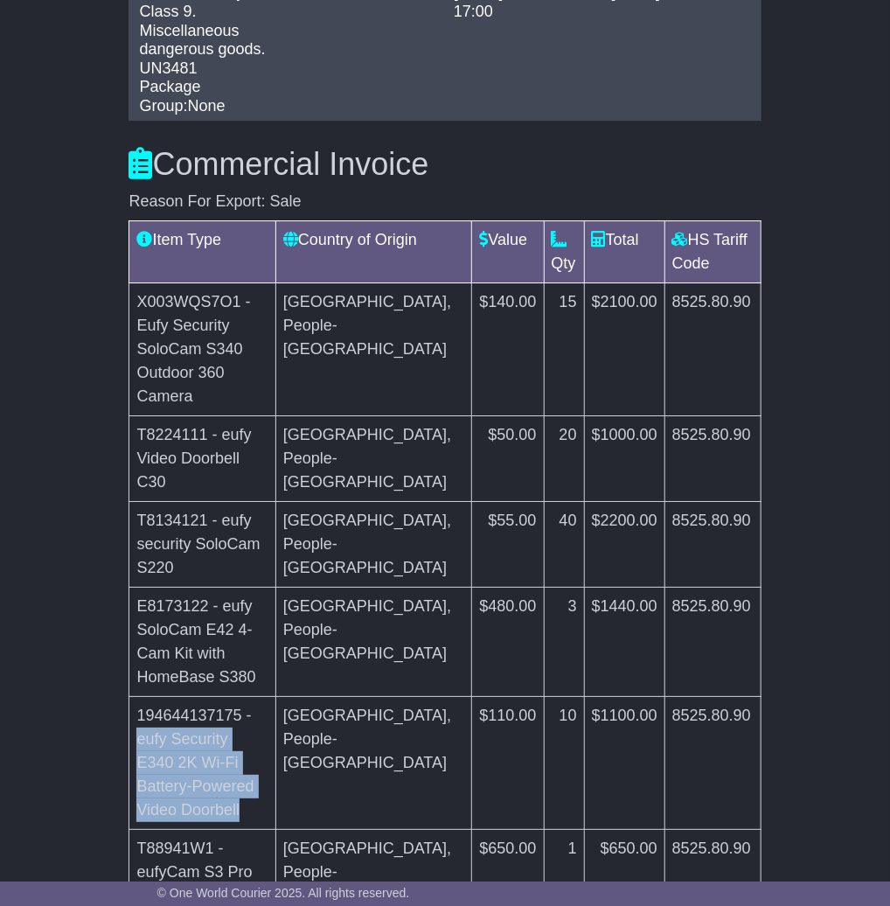
drag, startPoint x: 260, startPoint y: 575, endPoint x: 253, endPoint y: 614, distance: 39.1
click at [254, 696] on td "194644137175 - eufy Security E340 2K Wi-Fi Battery-Powered Video Doorbell" at bounding box center [202, 762] width 146 height 133
copy td "eufy Security E340 2K Wi-Fi Battery-Powered Video Doorbell"
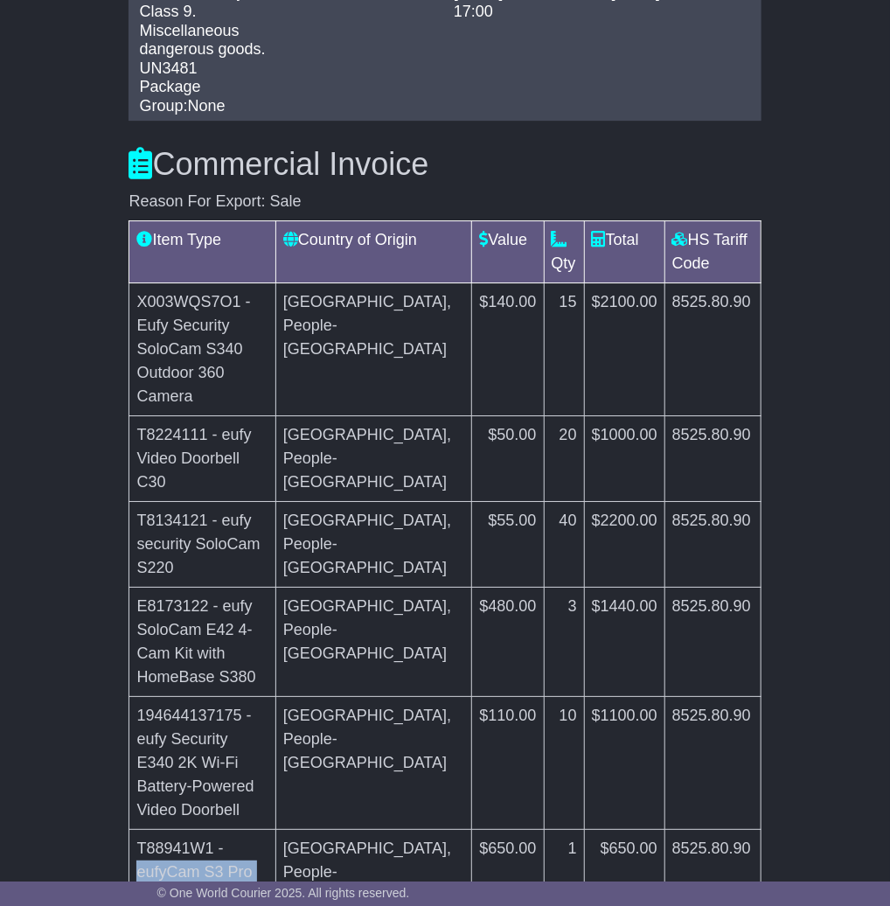
drag, startPoint x: 228, startPoint y: 664, endPoint x: 328, endPoint y: 687, distance: 102.2
click at [275, 829] on td "T88941W1 - eufyCam S3 Pro 4-Cam Kit with HomeBase 3" at bounding box center [202, 883] width 146 height 109
copy td "eufyCam S3 Pro 4-Cam Kit with HomeBase 3"
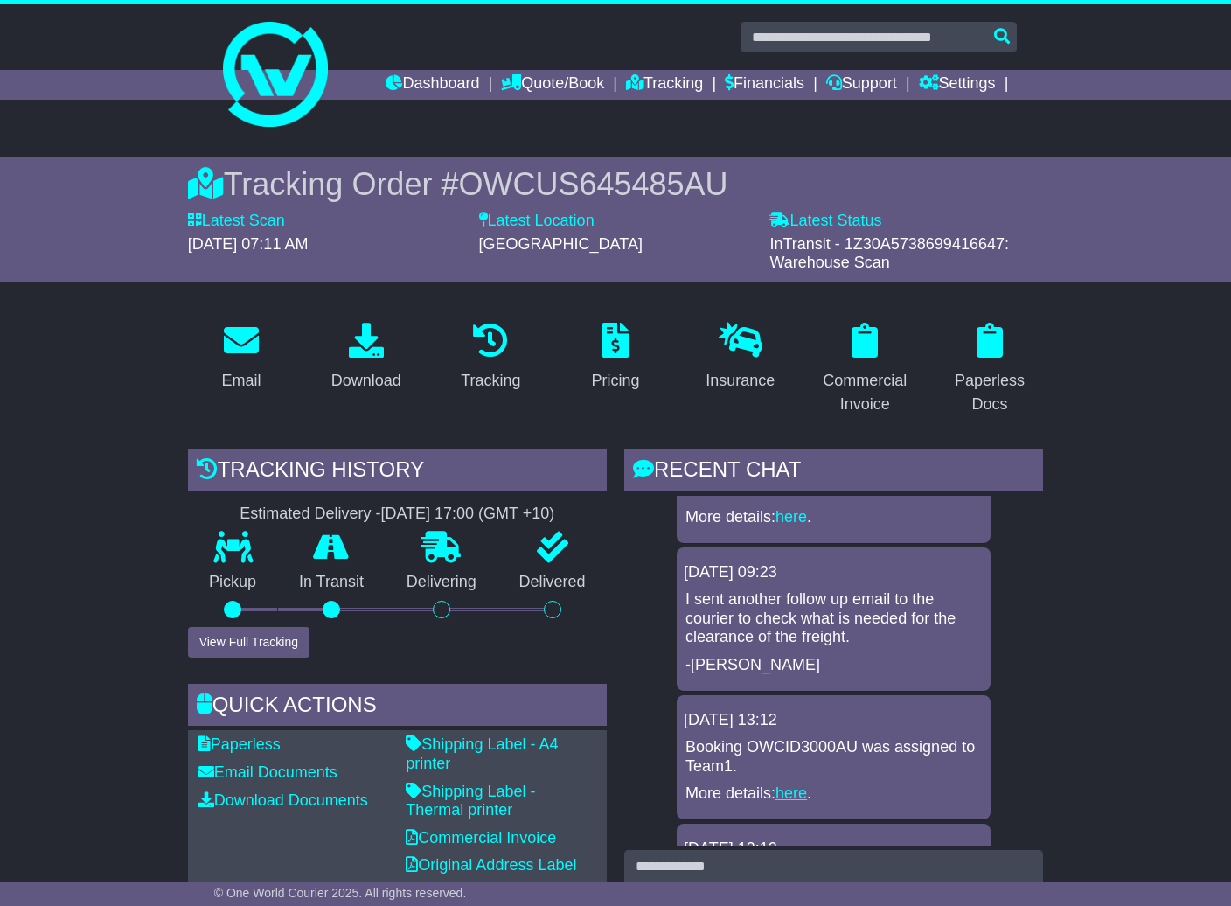
scroll to position [837, 0]
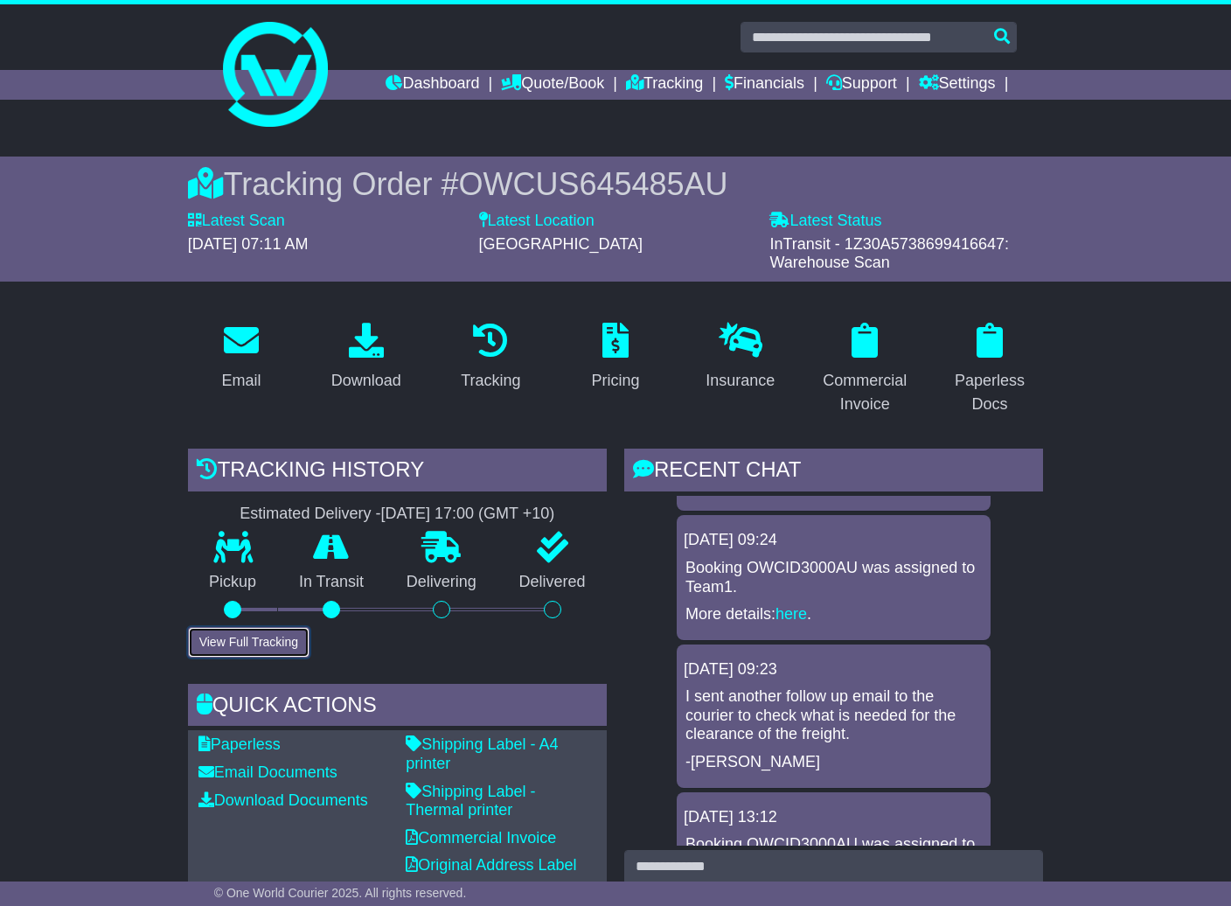
click at [248, 647] on button "View Full Tracking" at bounding box center [249, 642] width 122 height 31
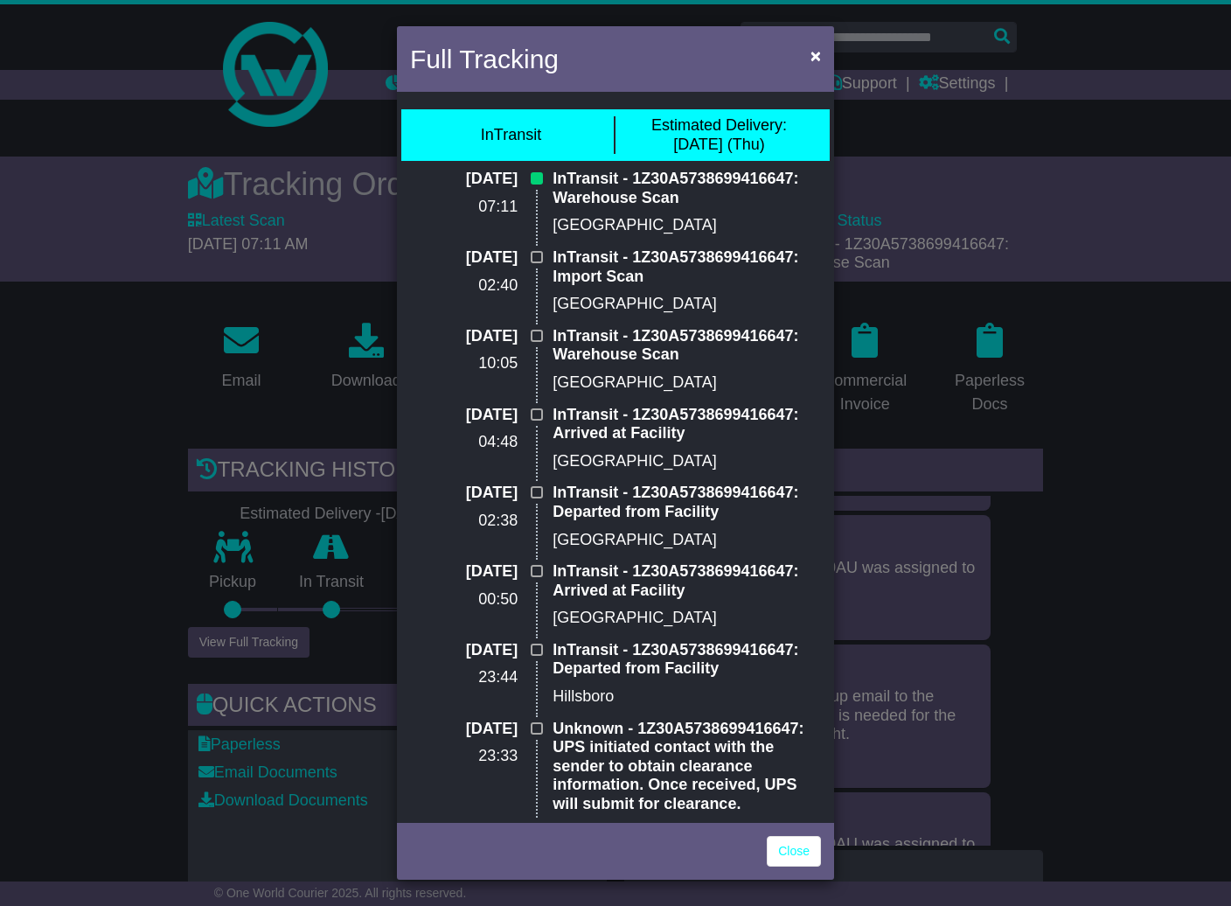
click at [236, 309] on div "Full Tracking × InTransit Estimated Delivery: 18 Sep (Thu) 13 Sep 2025 07:11 In…" at bounding box center [615, 453] width 1231 height 906
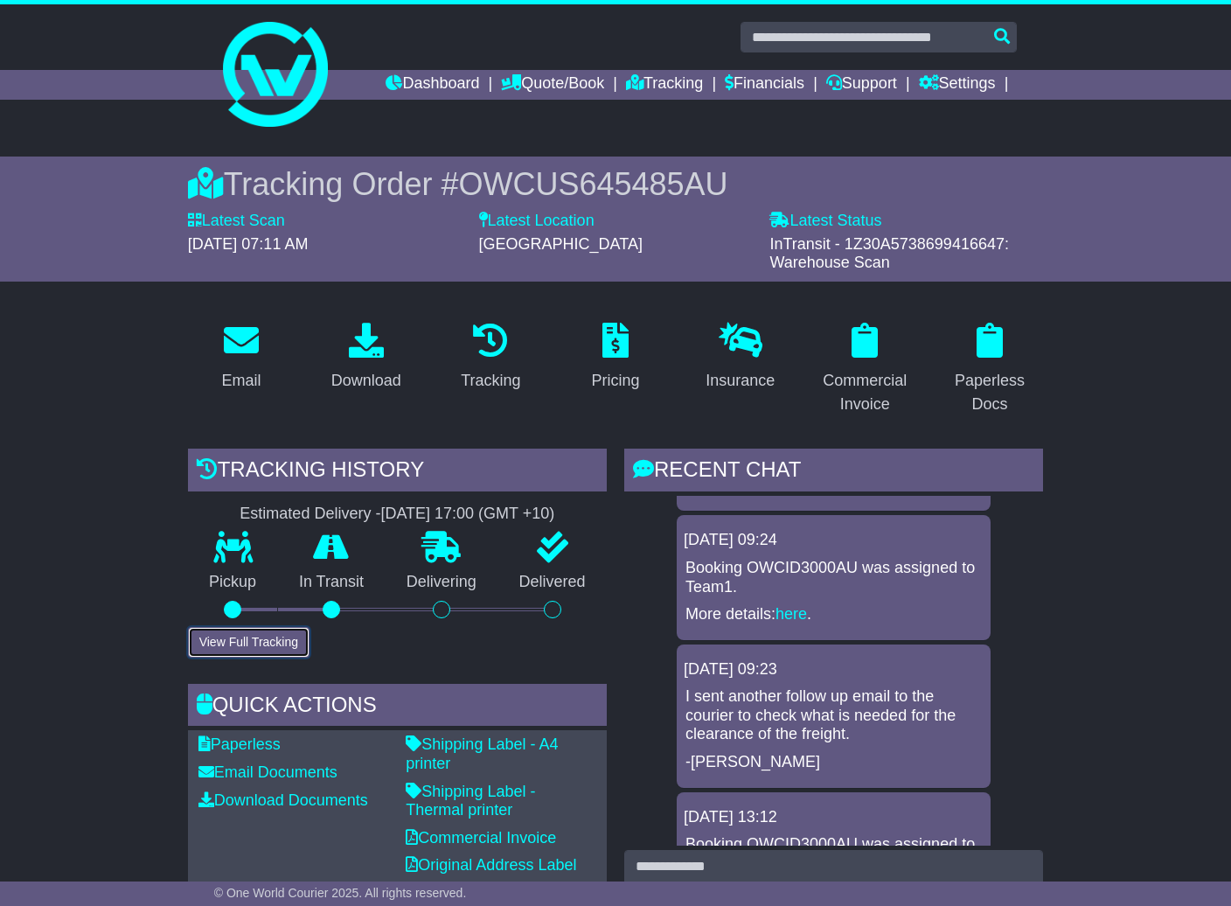
click at [252, 641] on button "View Full Tracking" at bounding box center [249, 642] width 122 height 31
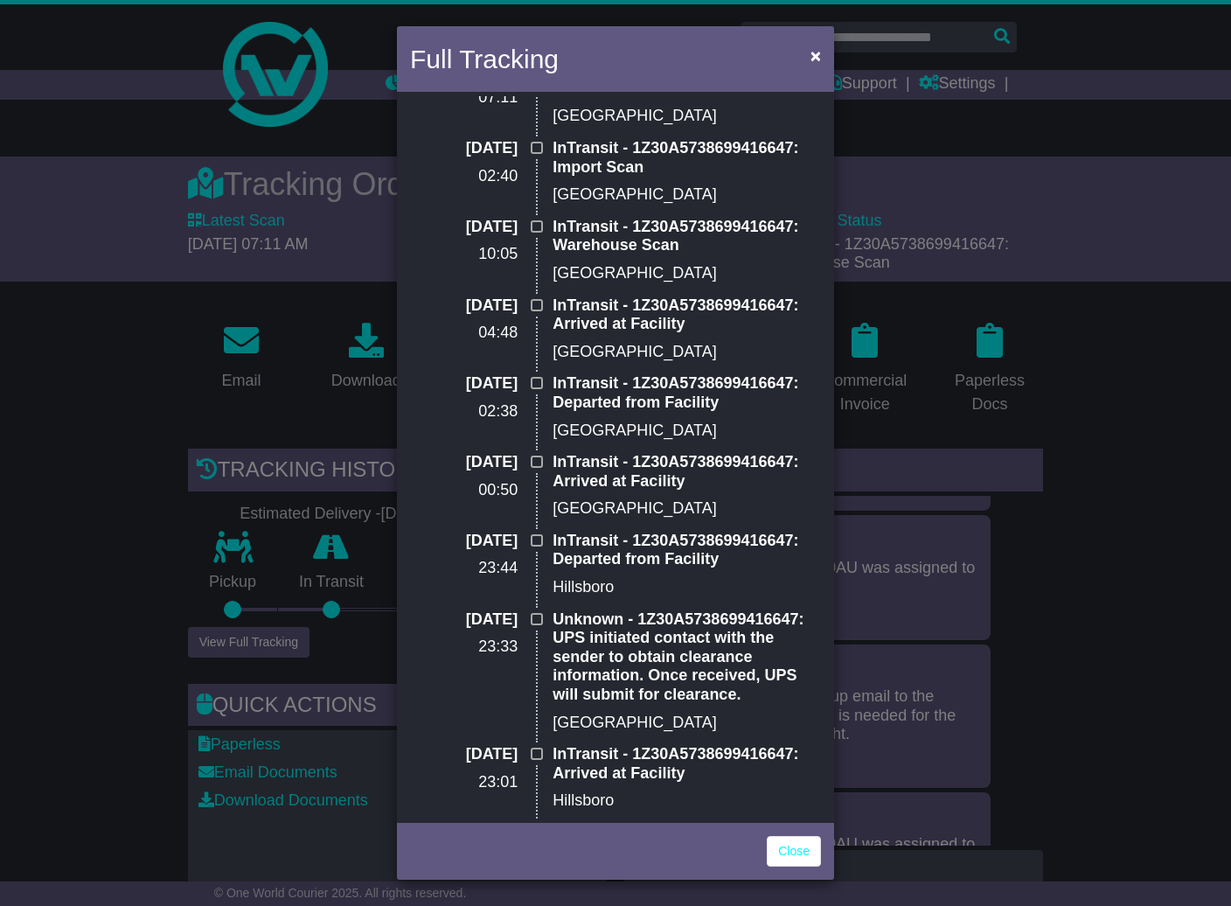
scroll to position [137, 0]
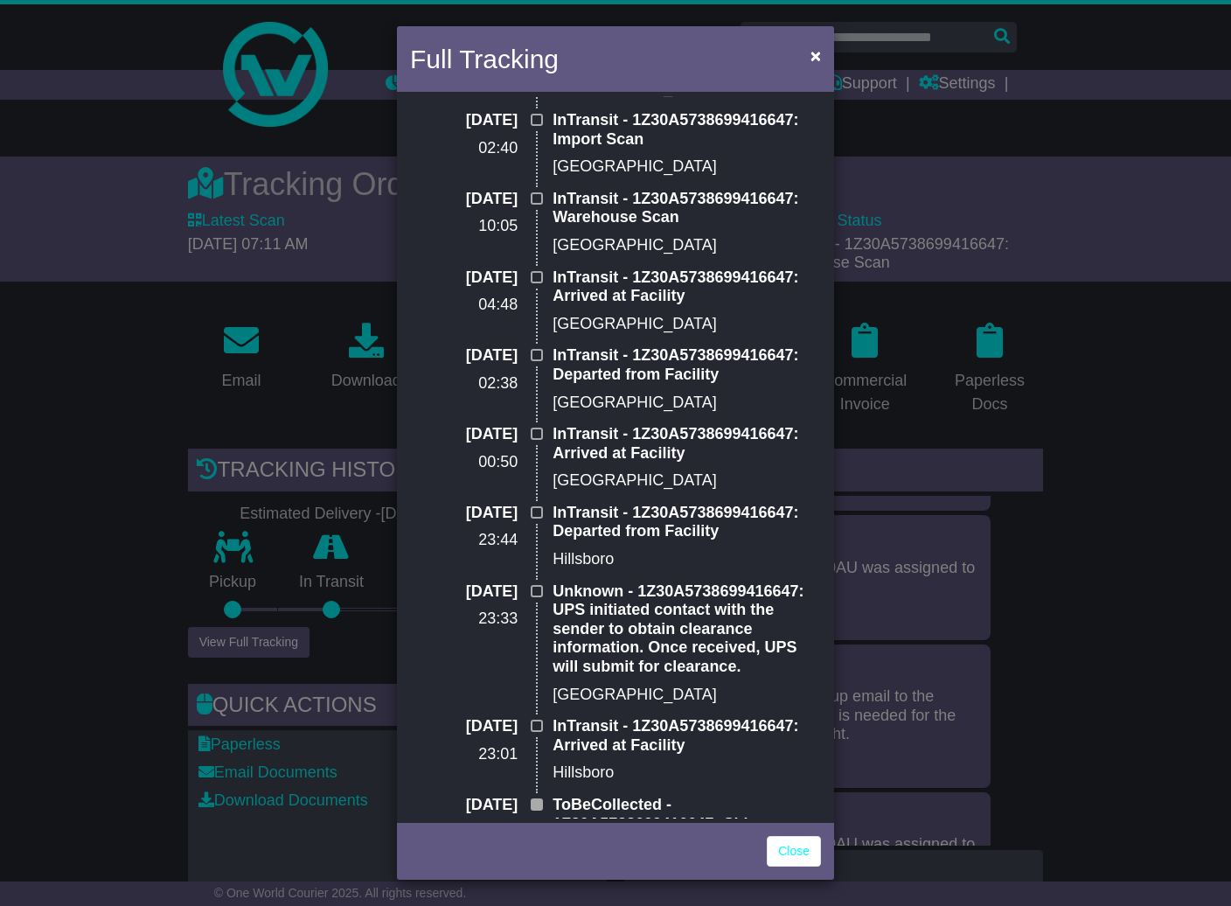
click at [143, 520] on div "Full Tracking × InTransit Estimated Delivery: 18 Sep (Thu) 13 Sep 2025 07:11 In…" at bounding box center [615, 453] width 1231 height 906
